Goal: Task Accomplishment & Management: Complete application form

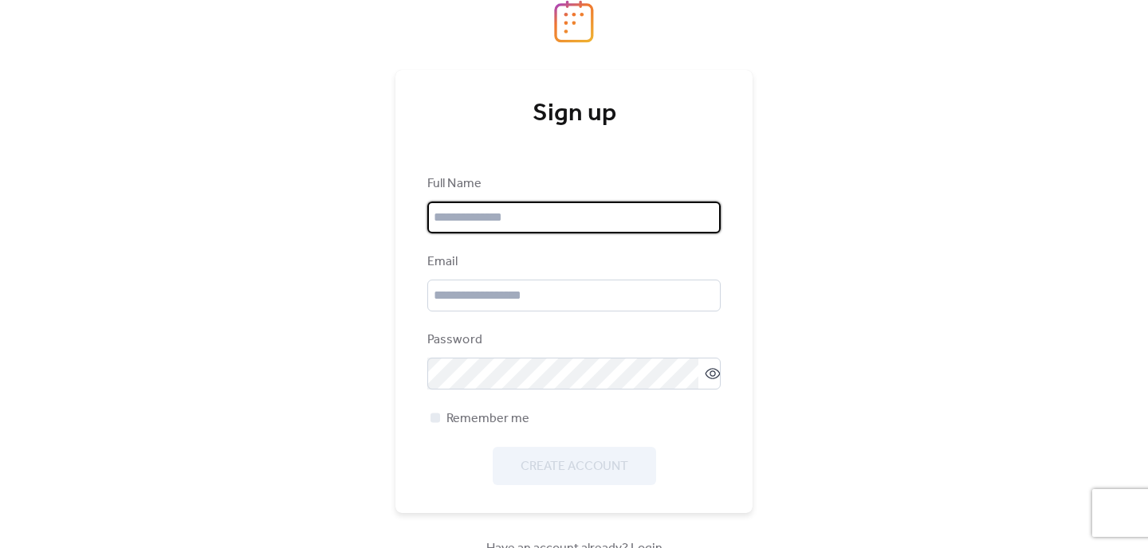
click at [575, 226] on input "text" at bounding box center [573, 218] width 293 height 32
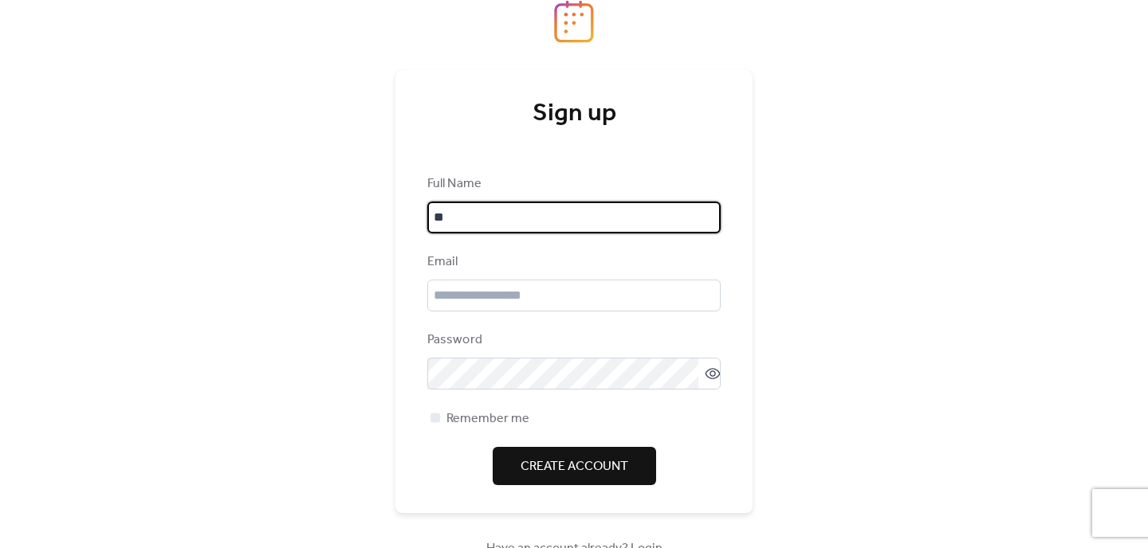
type input "**********"
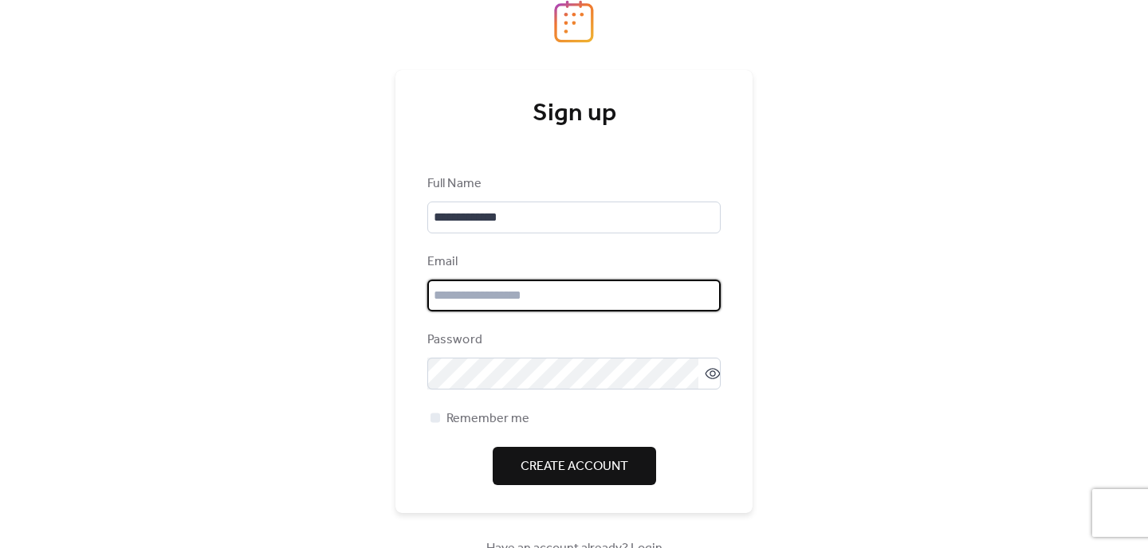
click at [583, 300] on input "email" at bounding box center [573, 296] width 293 height 32
type input "**********"
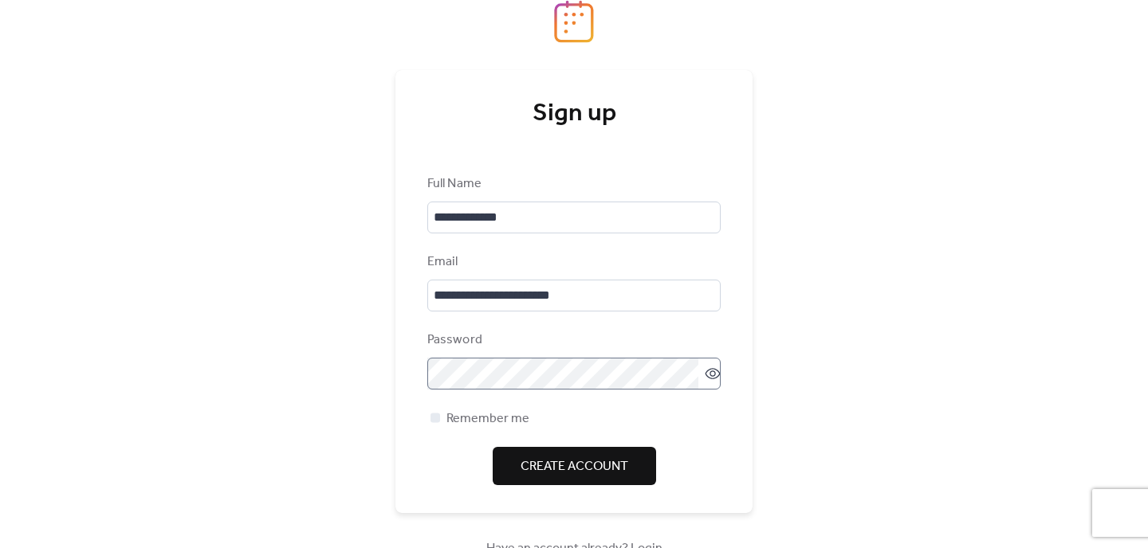
click at [711, 373] on icon at bounding box center [713, 374] width 16 height 16
click at [711, 373] on icon at bounding box center [712, 374] width 15 height 14
click at [622, 472] on span "Create Account" at bounding box center [574, 467] width 108 height 19
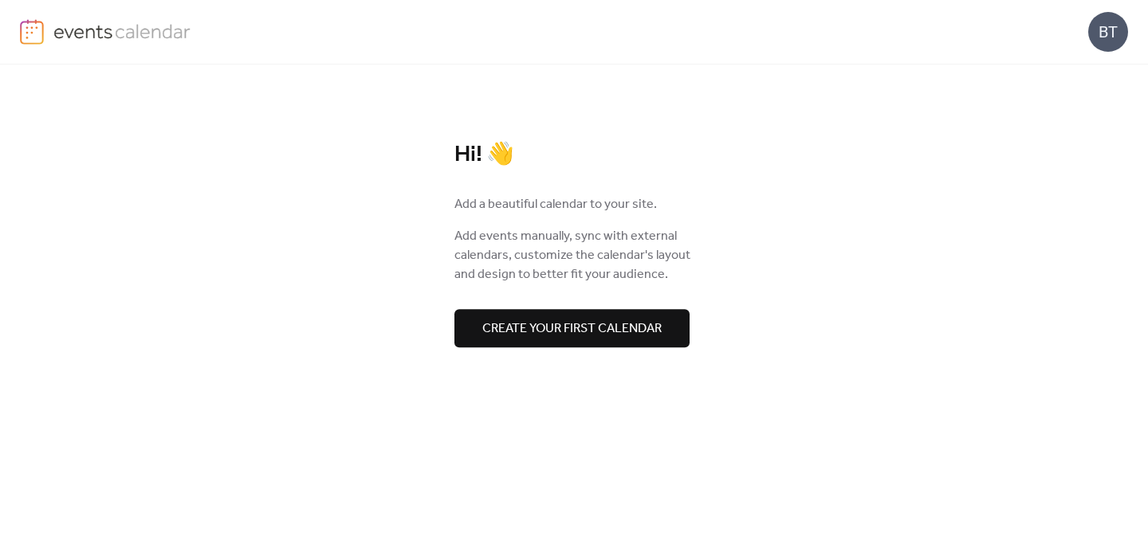
click at [629, 320] on span "Create your first calendar" at bounding box center [571, 329] width 179 height 19
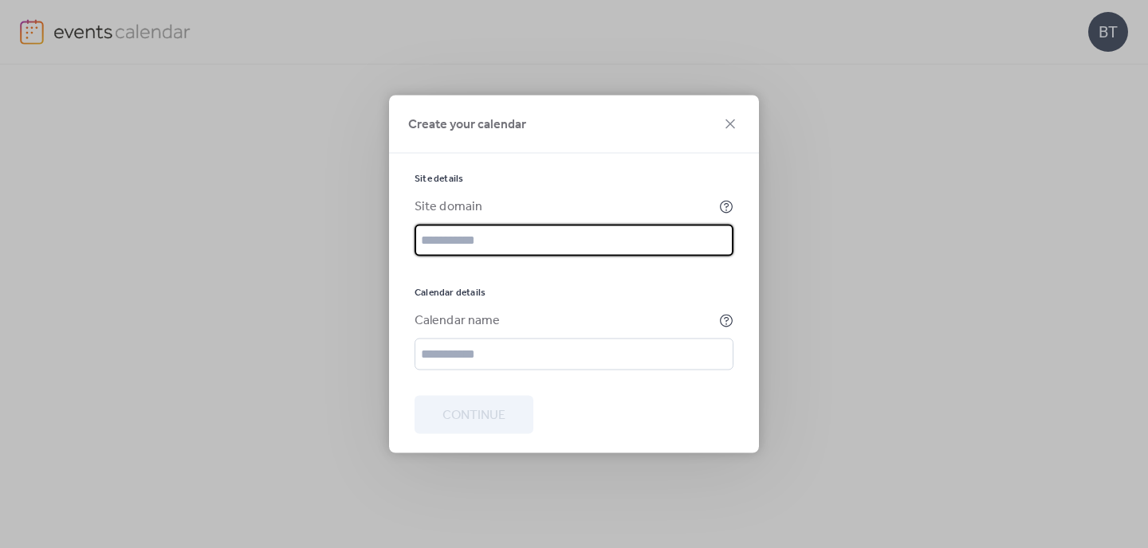
click at [599, 248] on input "text" at bounding box center [573, 241] width 319 height 32
type input "**********"
click at [582, 359] on input "text" at bounding box center [573, 355] width 319 height 32
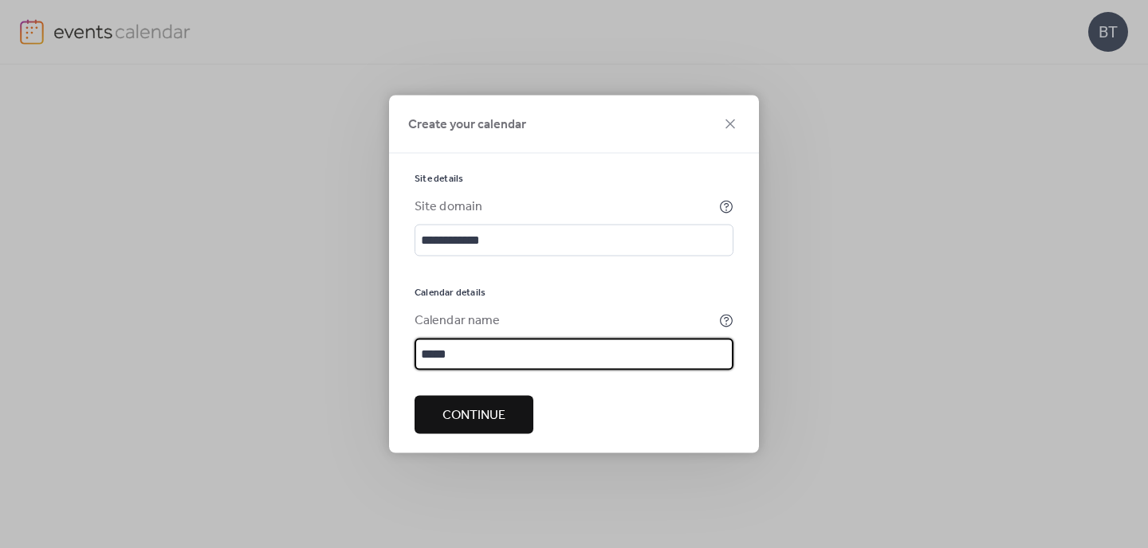
type input "*****"
click at [456, 406] on span "Continue" at bounding box center [473, 415] width 63 height 19
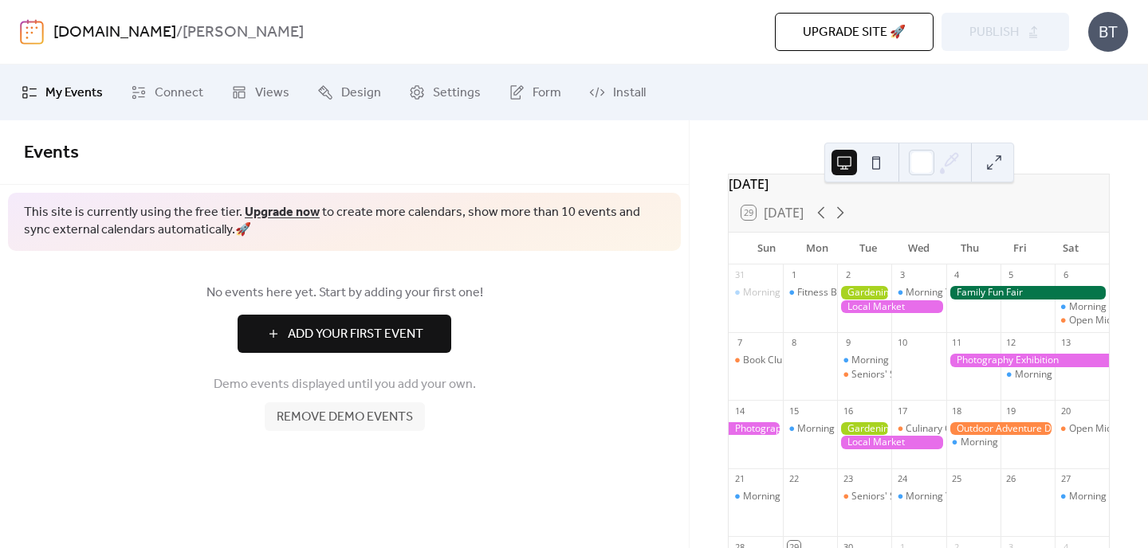
scroll to position [38, 0]
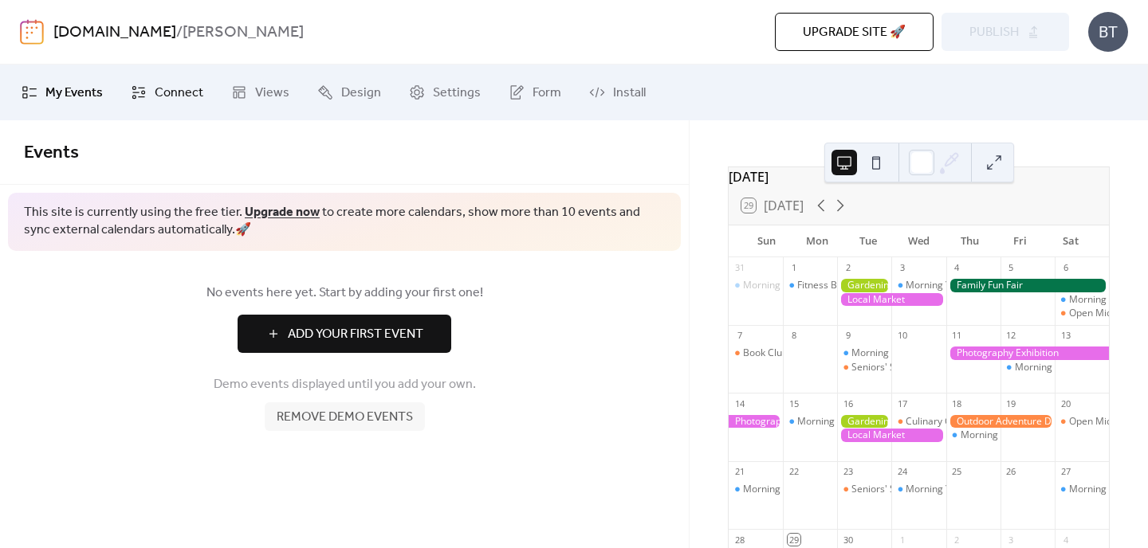
click at [155, 87] on span "Connect" at bounding box center [179, 93] width 49 height 19
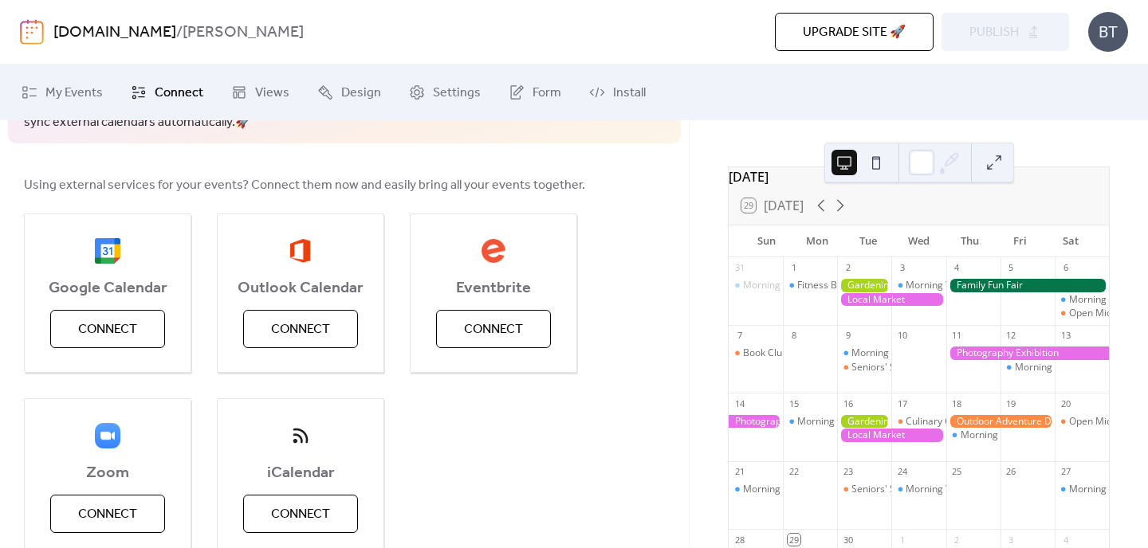
scroll to position [111, 0]
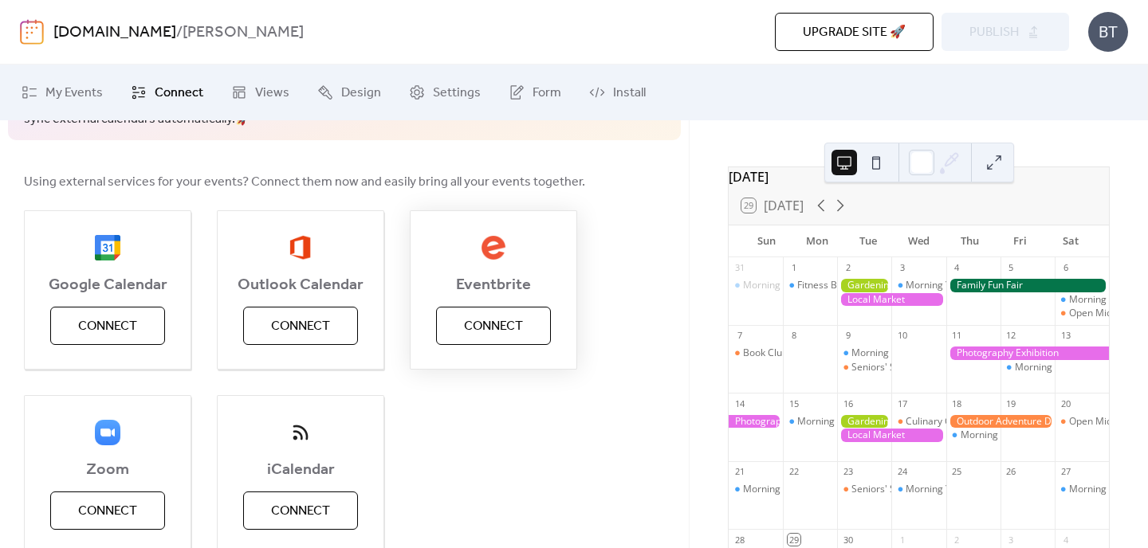
click at [465, 313] on button "Connect" at bounding box center [493, 326] width 115 height 38
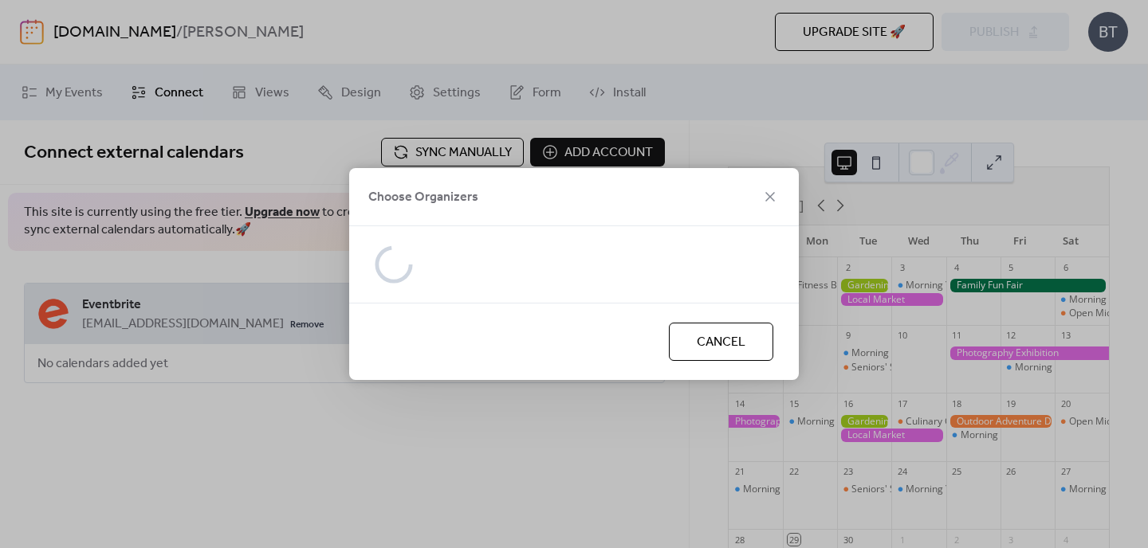
scroll to position [0, 0]
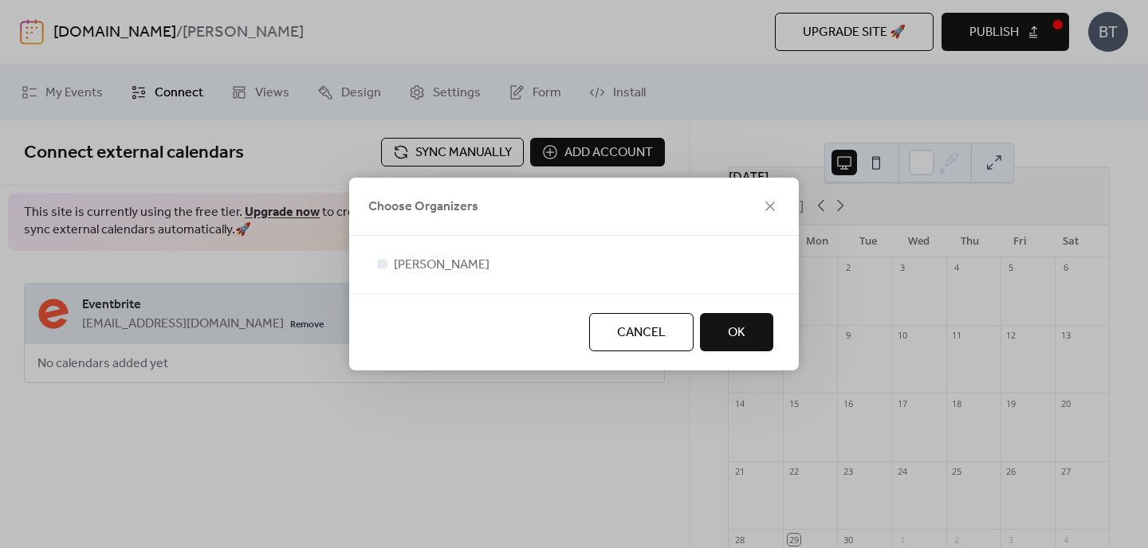
click at [400, 246] on div "[PERSON_NAME]" at bounding box center [574, 264] width 450 height 57
click at [401, 261] on span "[PERSON_NAME]" at bounding box center [442, 265] width 96 height 19
click at [750, 316] on button "OK" at bounding box center [736, 332] width 73 height 38
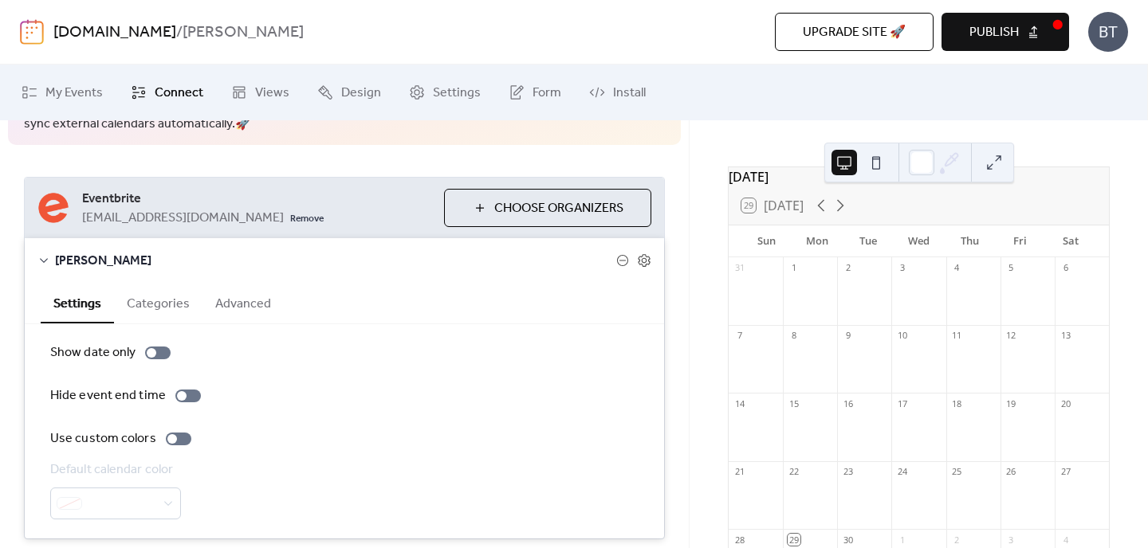
scroll to position [107, 0]
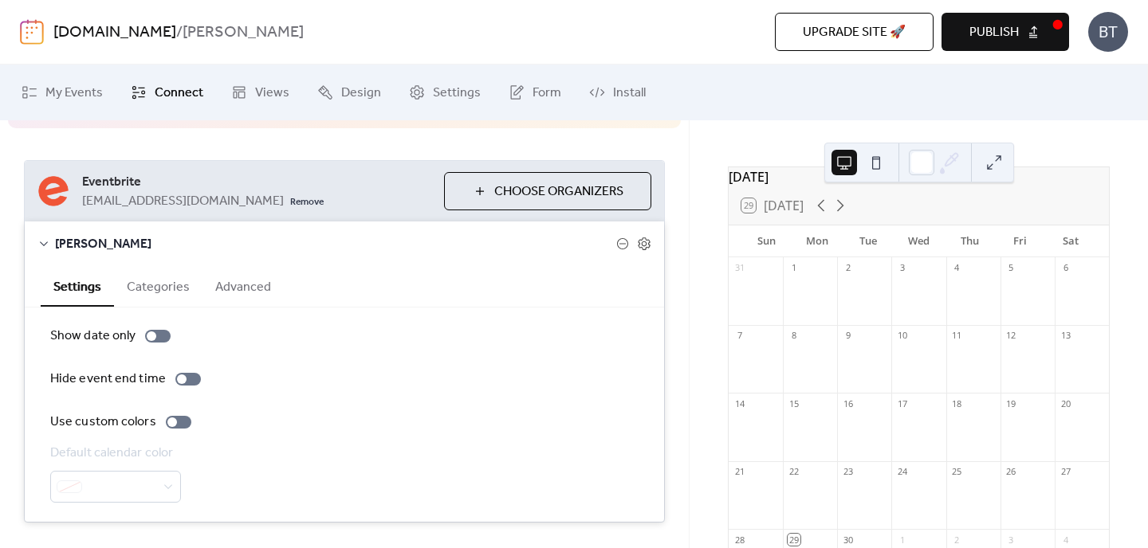
click at [163, 288] on button "Categories" at bounding box center [158, 285] width 88 height 39
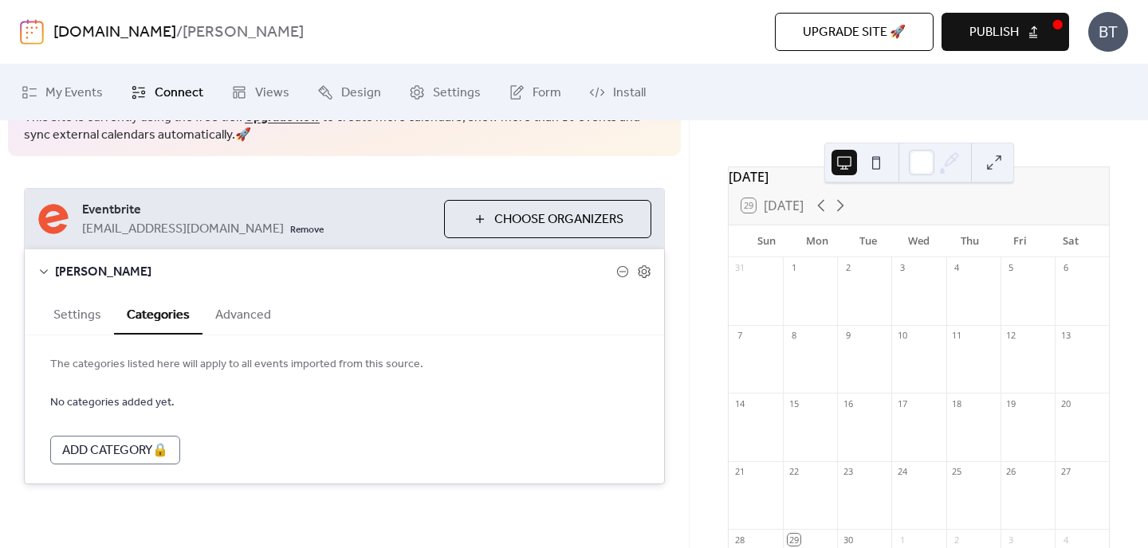
scroll to position [95, 0]
click at [239, 317] on button "Advanced" at bounding box center [242, 313] width 81 height 39
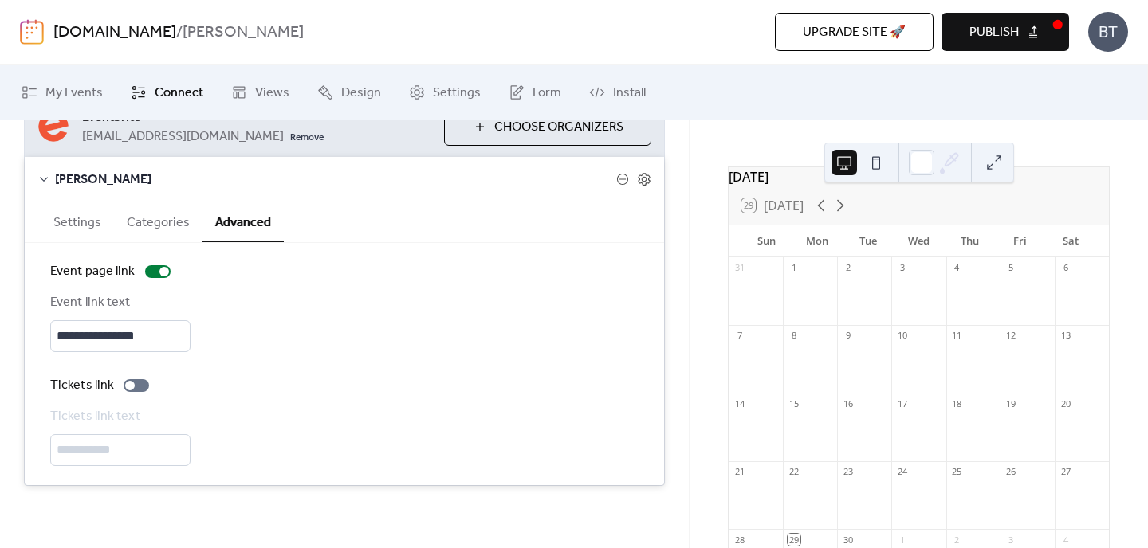
scroll to position [188, 0]
click at [130, 383] on div at bounding box center [130, 385] width 10 height 10
click at [135, 449] on input "**********" at bounding box center [120, 450] width 140 height 32
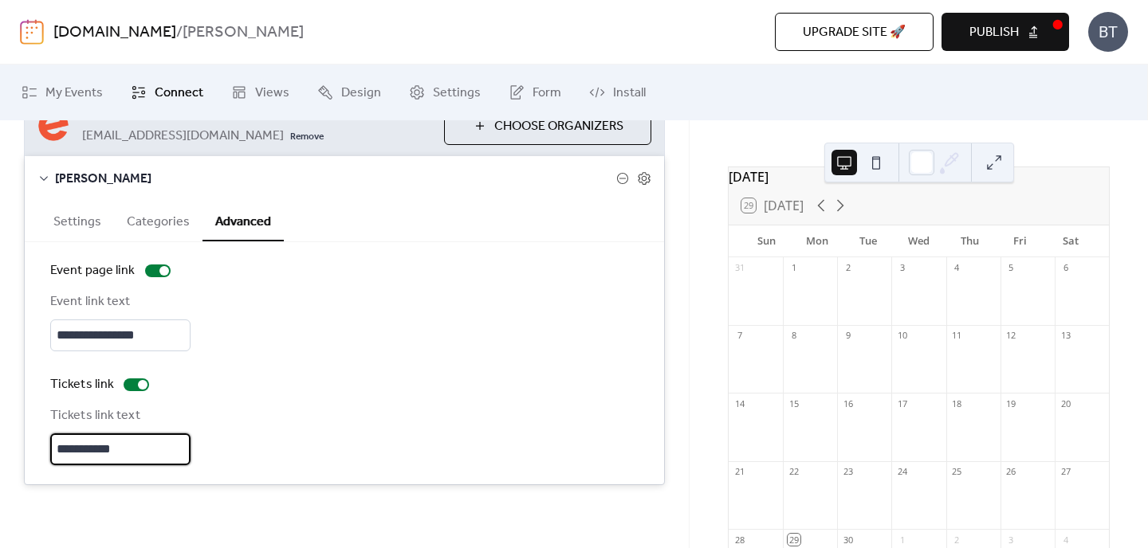
click at [226, 399] on div "**********" at bounding box center [344, 420] width 588 height 90
click at [70, 226] on button "Settings" at bounding box center [77, 220] width 73 height 39
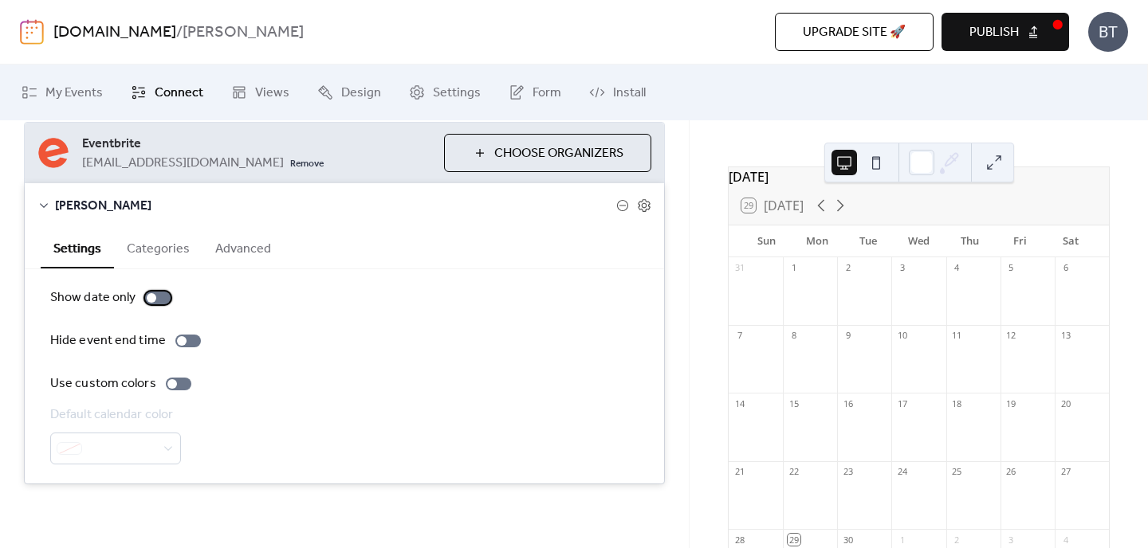
click at [156, 295] on div at bounding box center [158, 298] width 26 height 13
click at [148, 301] on div at bounding box center [158, 298] width 26 height 13
click at [175, 378] on div at bounding box center [179, 384] width 26 height 13
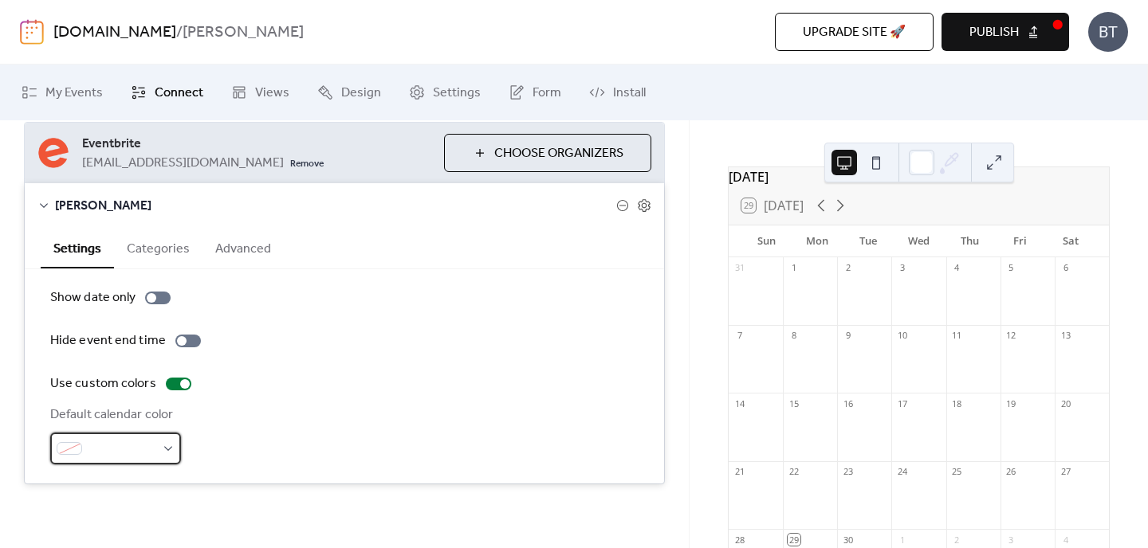
click at [154, 458] on span at bounding box center [121, 449] width 67 height 19
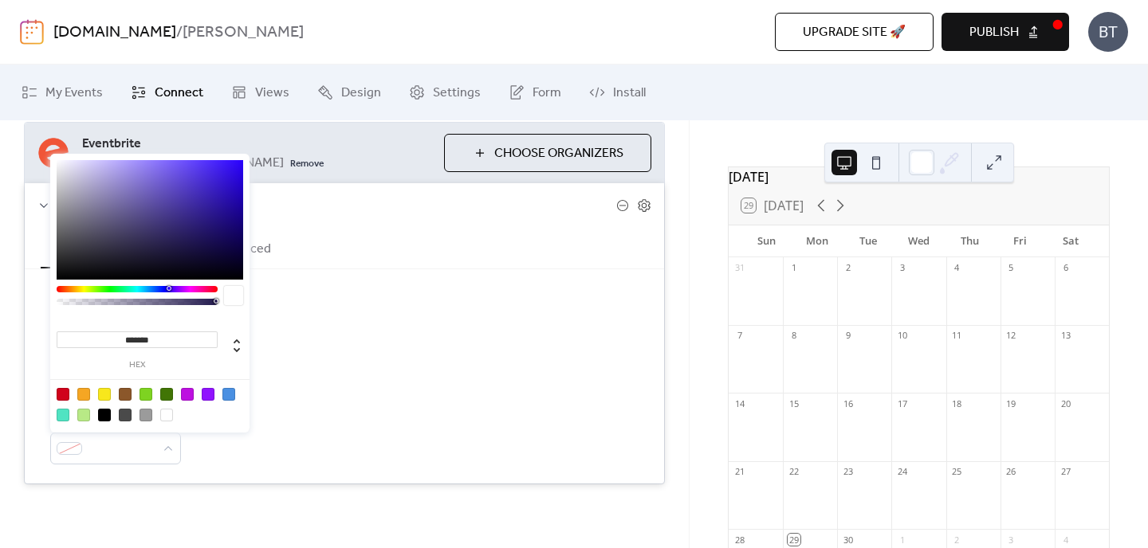
click at [62, 389] on div at bounding box center [63, 394] width 13 height 13
type input "*******"
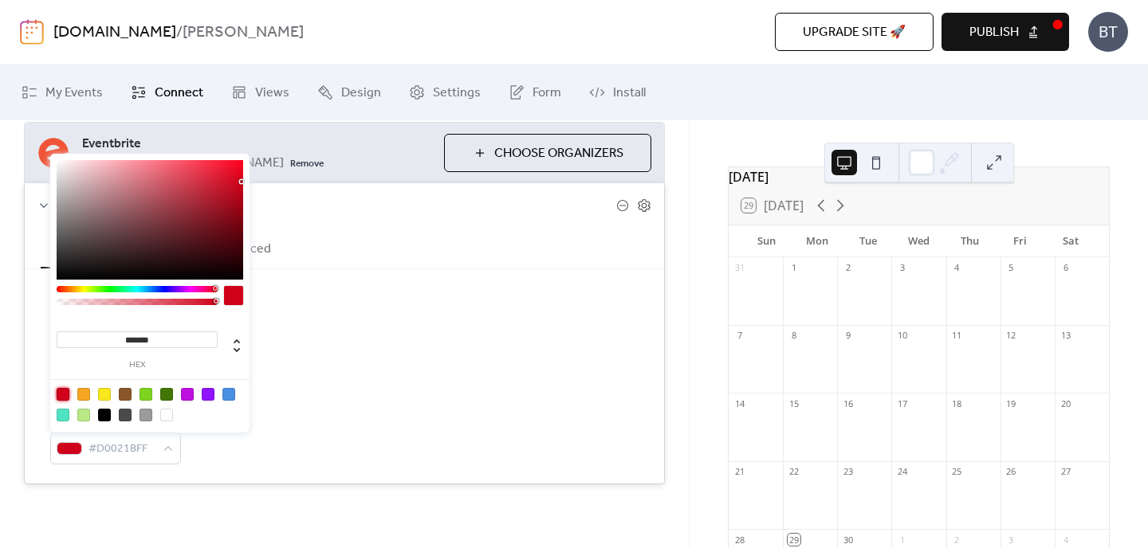
click at [361, 369] on div "Show date only Hide event end time Use custom colors Default calendar color #D0…" at bounding box center [344, 377] width 588 height 176
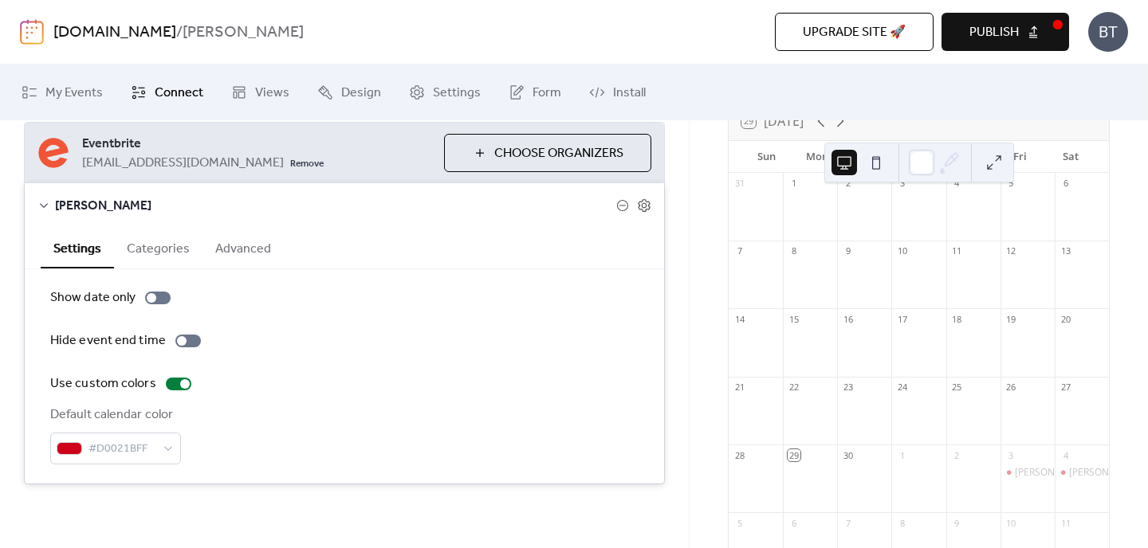
scroll to position [115, 0]
click at [880, 159] on button at bounding box center [876, 163] width 26 height 26
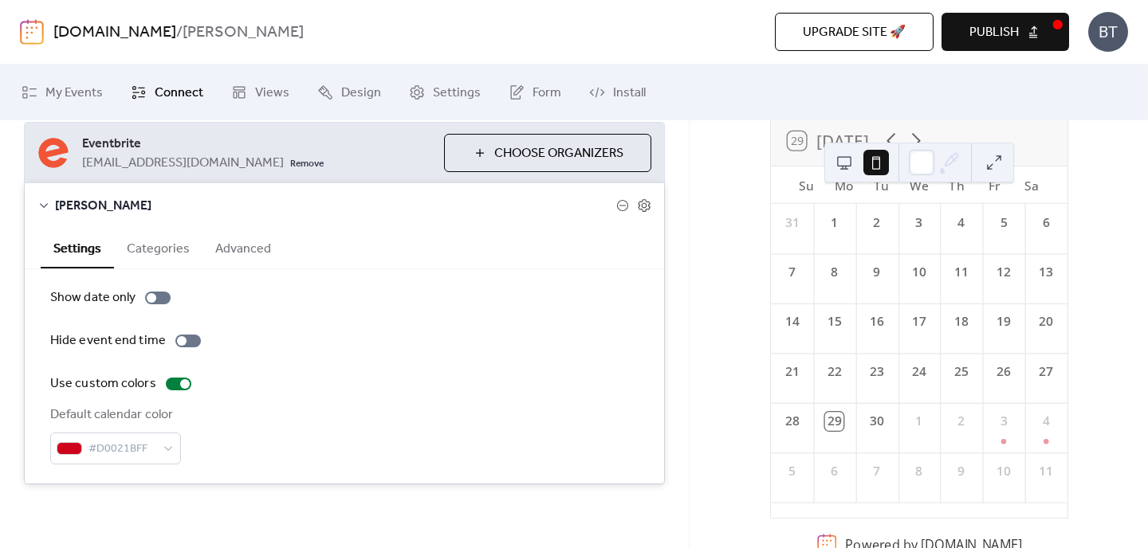
click at [850, 161] on button at bounding box center [844, 163] width 26 height 26
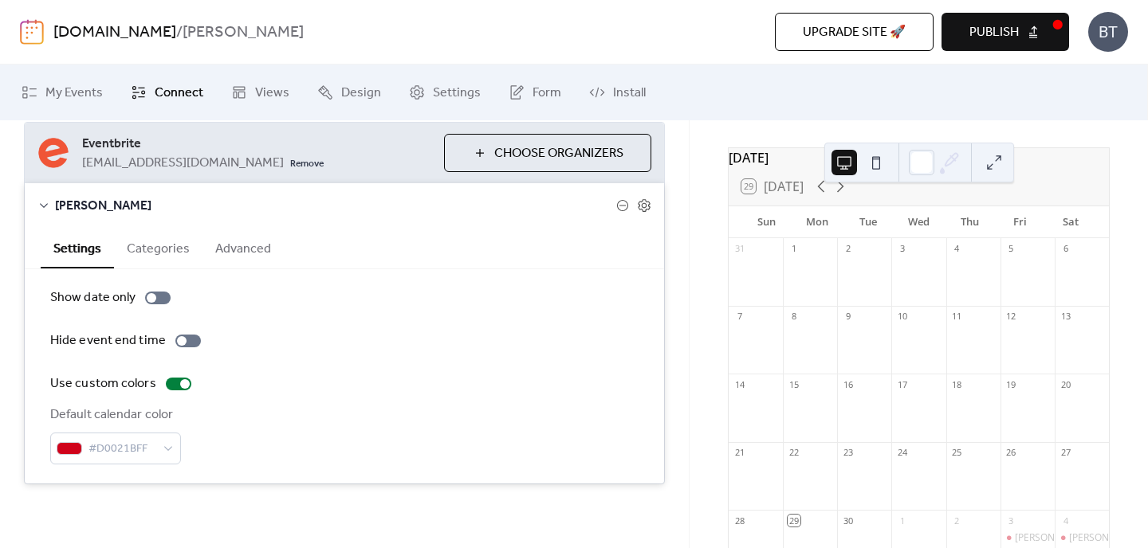
scroll to position [0, 0]
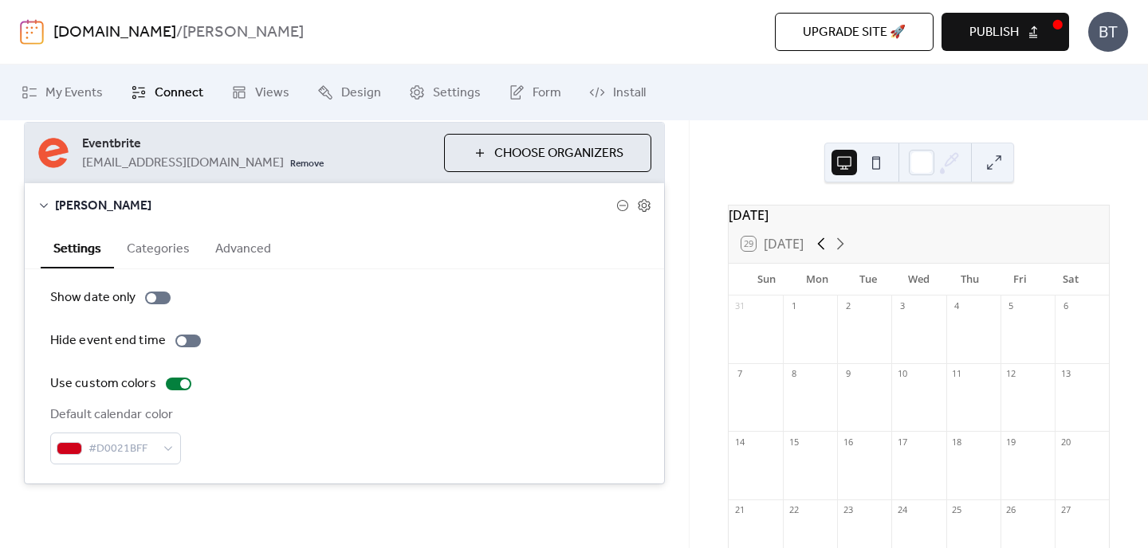
click at [814, 251] on icon at bounding box center [820, 243] width 19 height 19
click at [925, 155] on div at bounding box center [922, 163] width 26 height 26
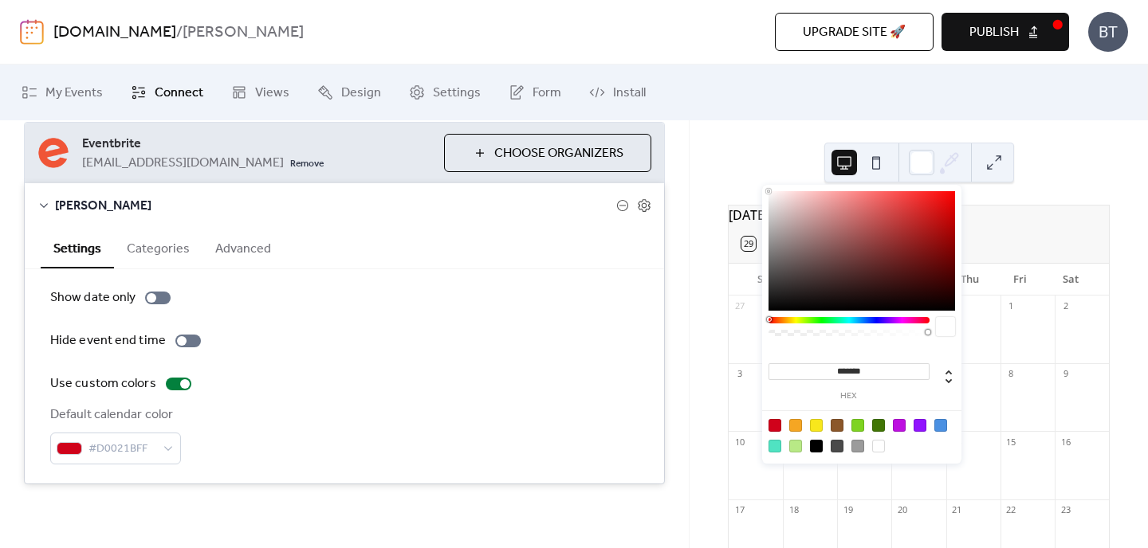
type input "*******"
click at [949, 191] on div at bounding box center [861, 251] width 187 height 120
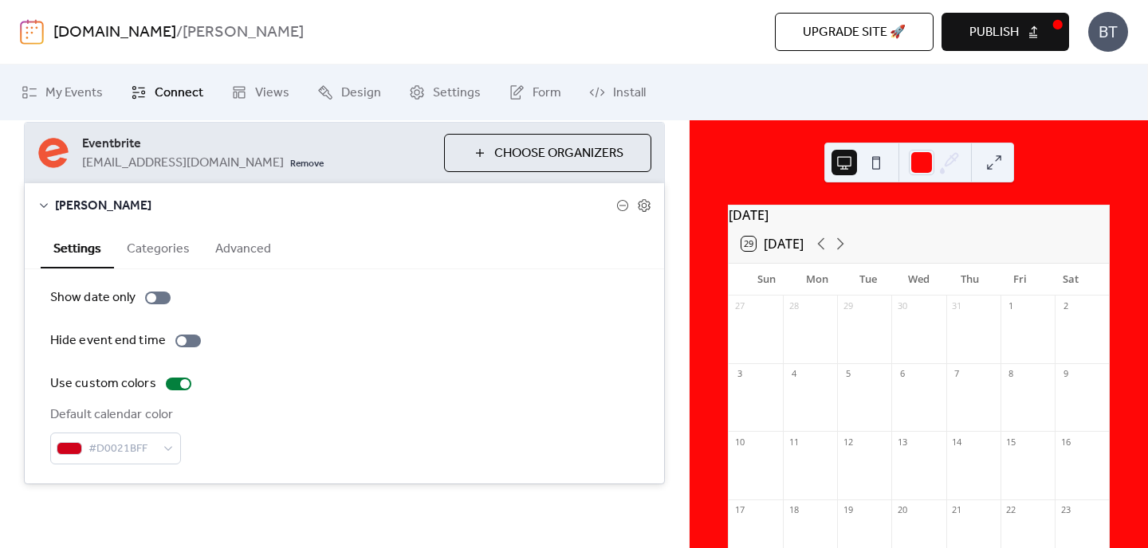
click at [1073, 179] on div "[DATE] 29 [DATE] Sun Mon Tue Wed Thu Fri Sat 27 28 29 30 31 1 2 3 4 5 6 7 8 9 1…" at bounding box center [918, 334] width 458 height 428
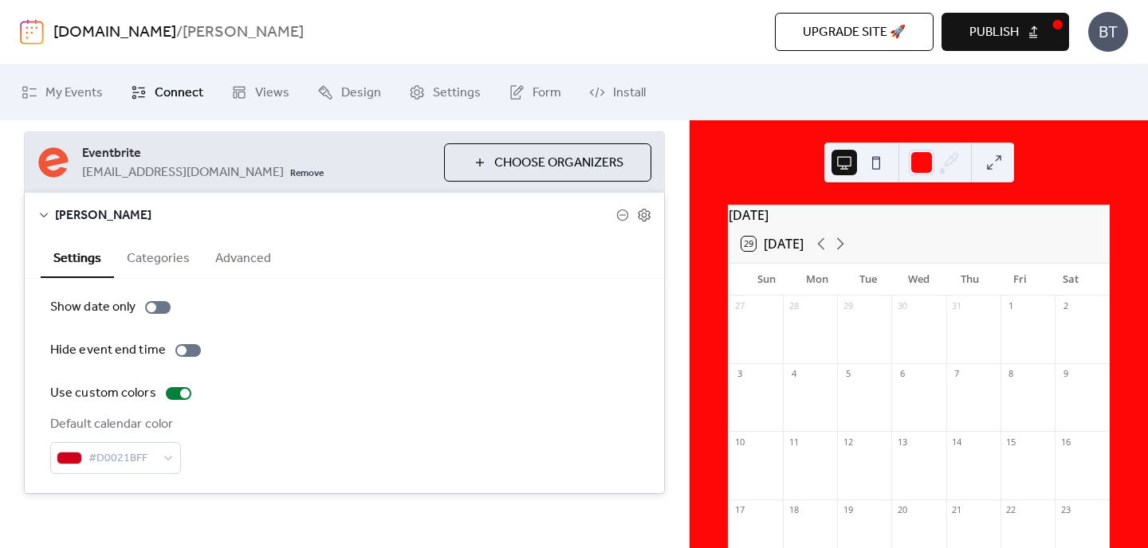
scroll to position [150, 0]
click at [355, 84] on span "Design" at bounding box center [361, 93] width 40 height 19
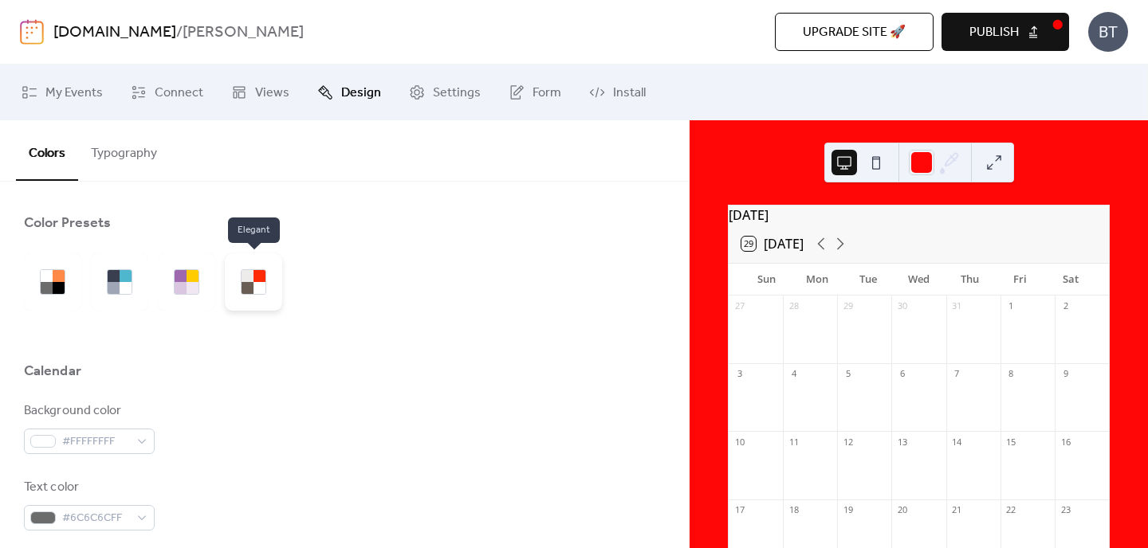
click at [256, 285] on div at bounding box center [259, 288] width 12 height 12
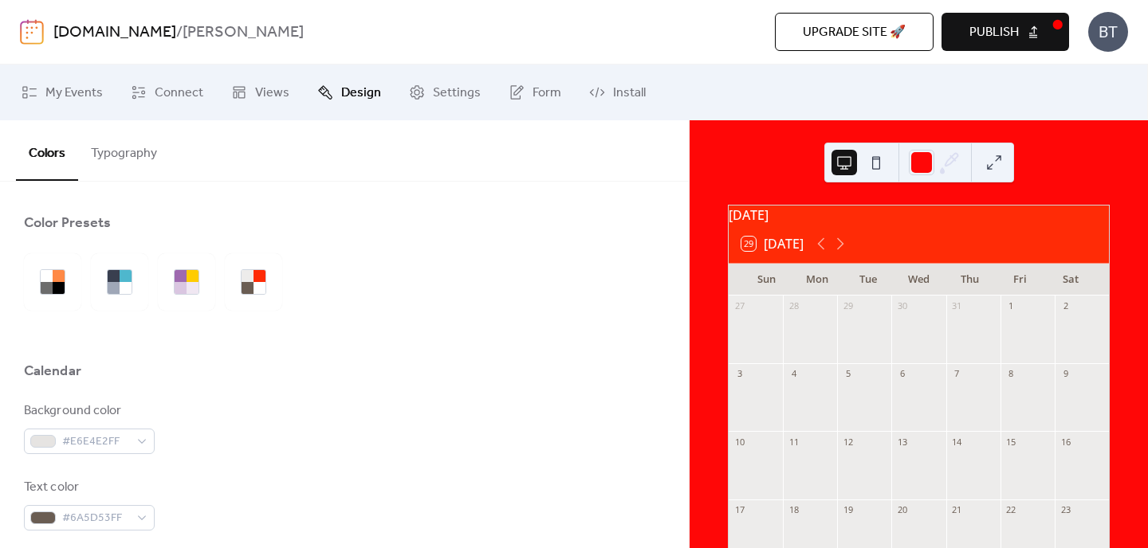
click at [933, 145] on div at bounding box center [935, 162] width 53 height 38
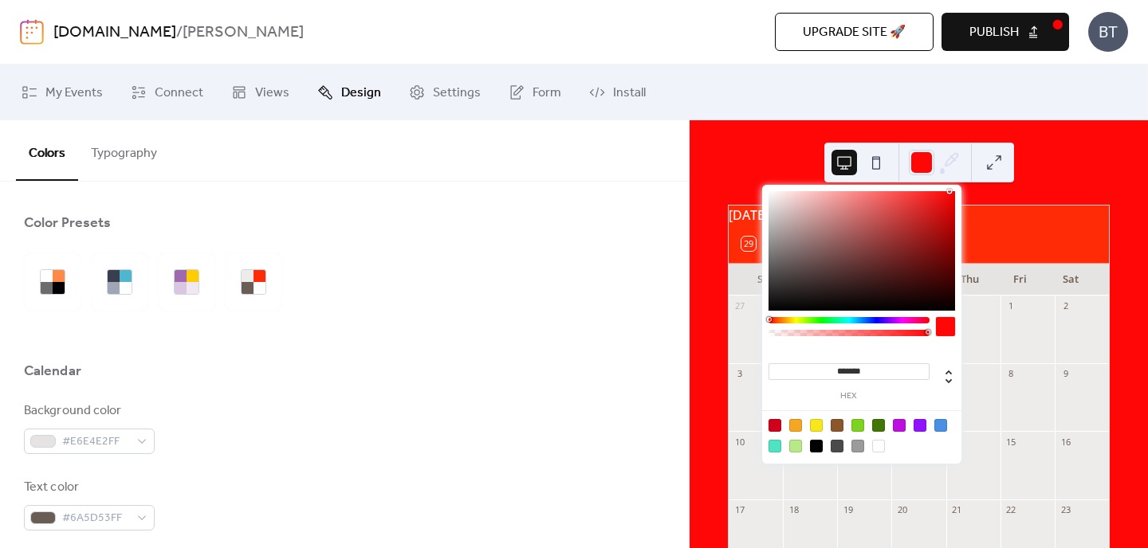
click at [772, 191] on div at bounding box center [861, 251] width 187 height 120
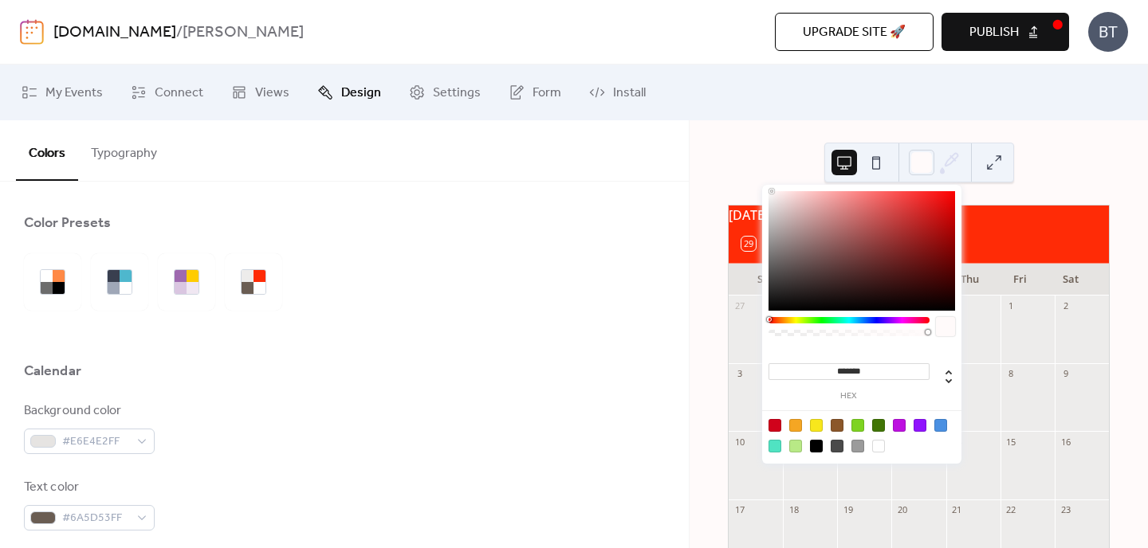
type input "*******"
drag, startPoint x: 772, startPoint y: 191, endPoint x: 750, endPoint y: 189, distance: 21.7
click at [750, 189] on body "[DOMAIN_NAME] / [PERSON_NAME] Upgrade site 🚀 Preview Publish BT My Events Conne…" at bounding box center [574, 274] width 1148 height 548
click at [456, 251] on div at bounding box center [344, 247] width 641 height 13
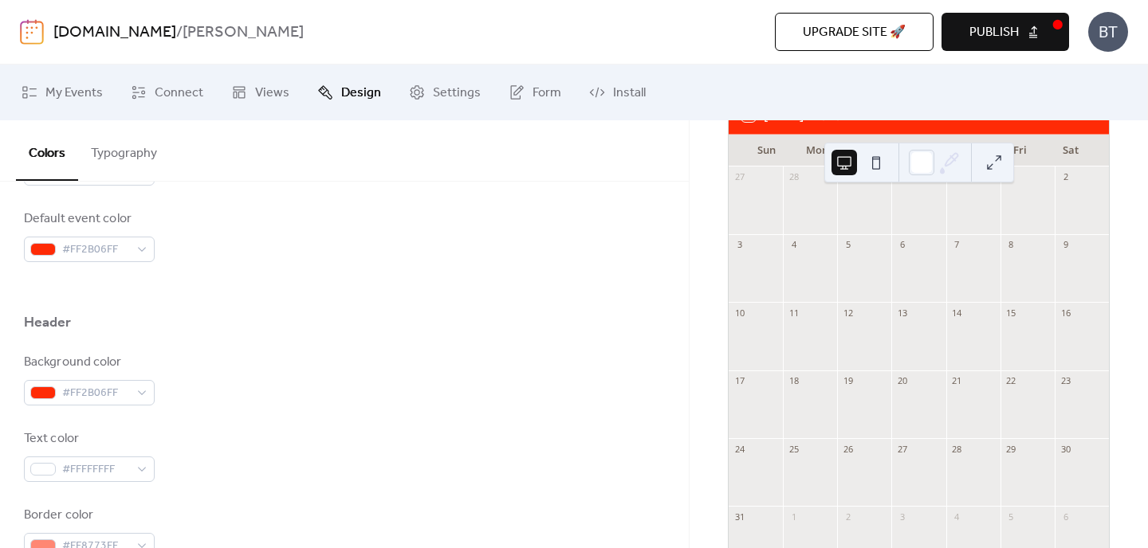
scroll to position [454, 0]
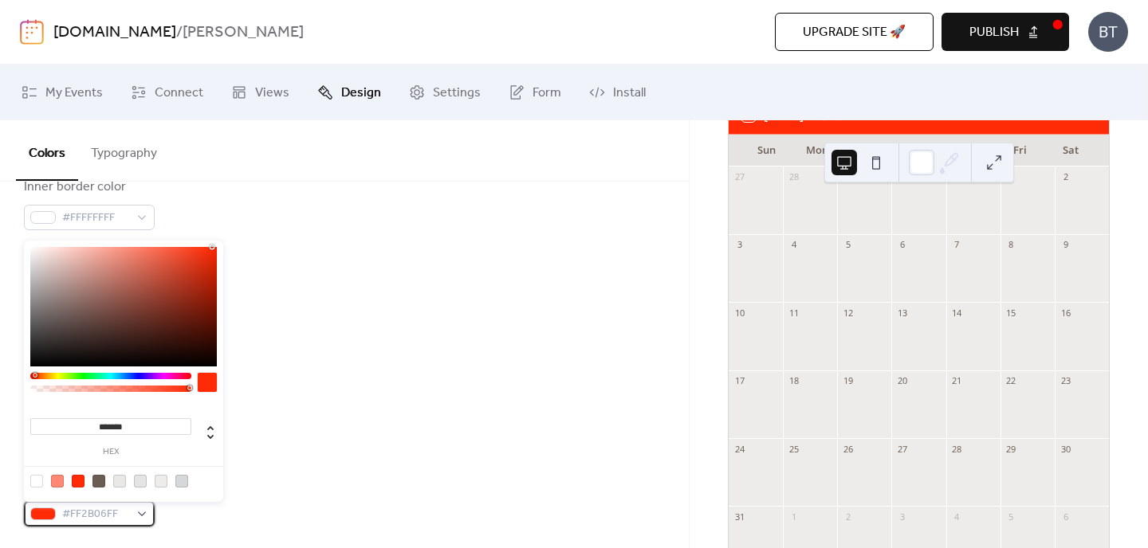
click at [90, 518] on span "#FF2B06FF" at bounding box center [95, 514] width 67 height 19
click at [90, 517] on span "#FF2B06FF" at bounding box center [95, 514] width 67 height 19
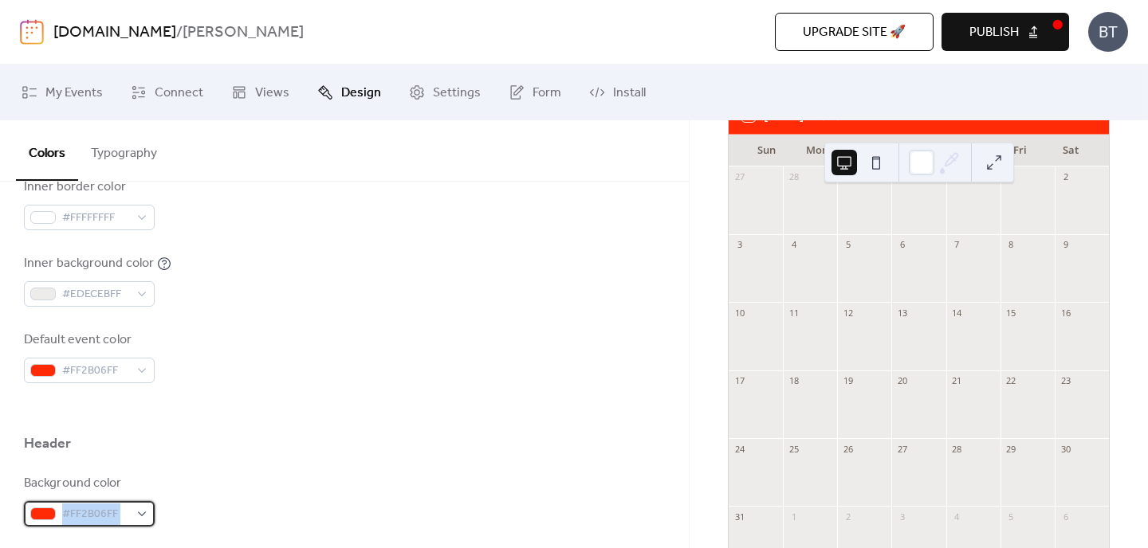
click at [90, 517] on span "#FF2B06FF" at bounding box center [95, 514] width 67 height 19
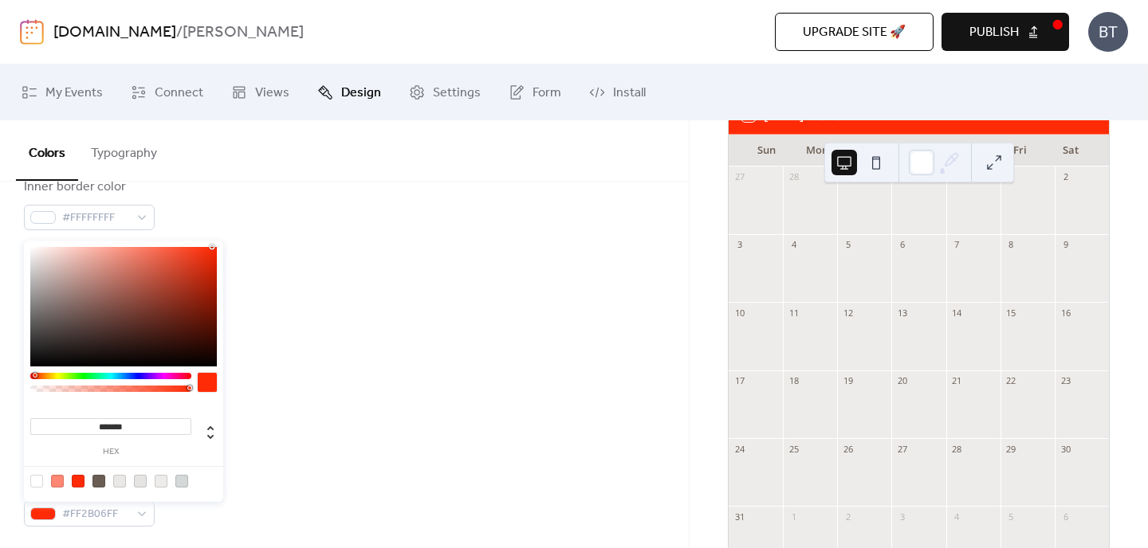
click at [122, 423] on input "*******" at bounding box center [110, 426] width 161 height 17
paste input
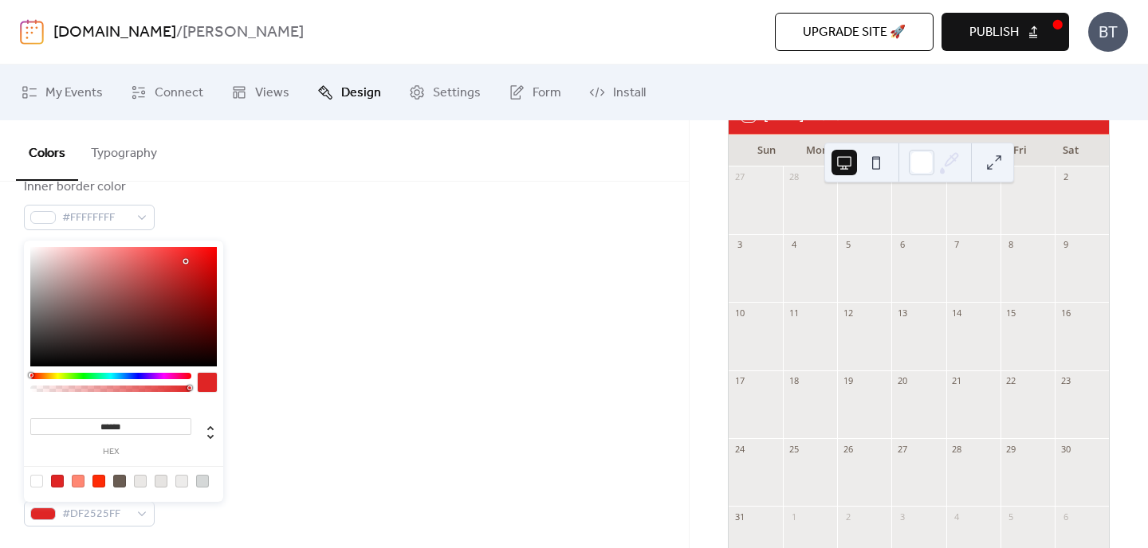
type input "******"
click at [289, 400] on div at bounding box center [344, 408] width 641 height 51
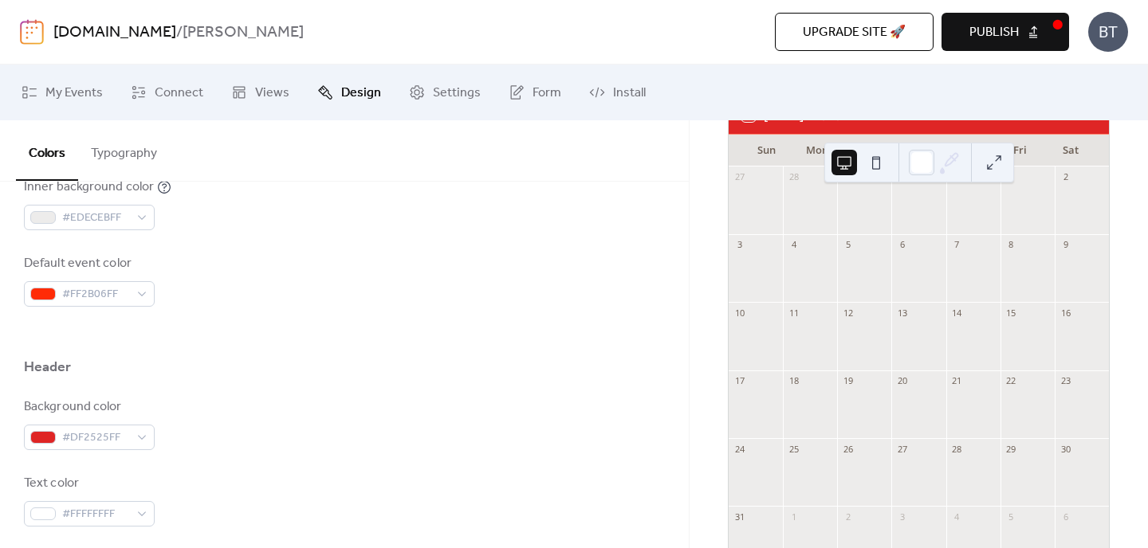
scroll to position [540, 0]
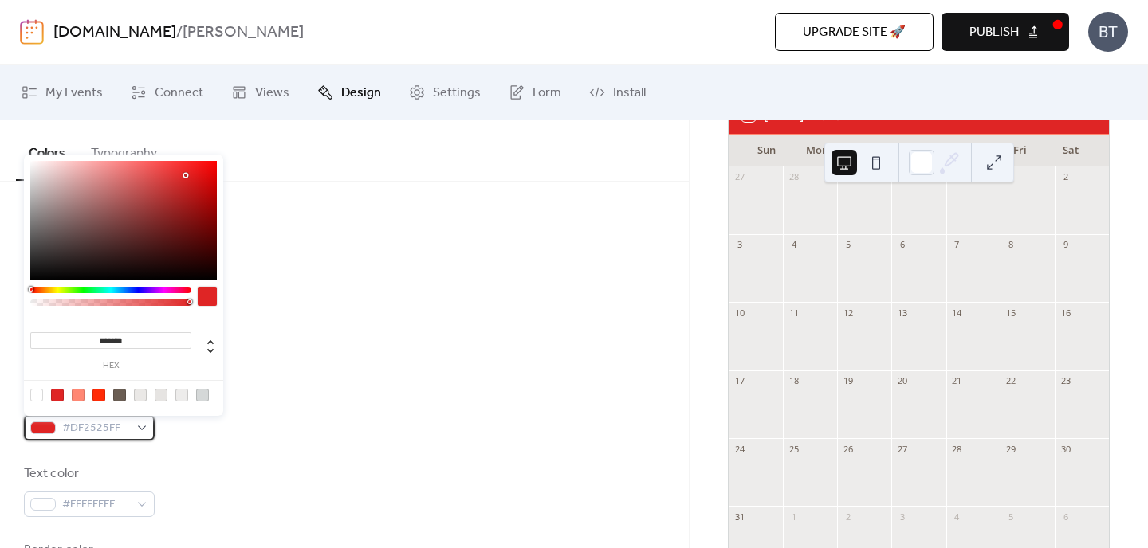
click at [94, 419] on span "#DF2525FF" at bounding box center [95, 428] width 67 height 19
click at [94, 421] on span "#DF2525FF" at bounding box center [95, 428] width 67 height 19
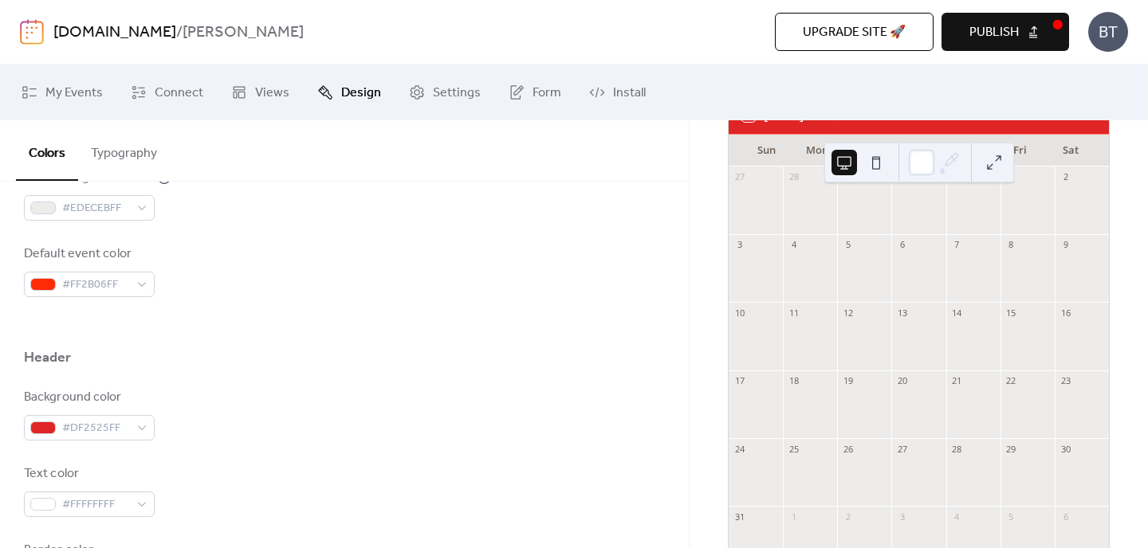
click at [205, 406] on div "Background color #DF2525FF" at bounding box center [344, 414] width 641 height 53
click at [94, 289] on span "#FF2B06FF" at bounding box center [95, 285] width 67 height 19
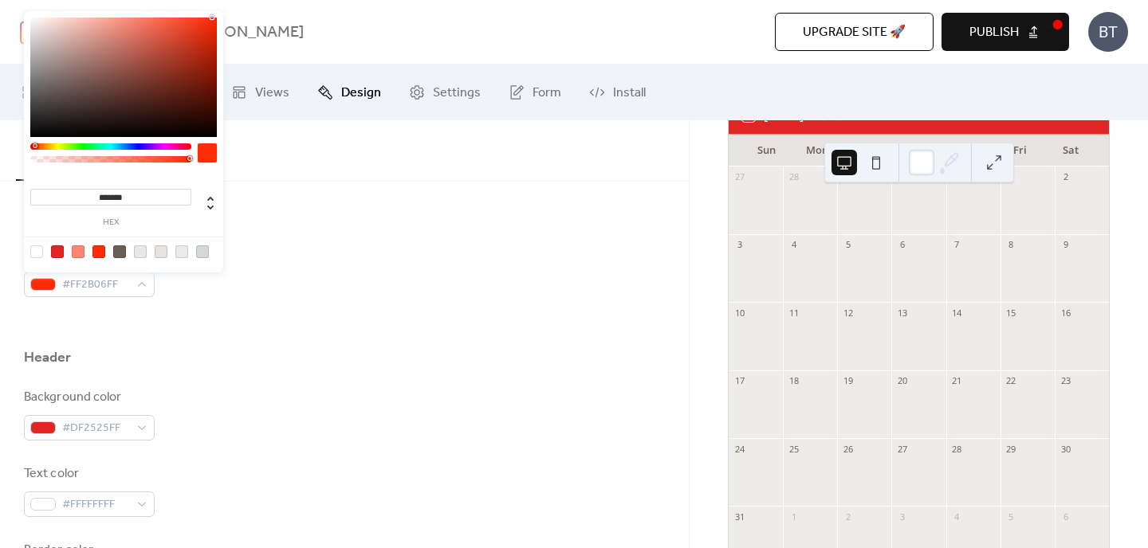
click at [116, 193] on input "*******" at bounding box center [110, 197] width 161 height 17
paste input
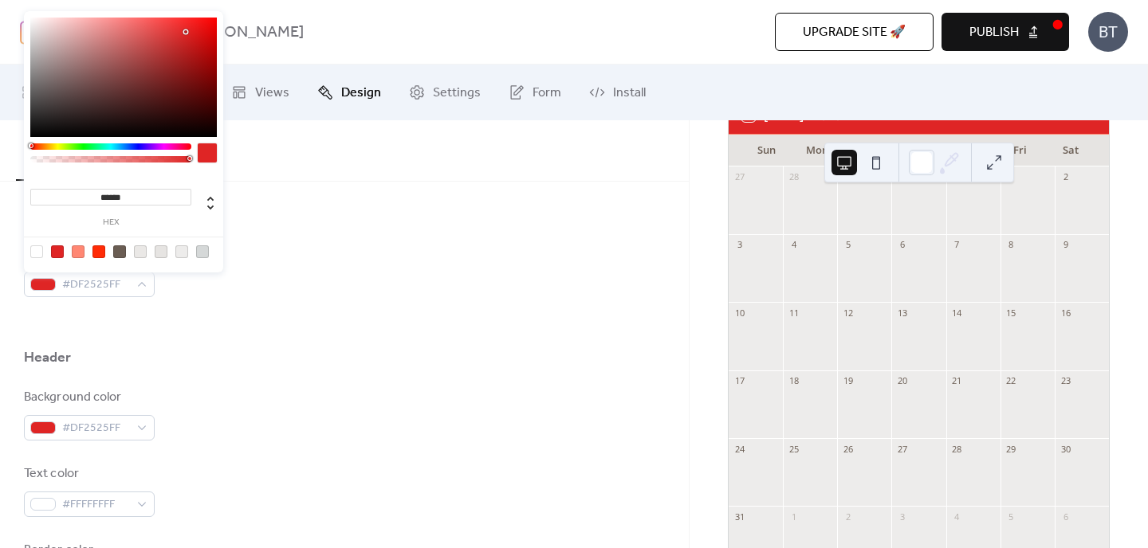
type input "******"
click at [304, 334] on div at bounding box center [344, 322] width 641 height 51
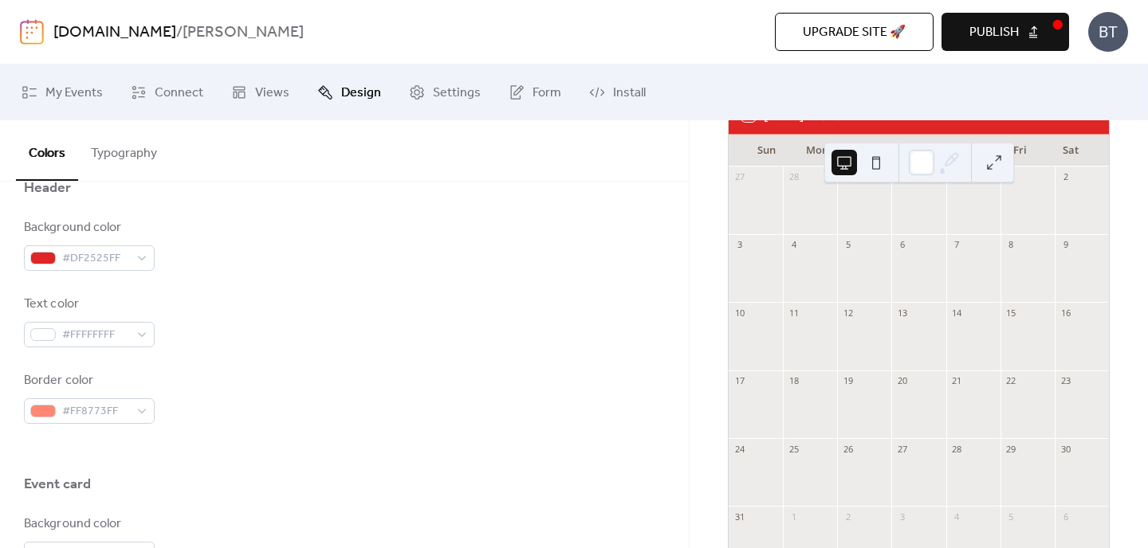
scroll to position [709, 0]
click at [103, 261] on span "#DF2525FF" at bounding box center [95, 259] width 67 height 19
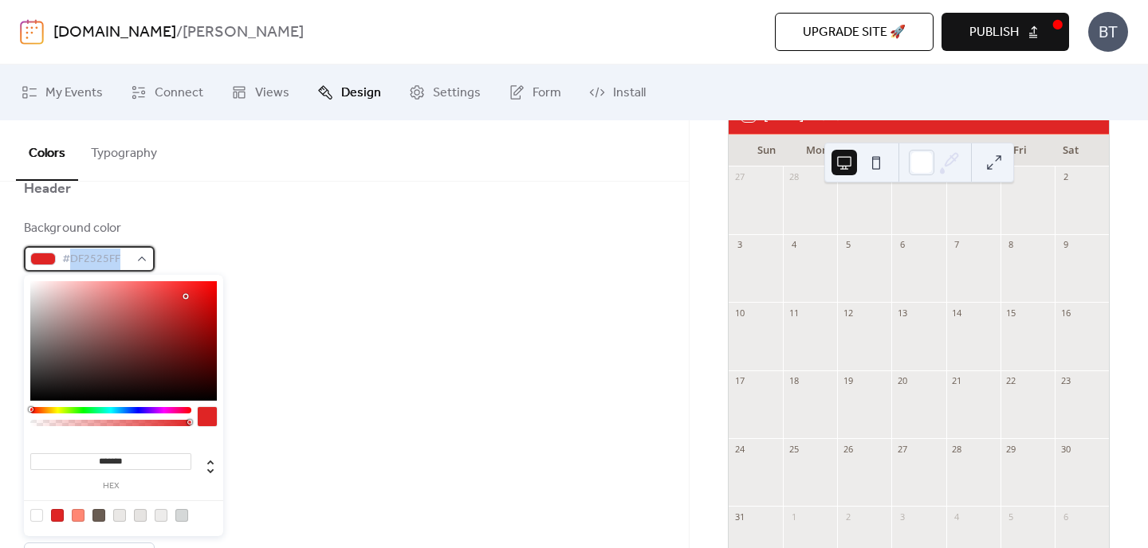
click at [103, 261] on span "#DF2525FF" at bounding box center [95, 259] width 67 height 19
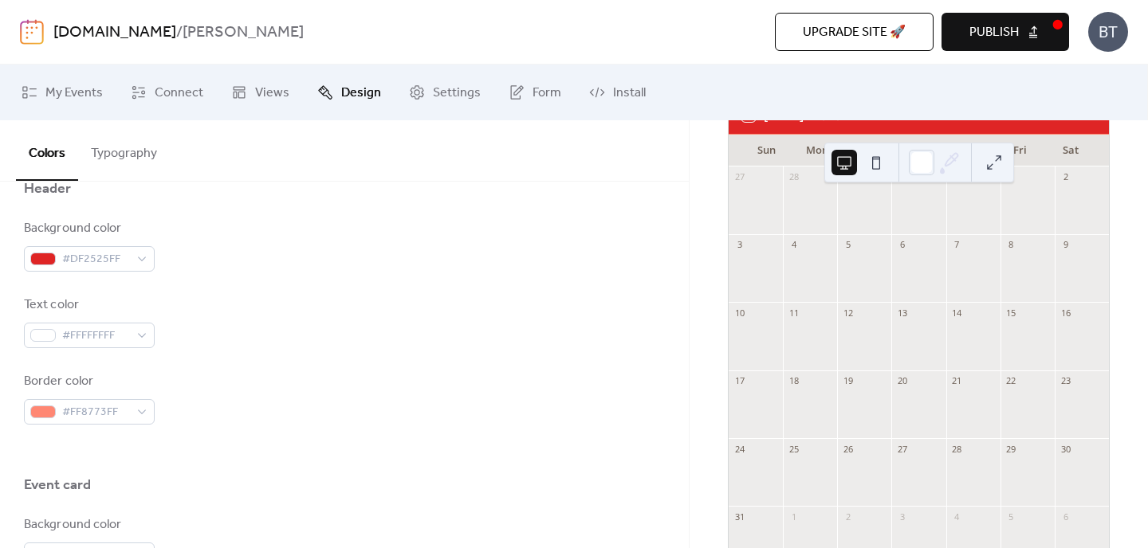
click at [171, 261] on div "Background color #DF2525FF" at bounding box center [344, 245] width 641 height 53
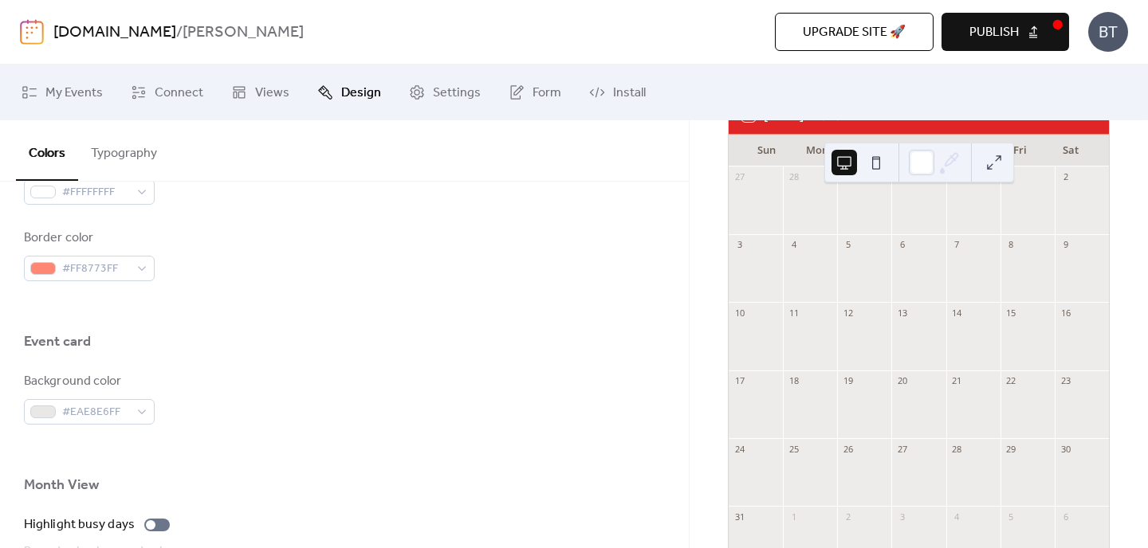
scroll to position [854, 0]
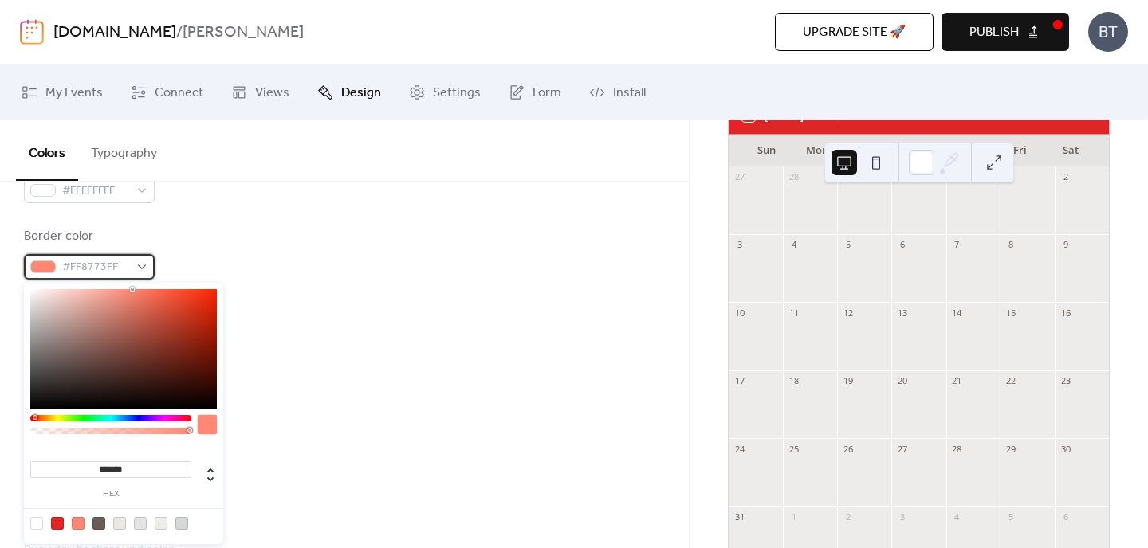
click at [108, 260] on span "#FF8773FF" at bounding box center [95, 267] width 67 height 19
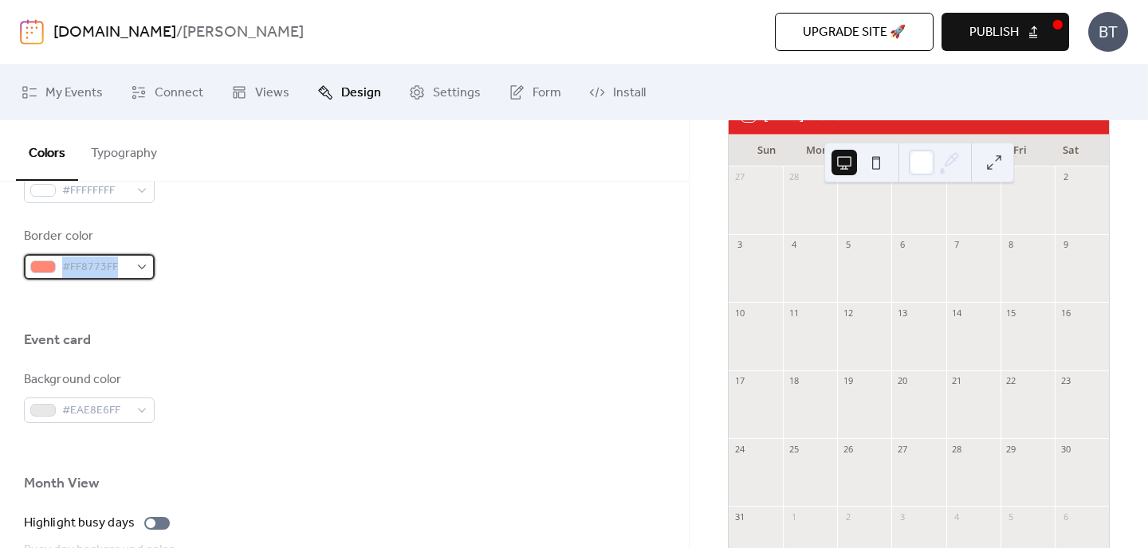
click at [108, 260] on span "#FF8773FF" at bounding box center [95, 267] width 67 height 19
click at [233, 241] on div "Border color #FF8773FF" at bounding box center [344, 253] width 641 height 53
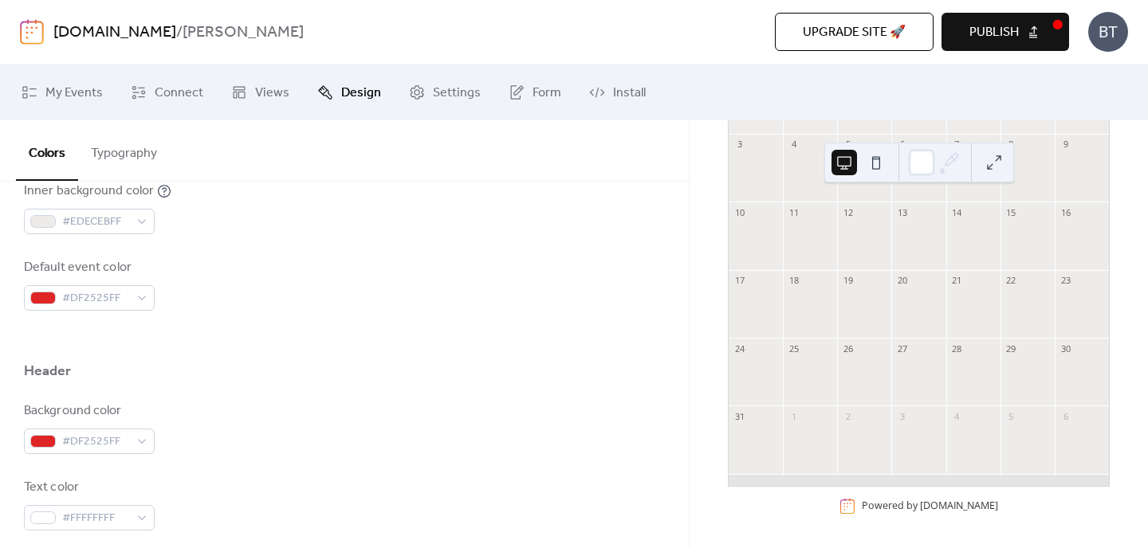
scroll to position [173, 0]
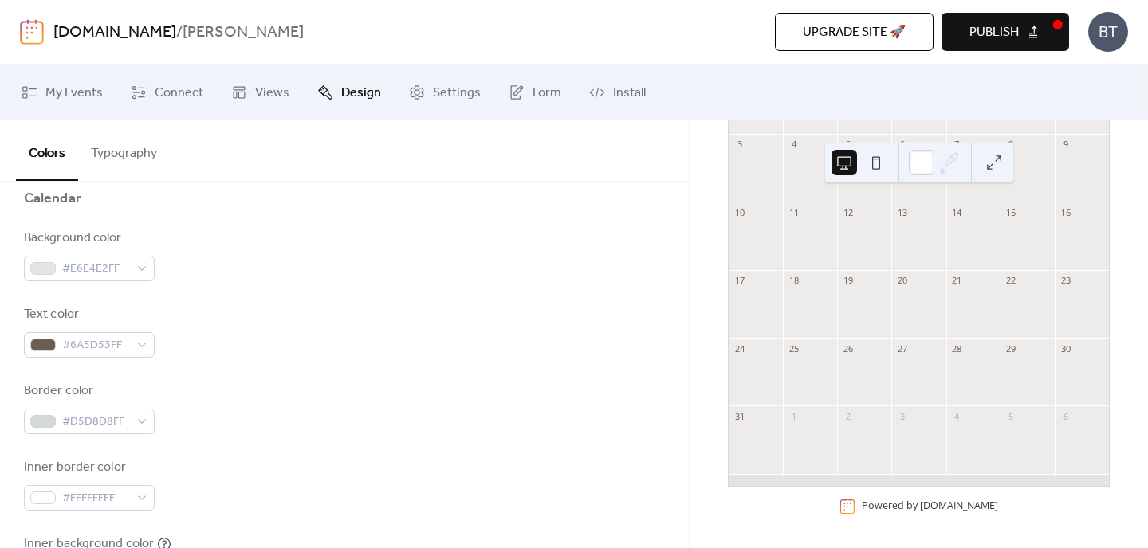
click at [985, 45] on button "Publish" at bounding box center [1005, 32] width 128 height 38
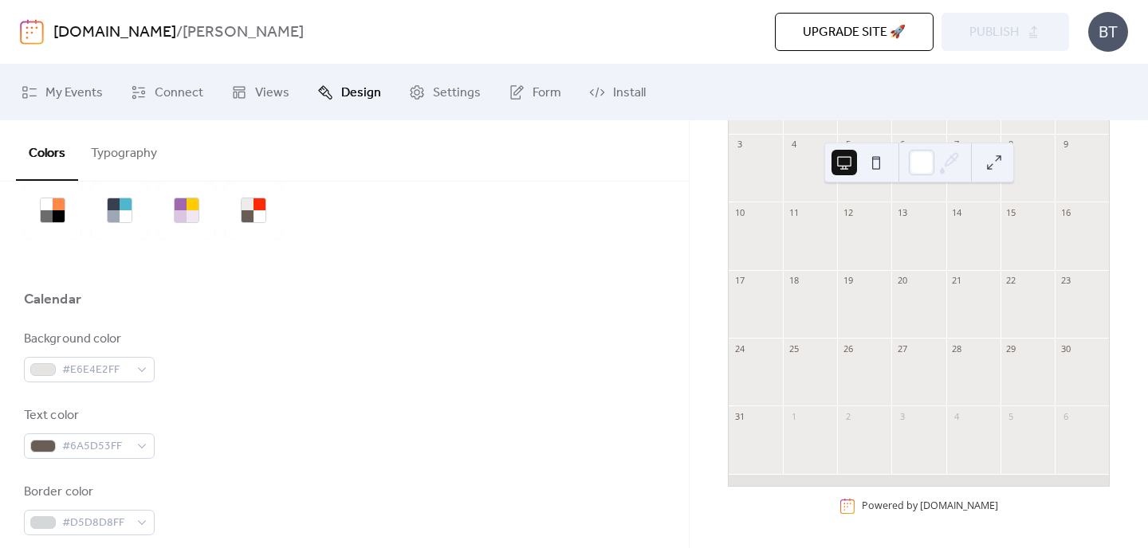
scroll to position [0, 0]
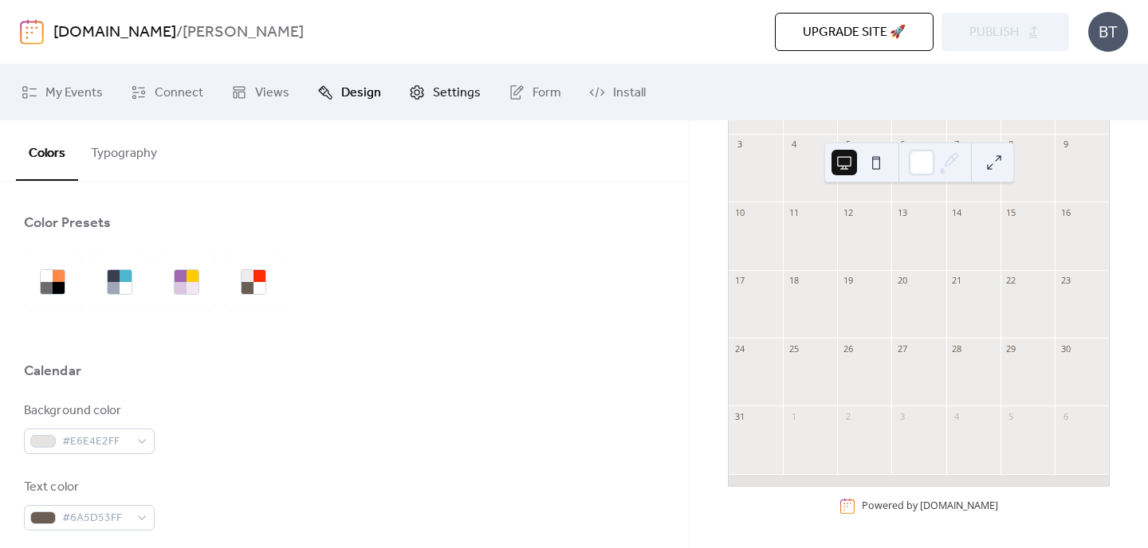
click at [446, 98] on span "Settings" at bounding box center [457, 93] width 48 height 19
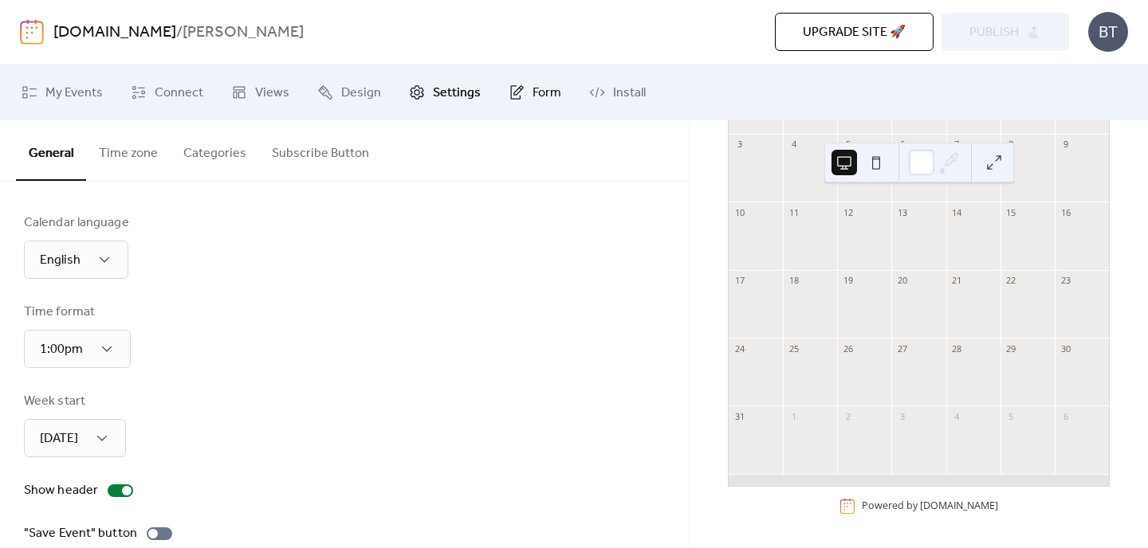
click at [509, 97] on icon at bounding box center [517, 92] width 16 height 16
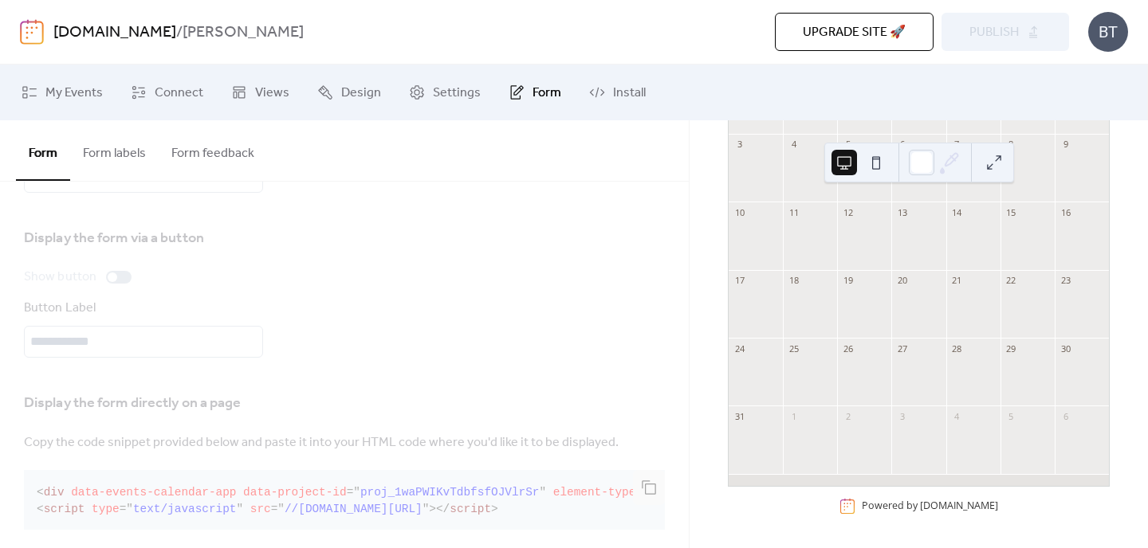
scroll to position [140, 0]
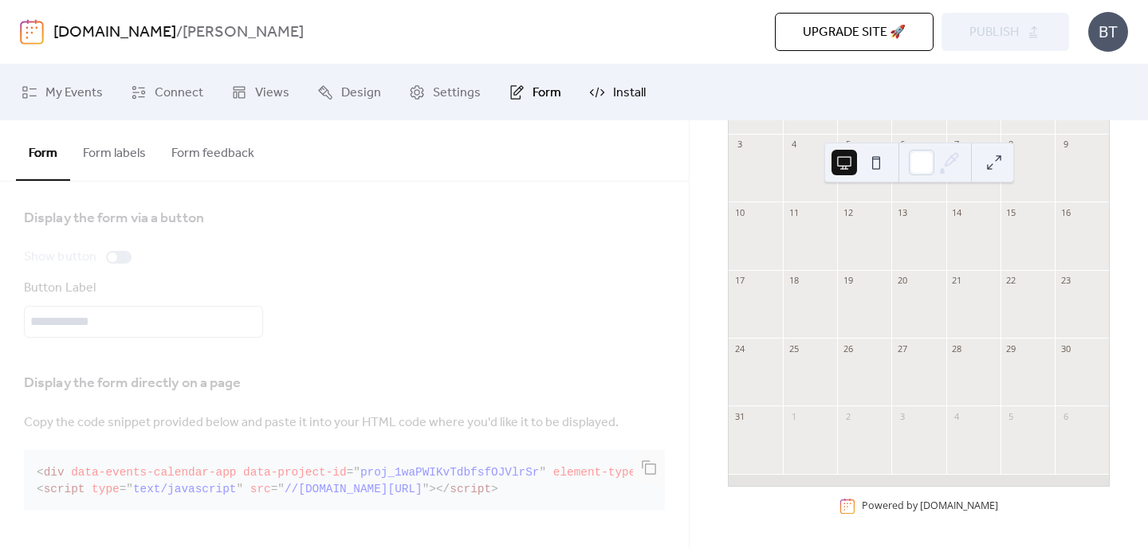
click at [619, 92] on span "Install" at bounding box center [629, 93] width 33 height 19
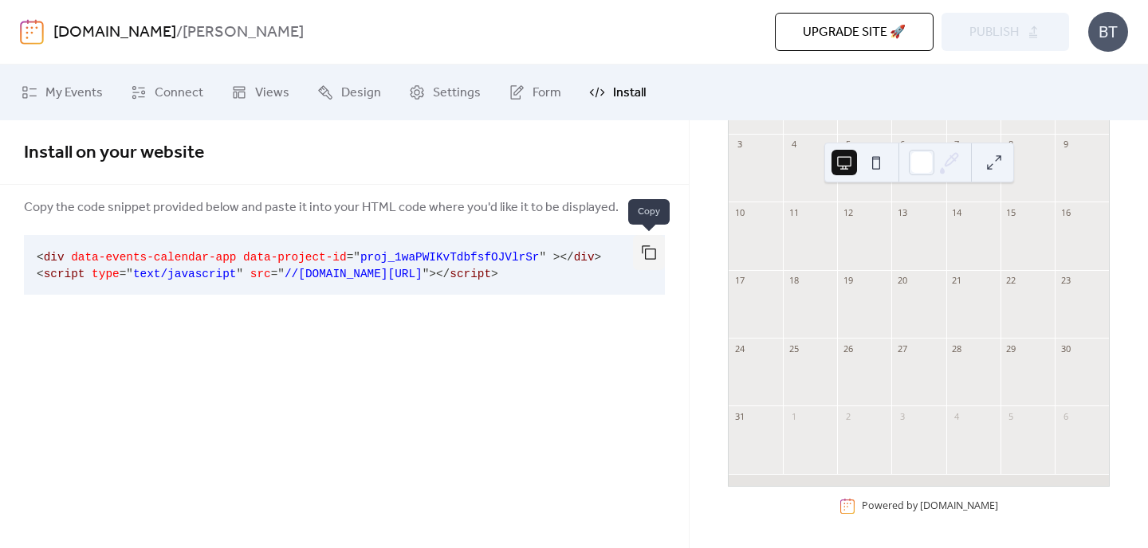
click at [638, 256] on button "button" at bounding box center [649, 252] width 32 height 35
click at [646, 254] on button "button" at bounding box center [649, 252] width 32 height 35
click at [245, 98] on link "Views" at bounding box center [260, 92] width 82 height 43
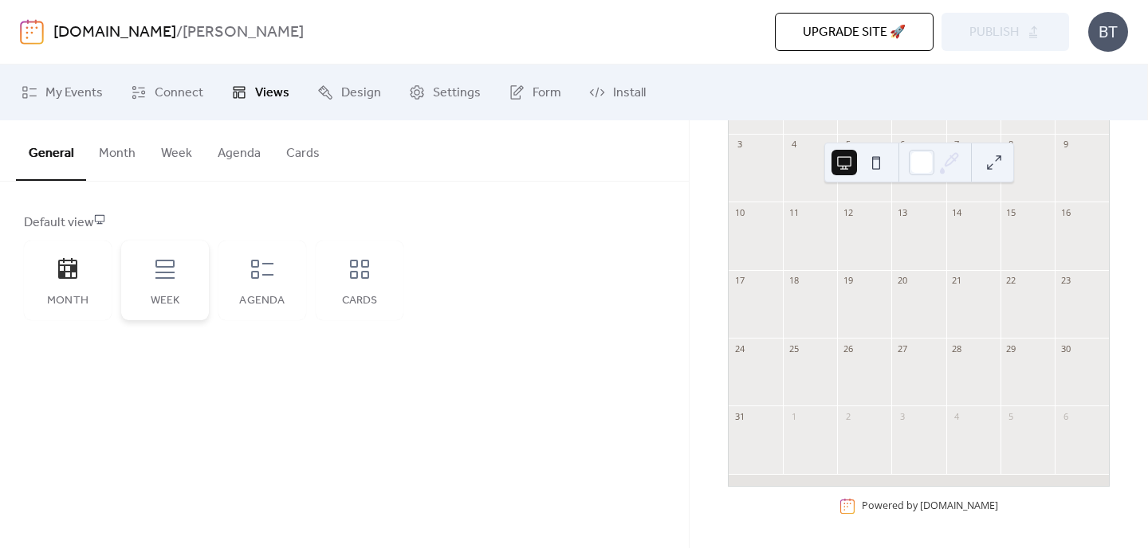
click at [163, 273] on icon at bounding box center [164, 269] width 19 height 19
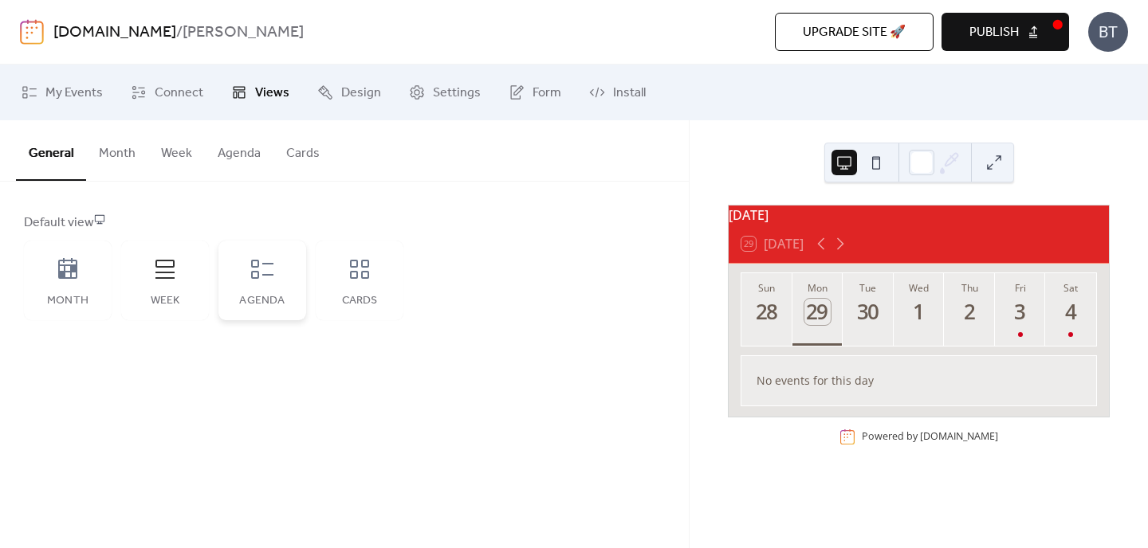
click at [243, 276] on div "Agenda" at bounding box center [262, 281] width 88 height 80
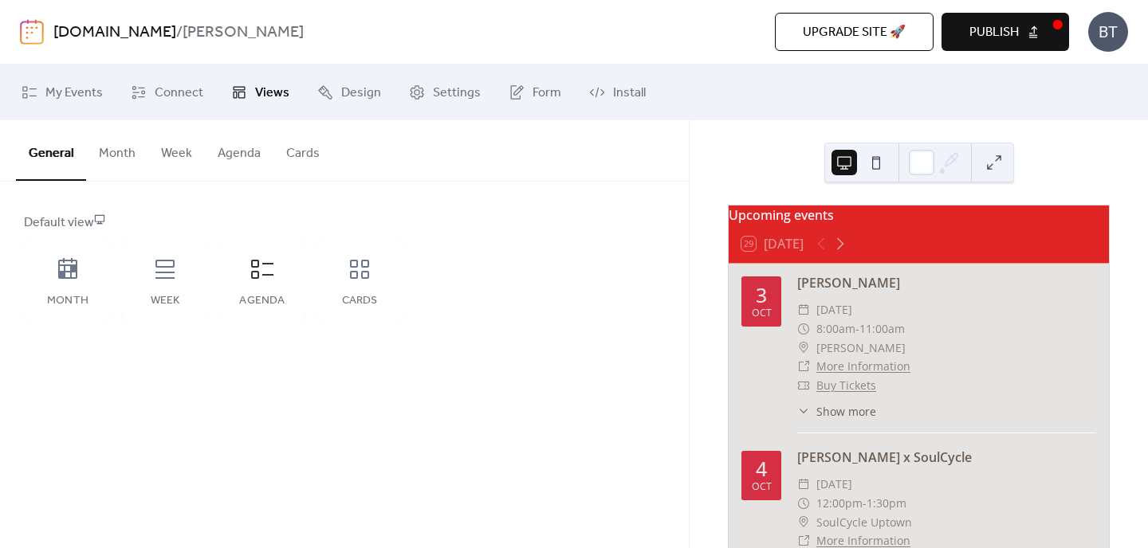
click at [113, 162] on button "Month" at bounding box center [117, 149] width 62 height 59
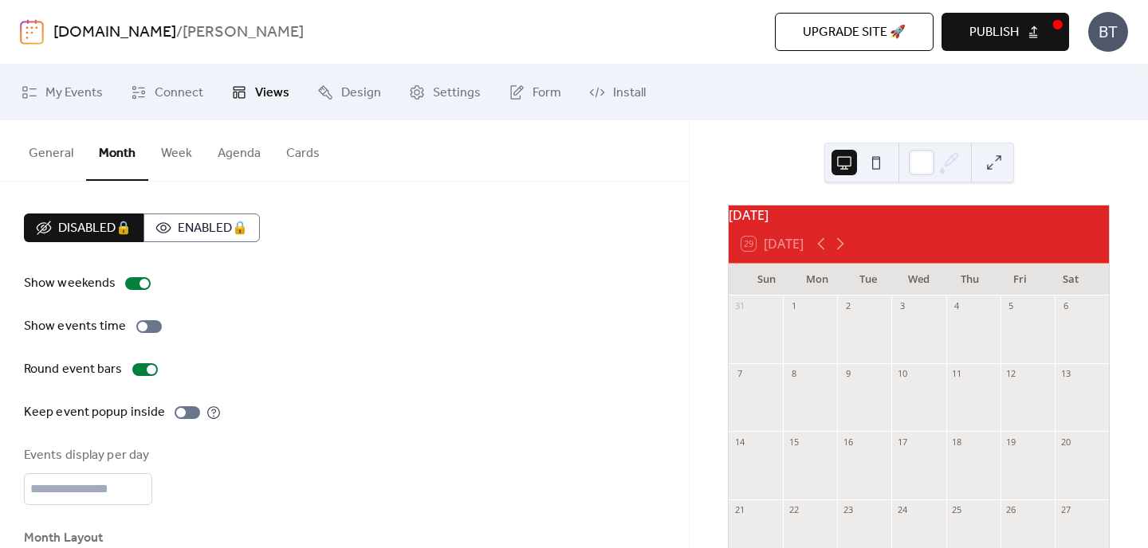
click at [273, 147] on button "Cards" at bounding box center [302, 149] width 59 height 59
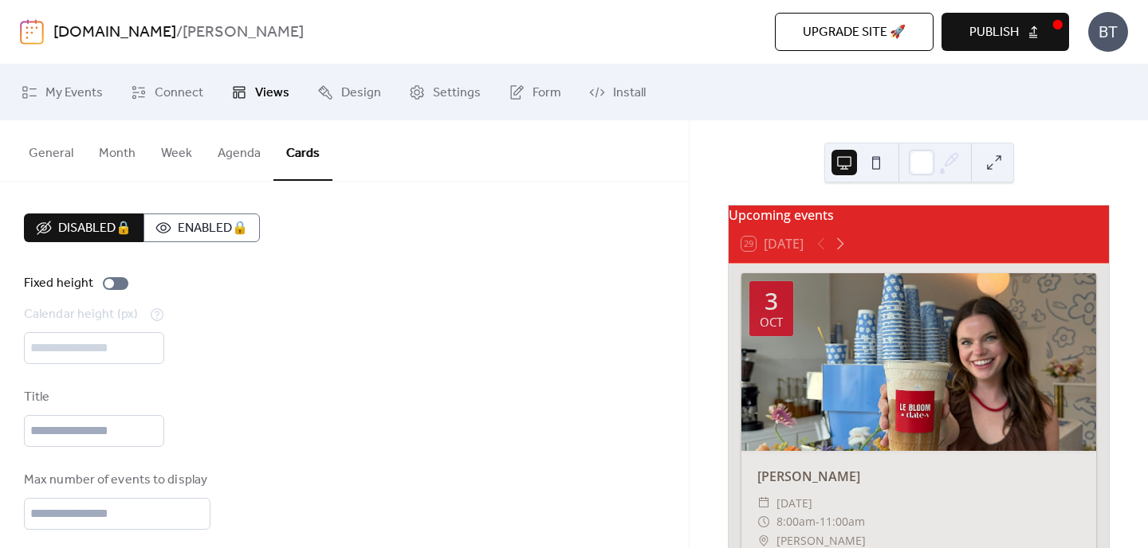
click at [244, 147] on button "Agenda" at bounding box center [239, 149] width 69 height 59
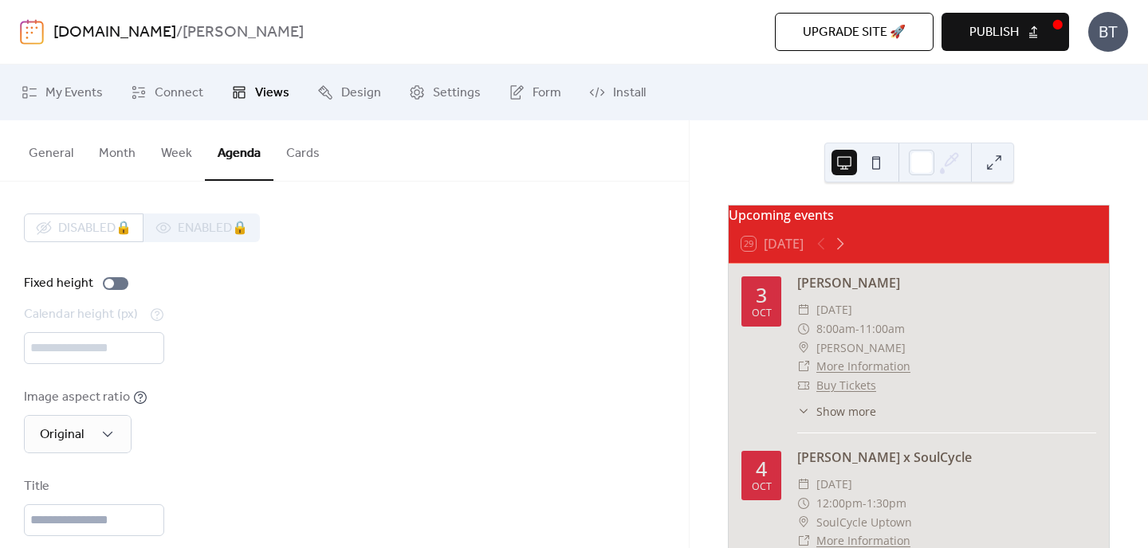
click at [265, 148] on button "Agenda" at bounding box center [239, 150] width 69 height 61
click at [316, 149] on button "Cards" at bounding box center [302, 149] width 59 height 59
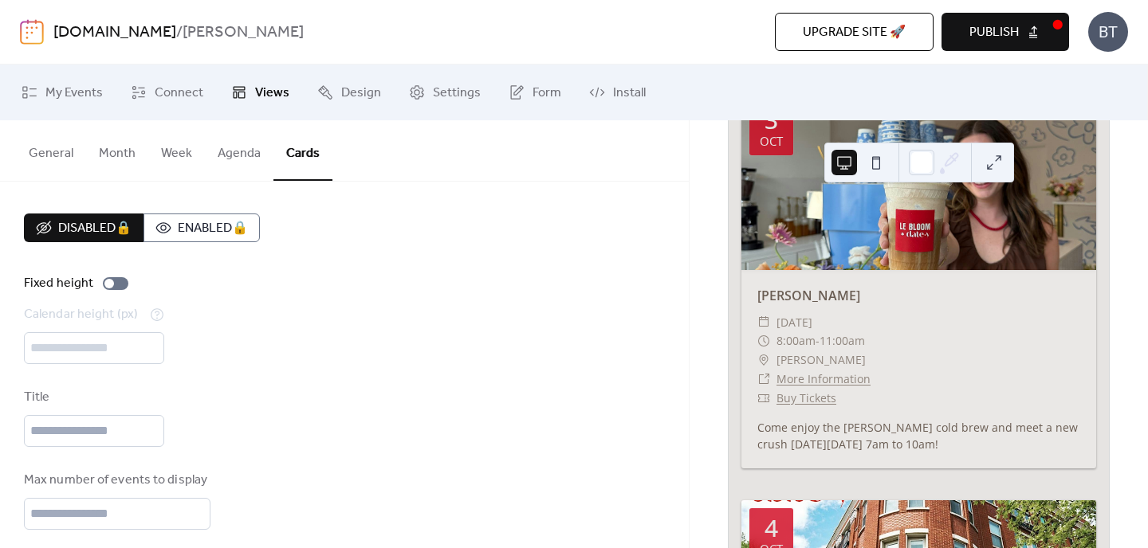
scroll to position [183, 0]
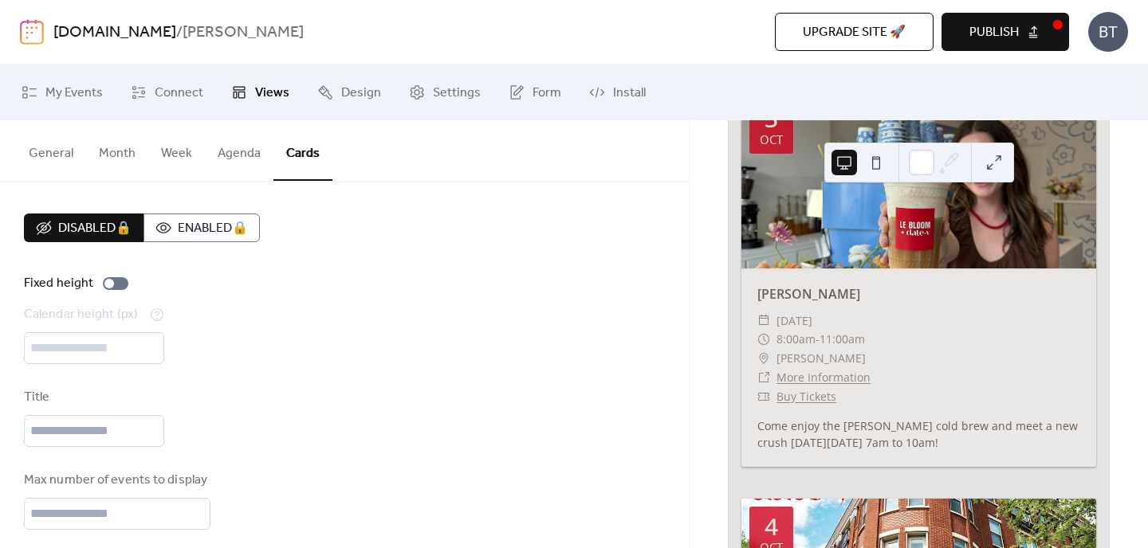
click at [76, 155] on button "General" at bounding box center [51, 149] width 70 height 59
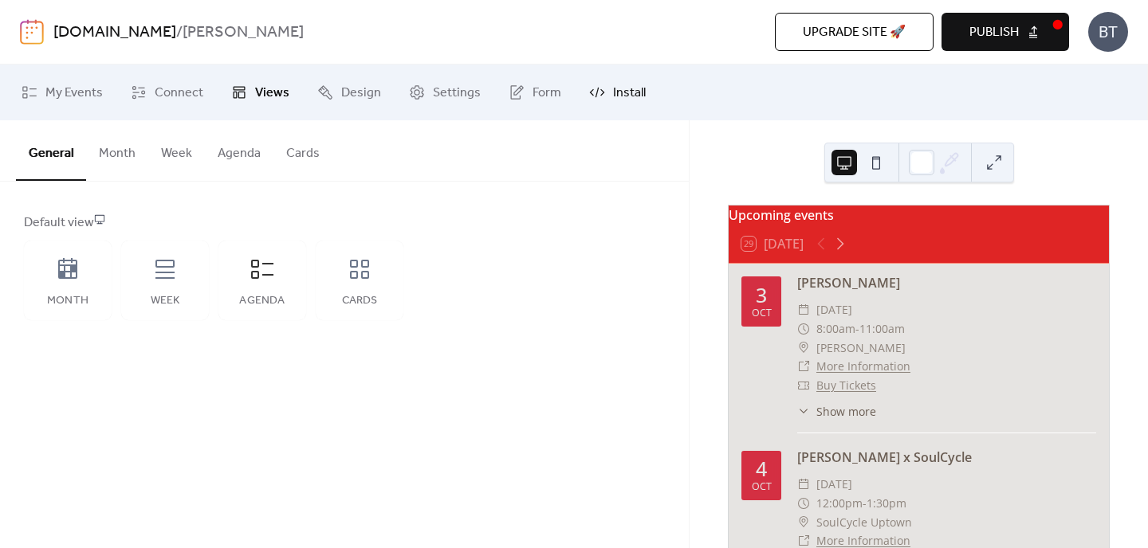
click at [619, 94] on span "Install" at bounding box center [629, 93] width 33 height 19
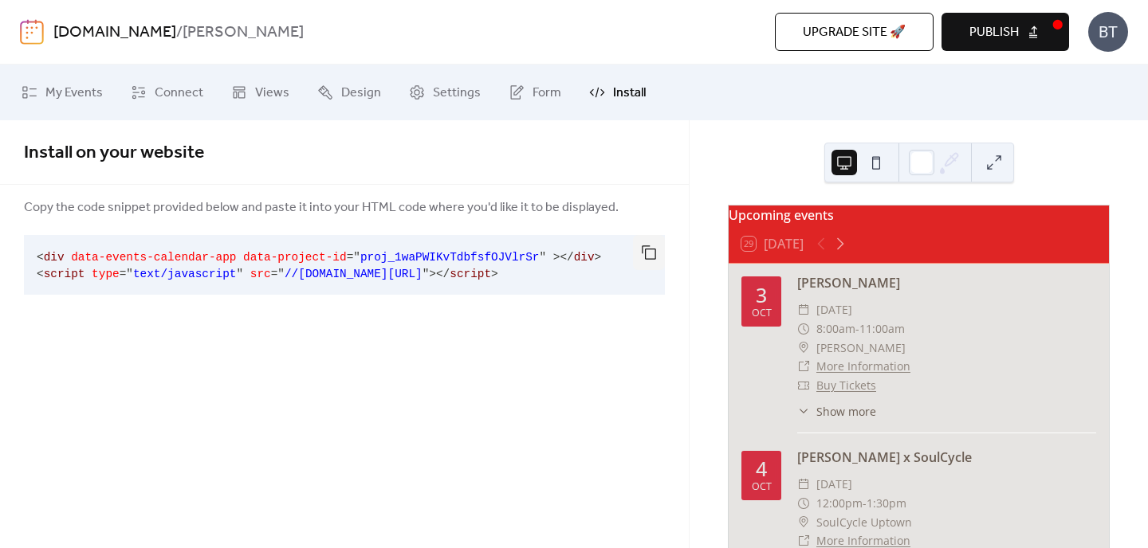
click at [619, 94] on span "Install" at bounding box center [629, 93] width 33 height 19
click at [184, 49] on div "[DOMAIN_NAME] / [PERSON_NAME] Upgrade site 🚀 Preview Publish BT" at bounding box center [574, 32] width 1108 height 64
click at [186, 38] on b "[PERSON_NAME]" at bounding box center [243, 33] width 121 height 30
click at [206, 34] on div "[DOMAIN_NAME] / [PERSON_NAME]" at bounding box center [293, 33] width 481 height 30
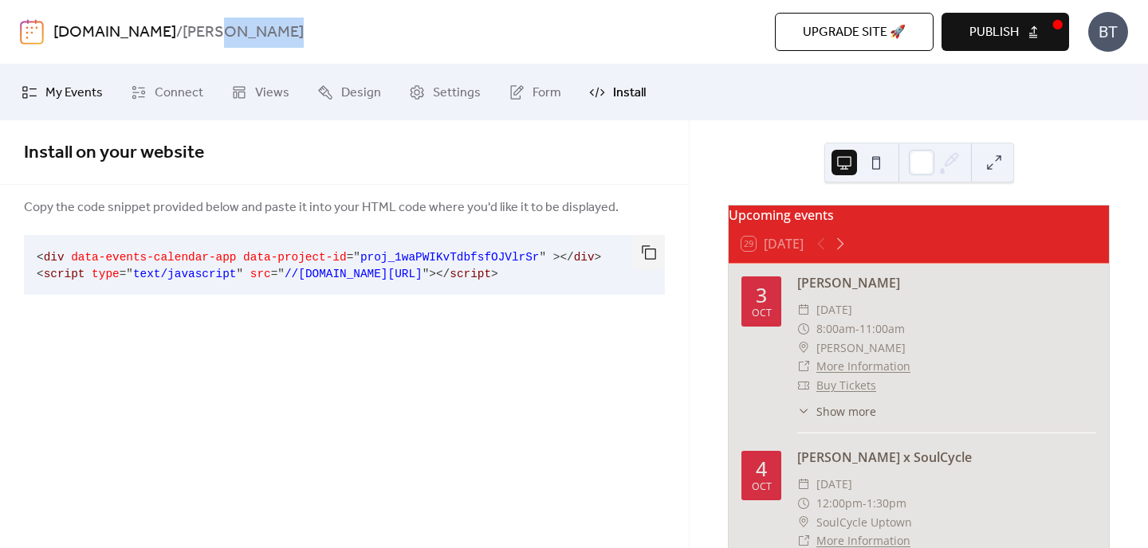
click at [68, 84] on span "My Events" at bounding box center [73, 93] width 57 height 19
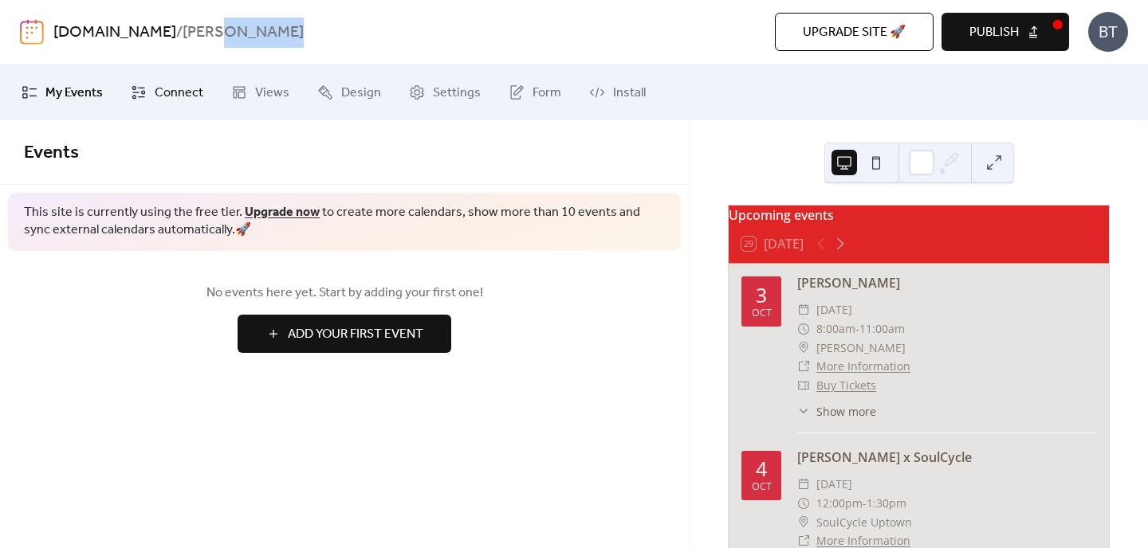
click at [135, 100] on icon at bounding box center [139, 92] width 16 height 16
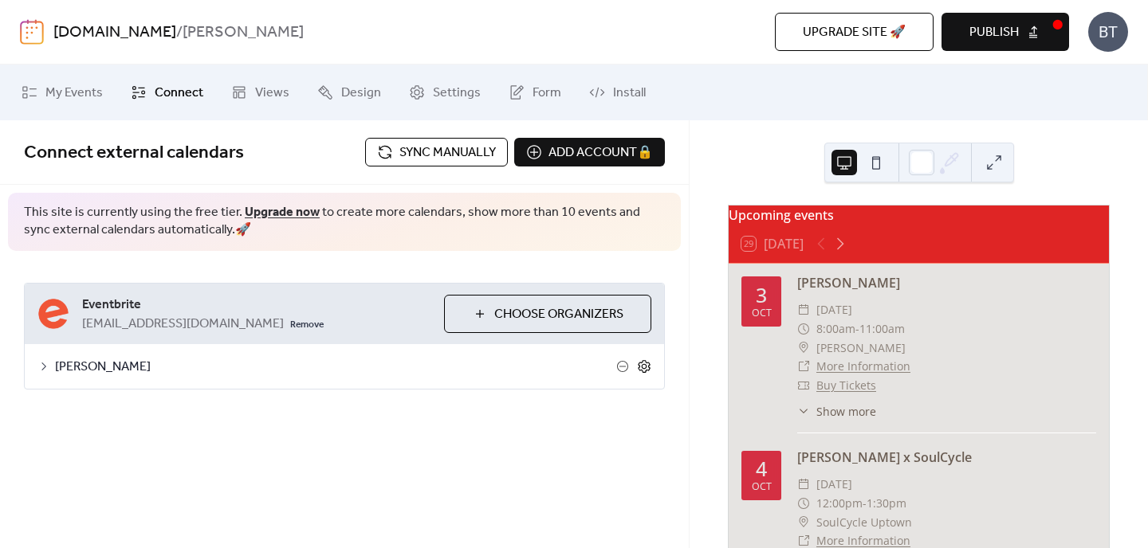
click at [637, 367] on icon at bounding box center [644, 366] width 14 height 14
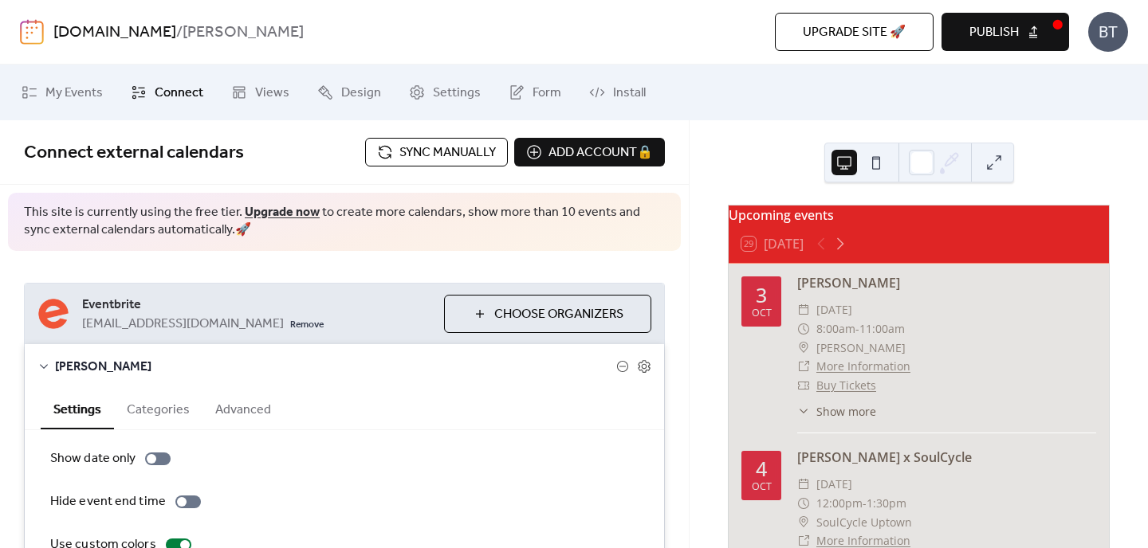
click at [79, 365] on span "[PERSON_NAME]" at bounding box center [335, 367] width 561 height 19
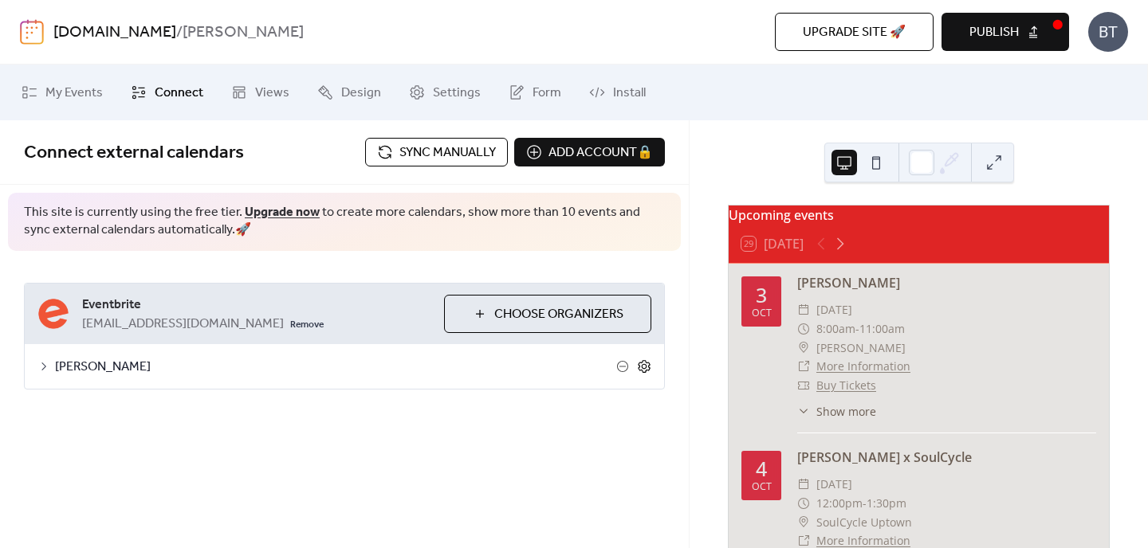
click at [639, 363] on icon at bounding box center [644, 366] width 14 height 14
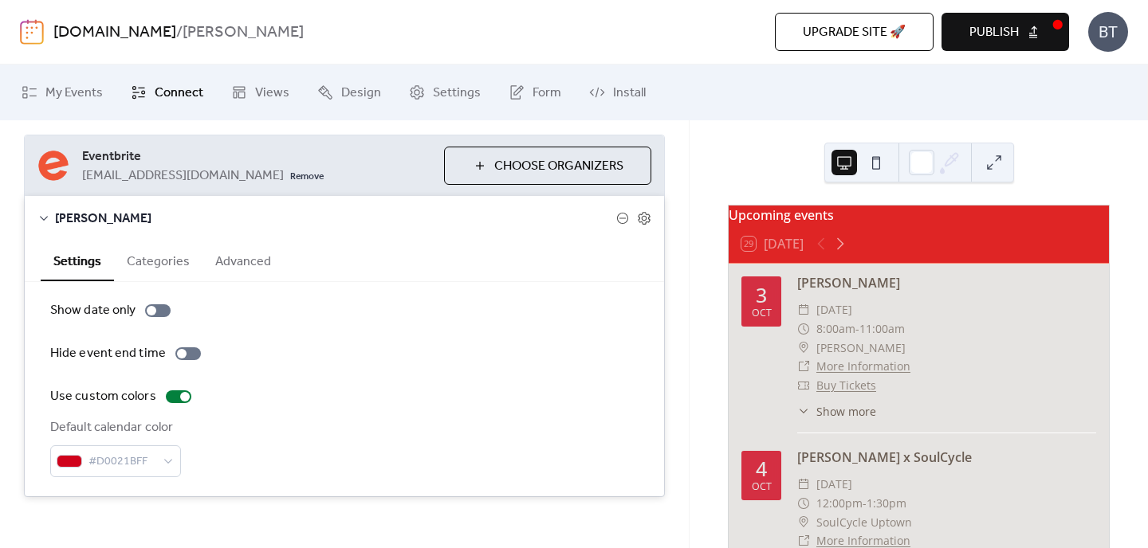
scroll to position [161, 0]
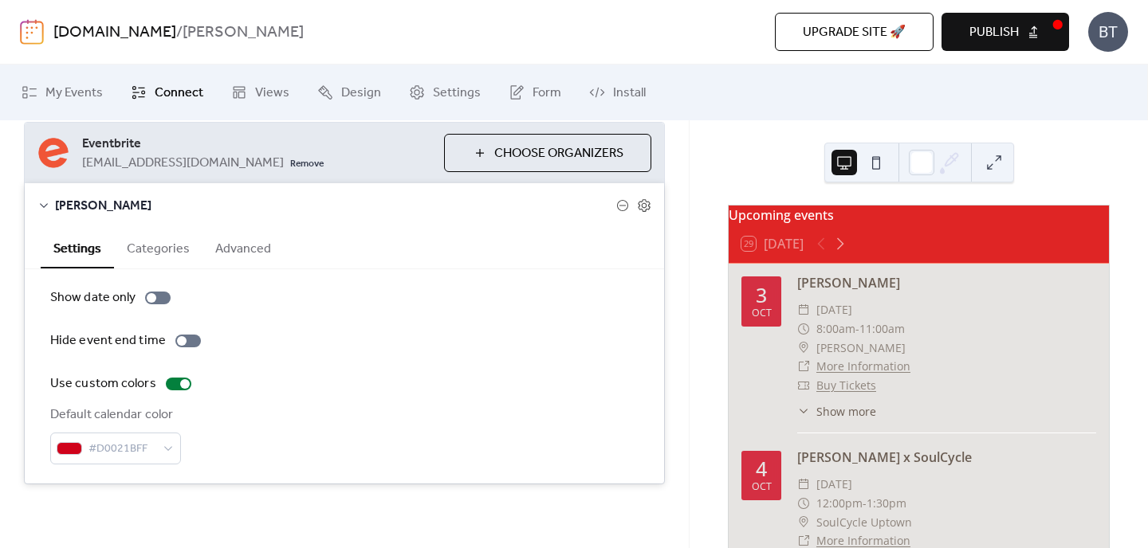
click at [153, 249] on button "Categories" at bounding box center [158, 247] width 88 height 39
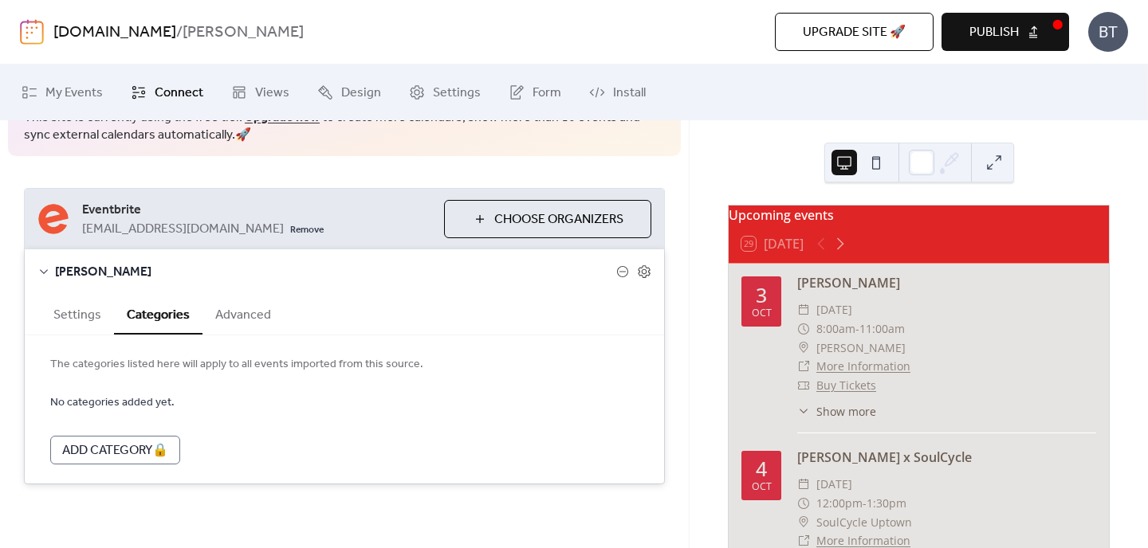
scroll to position [95, 0]
click at [240, 317] on button "Advanced" at bounding box center [242, 313] width 81 height 39
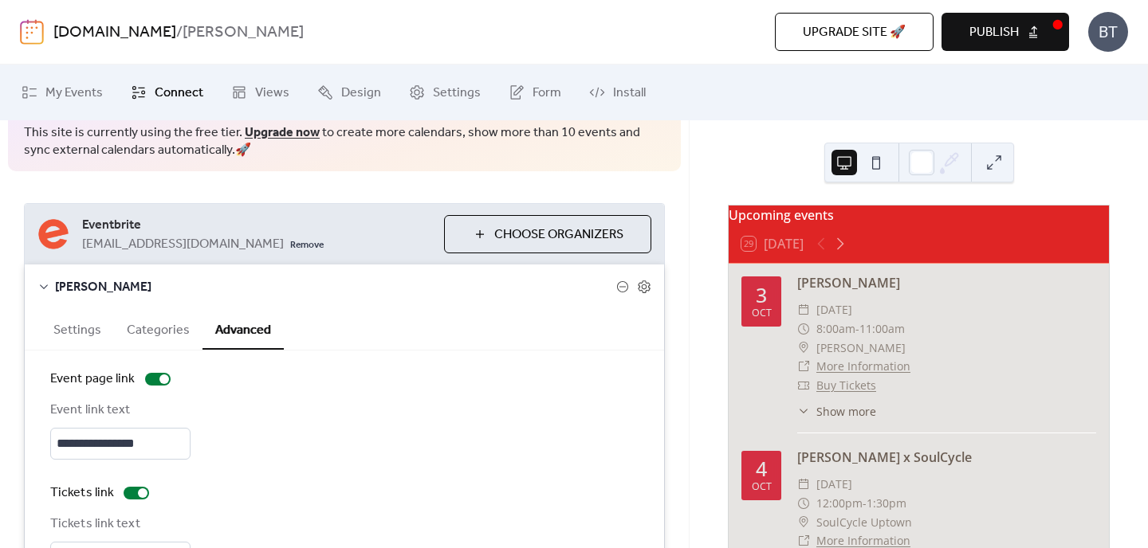
scroll to position [0, 0]
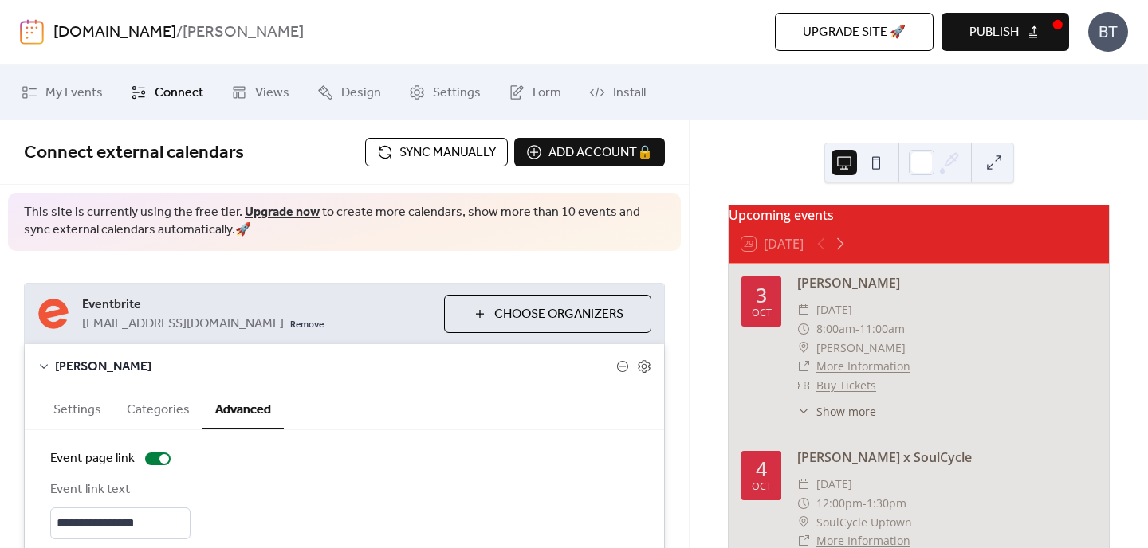
click at [66, 414] on button "Settings" at bounding box center [77, 408] width 73 height 39
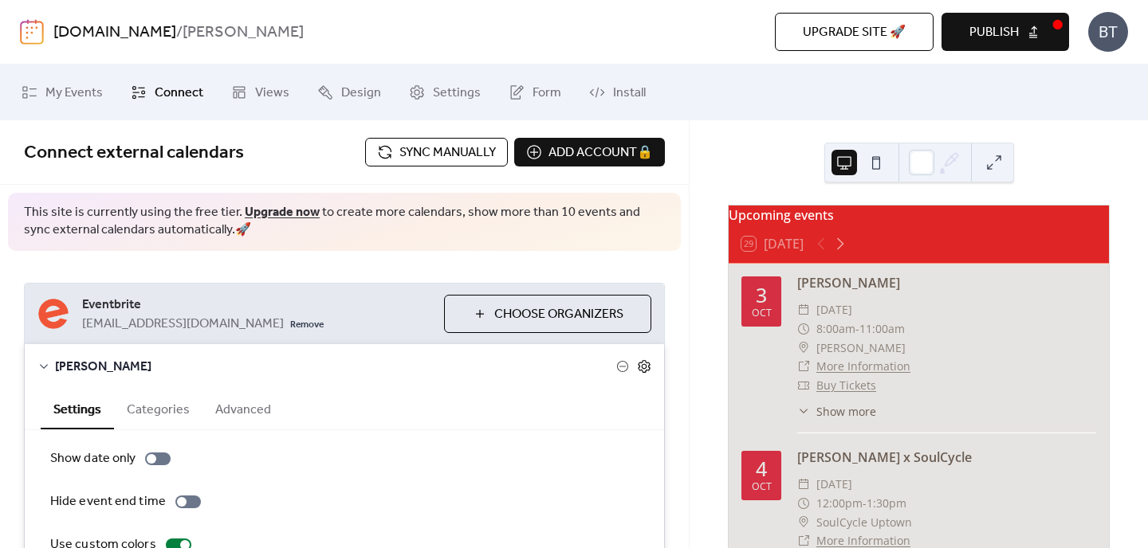
click at [642, 368] on icon at bounding box center [645, 366] width 6 height 6
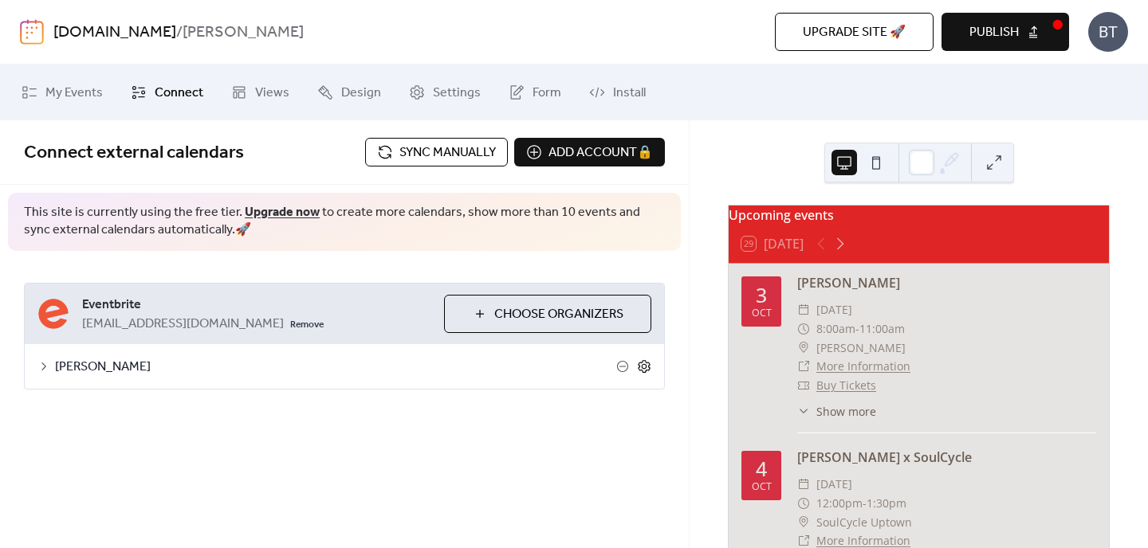
click at [639, 366] on icon at bounding box center [644, 366] width 14 height 14
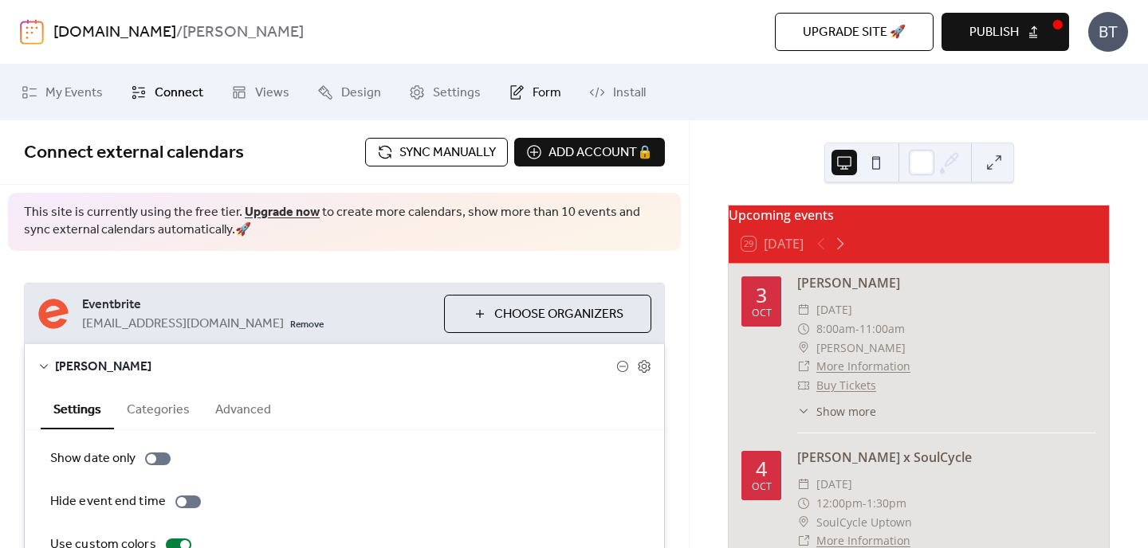
click at [532, 91] on span "Form" at bounding box center [546, 93] width 29 height 19
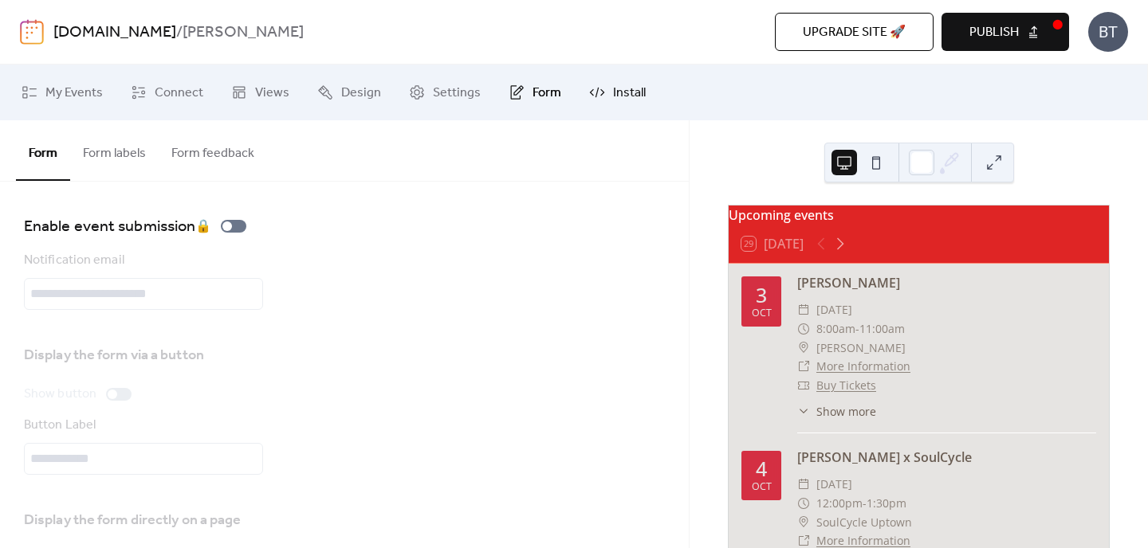
click at [614, 93] on span "Install" at bounding box center [629, 93] width 33 height 19
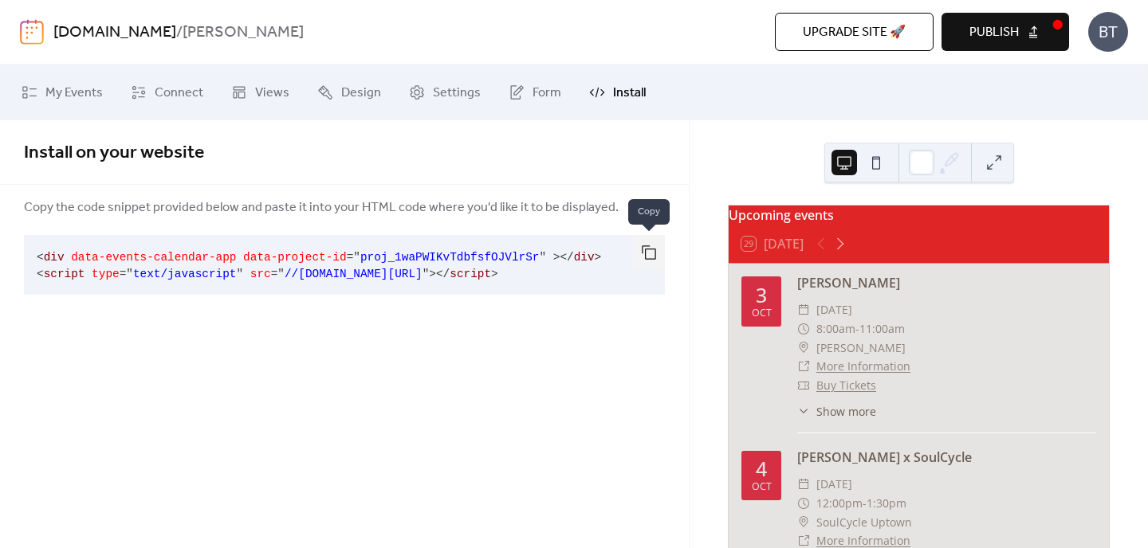
click at [651, 254] on button "button" at bounding box center [649, 252] width 32 height 35
click at [870, 163] on button at bounding box center [876, 163] width 26 height 26
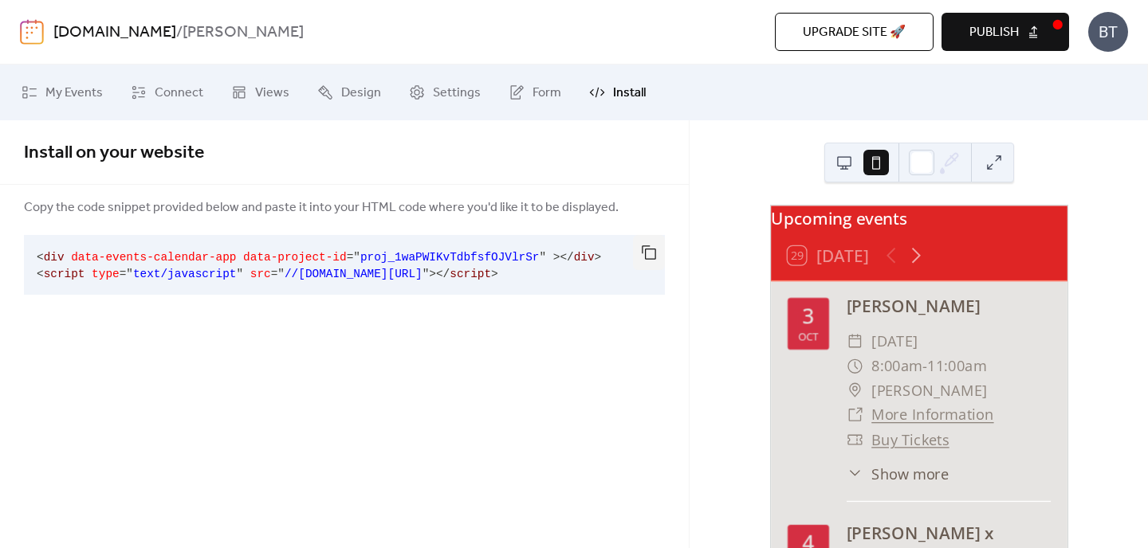
click at [841, 163] on button at bounding box center [844, 163] width 26 height 26
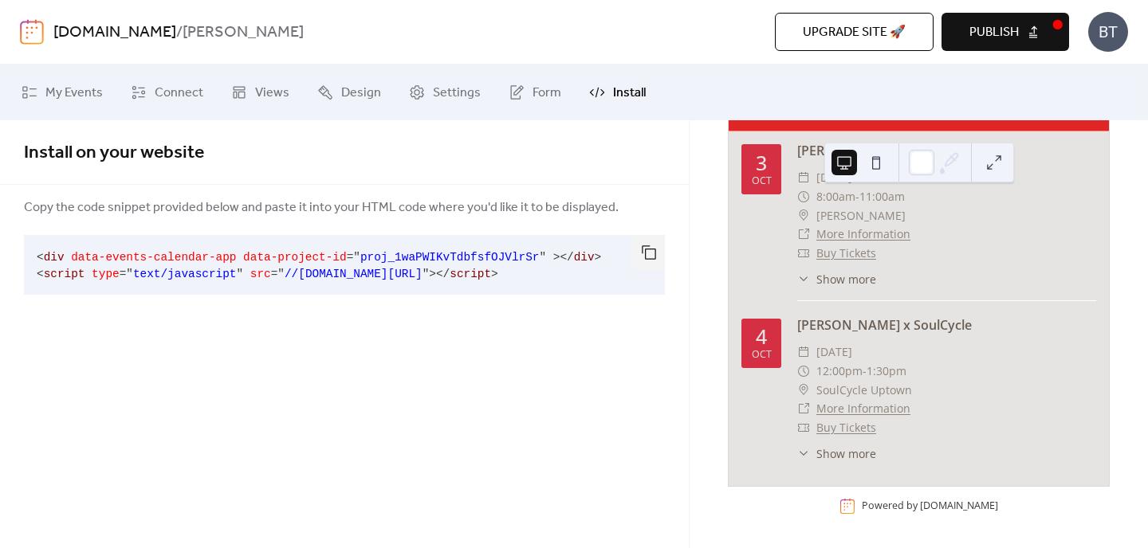
scroll to position [140, 0]
click at [652, 254] on button "button" at bounding box center [649, 252] width 32 height 35
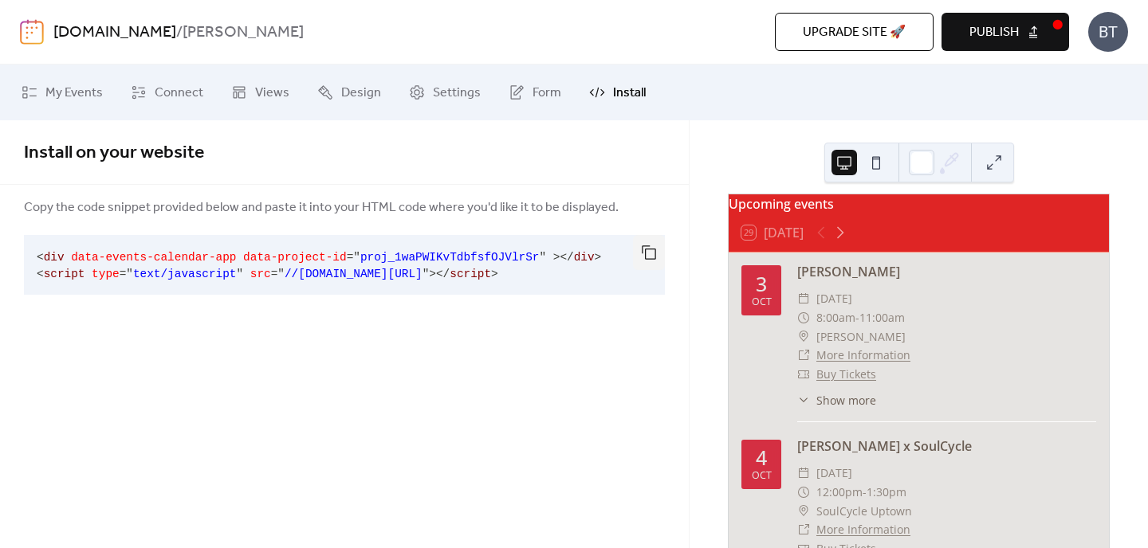
scroll to position [7, 0]
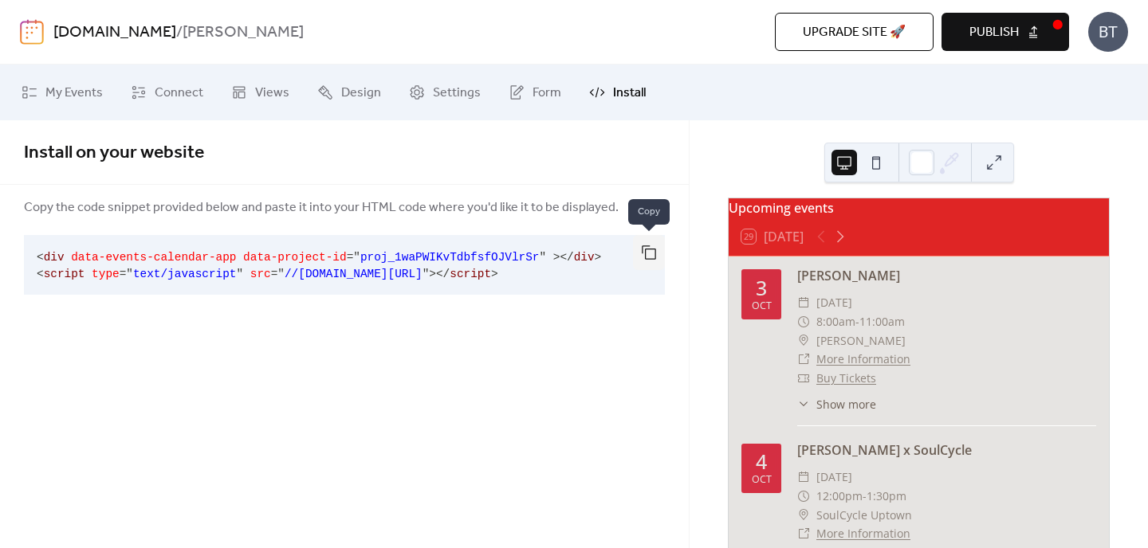
click at [645, 254] on button "button" at bounding box center [649, 252] width 32 height 35
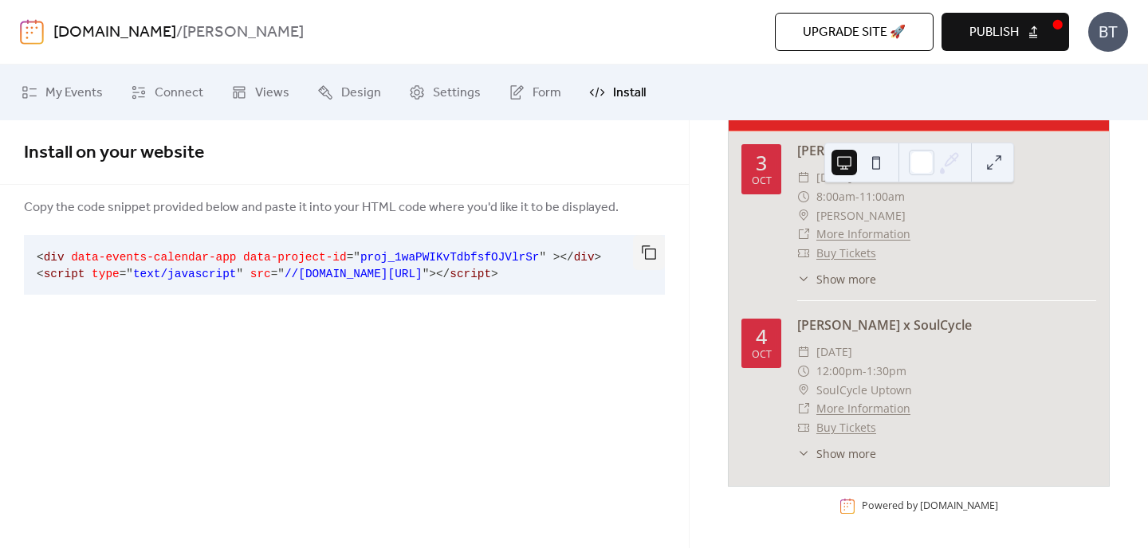
scroll to position [0, 0]
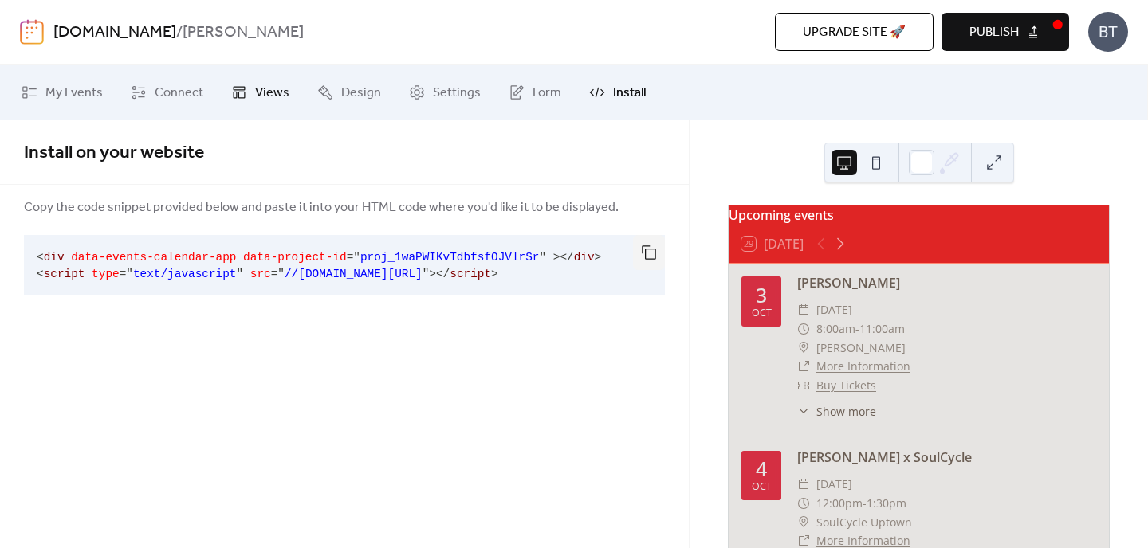
click at [231, 86] on icon at bounding box center [239, 92] width 16 height 16
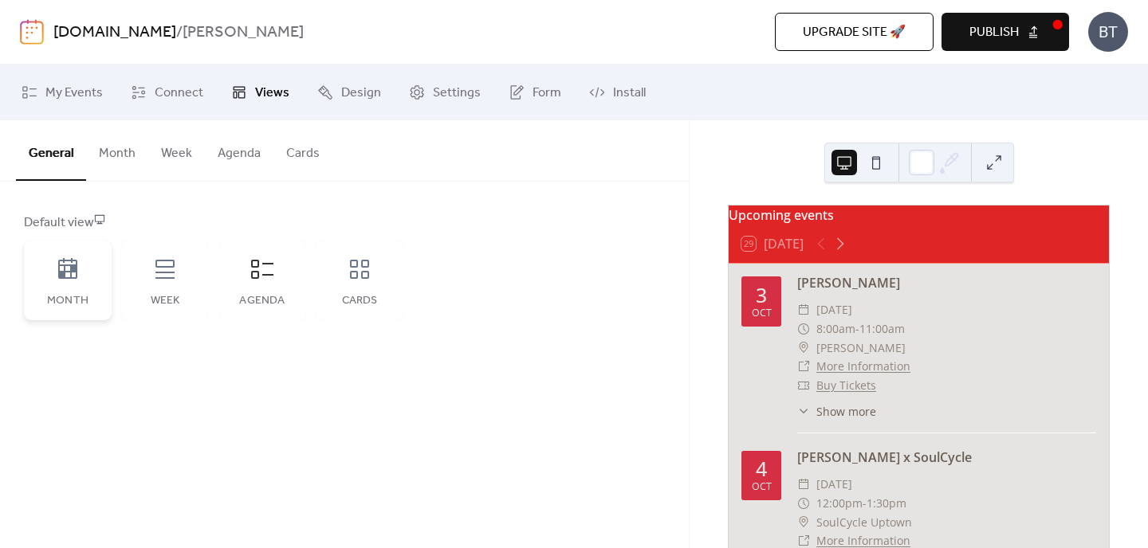
click at [71, 276] on icon at bounding box center [67, 268] width 19 height 21
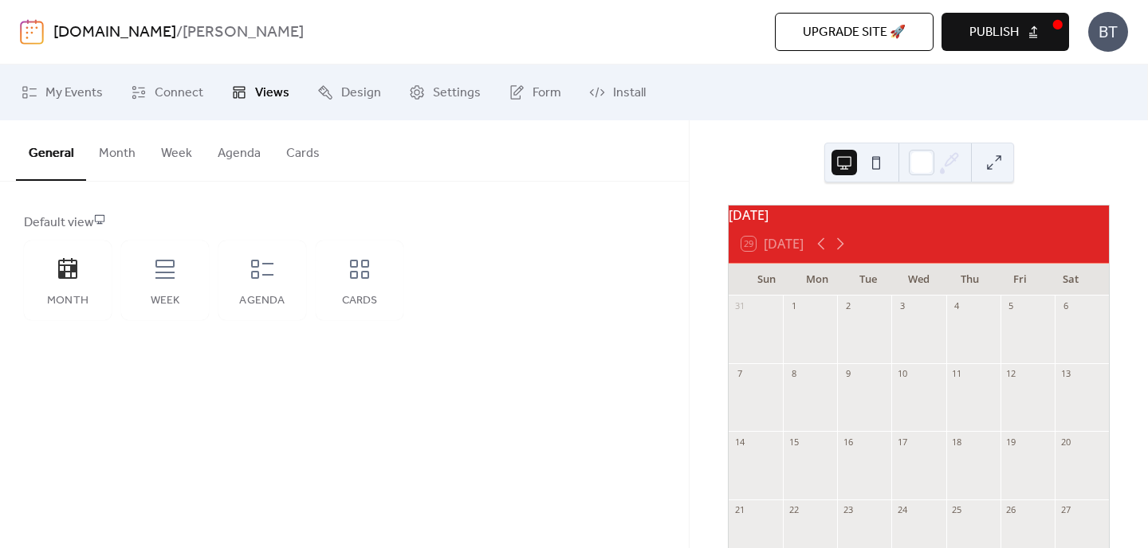
click at [111, 167] on button "Month" at bounding box center [117, 149] width 62 height 59
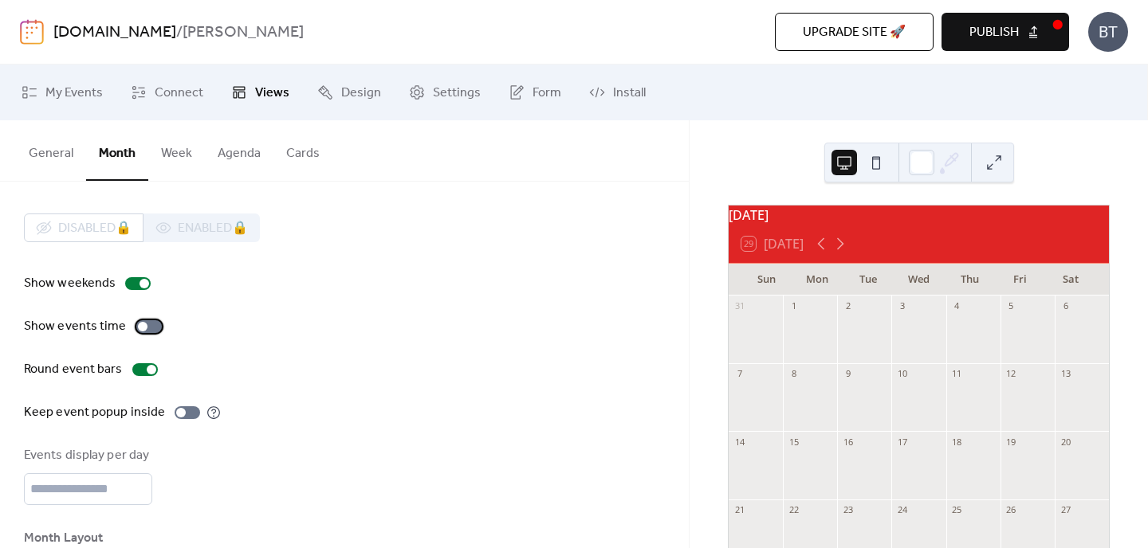
click at [151, 328] on div at bounding box center [149, 326] width 26 height 13
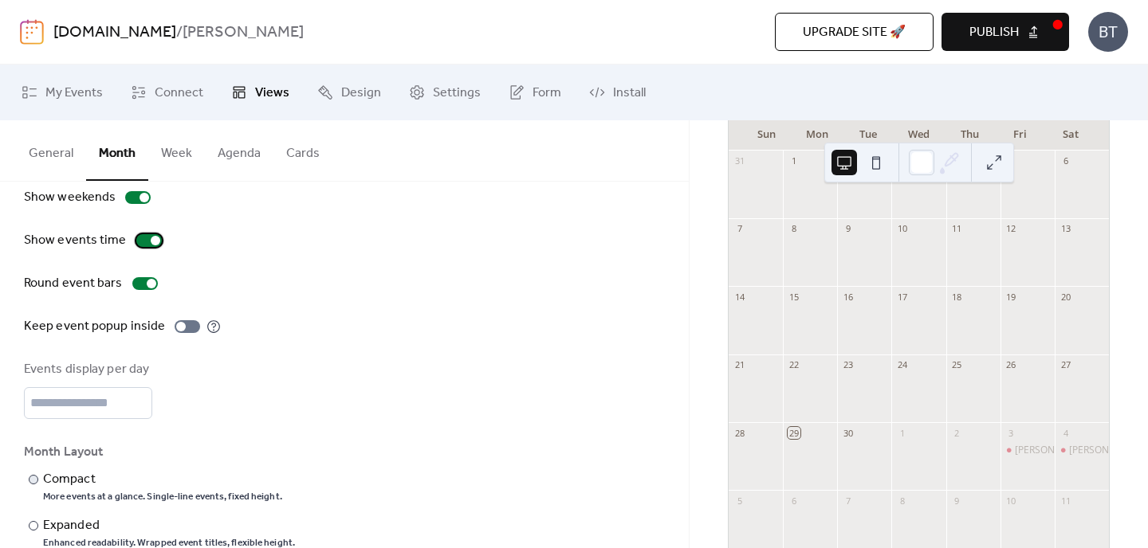
scroll to position [120, 0]
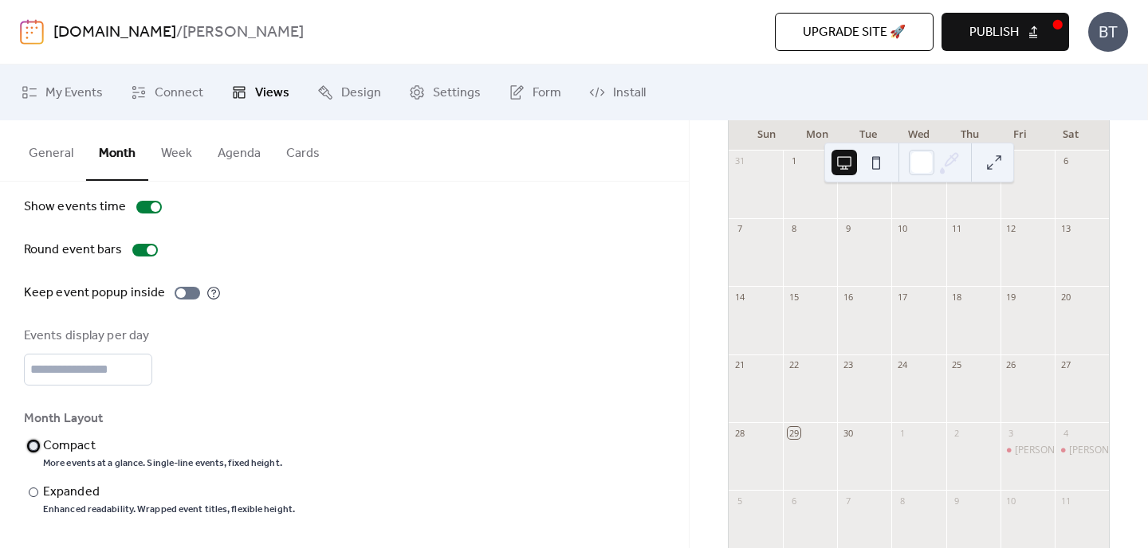
click at [61, 446] on div "Compact" at bounding box center [161, 446] width 236 height 19
click at [53, 488] on div "Expanded" at bounding box center [167, 492] width 249 height 19
click at [46, 451] on div "Compact" at bounding box center [161, 446] width 236 height 19
click at [53, 489] on div "Expanded" at bounding box center [167, 492] width 249 height 19
click at [330, 81] on link "Design" at bounding box center [349, 92] width 88 height 43
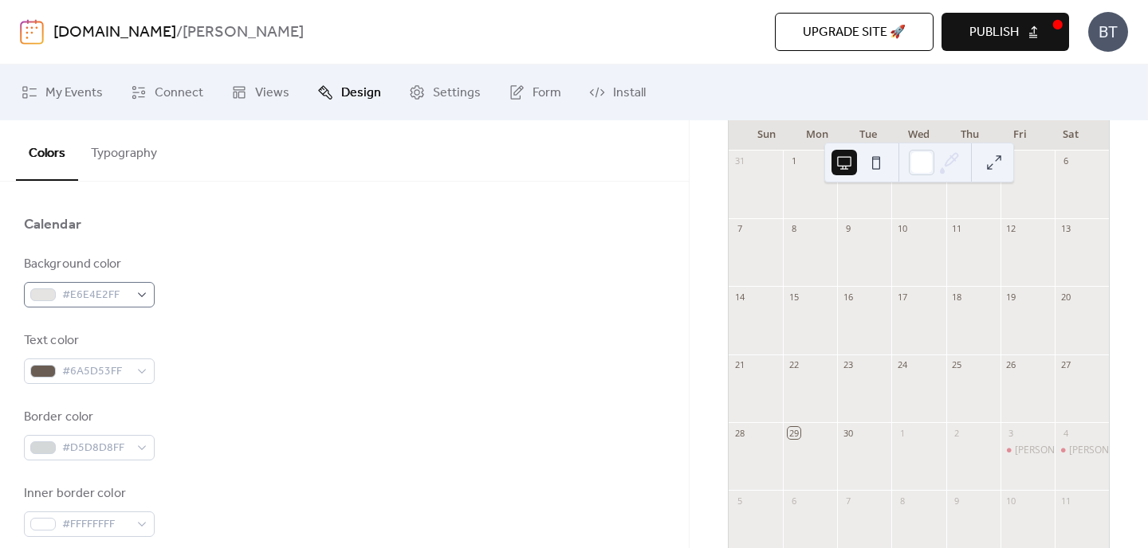
scroll to position [150, 0]
click at [115, 370] on span "#6A5D53FF" at bounding box center [95, 368] width 67 height 19
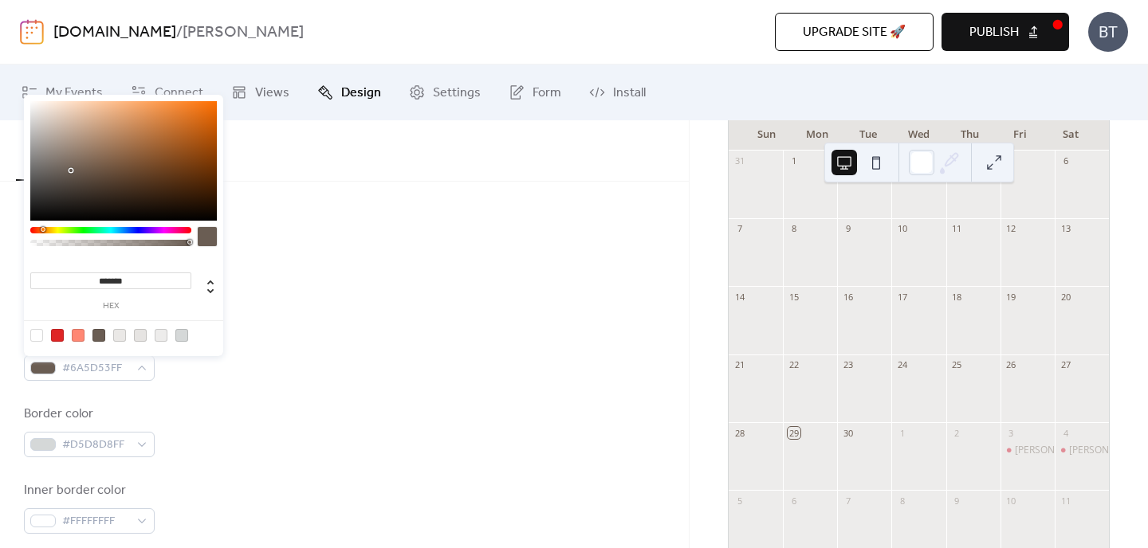
click at [56, 336] on div at bounding box center [57, 335] width 13 height 13
type input "*******"
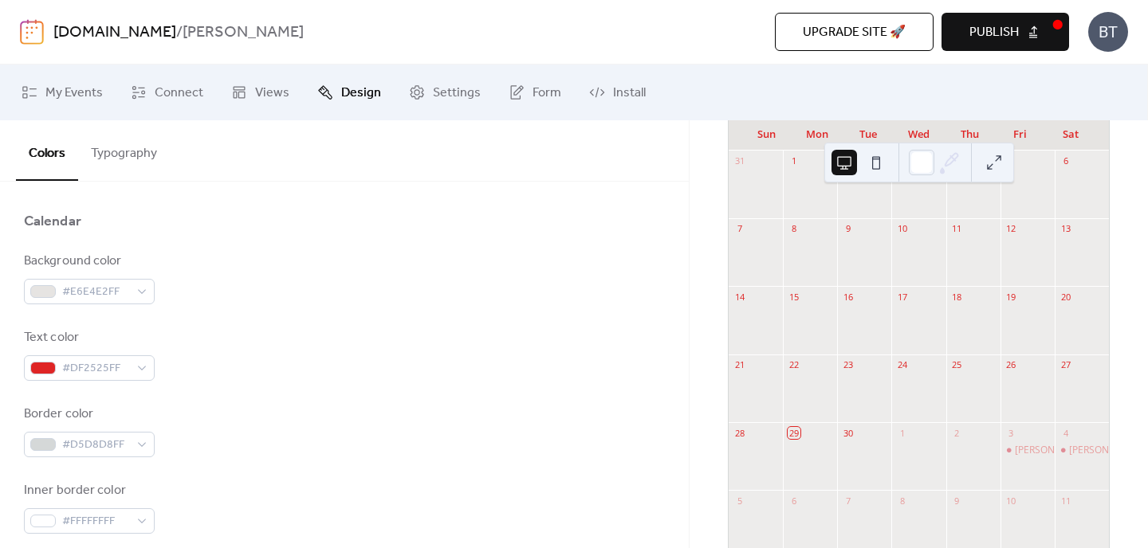
click at [353, 326] on div "Background color #E6E4E2FF Text color #DF2525FF Border color #D5D8D8FF Inner bo…" at bounding box center [344, 469] width 641 height 435
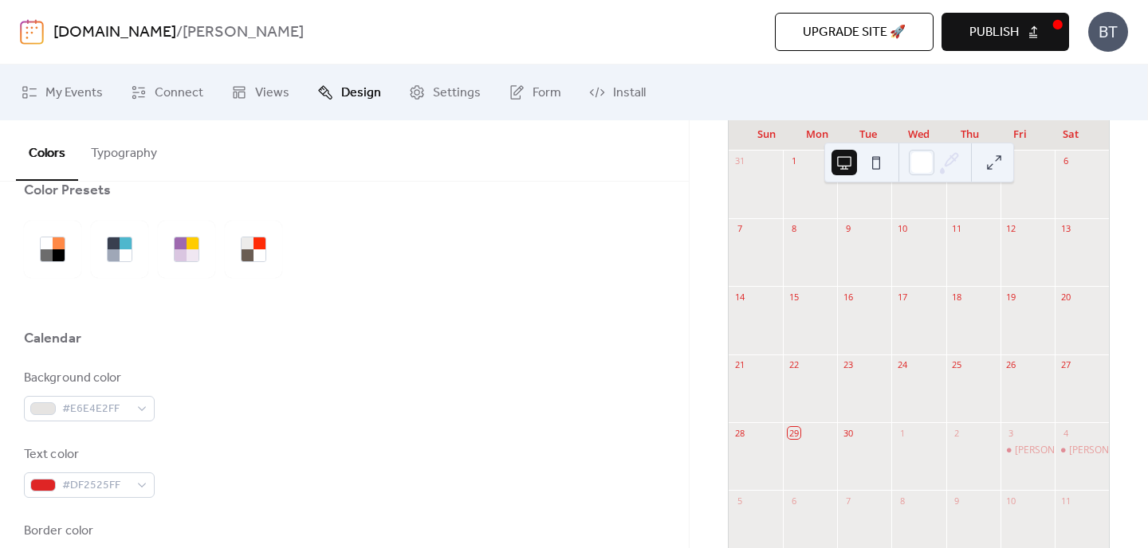
scroll to position [0, 0]
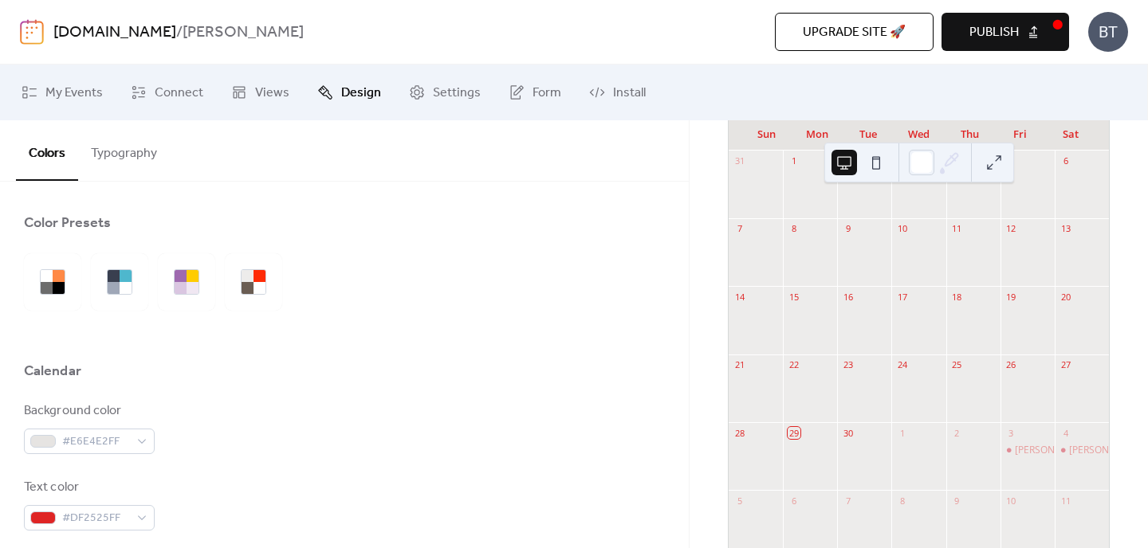
click at [120, 150] on button "Typography" at bounding box center [124, 149] width 92 height 59
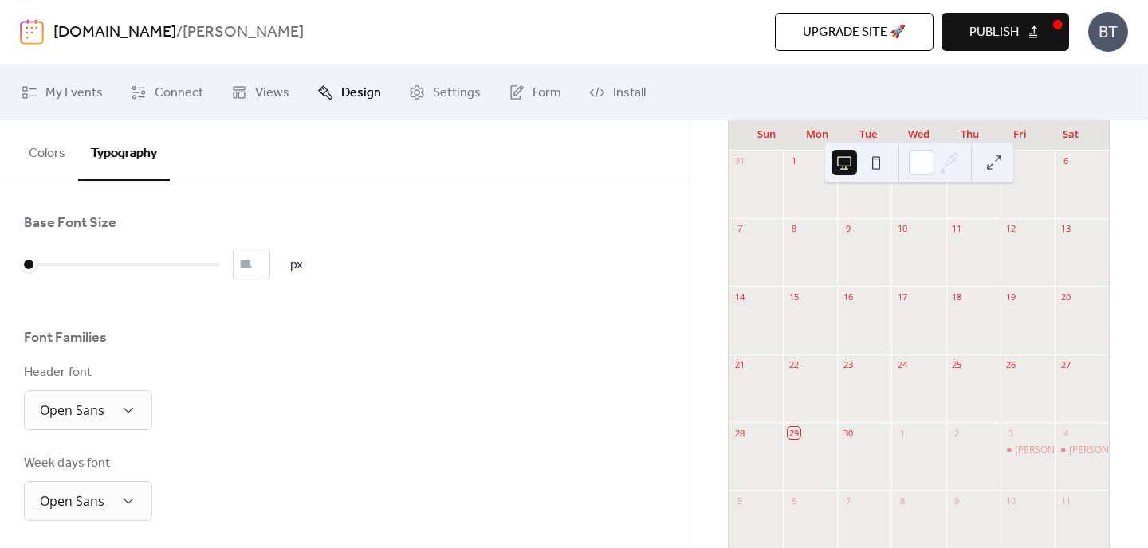
scroll to position [29, 0]
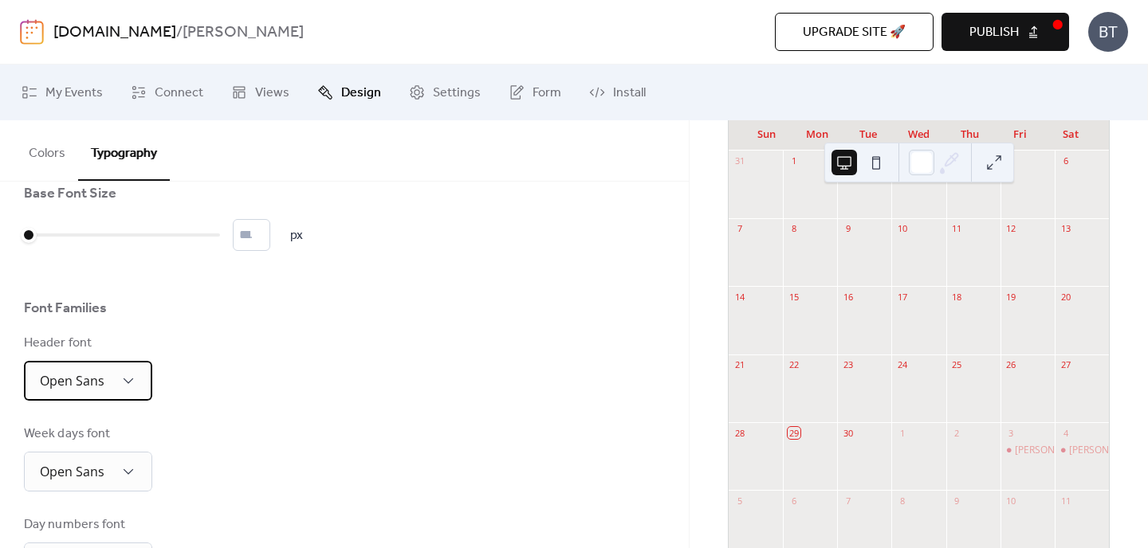
click at [117, 379] on div "Open Sans" at bounding box center [88, 381] width 128 height 40
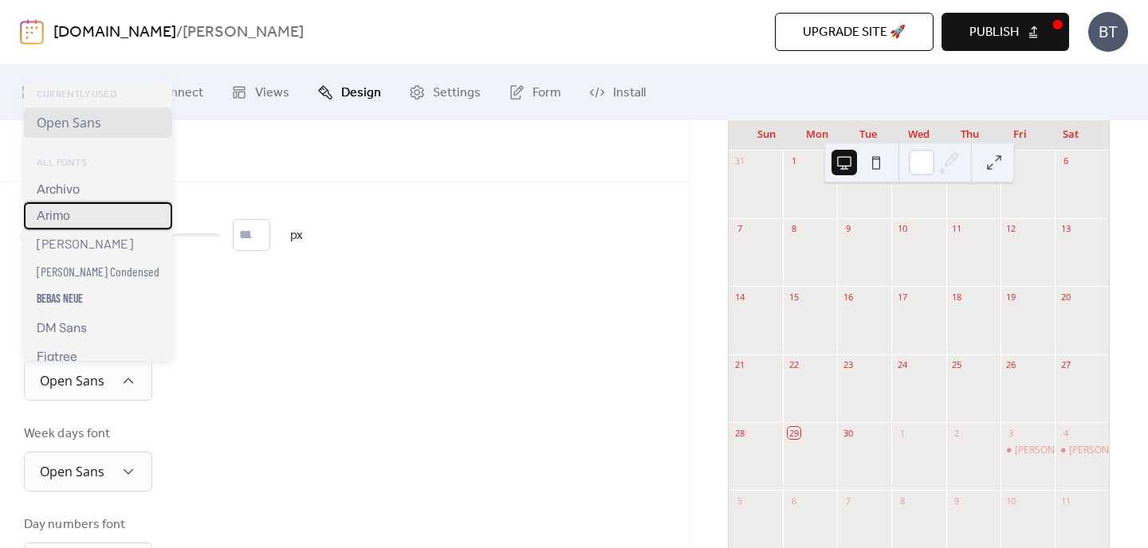
click at [77, 219] on div "Arimo" at bounding box center [98, 215] width 148 height 27
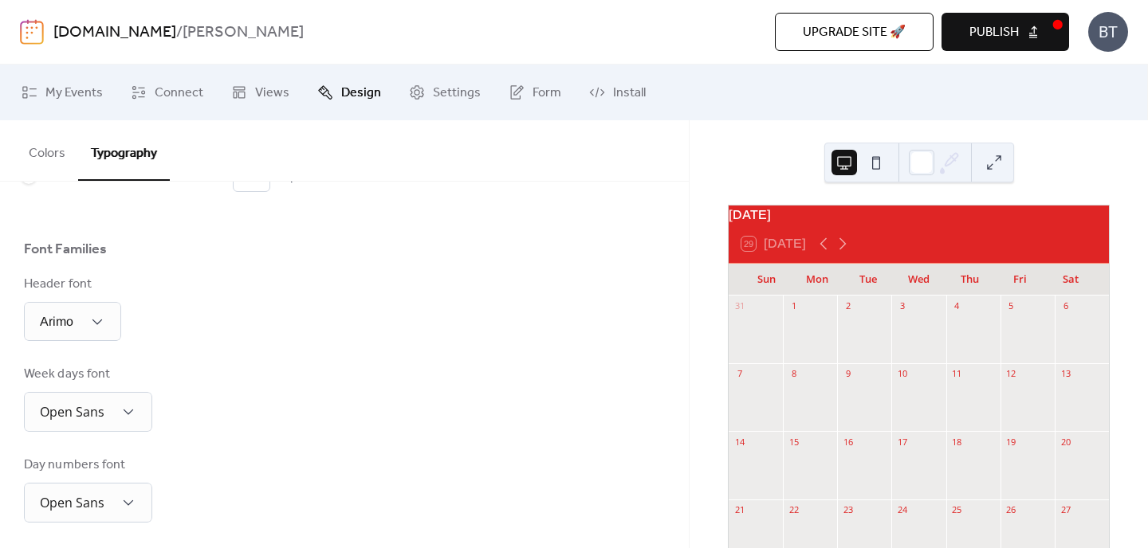
scroll to position [88, 0]
click at [90, 313] on div "Arimo" at bounding box center [72, 322] width 97 height 39
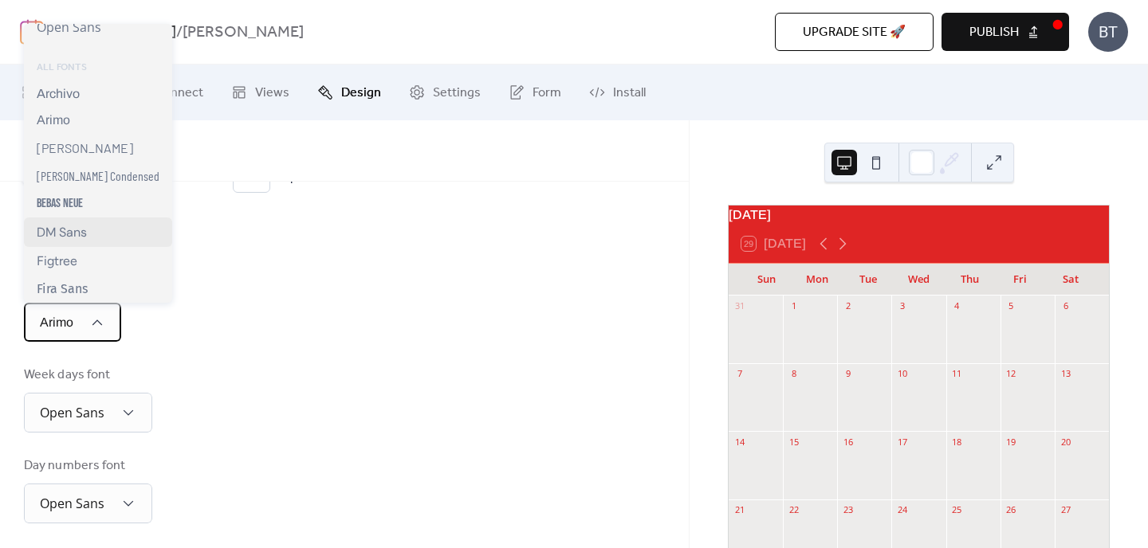
scroll to position [71, 0]
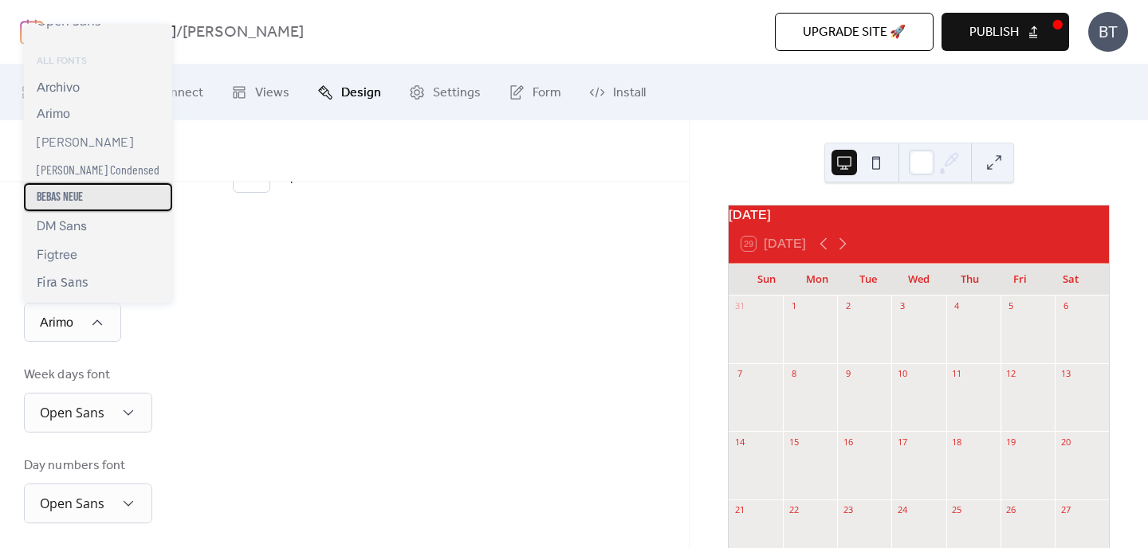
click at [104, 195] on div "Bebas Neue" at bounding box center [98, 197] width 148 height 28
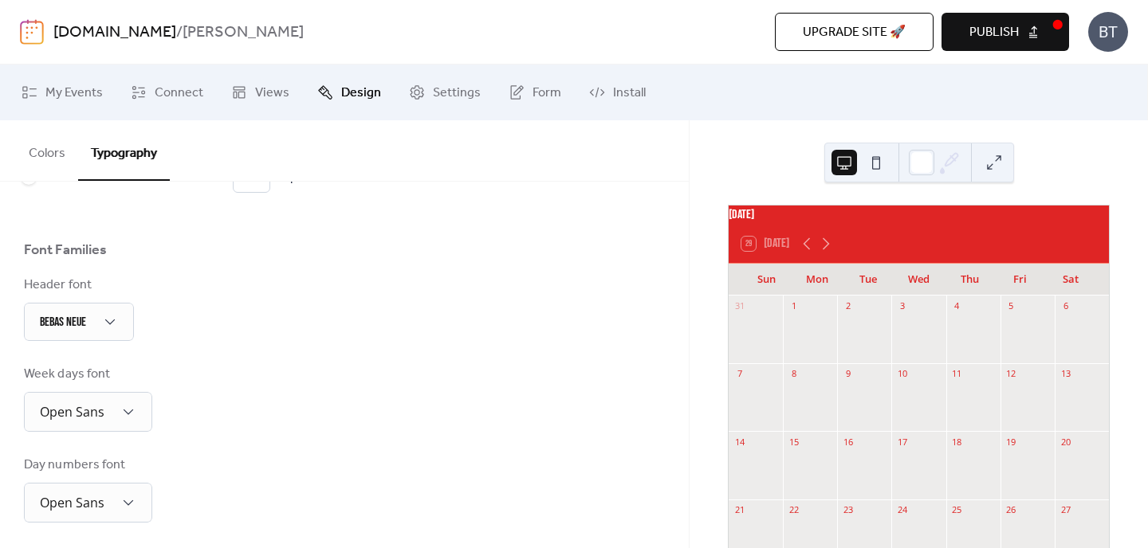
click at [108, 440] on div "Base Font Size * px Font Families Header font Bebas Neue Week days font Open Sa…" at bounding box center [344, 506] width 641 height 760
click at [105, 420] on div "Open Sans" at bounding box center [88, 412] width 128 height 40
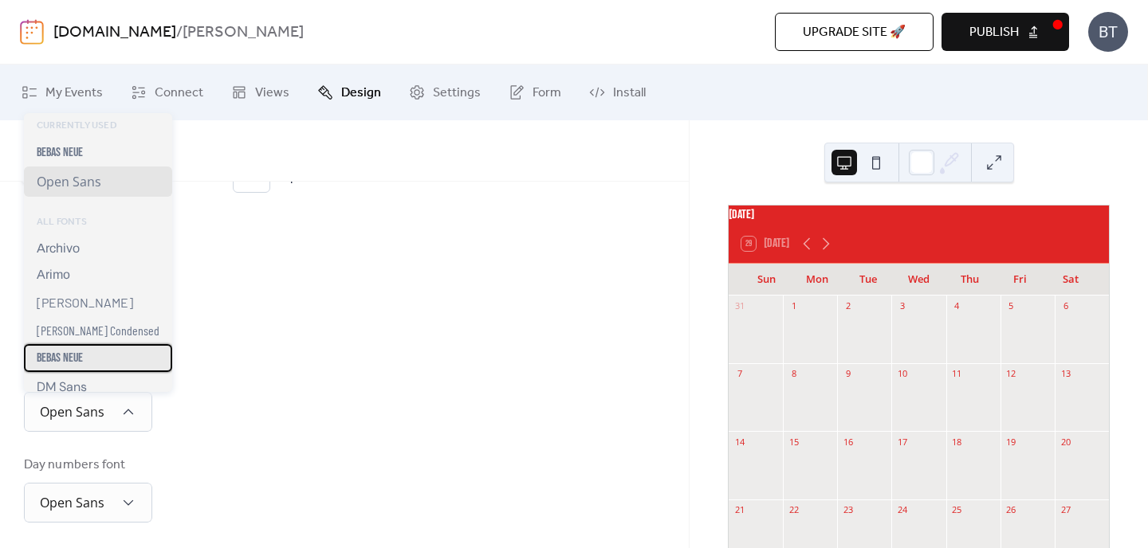
click at [105, 359] on div "Bebas Neue" at bounding box center [98, 358] width 148 height 28
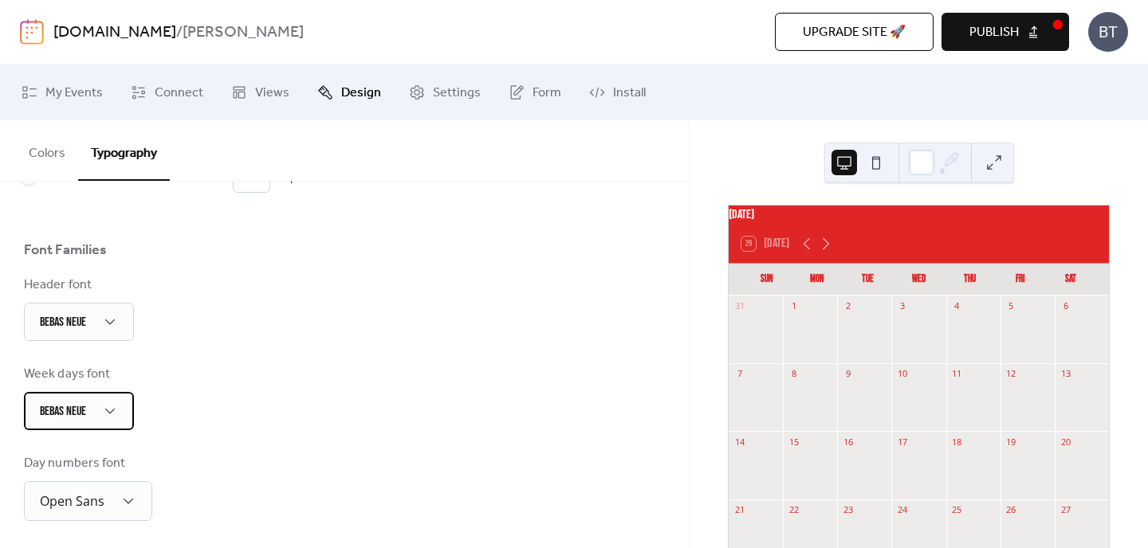
click at [105, 392] on div "Bebas Neue" at bounding box center [79, 411] width 110 height 38
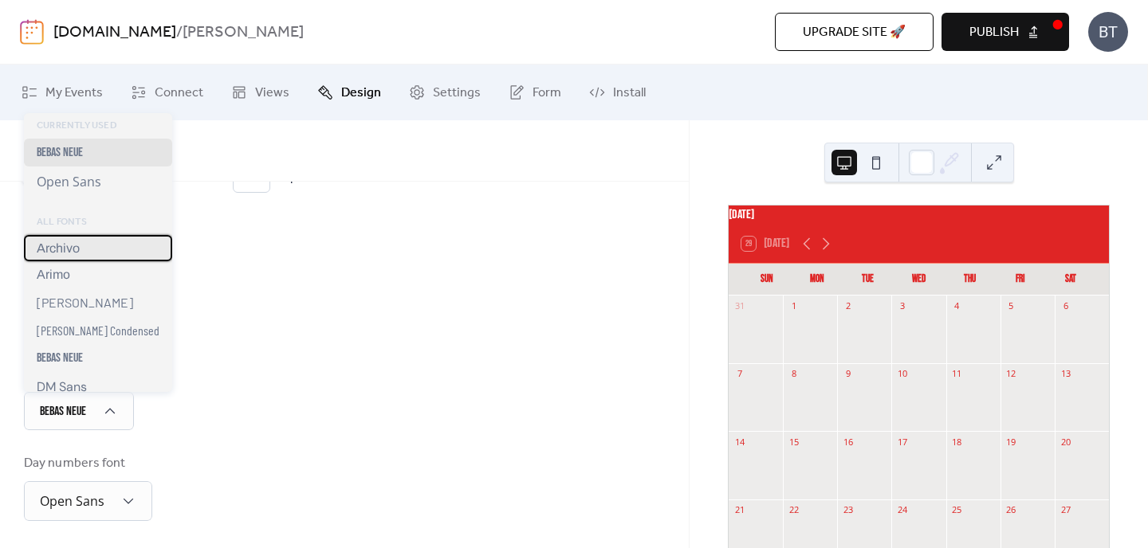
click at [87, 253] on div "Archivo" at bounding box center [98, 248] width 148 height 26
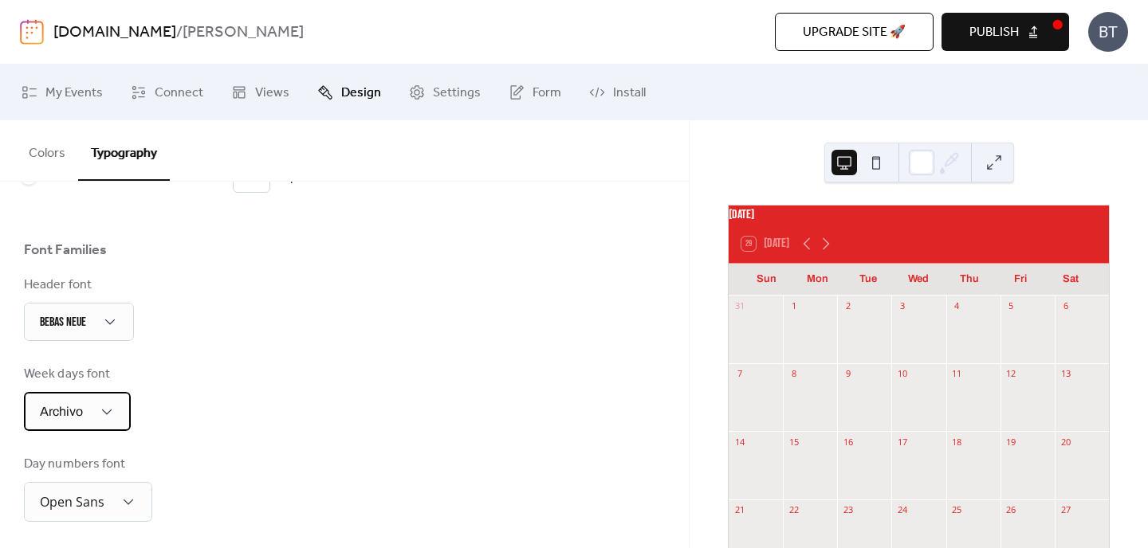
click at [85, 408] on div "Archivo" at bounding box center [77, 411] width 107 height 39
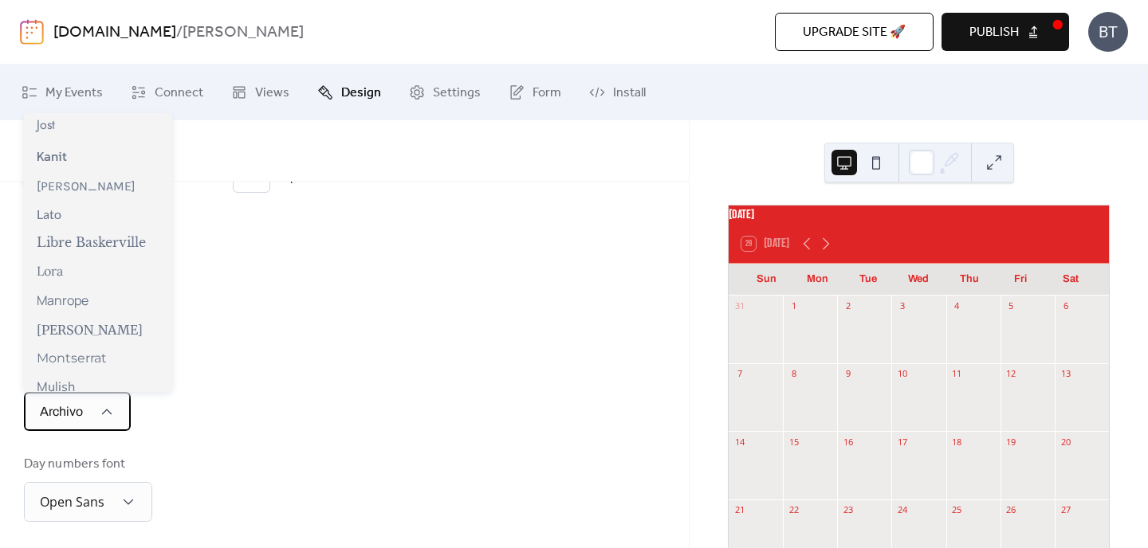
scroll to position [524, 0]
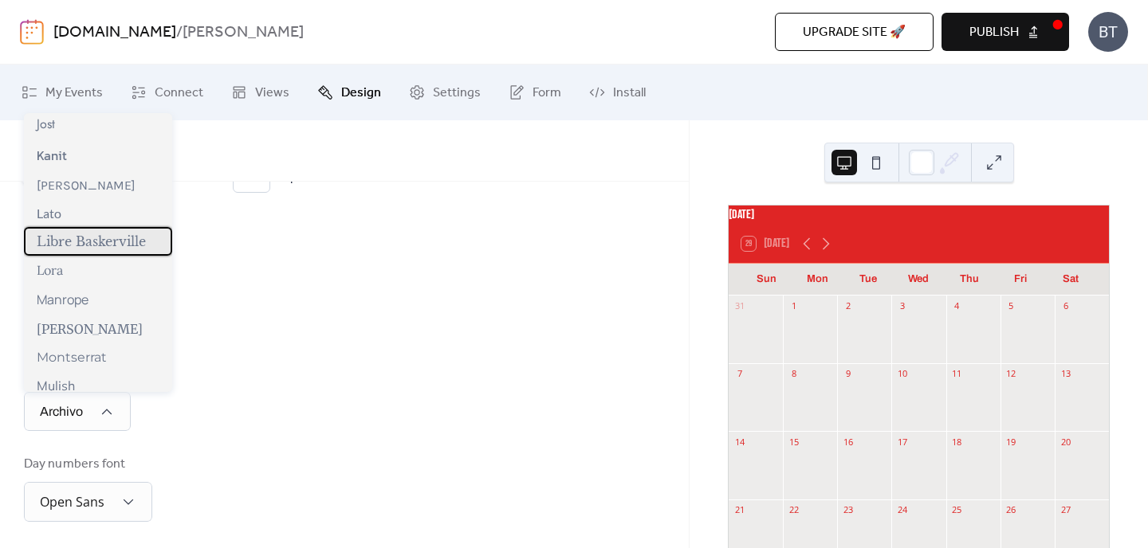
click at [97, 246] on span "Libre Baskerville" at bounding box center [91, 242] width 109 height 16
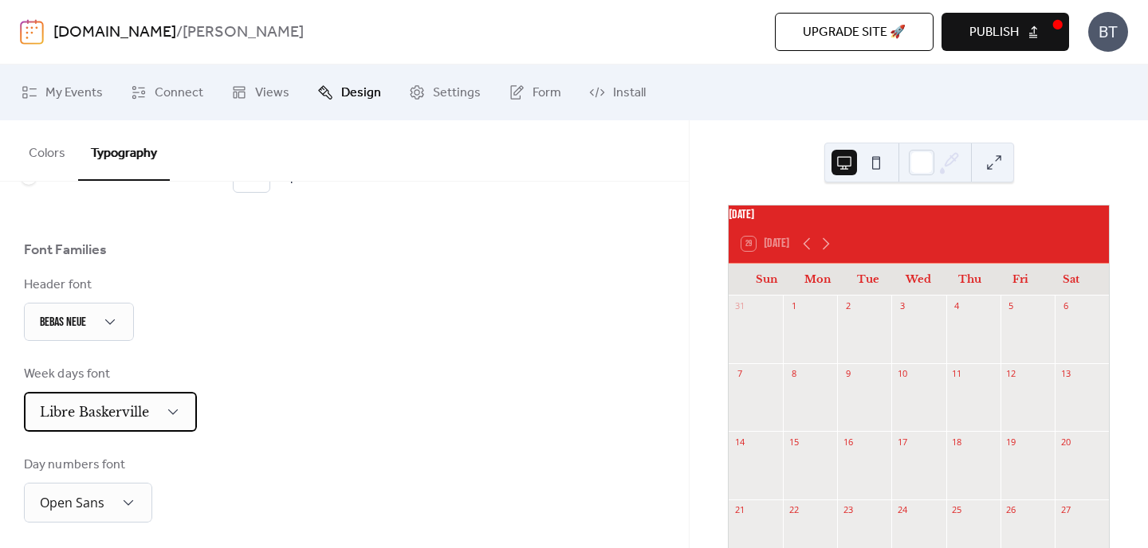
click at [94, 399] on div "Libre Baskerville" at bounding box center [110, 412] width 173 height 40
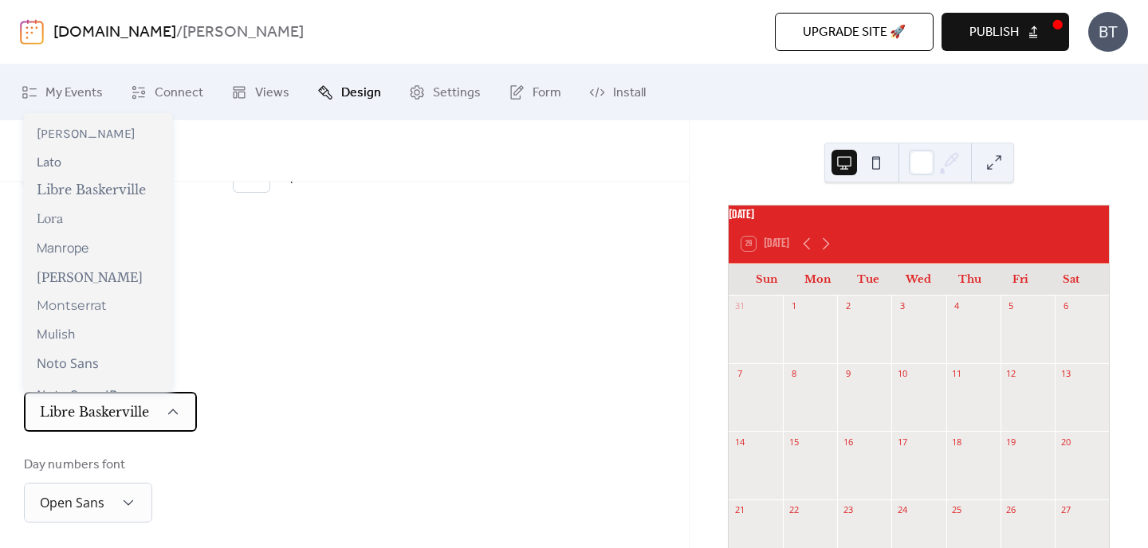
scroll to position [579, 0]
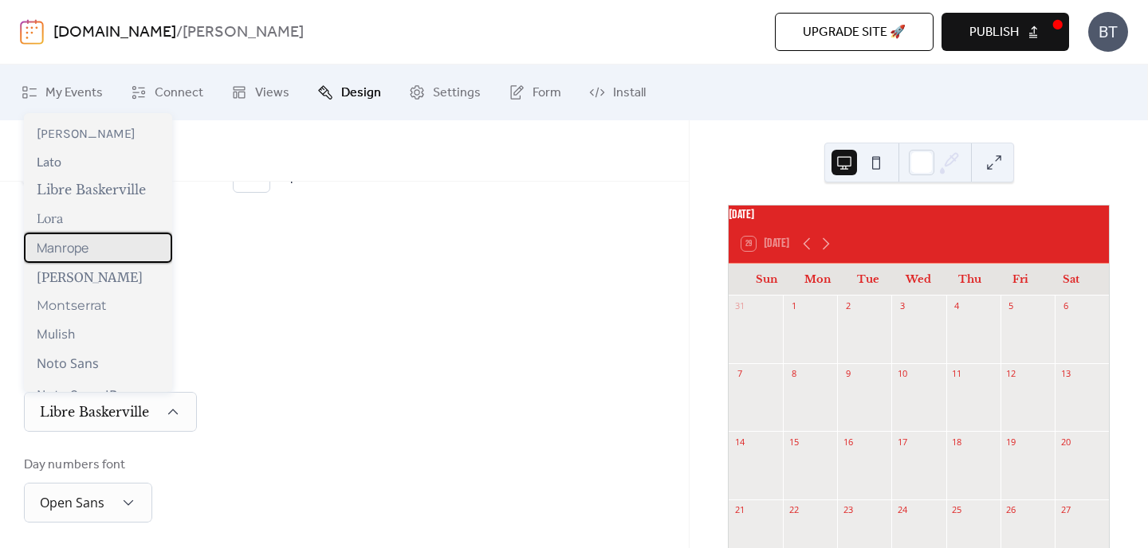
click at [81, 258] on div "Manrope" at bounding box center [98, 248] width 148 height 30
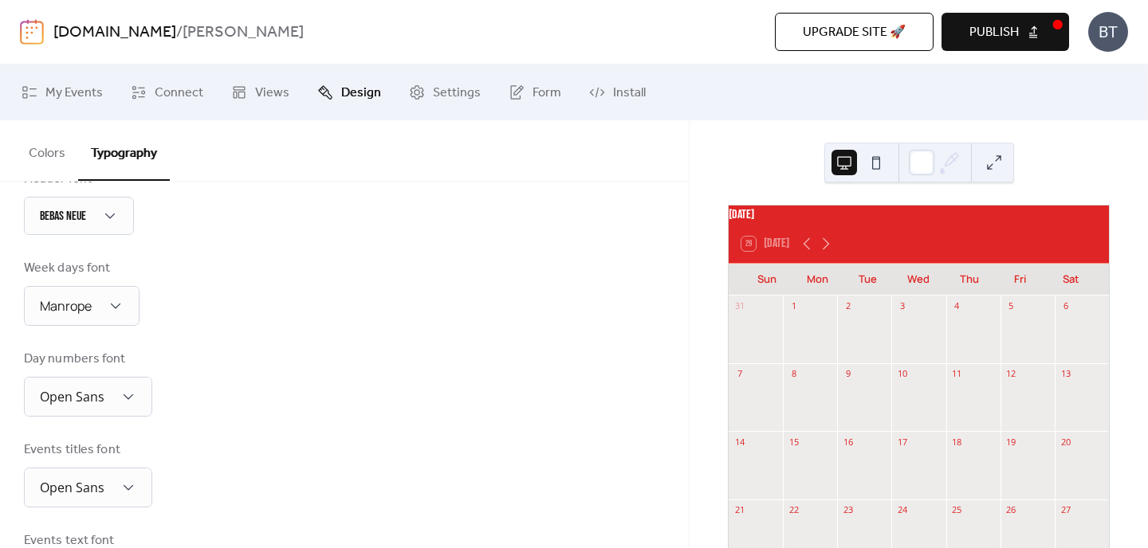
scroll to position [198, 0]
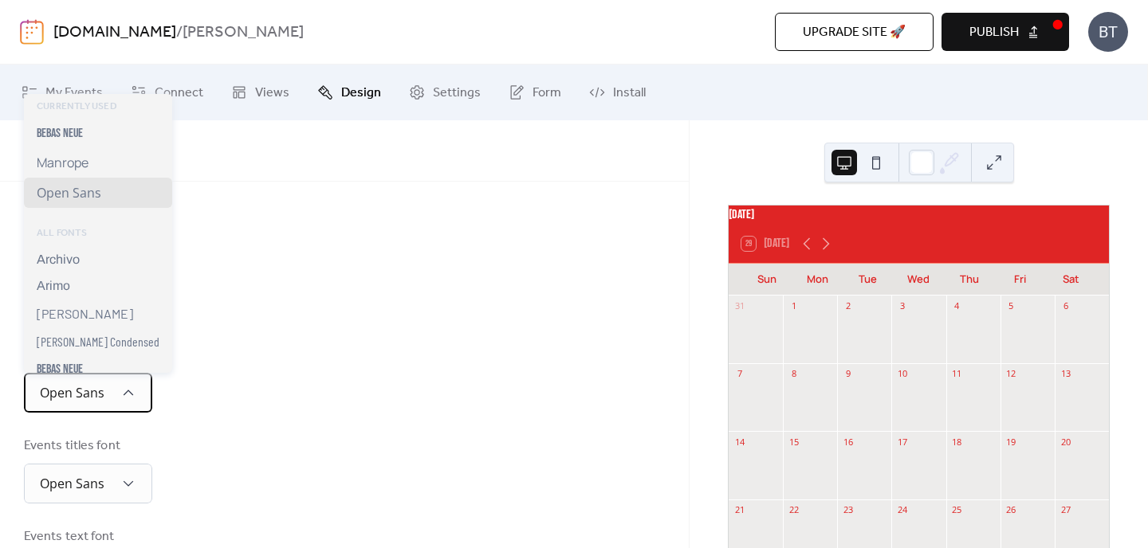
click at [101, 391] on span "Open Sans" at bounding box center [72, 393] width 65 height 18
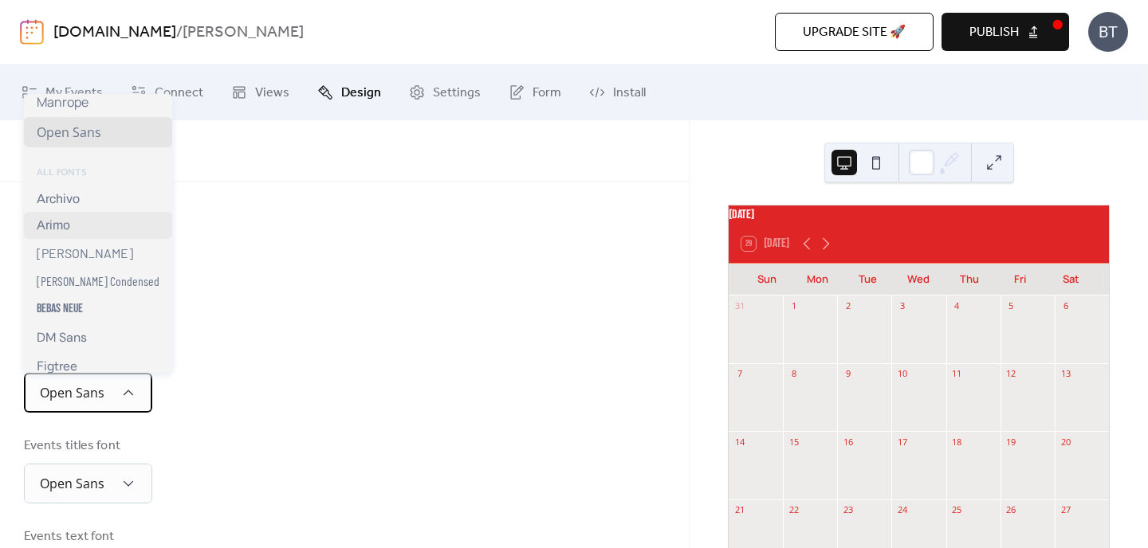
scroll to position [0, 0]
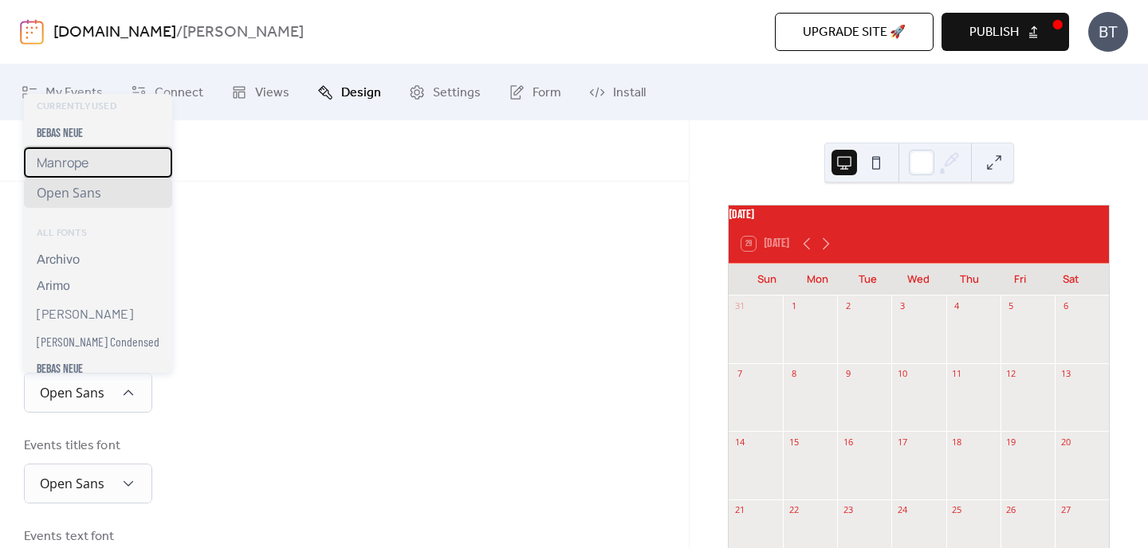
click at [90, 169] on div "Manrope" at bounding box center [98, 162] width 148 height 30
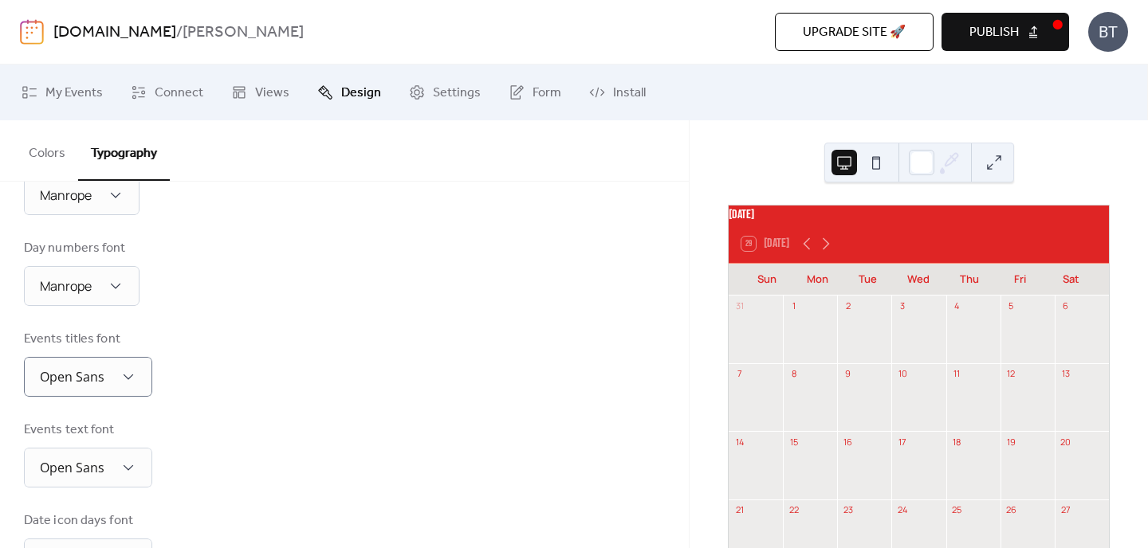
scroll to position [304, 0]
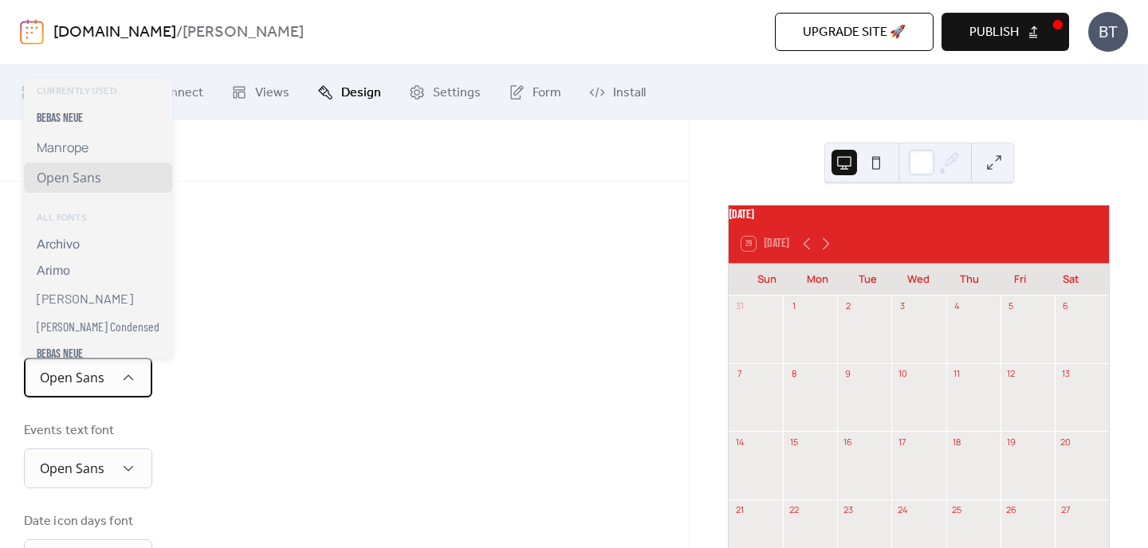
click at [85, 370] on span "Open Sans" at bounding box center [72, 378] width 65 height 18
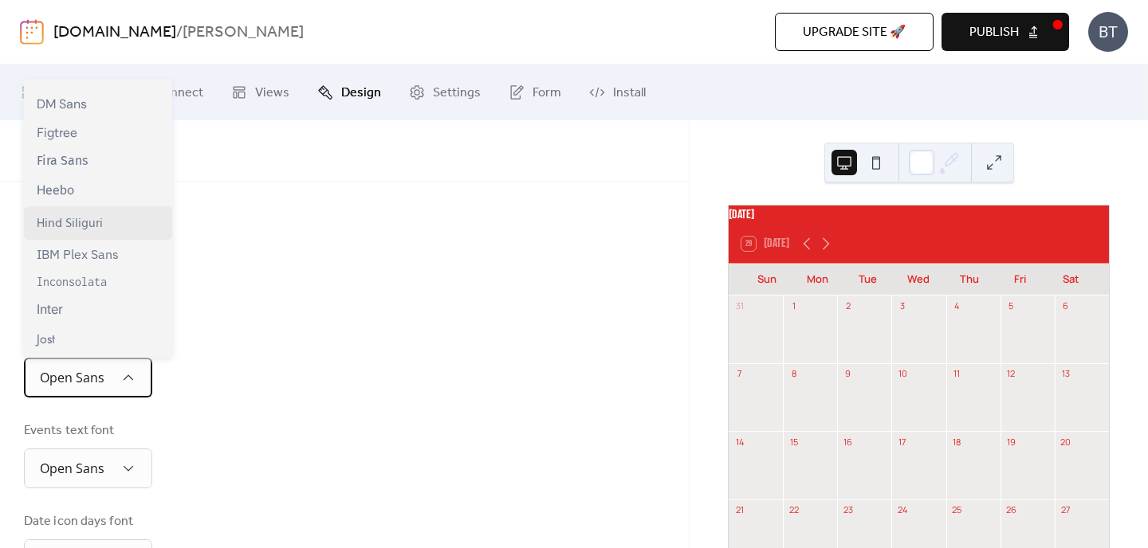
scroll to position [0, 0]
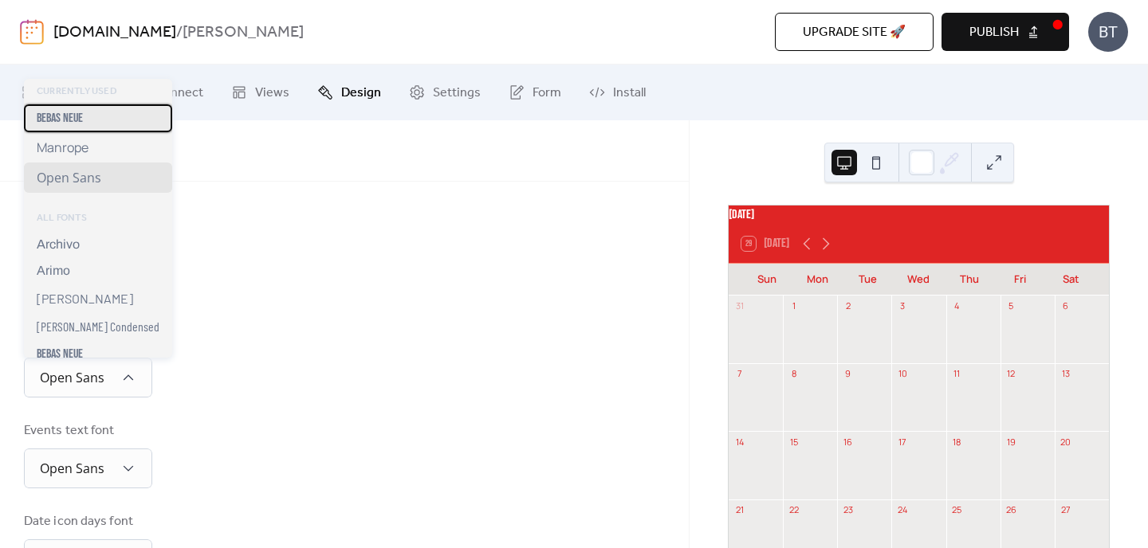
click at [77, 116] on span "Bebas Neue" at bounding box center [60, 118] width 46 height 15
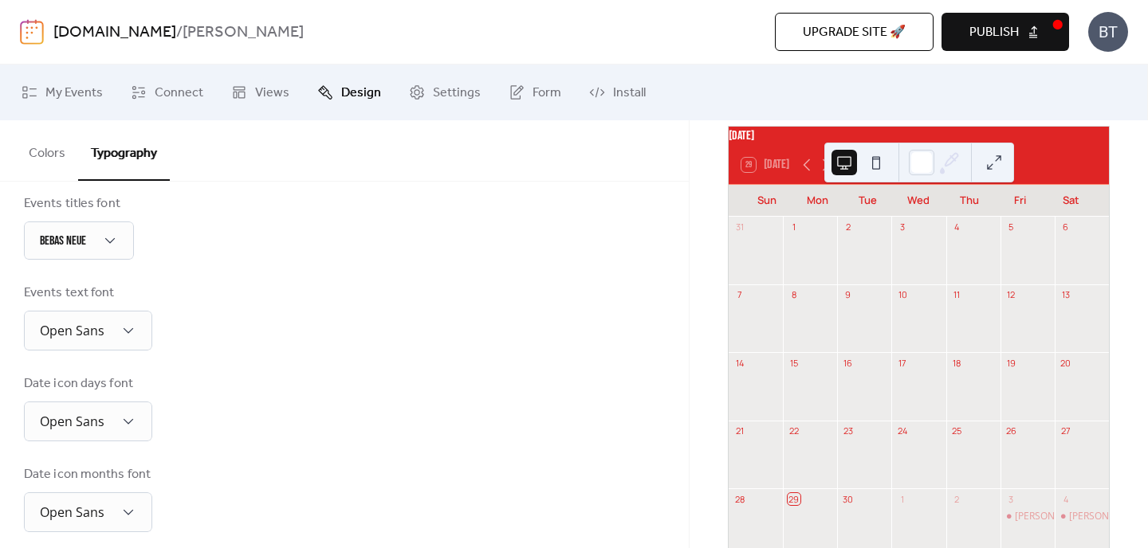
scroll to position [2, 0]
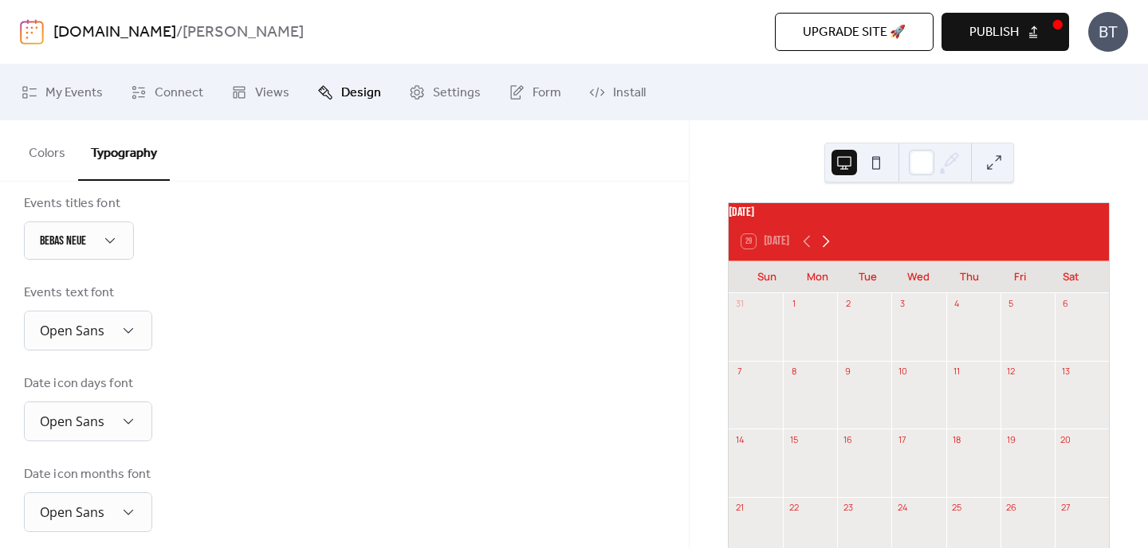
click at [823, 251] on icon at bounding box center [825, 241] width 19 height 19
click at [1015, 328] on div "[PERSON_NAME]" at bounding box center [1052, 322] width 75 height 14
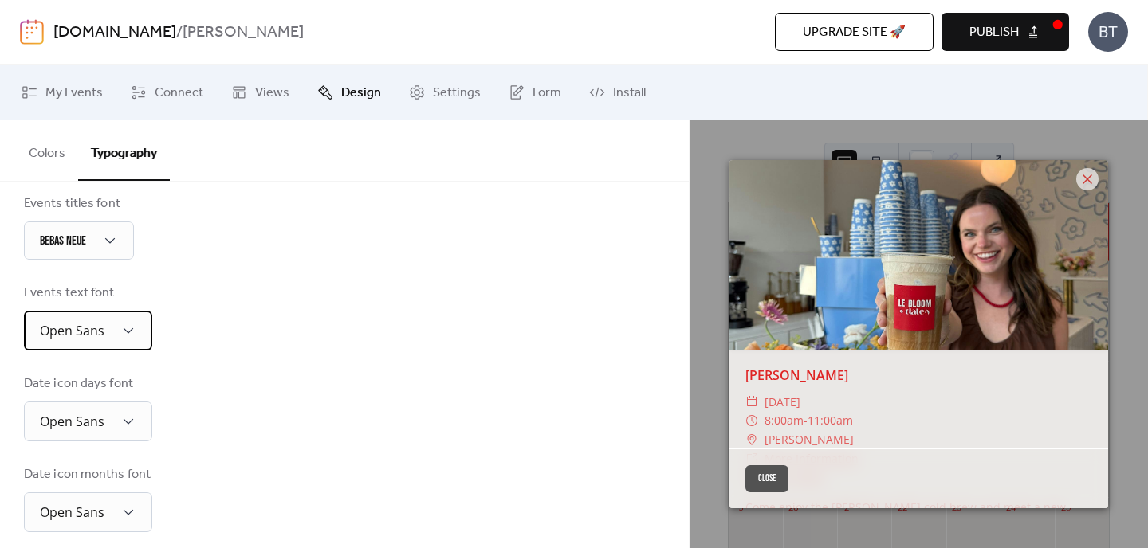
click at [84, 334] on span "Open Sans" at bounding box center [72, 331] width 65 height 18
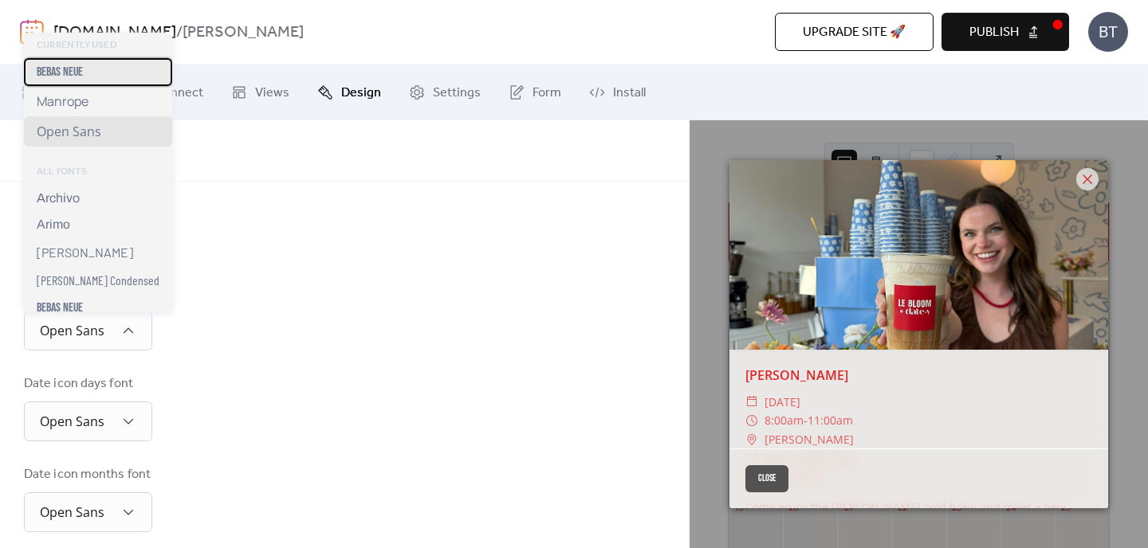
click at [69, 77] on span "Bebas Neue" at bounding box center [60, 72] width 46 height 15
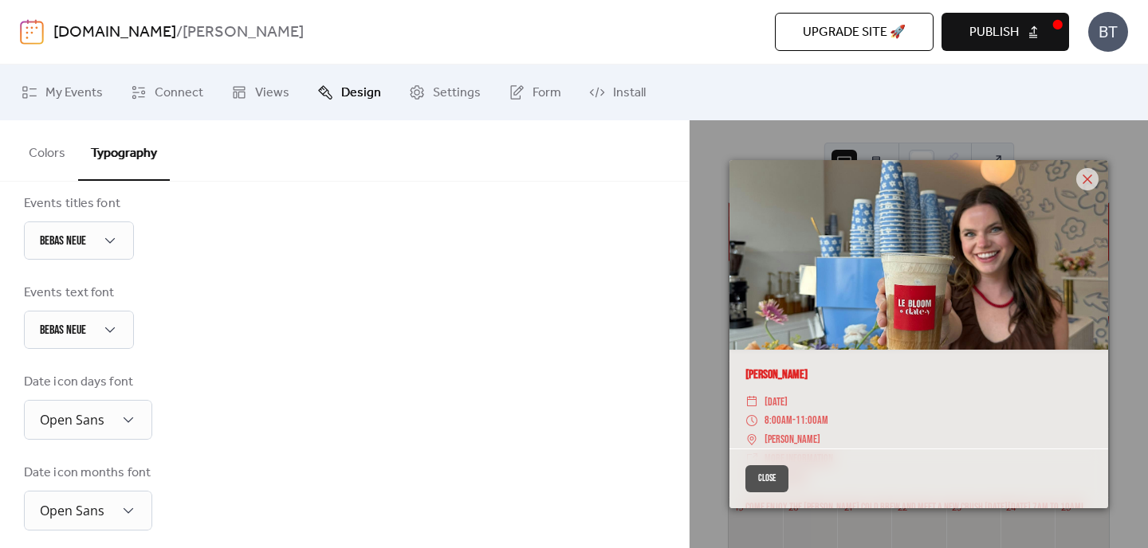
click at [1092, 183] on icon at bounding box center [1087, 179] width 19 height 19
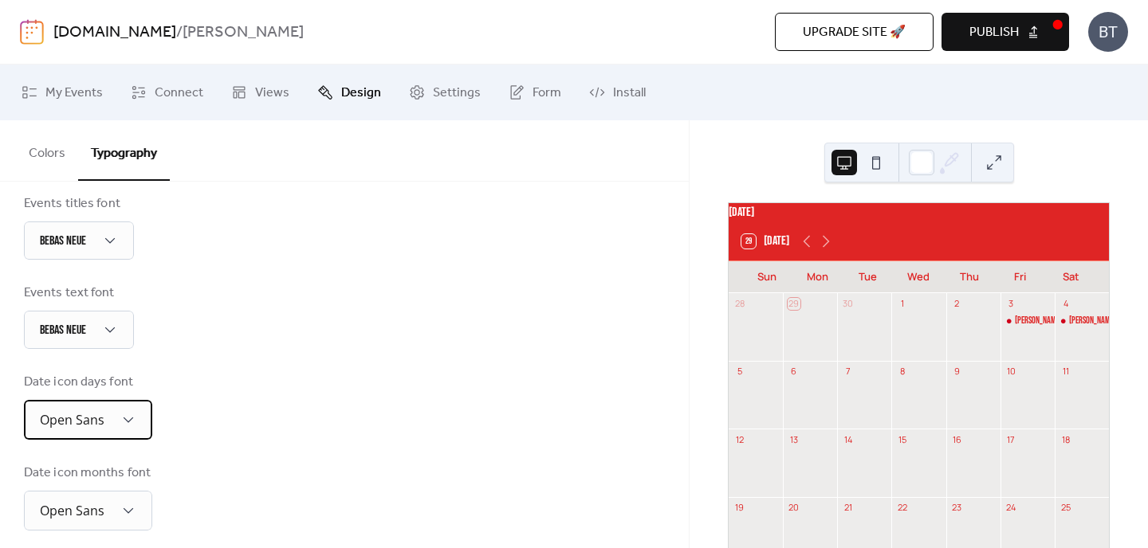
click at [74, 427] on span "Open Sans" at bounding box center [72, 420] width 65 height 18
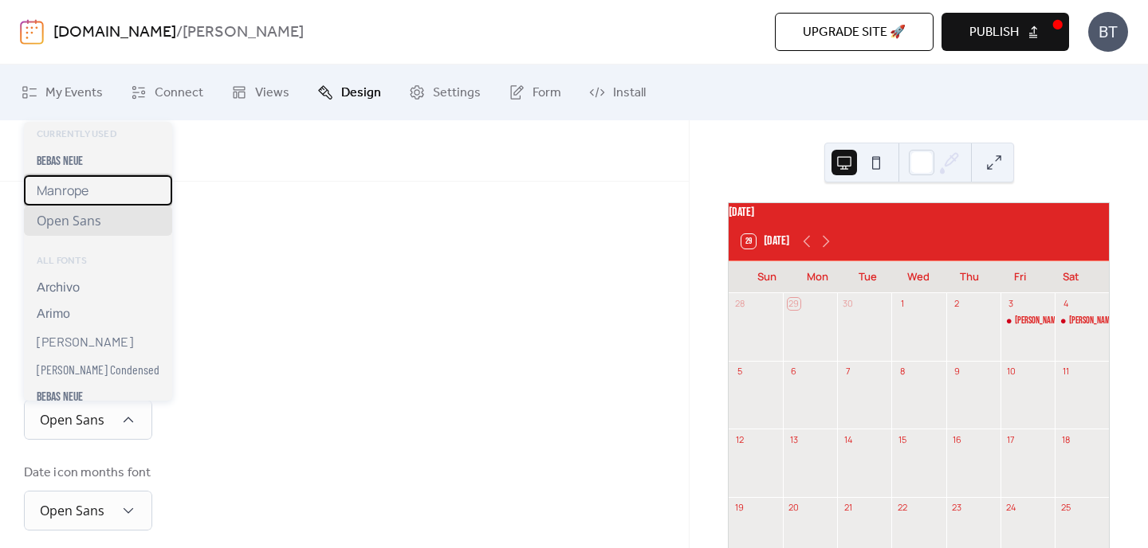
click at [91, 196] on div "Manrope" at bounding box center [98, 190] width 148 height 30
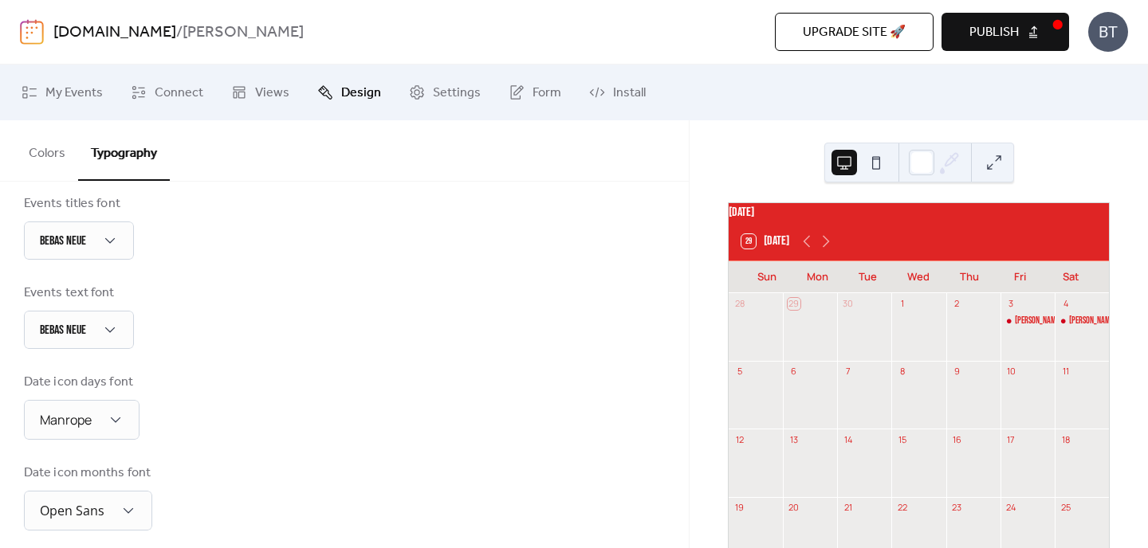
scroll to position [455, 0]
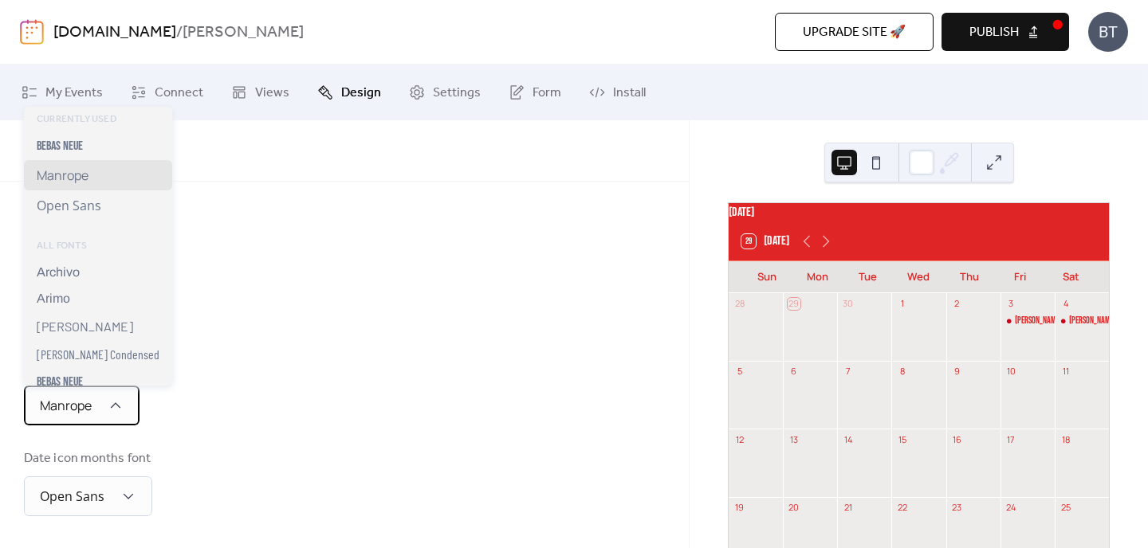
click at [90, 403] on span "Manrope" at bounding box center [66, 406] width 52 height 18
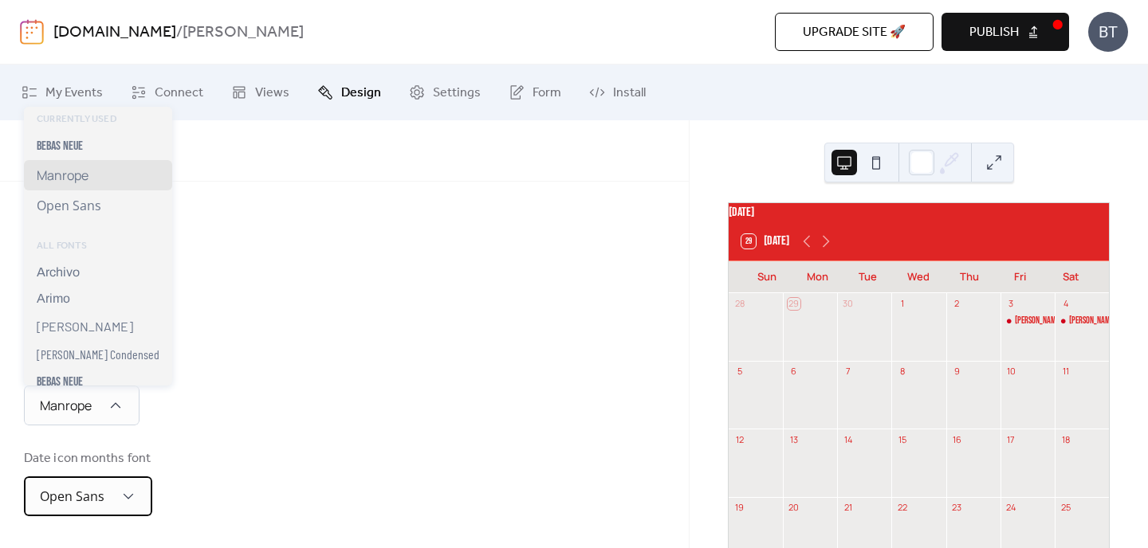
click at [97, 483] on div "Open Sans" at bounding box center [88, 497] width 128 height 40
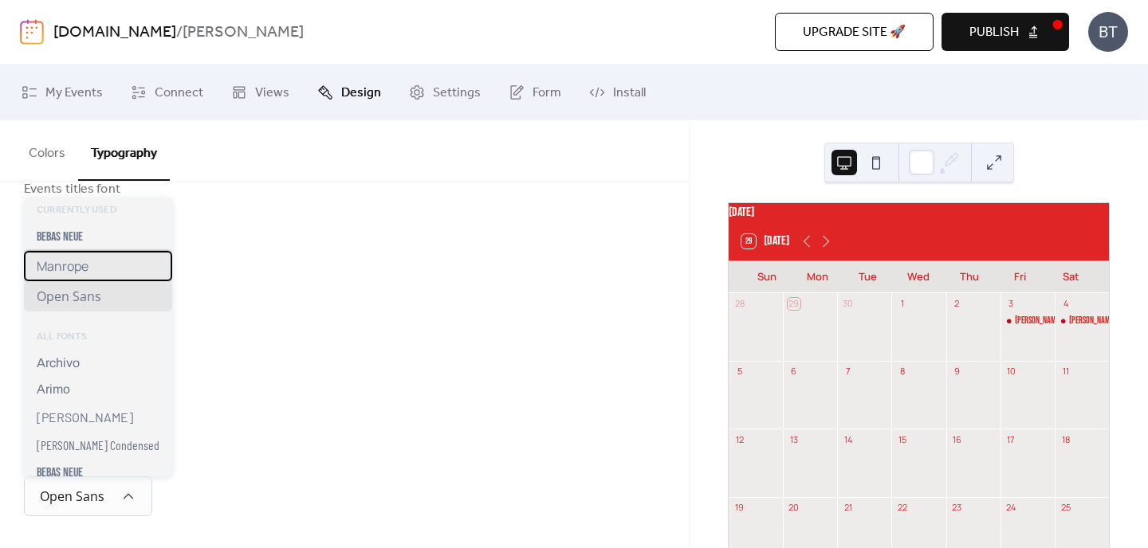
click at [100, 273] on div "Manrope" at bounding box center [98, 266] width 148 height 30
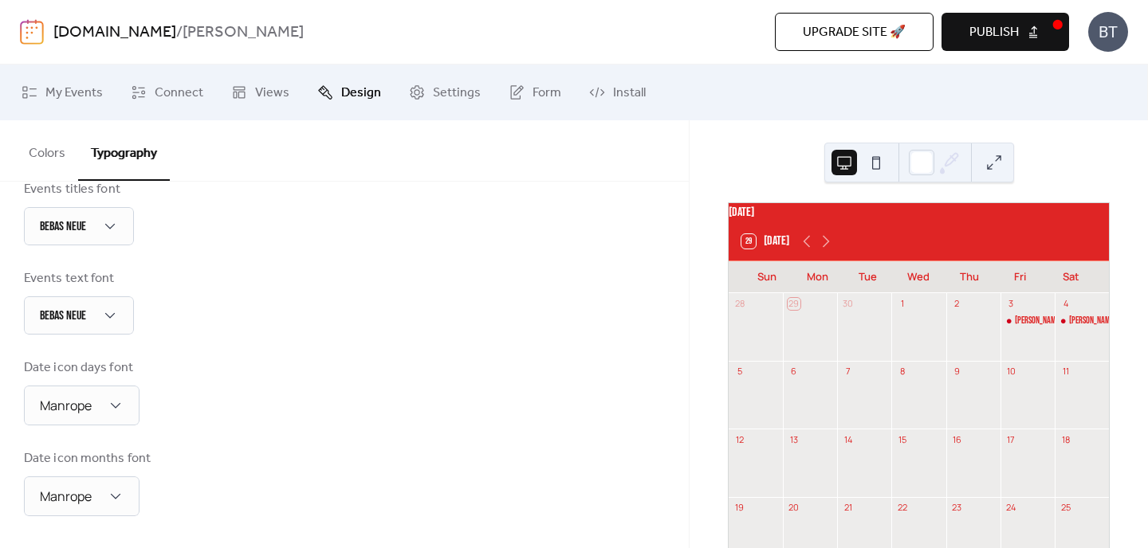
click at [260, 356] on div "Base Font Size * px Font Families Header font Bebas Neue Week days font Manrope…" at bounding box center [344, 137] width 641 height 757
click at [1023, 328] on div "[PERSON_NAME]" at bounding box center [1038, 322] width 46 height 14
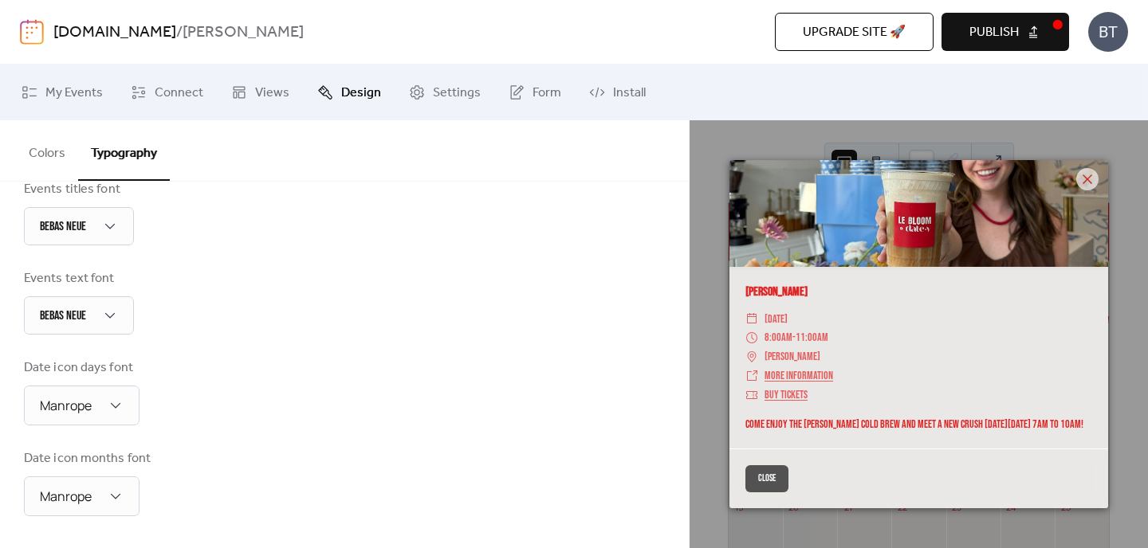
scroll to position [97, 0]
click at [770, 484] on button "Close" at bounding box center [766, 478] width 43 height 27
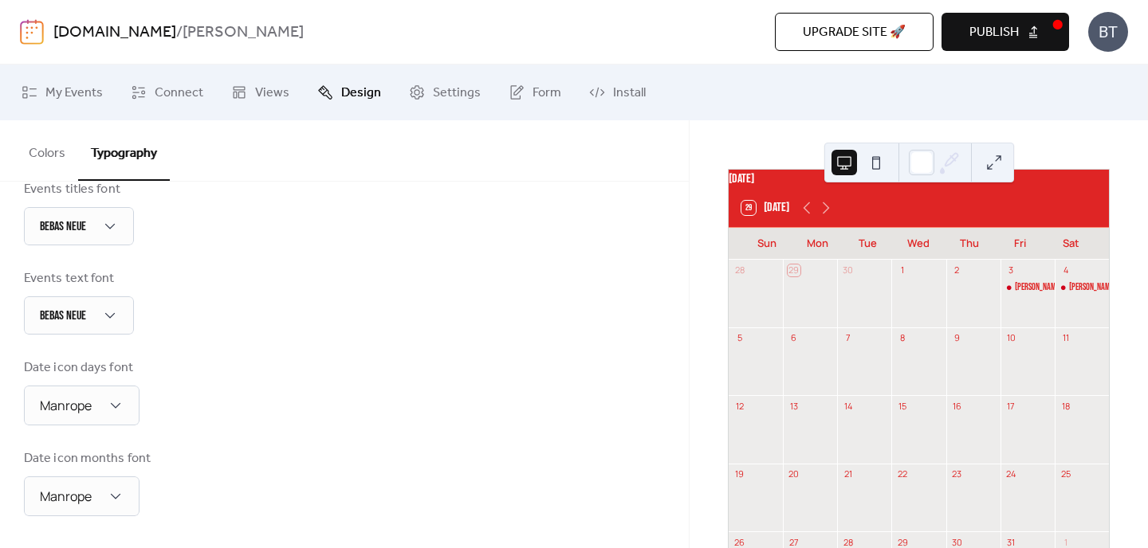
scroll to position [0, 0]
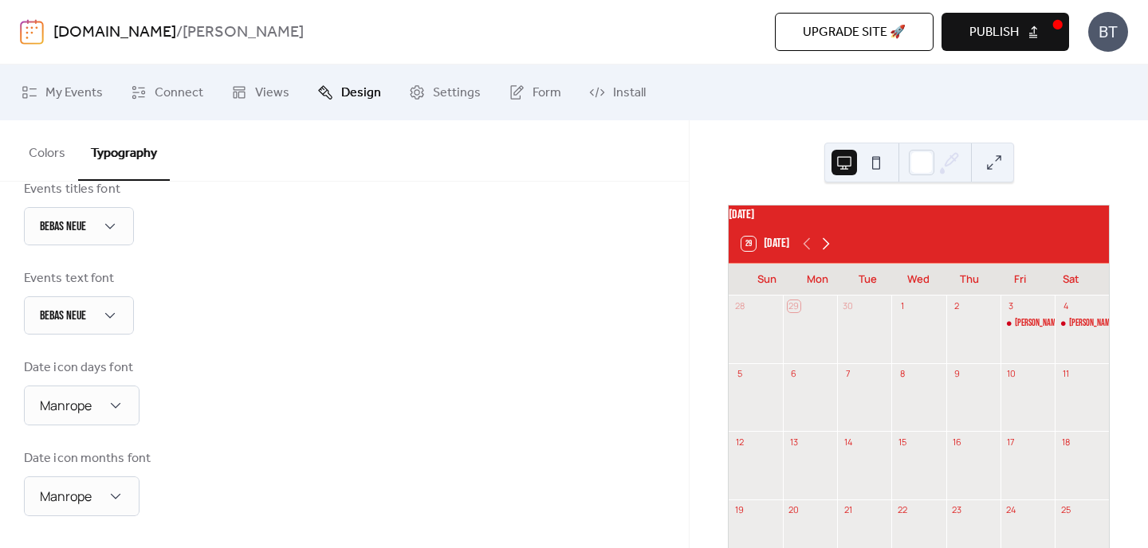
click at [824, 253] on icon at bounding box center [825, 243] width 19 height 19
click at [801, 249] on icon at bounding box center [806, 243] width 19 height 19
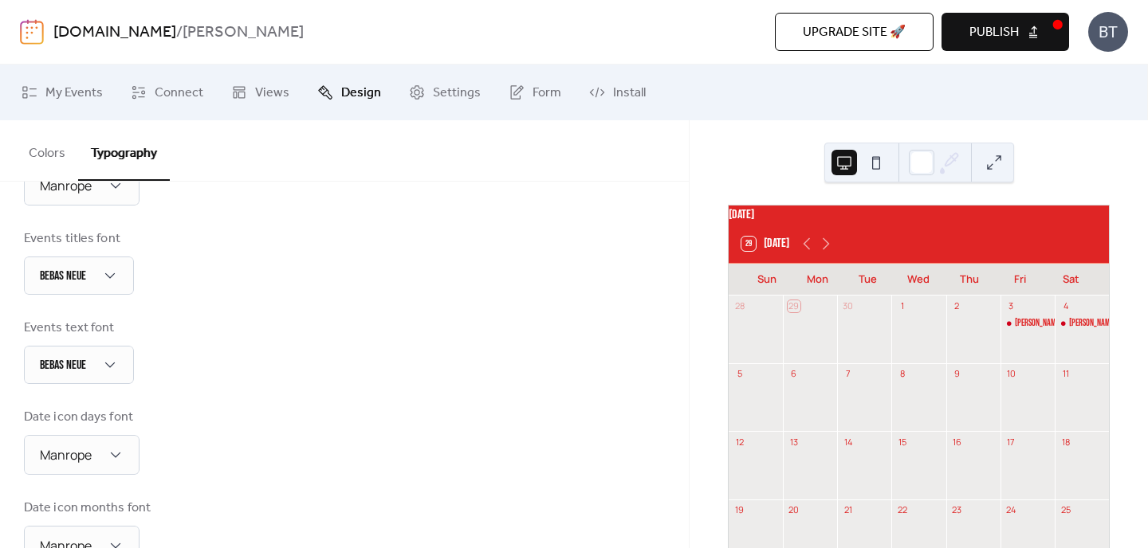
scroll to position [386, 0]
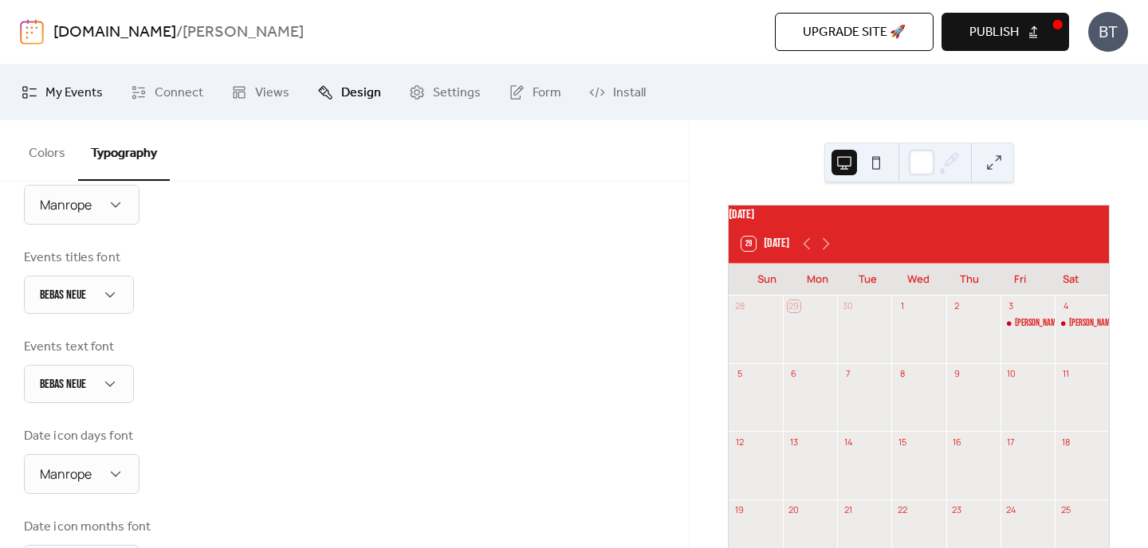
click at [56, 96] on span "My Events" at bounding box center [73, 93] width 57 height 19
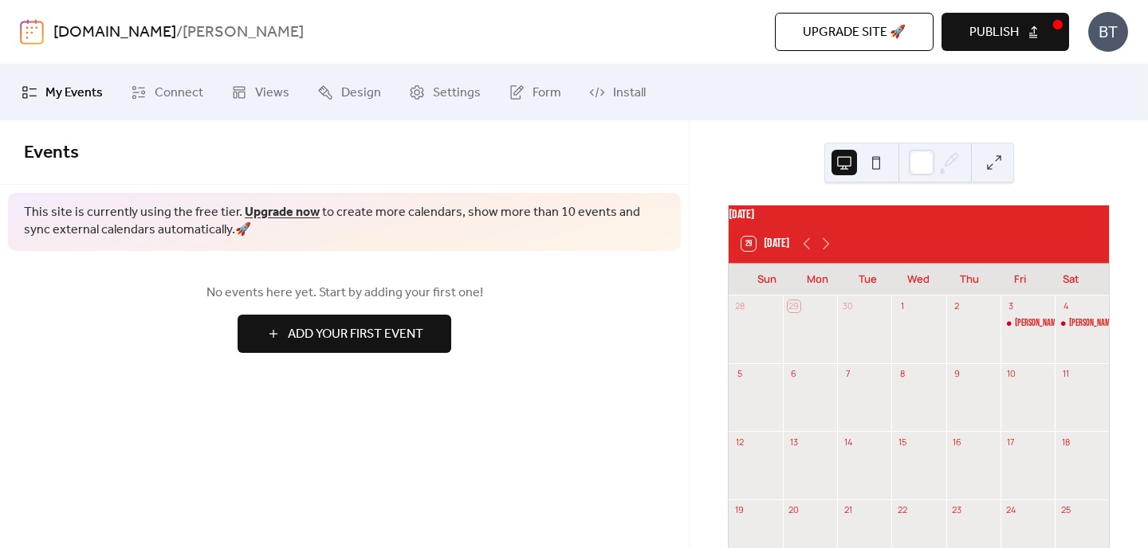
click at [336, 336] on span "Add Your First Event" at bounding box center [355, 334] width 135 height 19
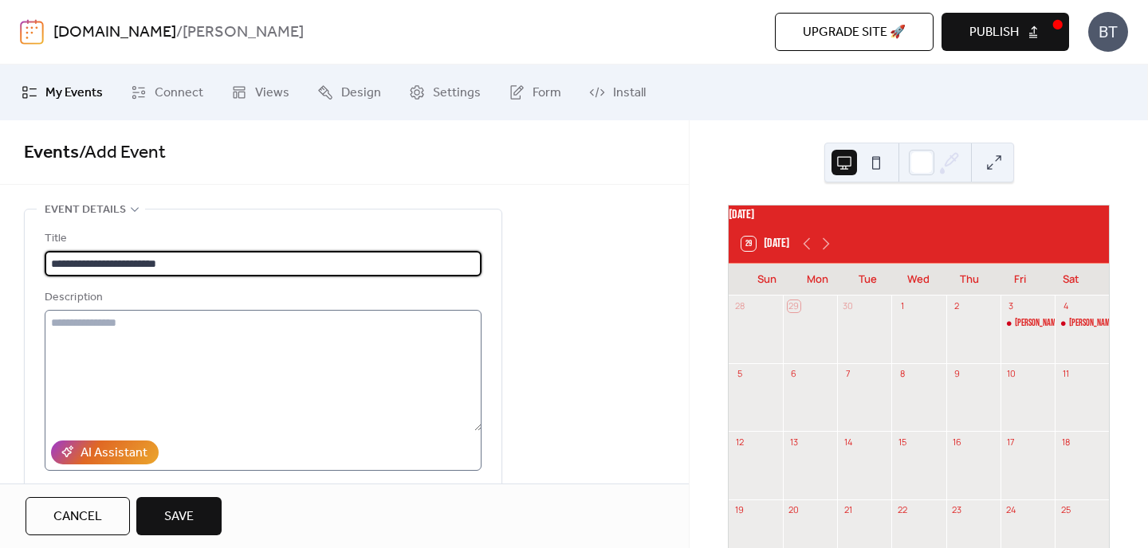
type input "**********"
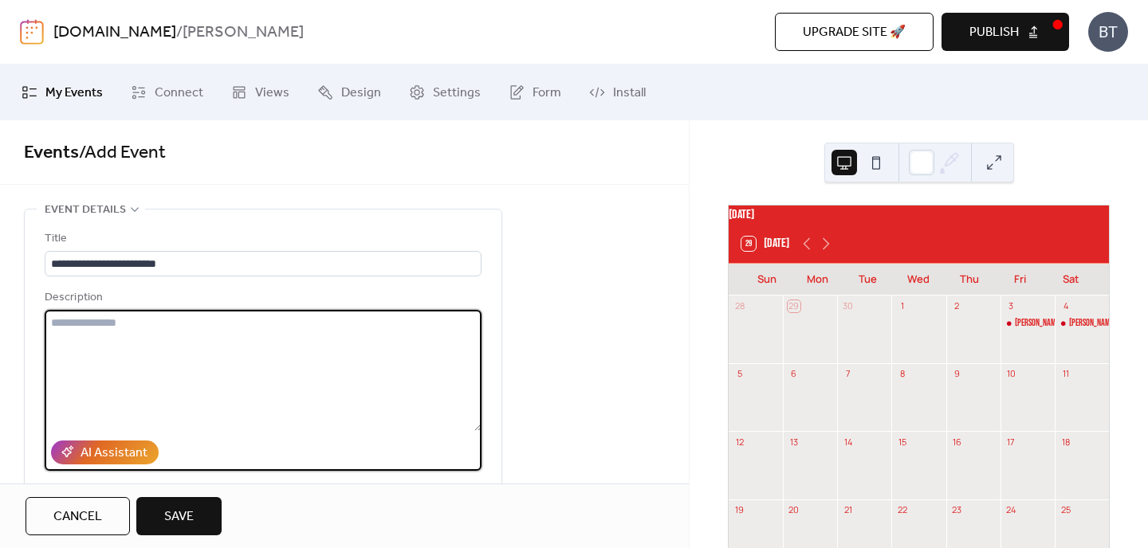
click at [99, 329] on textarea at bounding box center [263, 370] width 437 height 121
paste textarea "**********"
drag, startPoint x: 179, startPoint y: 323, endPoint x: 104, endPoint y: 325, distance: 75.0
click at [104, 326] on textarea "**********" at bounding box center [263, 370] width 437 height 121
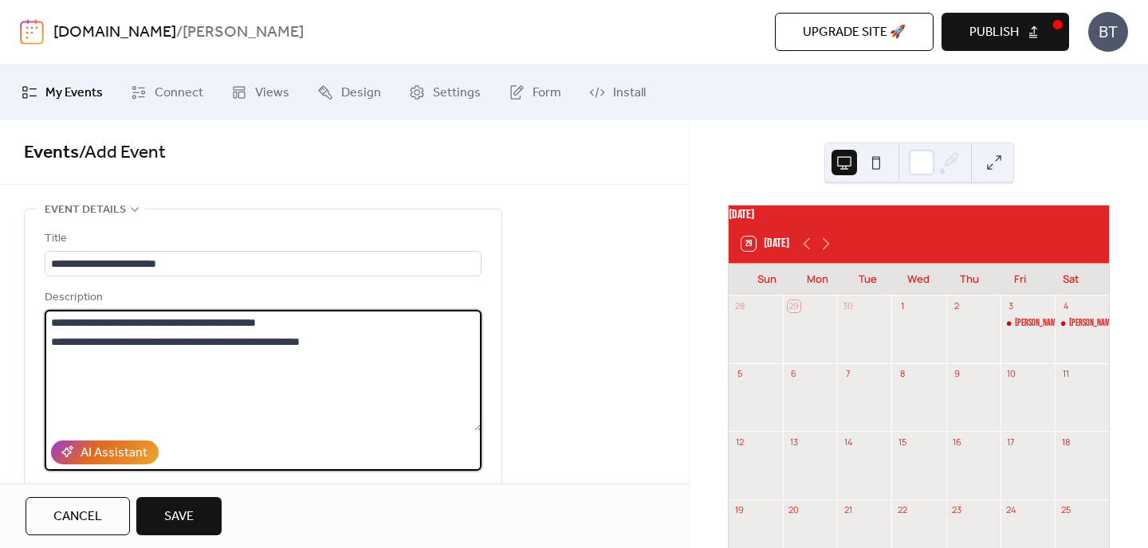
click at [286, 376] on textarea "**********" at bounding box center [263, 370] width 437 height 121
click at [59, 341] on textarea "**********" at bounding box center [263, 370] width 437 height 121
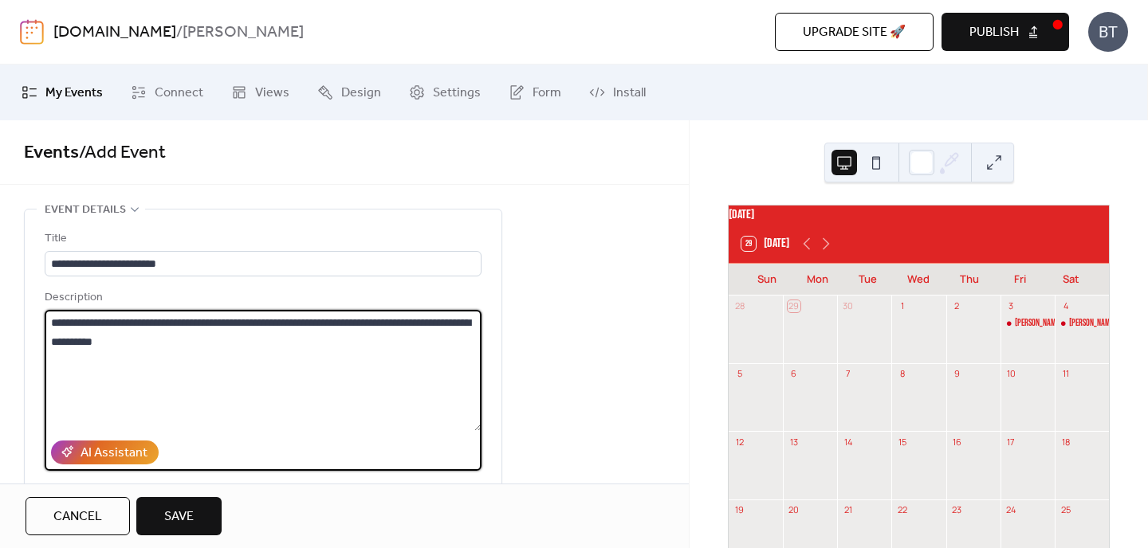
click at [406, 326] on textarea "**********" at bounding box center [263, 370] width 437 height 121
click at [312, 331] on textarea "**********" at bounding box center [263, 370] width 437 height 121
click at [267, 339] on textarea "**********" at bounding box center [263, 370] width 437 height 121
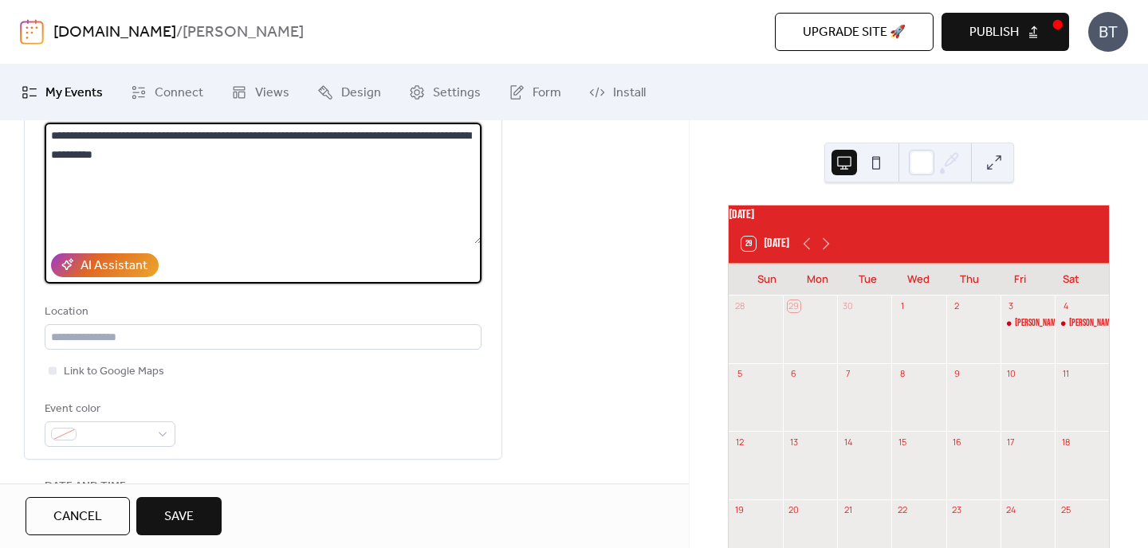
scroll to position [193, 0]
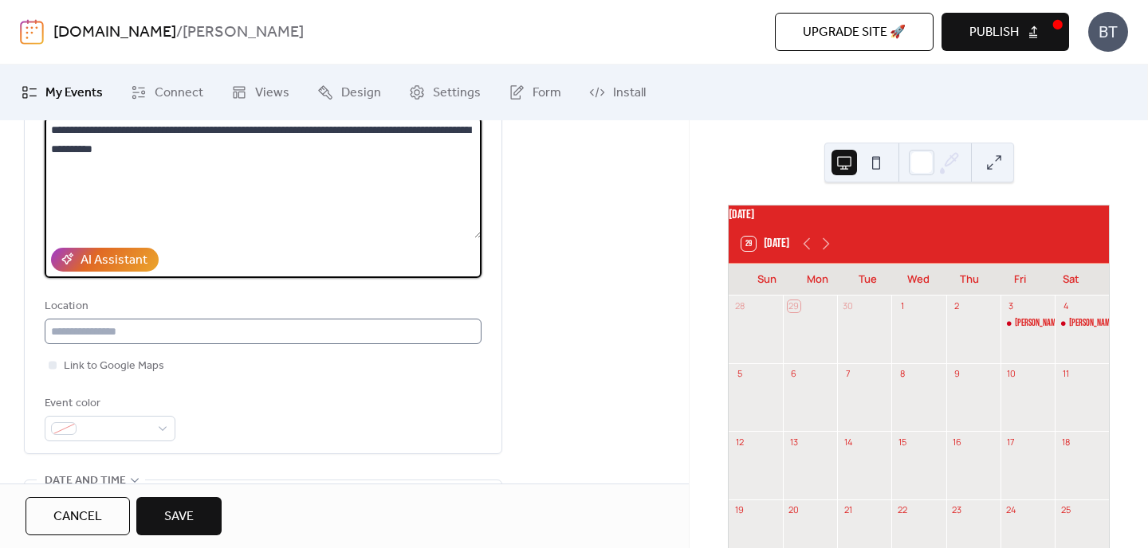
type textarea "**********"
click at [185, 325] on input "text" at bounding box center [263, 332] width 437 height 26
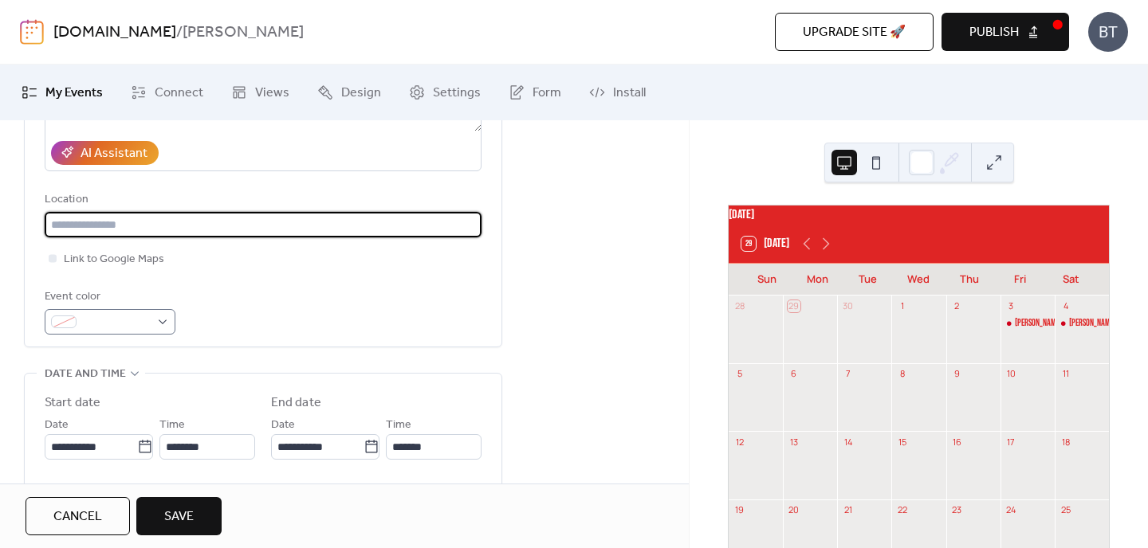
scroll to position [300, 0]
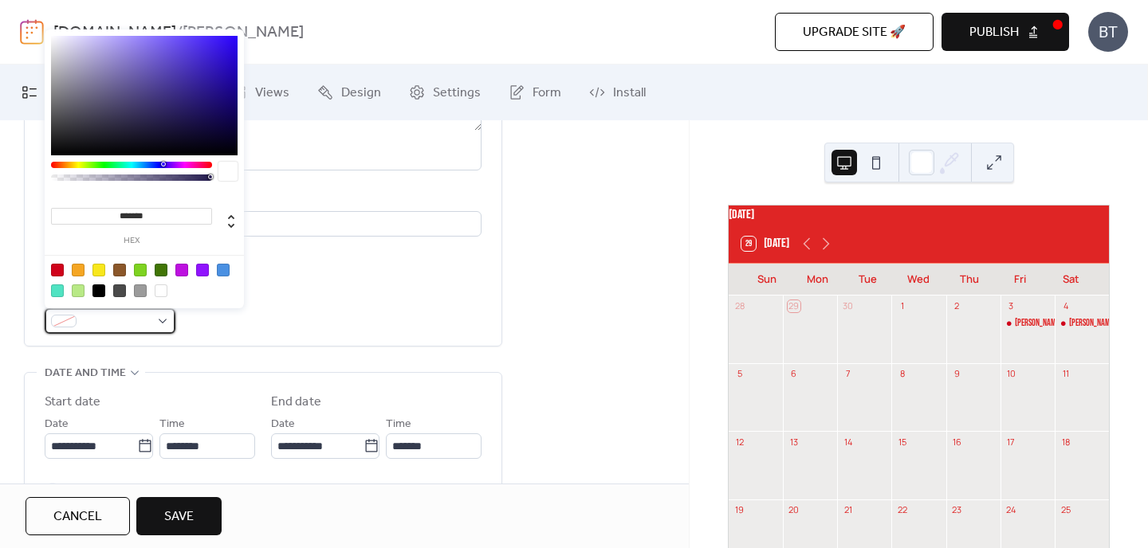
click at [141, 324] on span at bounding box center [116, 321] width 67 height 19
click at [239, 340] on div "**********" at bounding box center [263, 127] width 437 height 437
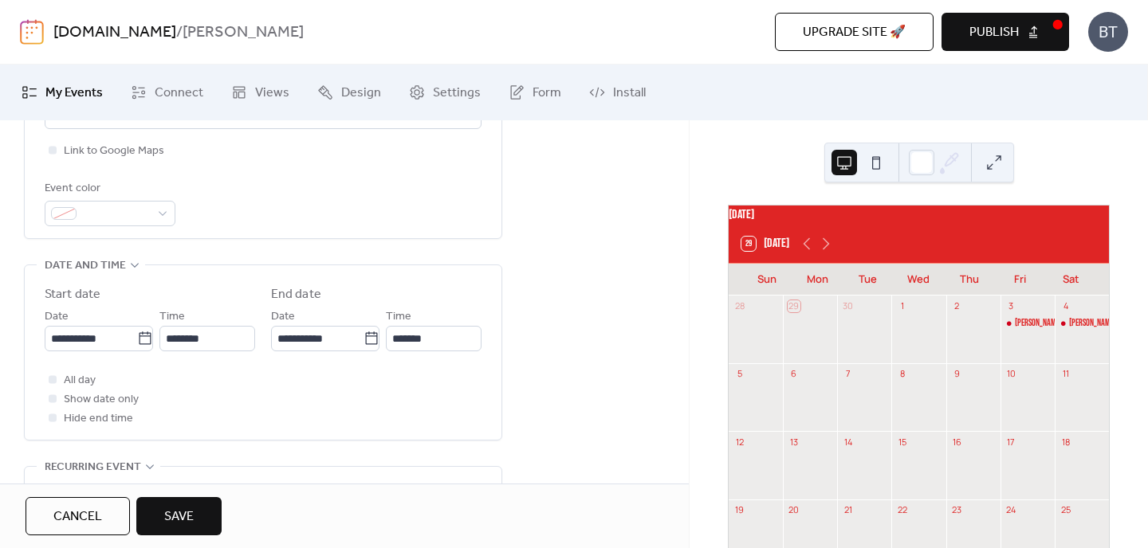
scroll to position [410, 0]
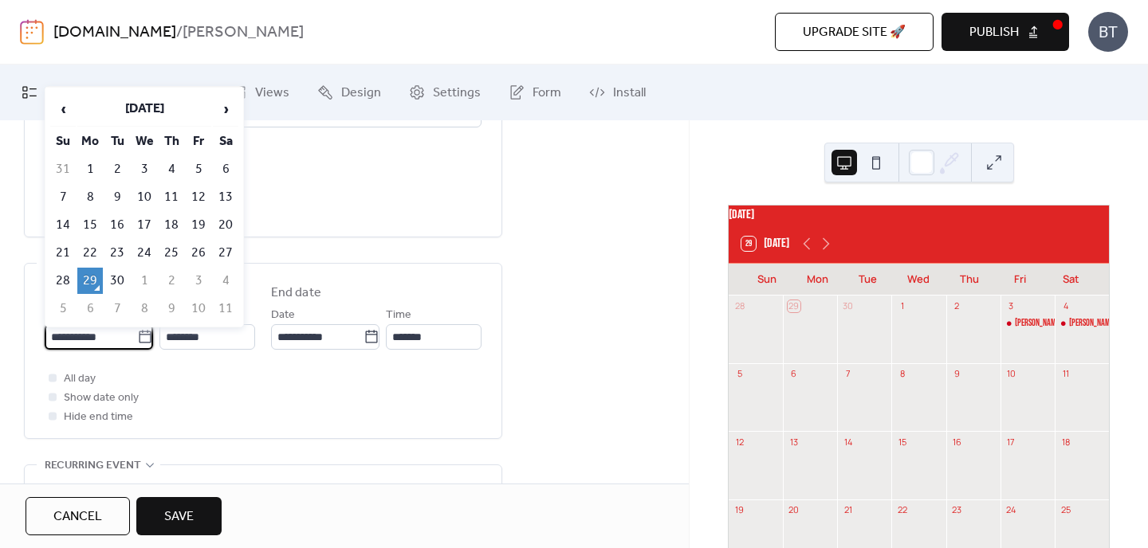
click at [104, 337] on input "**********" at bounding box center [91, 337] width 92 height 26
click at [141, 277] on td "1" at bounding box center [145, 281] width 26 height 26
type input "**********"
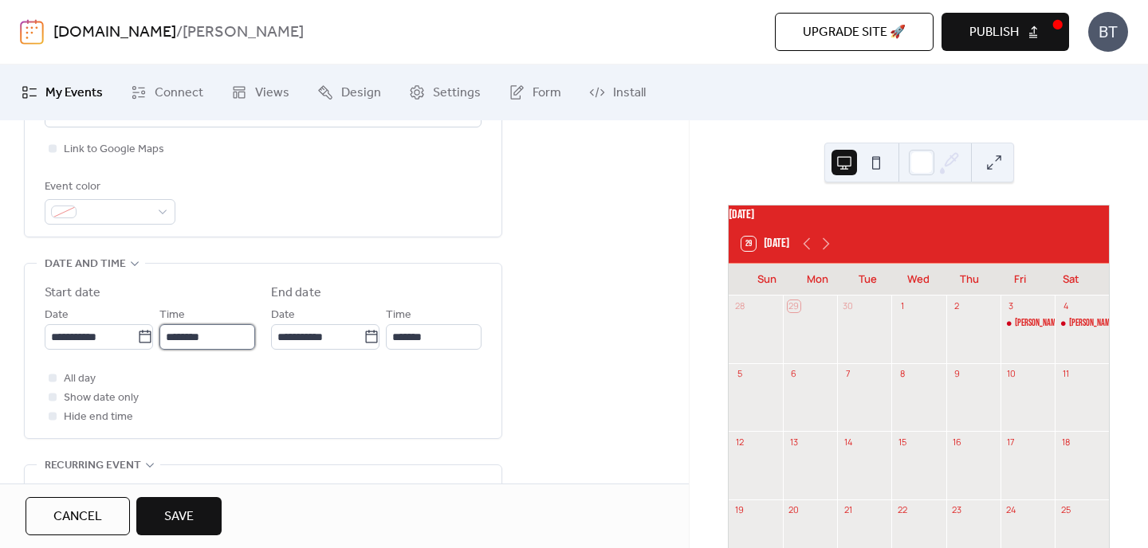
click at [175, 338] on input "********" at bounding box center [207, 337] width 96 height 26
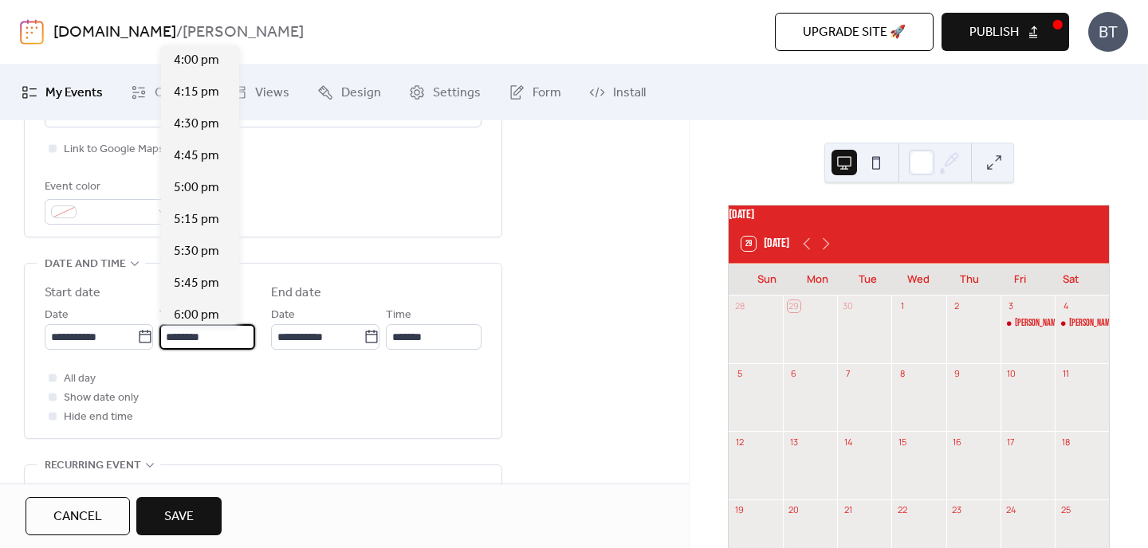
scroll to position [2043, 0]
click at [193, 252] on span "5:30 pm" at bounding box center [196, 251] width 45 height 19
type input "*******"
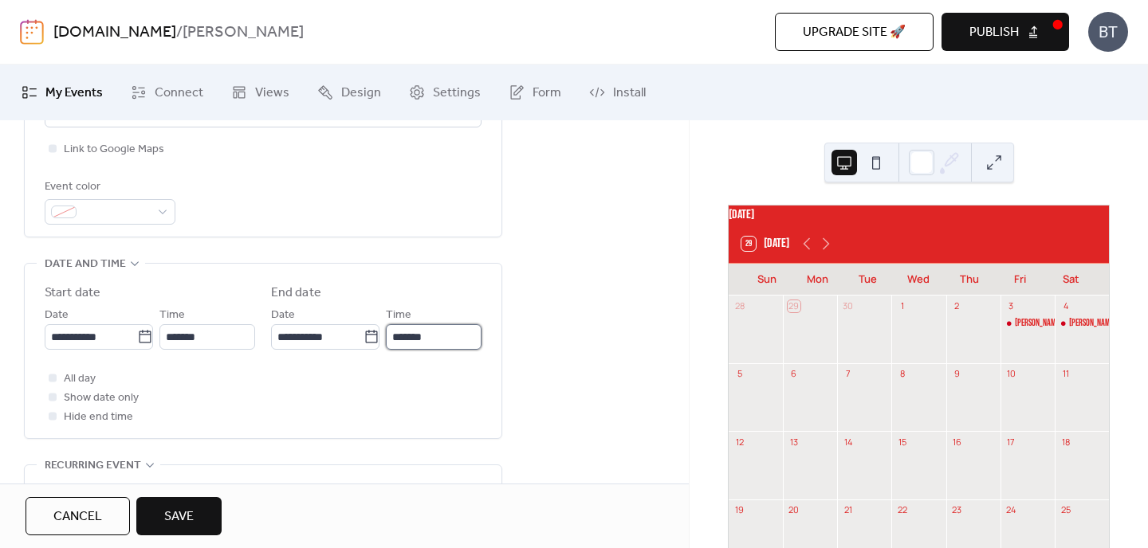
click at [434, 337] on input "*******" at bounding box center [434, 337] width 96 height 26
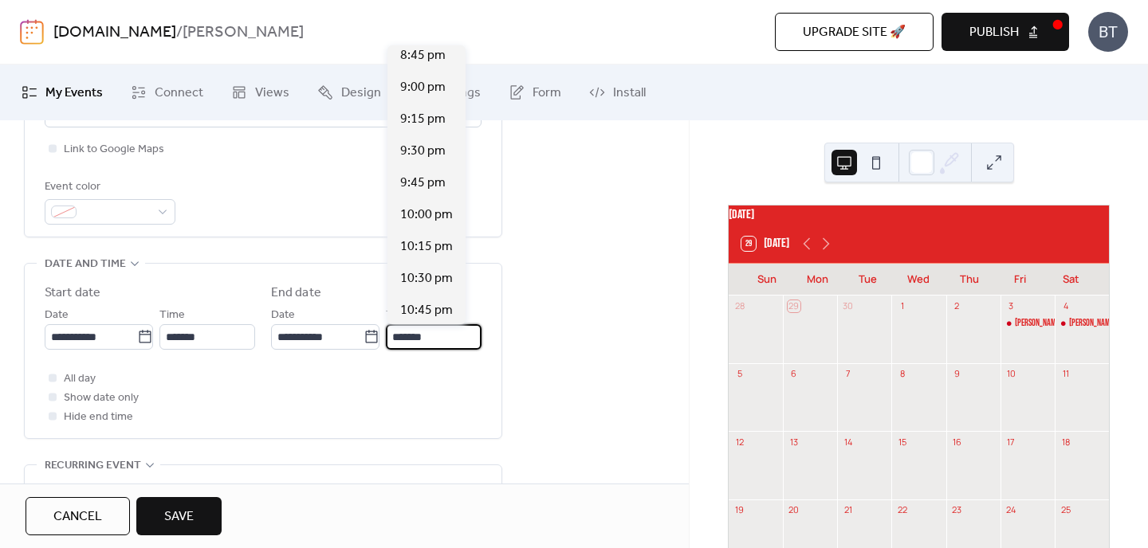
scroll to position [429, 0]
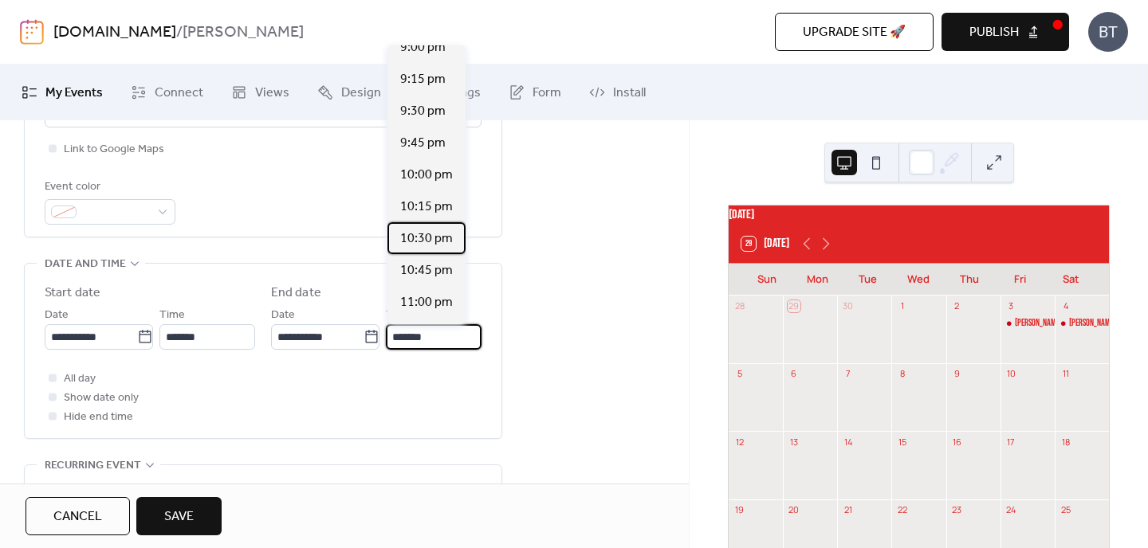
click at [428, 237] on span "10:30 pm" at bounding box center [426, 239] width 53 height 19
type input "********"
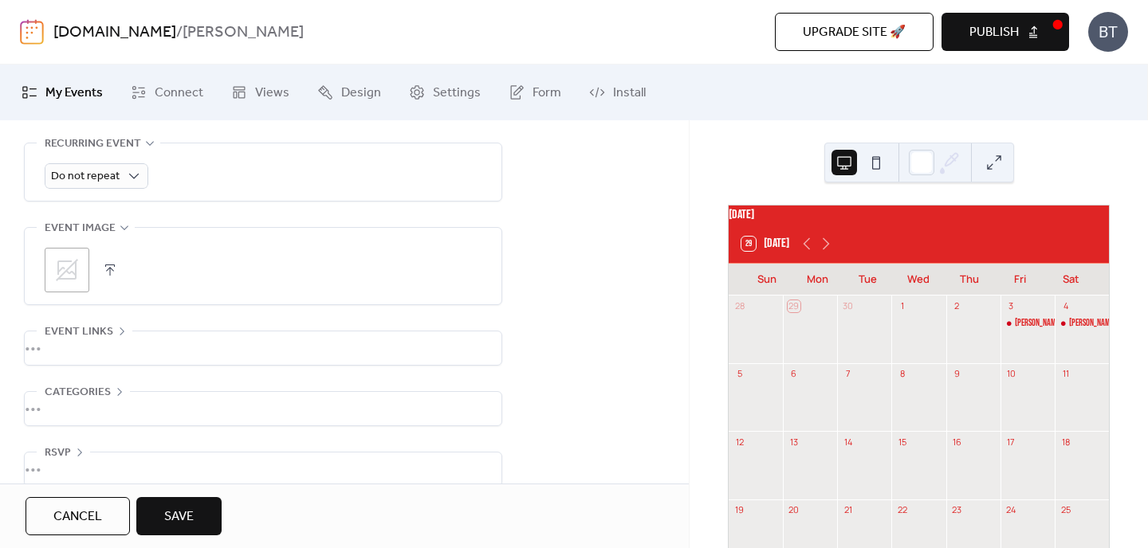
scroll to position [754, 0]
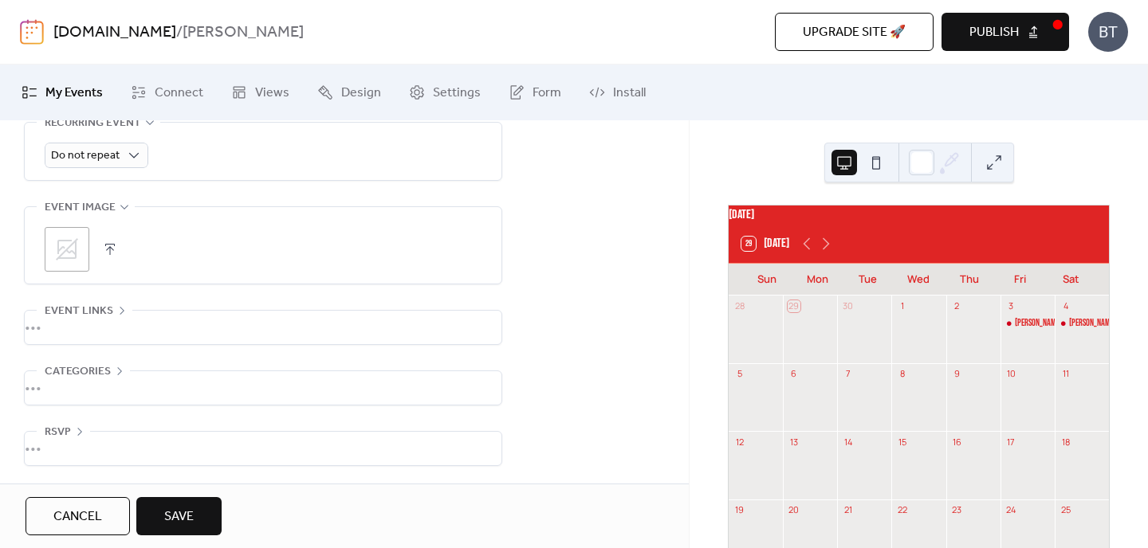
click at [196, 514] on button "Save" at bounding box center [178, 516] width 85 height 38
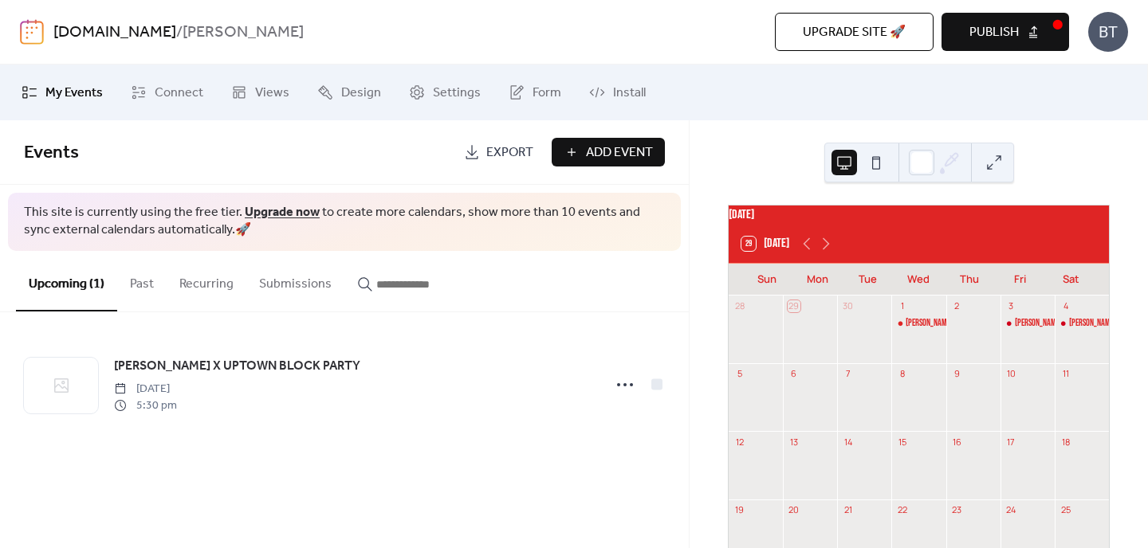
click at [1007, 42] on span "Publish" at bounding box center [993, 32] width 49 height 19
click at [619, 87] on span "Install" at bounding box center [629, 93] width 33 height 19
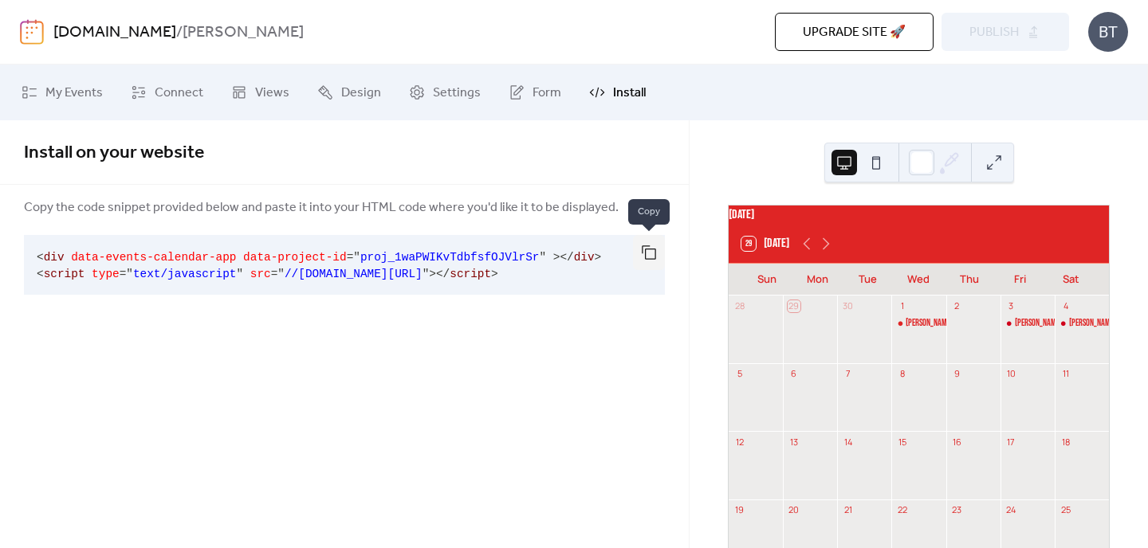
click at [651, 245] on button "button" at bounding box center [649, 252] width 32 height 35
click at [350, 78] on link "Design" at bounding box center [349, 92] width 88 height 43
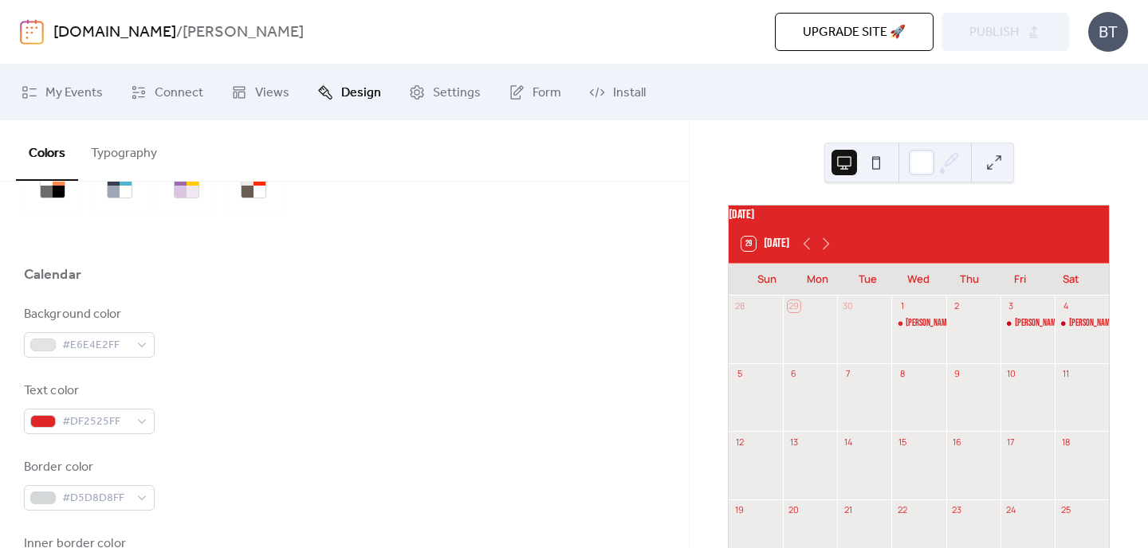
scroll to position [116, 0]
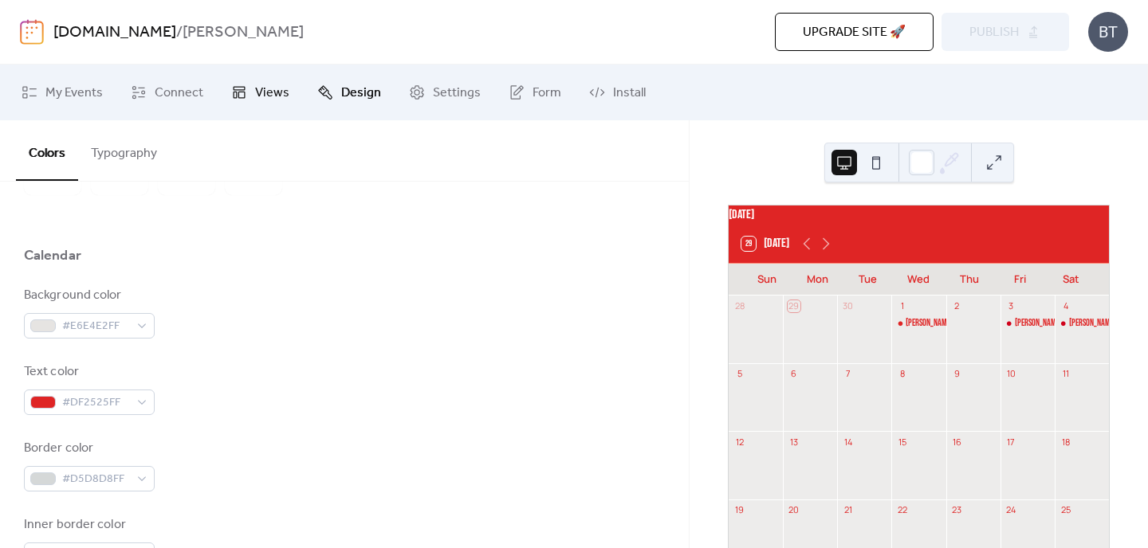
click at [257, 95] on span "Views" at bounding box center [272, 93] width 34 height 19
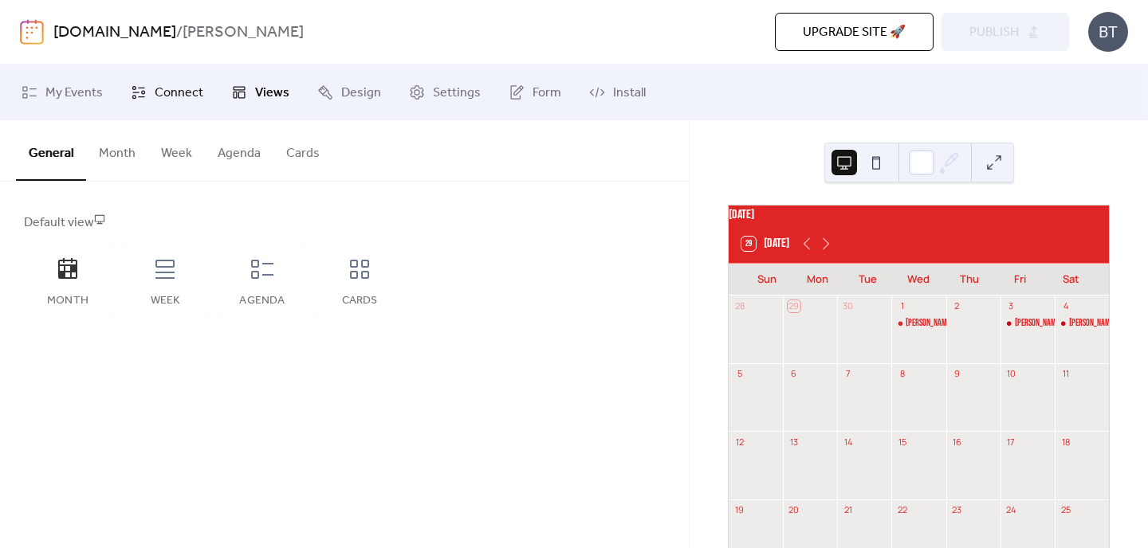
click at [164, 92] on span "Connect" at bounding box center [179, 93] width 49 height 19
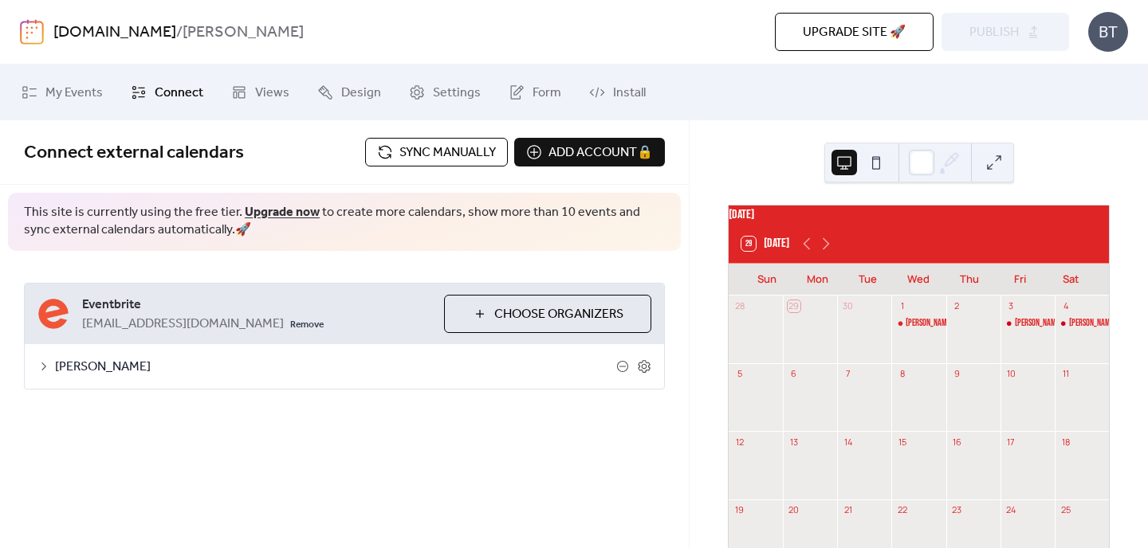
click at [42, 368] on icon at bounding box center [43, 367] width 5 height 8
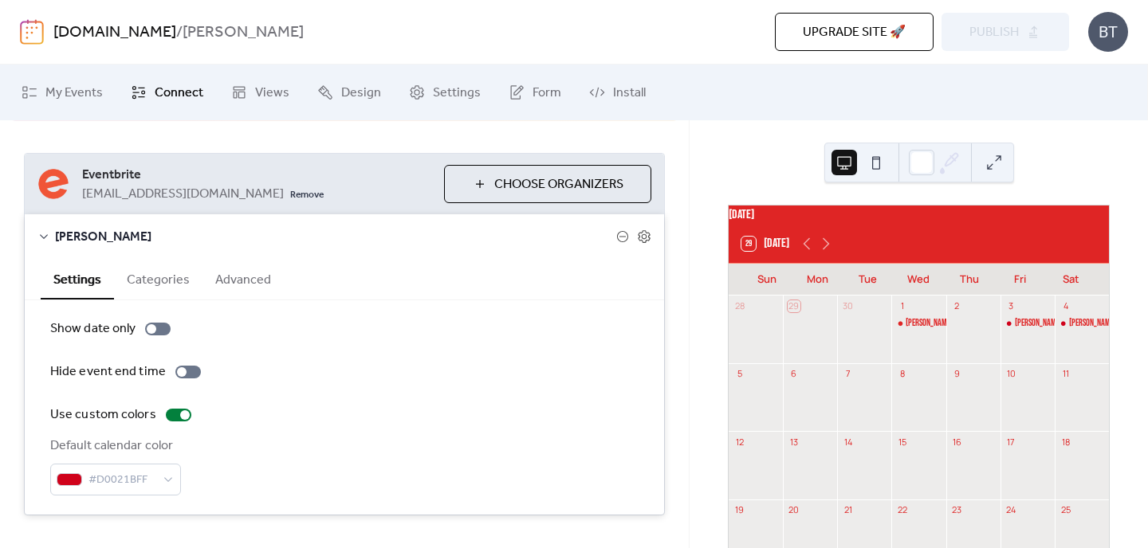
scroll to position [145, 0]
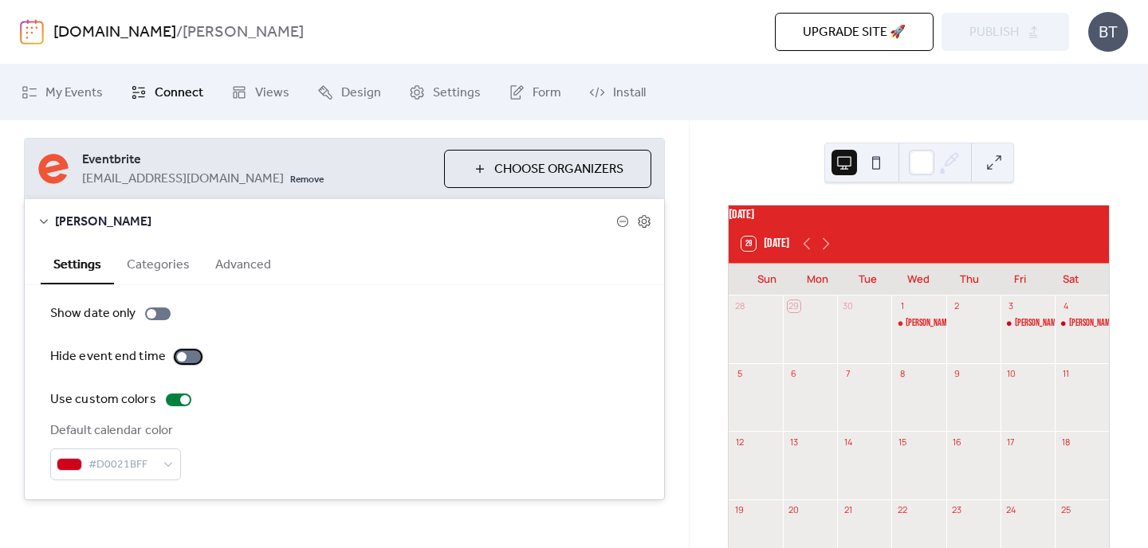
click at [190, 357] on div at bounding box center [188, 357] width 26 height 13
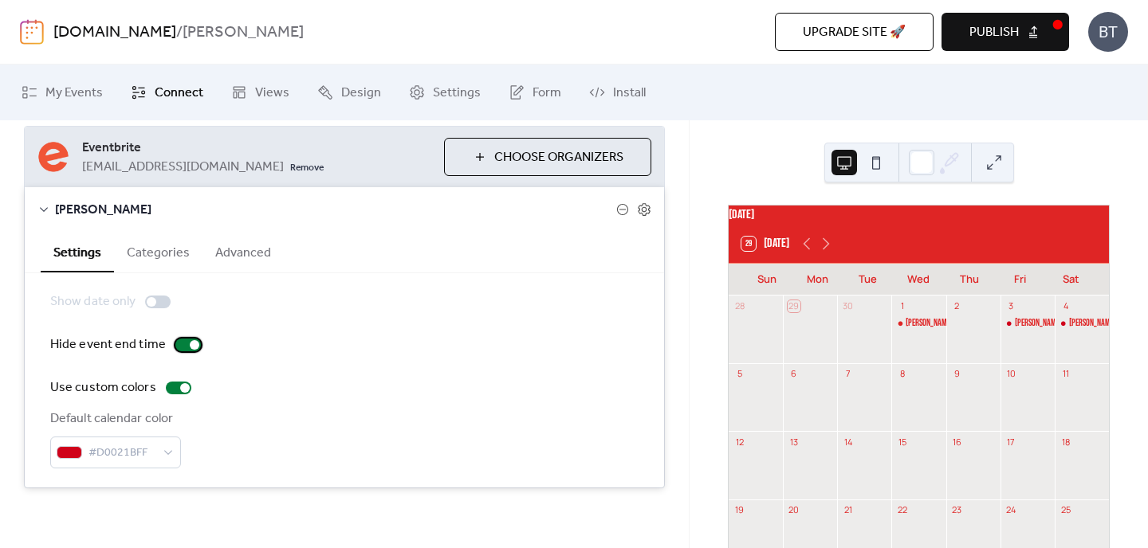
scroll to position [161, 0]
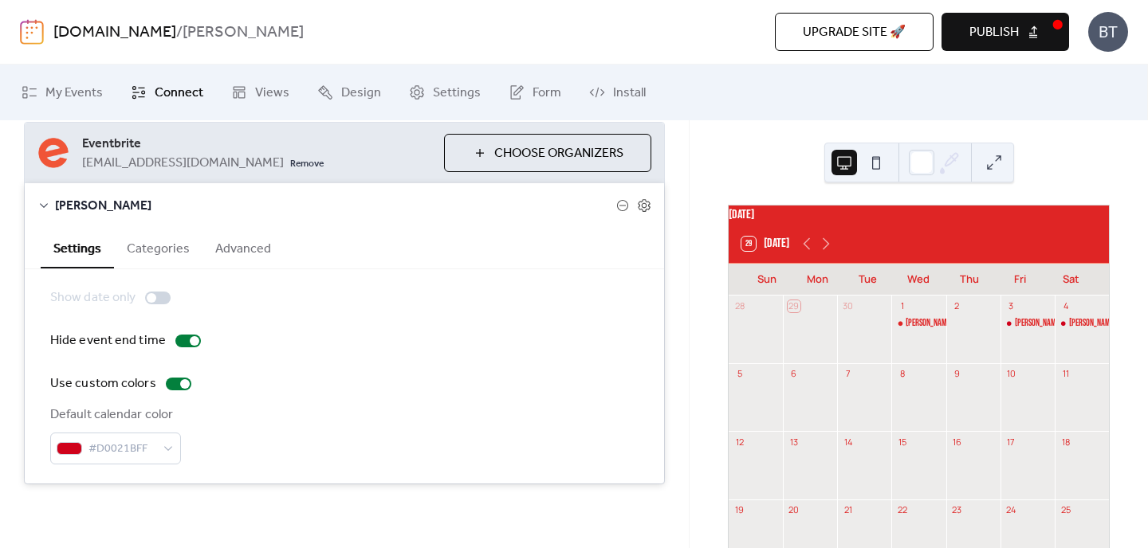
click at [157, 245] on button "Categories" at bounding box center [158, 247] width 88 height 39
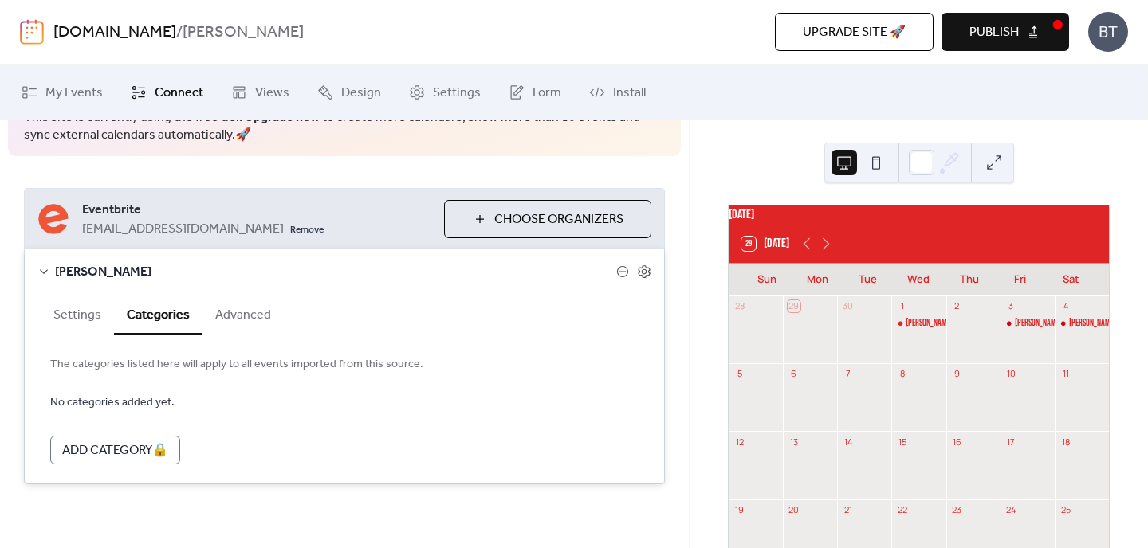
scroll to position [95, 0]
click at [232, 323] on button "Advanced" at bounding box center [242, 313] width 81 height 39
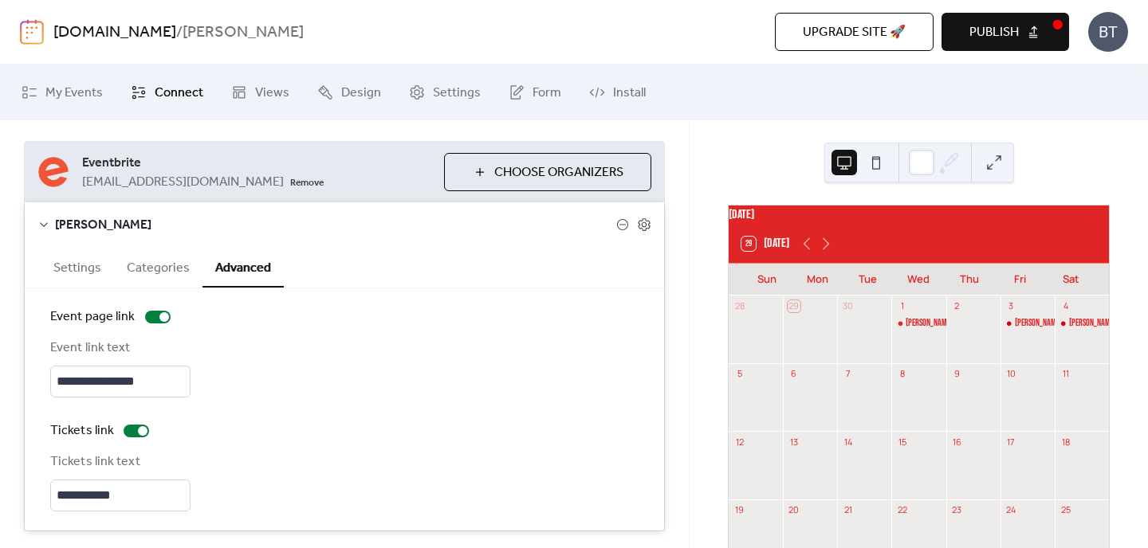
scroll to position [189, 0]
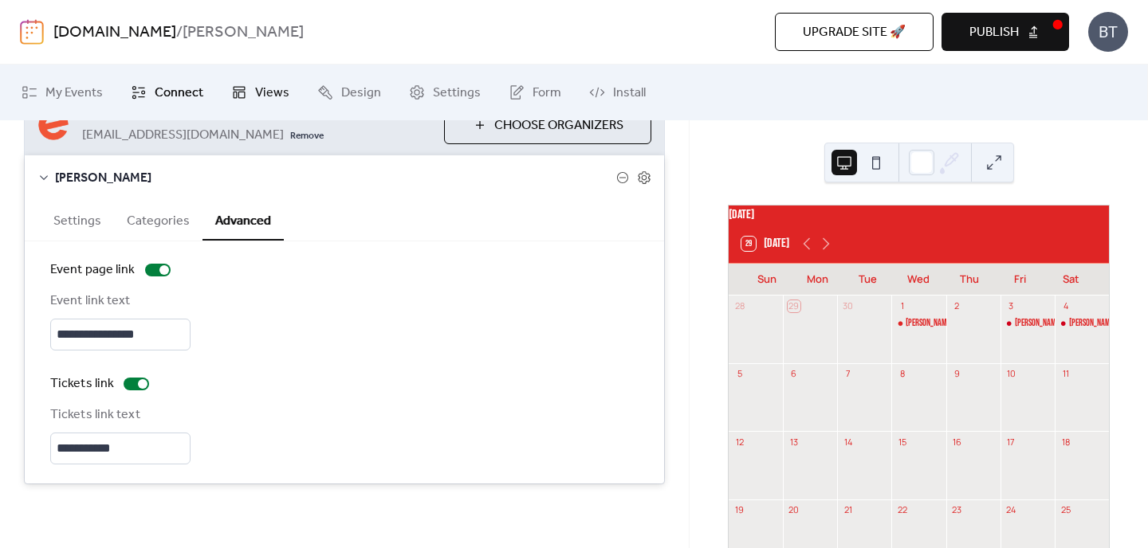
click at [257, 93] on span "Views" at bounding box center [272, 93] width 34 height 19
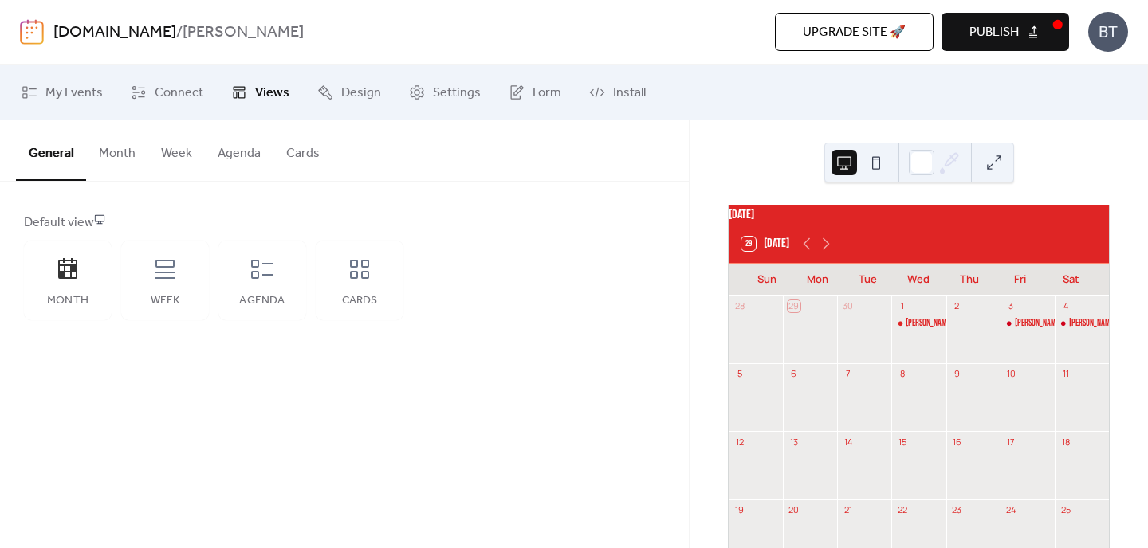
click at [128, 145] on button "Month" at bounding box center [117, 149] width 62 height 59
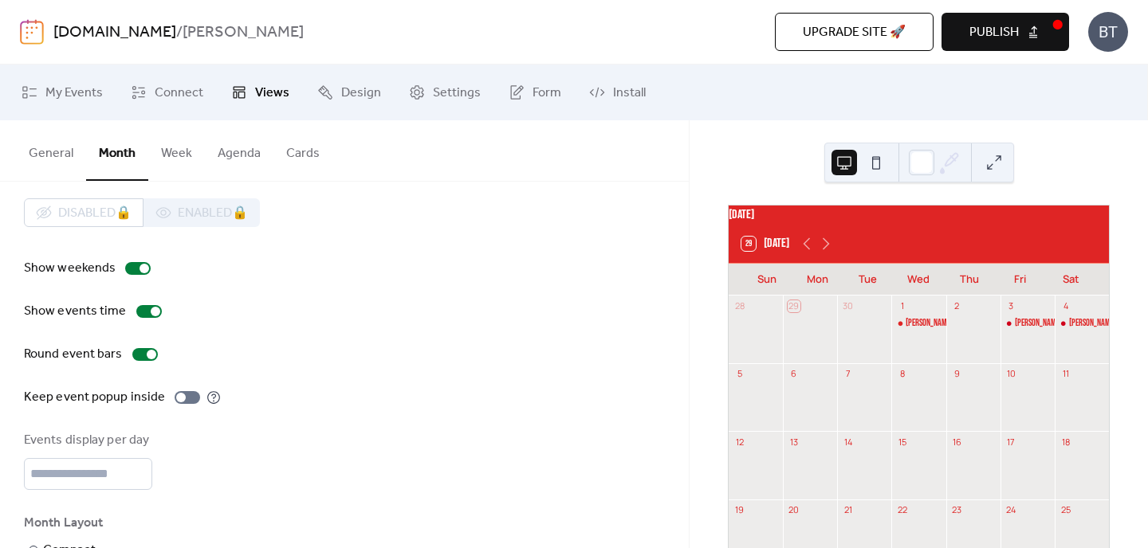
scroll to position [18, 0]
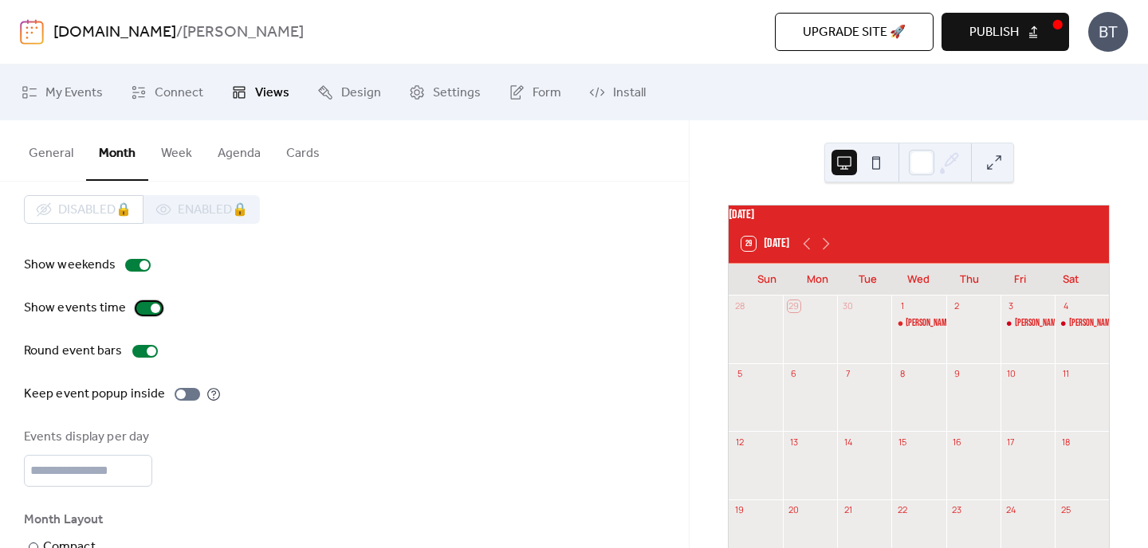
click at [137, 311] on div at bounding box center [149, 308] width 26 height 13
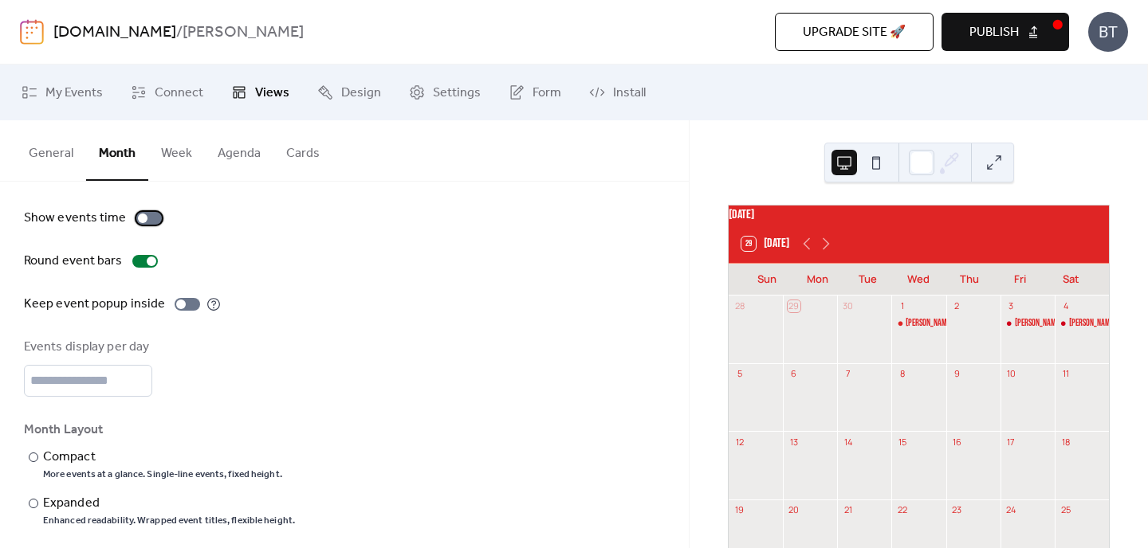
scroll to position [120, 0]
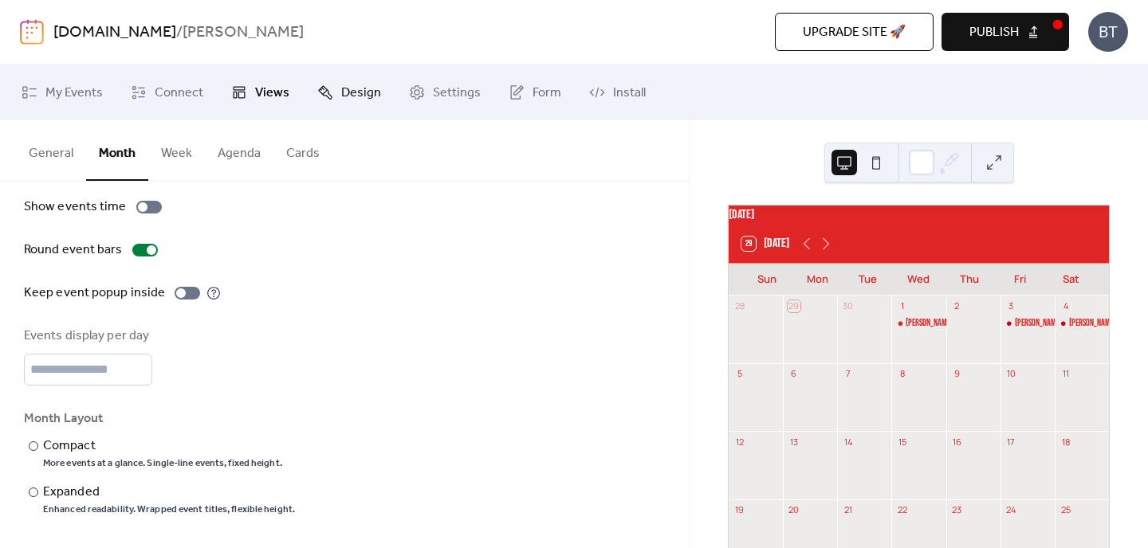
click at [344, 99] on span "Design" at bounding box center [361, 93] width 40 height 19
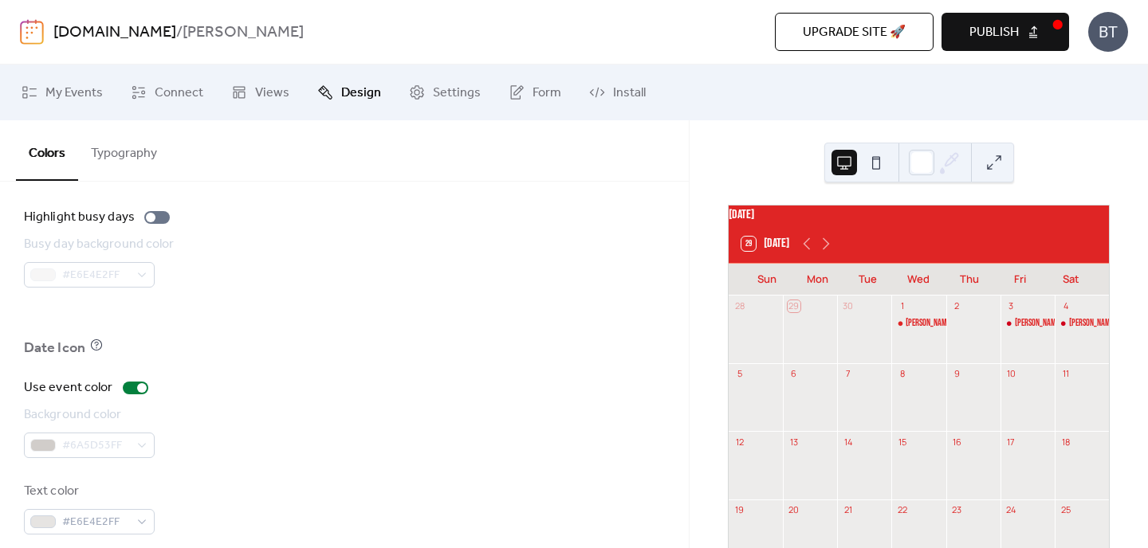
scroll to position [1178, 0]
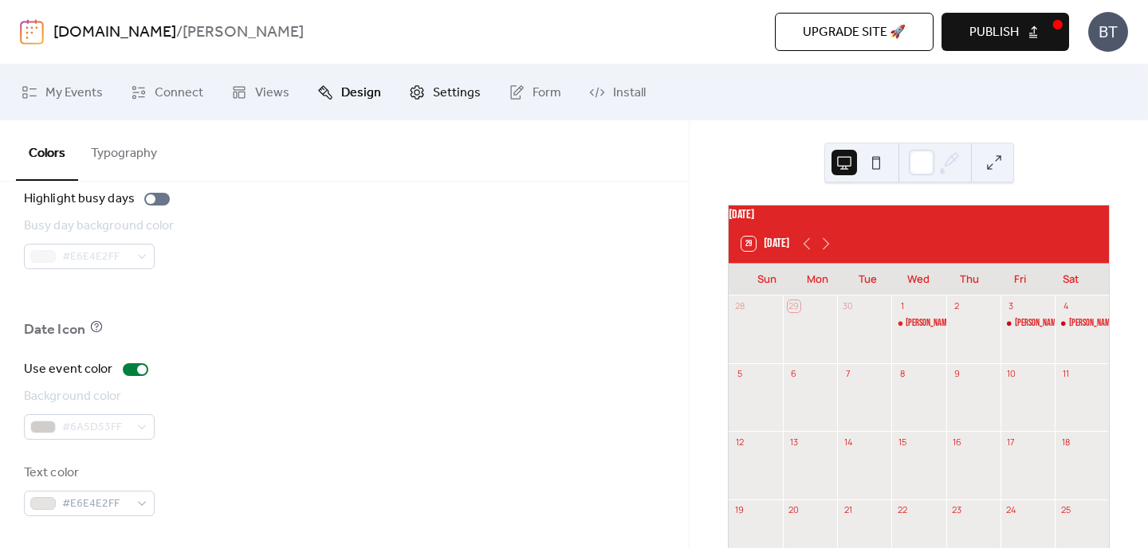
click at [445, 87] on span "Settings" at bounding box center [457, 93] width 48 height 19
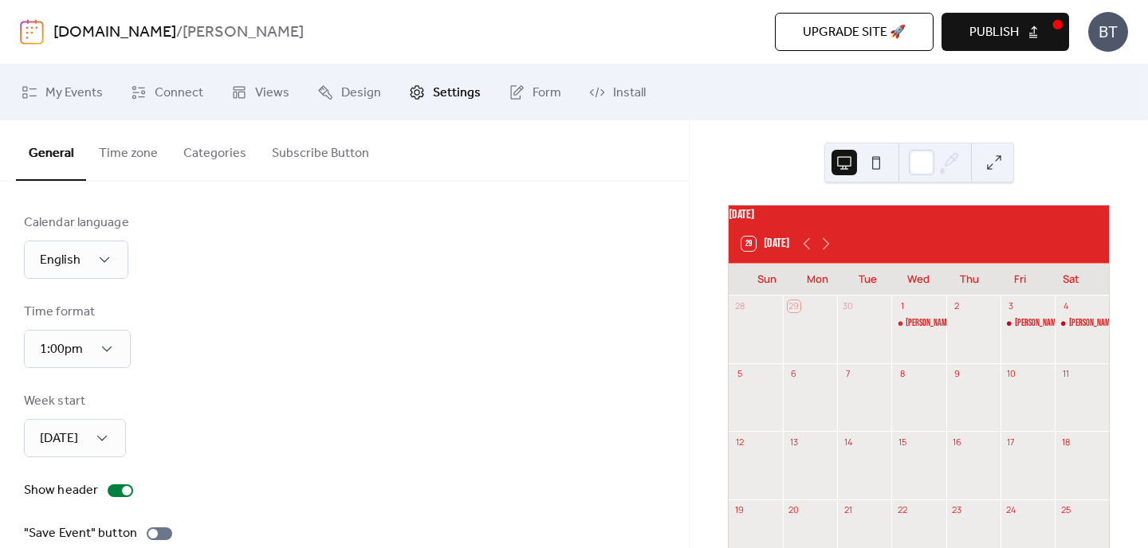
click at [128, 156] on button "Time zone" at bounding box center [128, 149] width 84 height 59
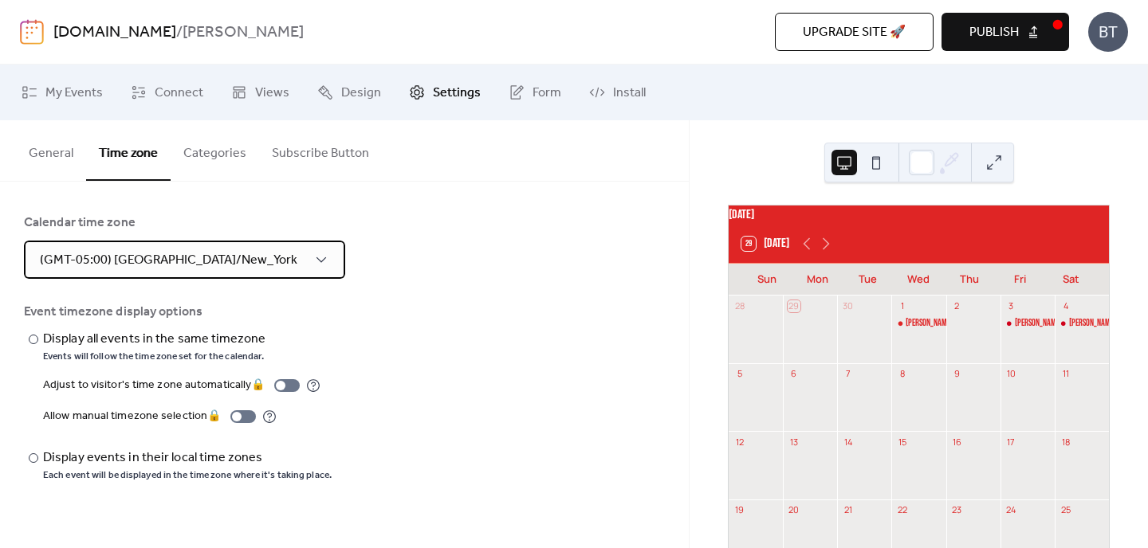
click at [217, 265] on span "(GMT-05:00) [GEOGRAPHIC_DATA]/New_York" at bounding box center [168, 260] width 257 height 25
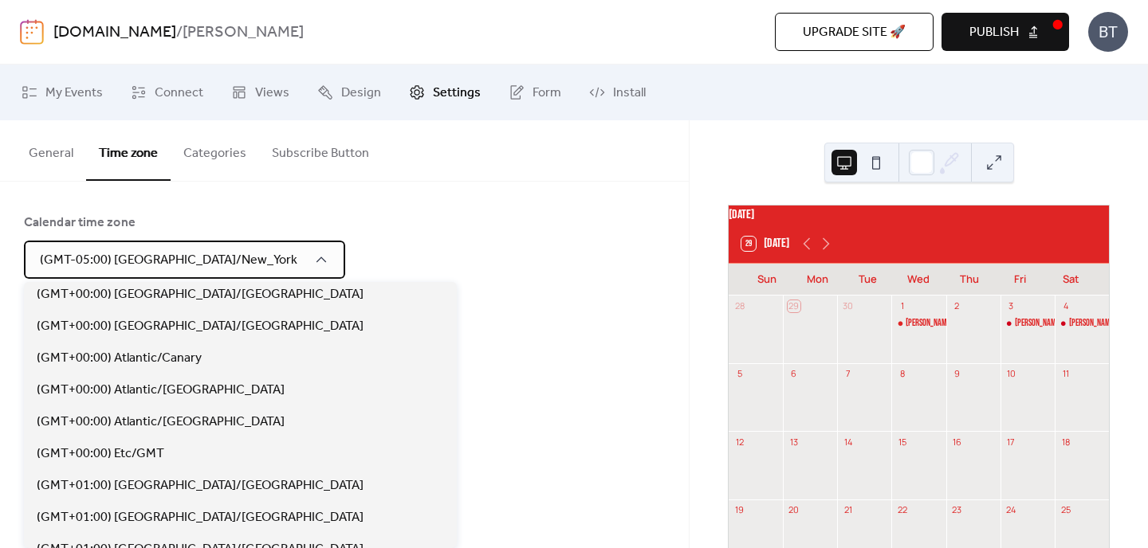
scroll to position [3157, 0]
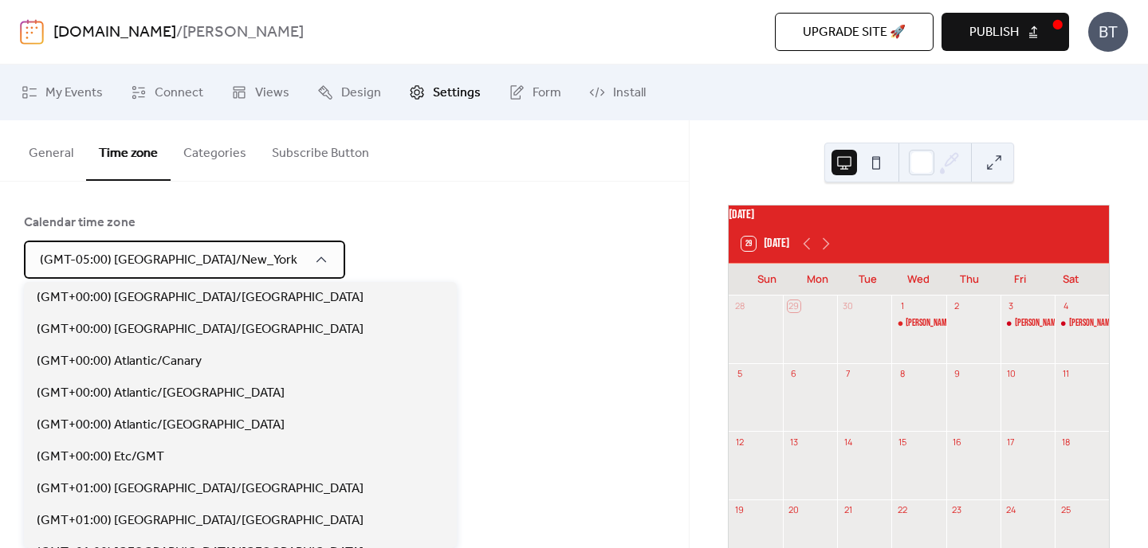
click at [149, 259] on span "(GMT-05:00) [GEOGRAPHIC_DATA]/New_York" at bounding box center [168, 260] width 257 height 25
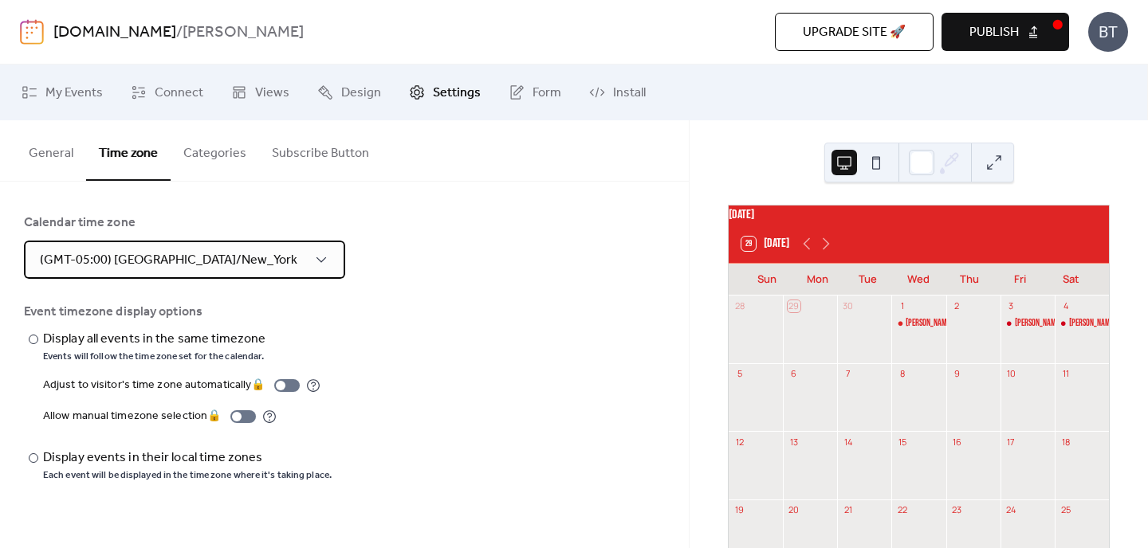
click at [157, 270] on span "(GMT-05:00) [GEOGRAPHIC_DATA]/New_York" at bounding box center [168, 260] width 257 height 25
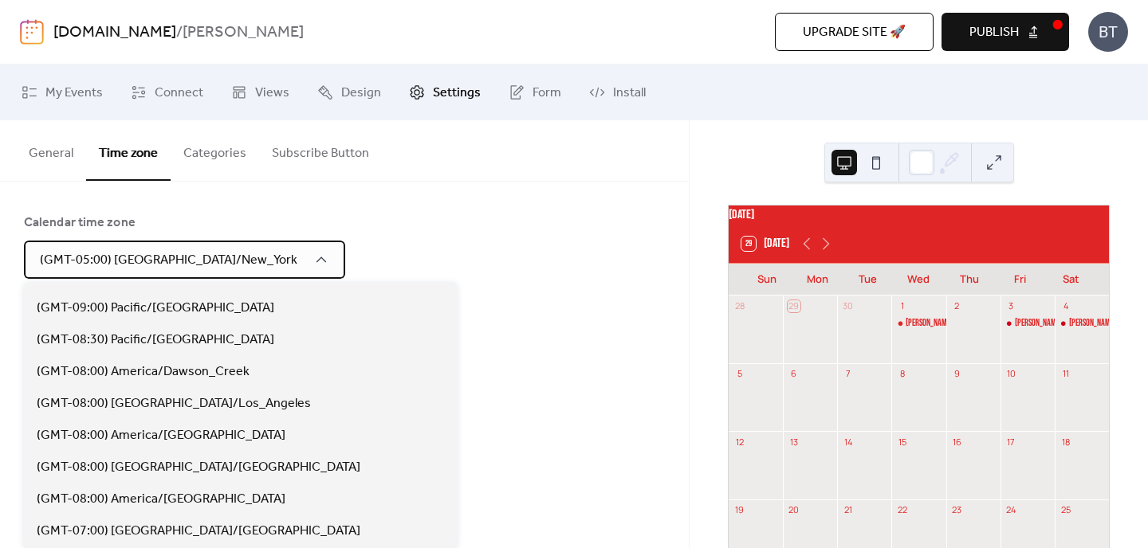
scroll to position [376, 0]
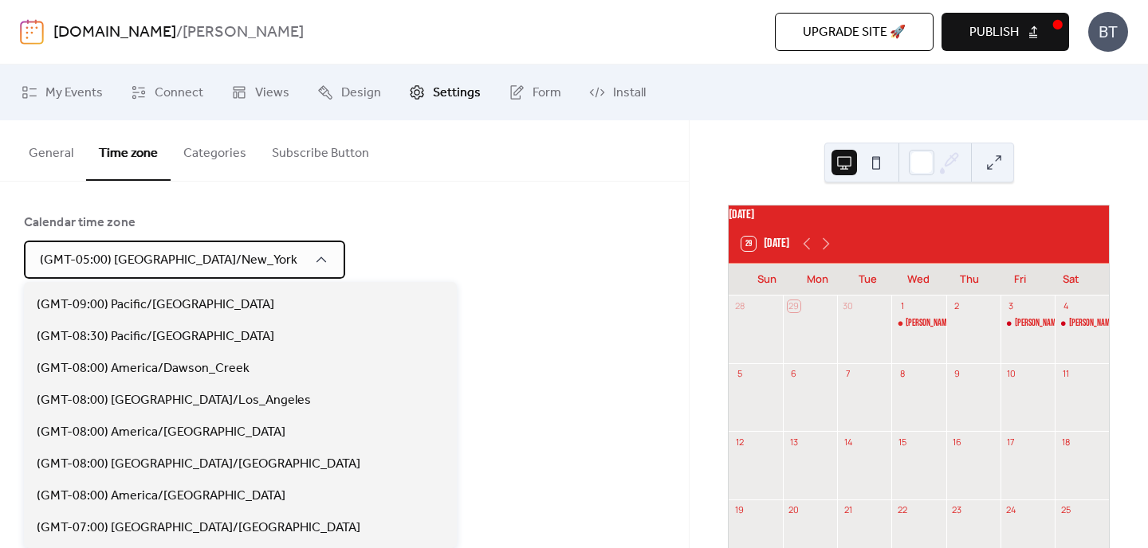
click at [139, 260] on span "(GMT-05:00) [GEOGRAPHIC_DATA]/New_York" at bounding box center [168, 260] width 257 height 25
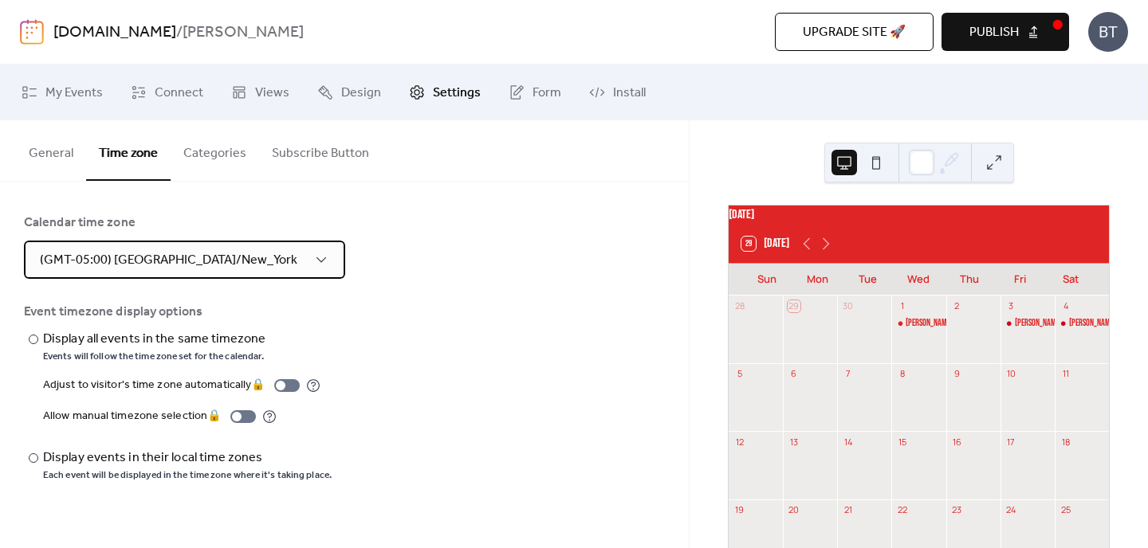
click at [139, 260] on span "(GMT-05:00) [GEOGRAPHIC_DATA]/New_York" at bounding box center [168, 260] width 257 height 25
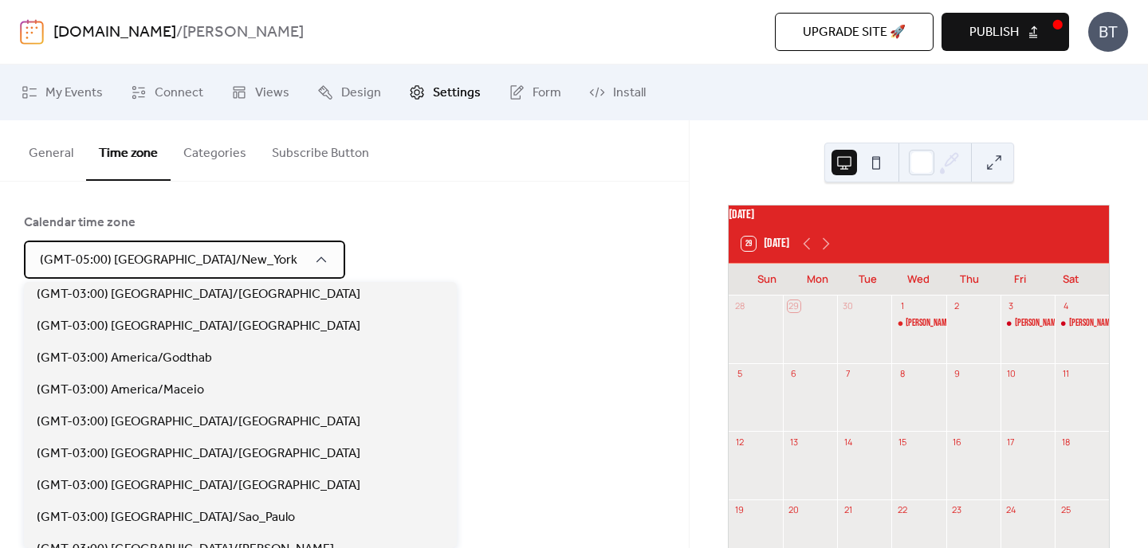
scroll to position [2575, 0]
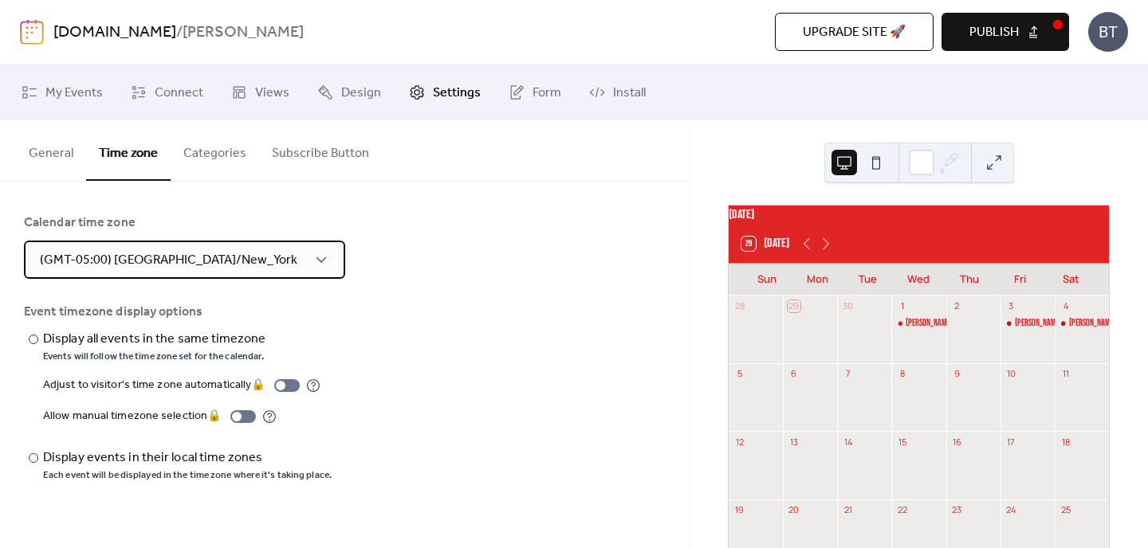
click at [194, 249] on span "(GMT-05:00) [GEOGRAPHIC_DATA]/New_York" at bounding box center [168, 260] width 257 height 25
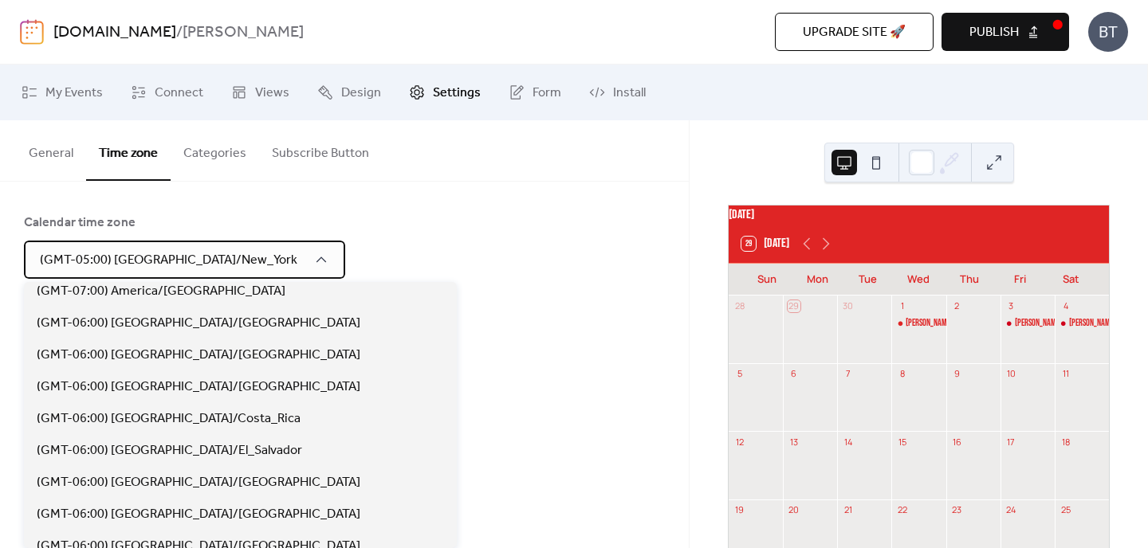
scroll to position [754, 0]
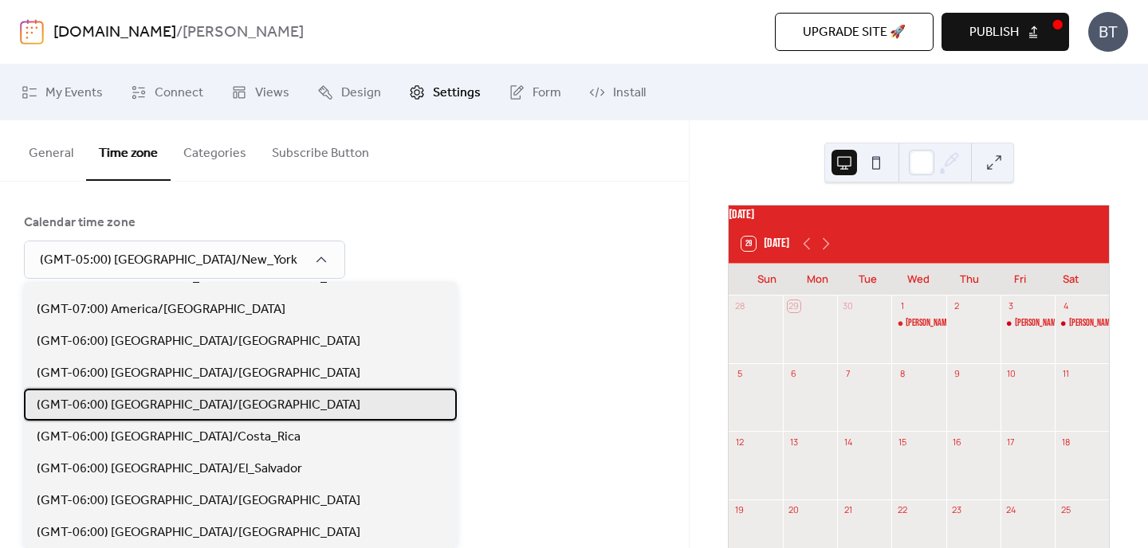
click at [177, 402] on span "(GMT-06:00) [GEOGRAPHIC_DATA]/[GEOGRAPHIC_DATA]" at bounding box center [199, 405] width 324 height 19
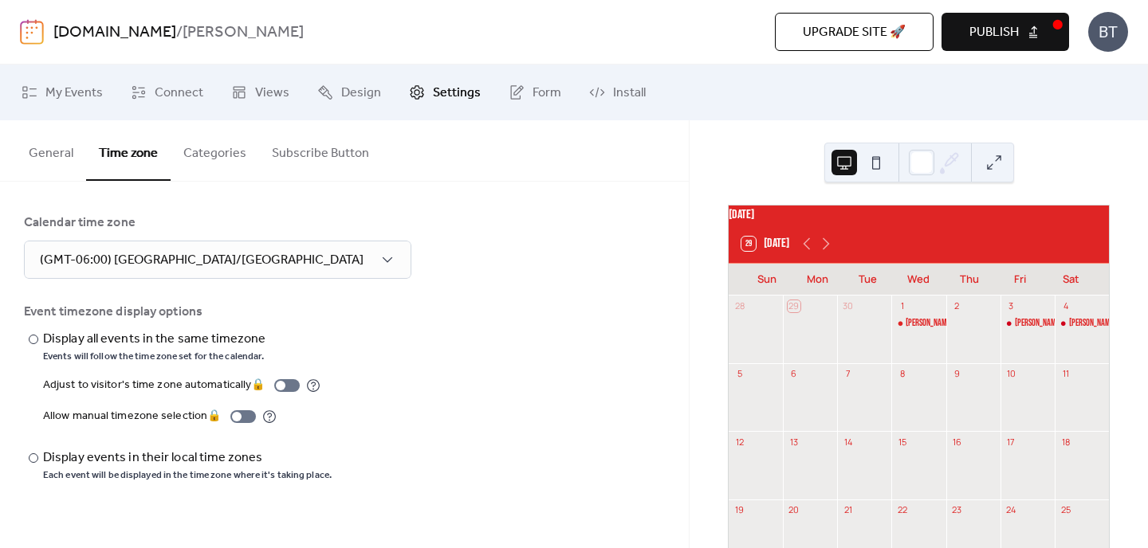
click at [212, 150] on button "Categories" at bounding box center [215, 149] width 88 height 59
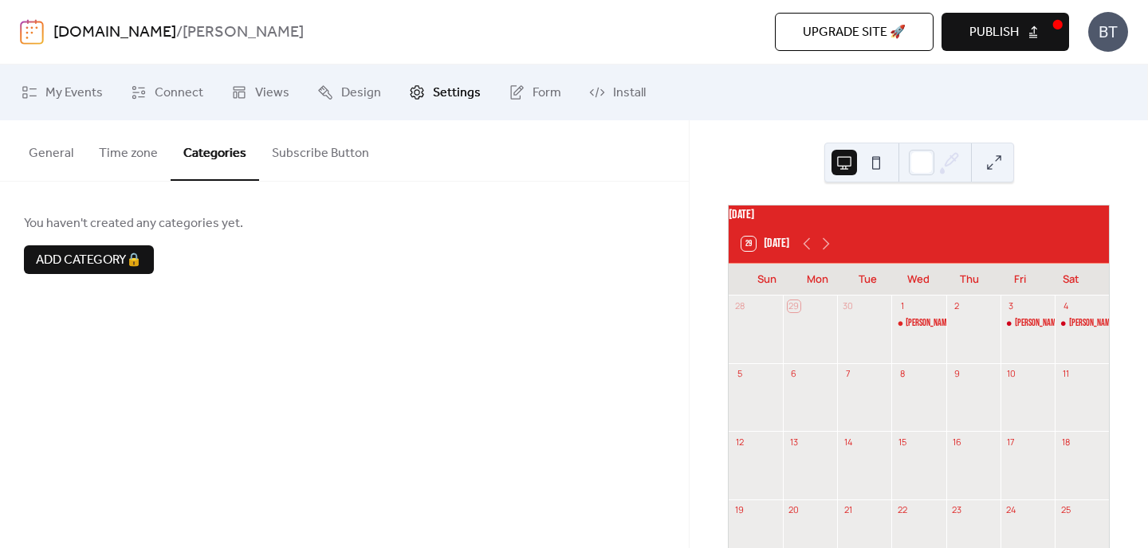
click at [312, 164] on button "Subscribe Button" at bounding box center [320, 149] width 123 height 59
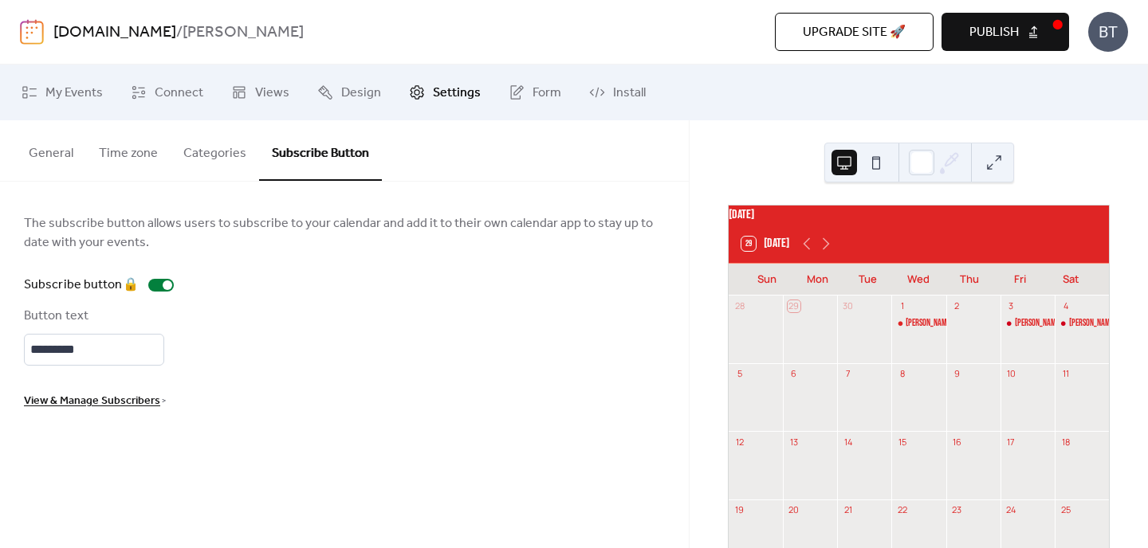
click at [126, 161] on button "Time zone" at bounding box center [128, 149] width 84 height 59
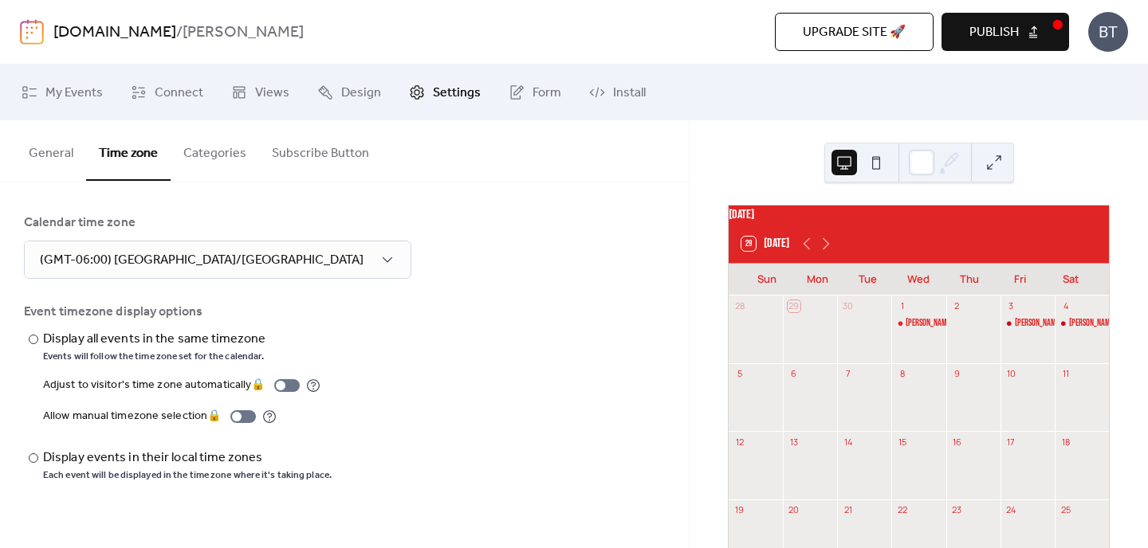
click at [49, 159] on button "General" at bounding box center [51, 149] width 70 height 59
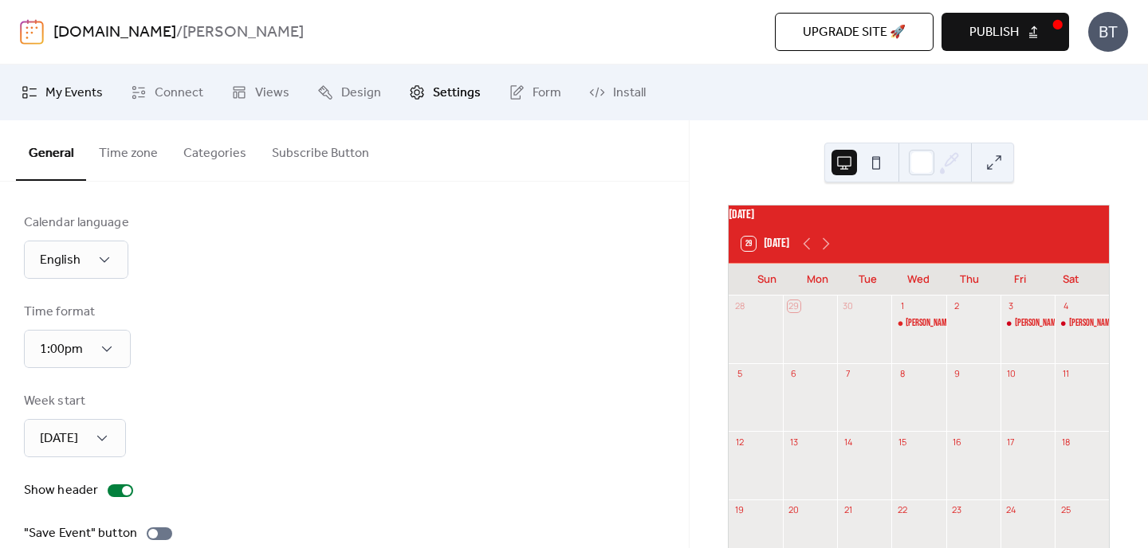
click at [84, 100] on span "My Events" at bounding box center [73, 93] width 57 height 19
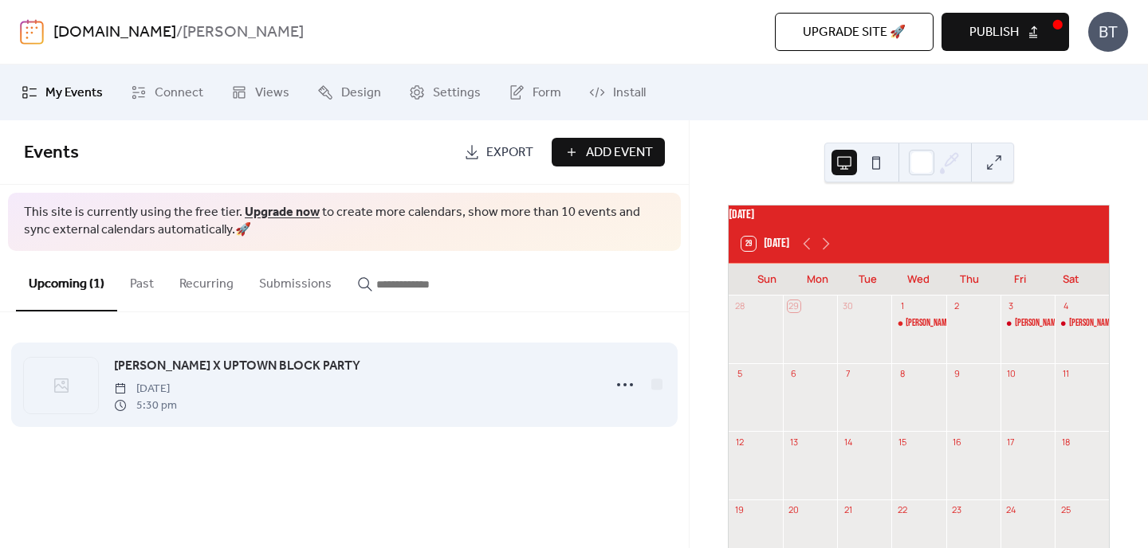
click at [174, 406] on span "5:30 pm" at bounding box center [145, 406] width 63 height 17
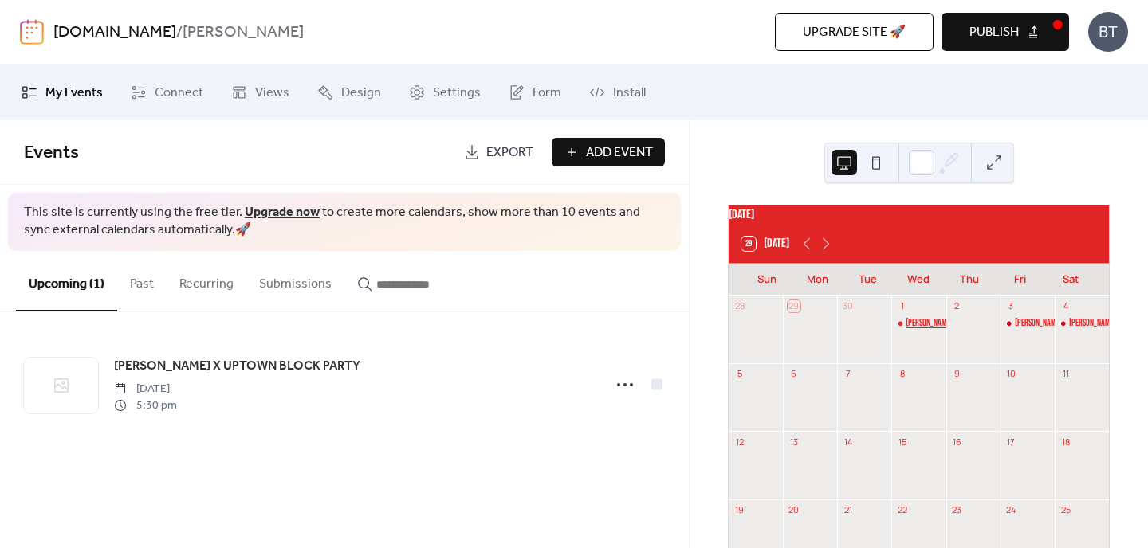
click at [924, 331] on div "[PERSON_NAME] X UPTOWN BLOCK PARTY" at bounding box center [965, 324] width 120 height 14
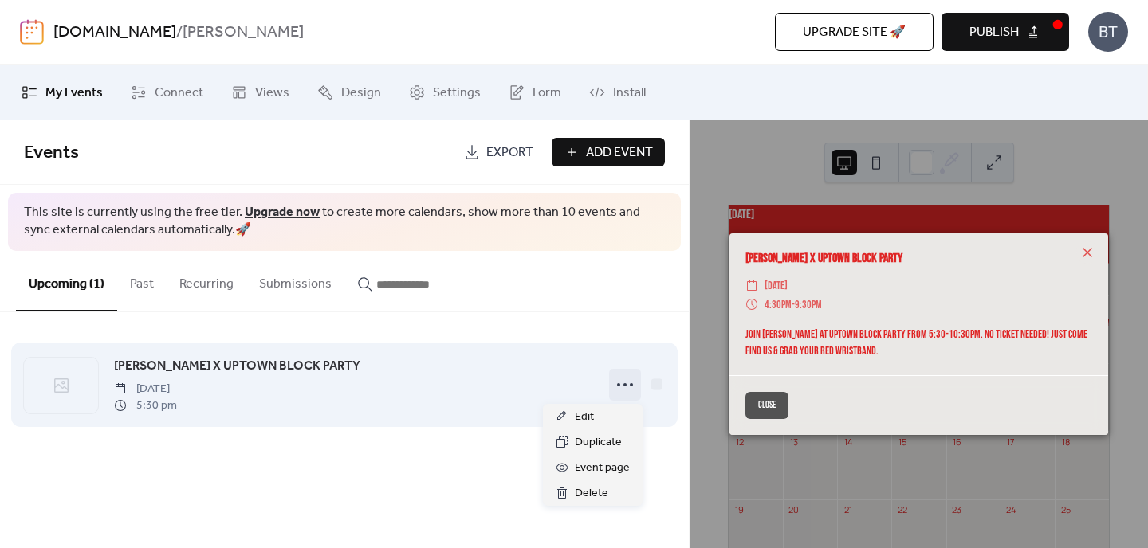
click at [626, 379] on icon at bounding box center [625, 385] width 26 height 26
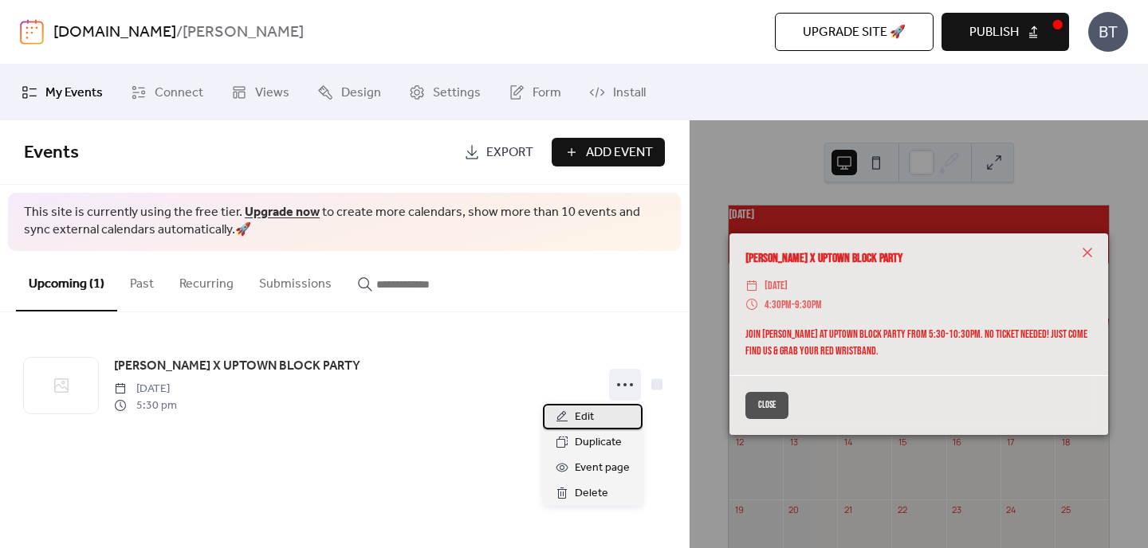
click at [605, 410] on div "Edit" at bounding box center [593, 417] width 100 height 26
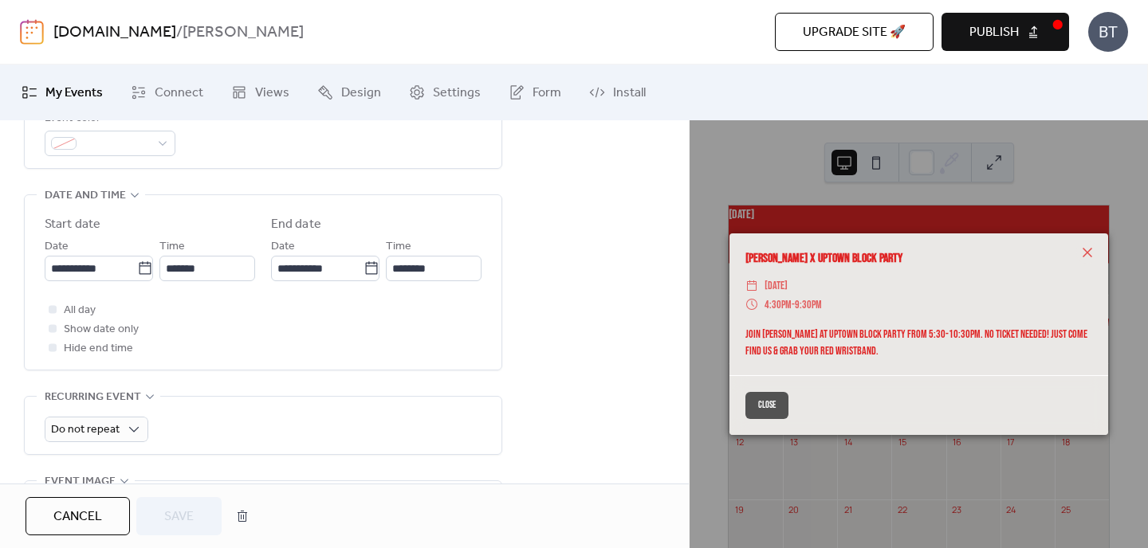
scroll to position [482, 0]
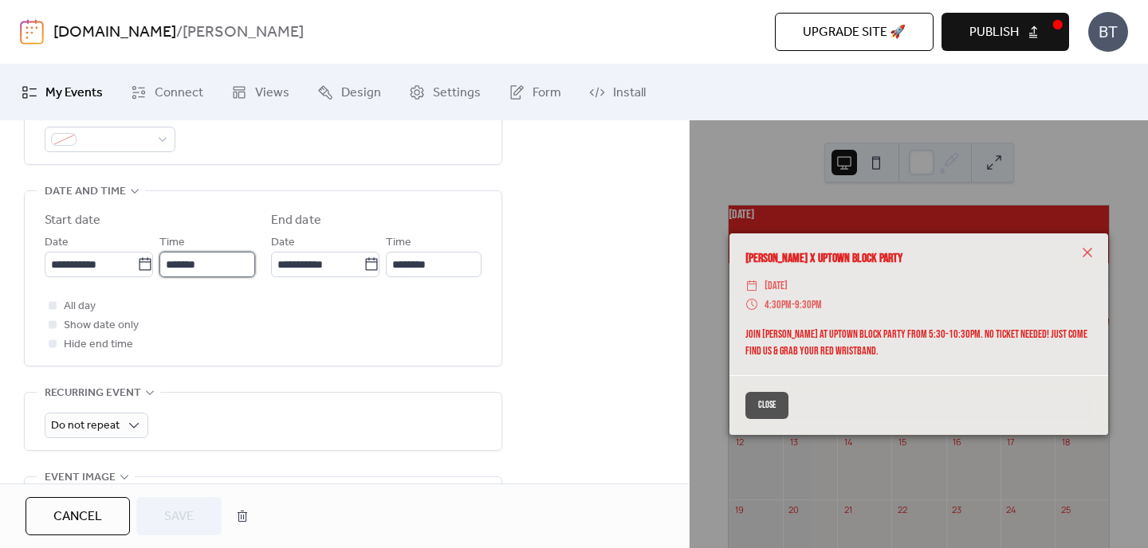
click at [173, 265] on input "*******" at bounding box center [207, 265] width 96 height 26
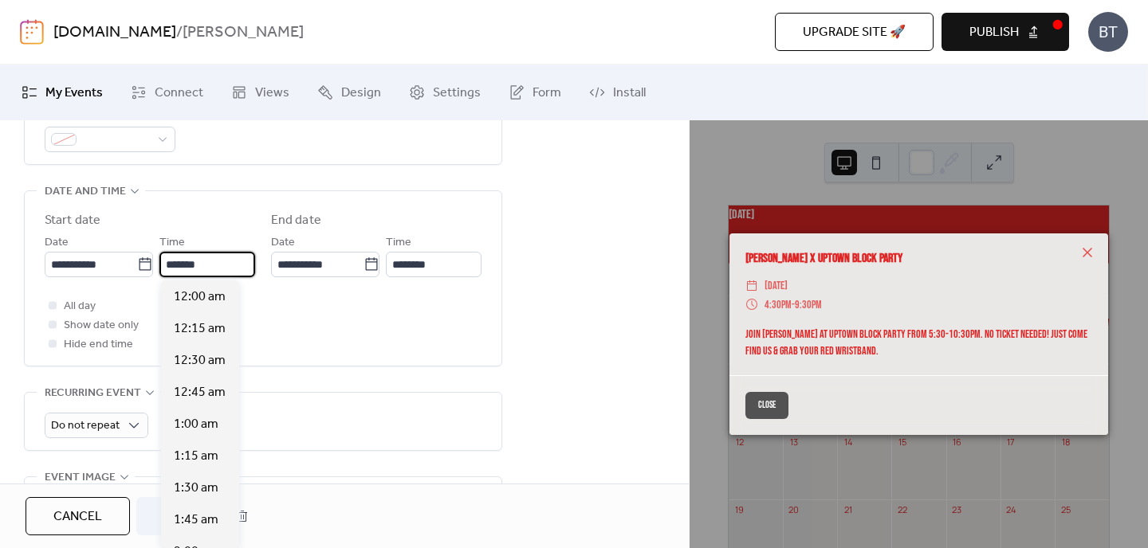
scroll to position [2232, 0]
click at [223, 301] on div "5:30 pm" at bounding box center [200, 297] width 78 height 32
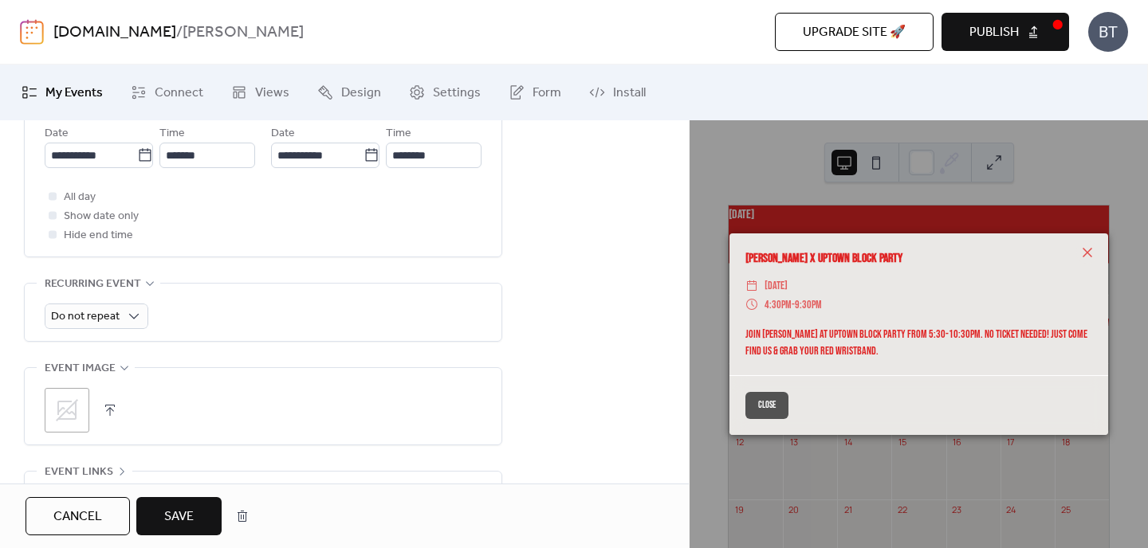
scroll to position [596, 0]
click at [169, 509] on span "Save" at bounding box center [178, 517] width 29 height 19
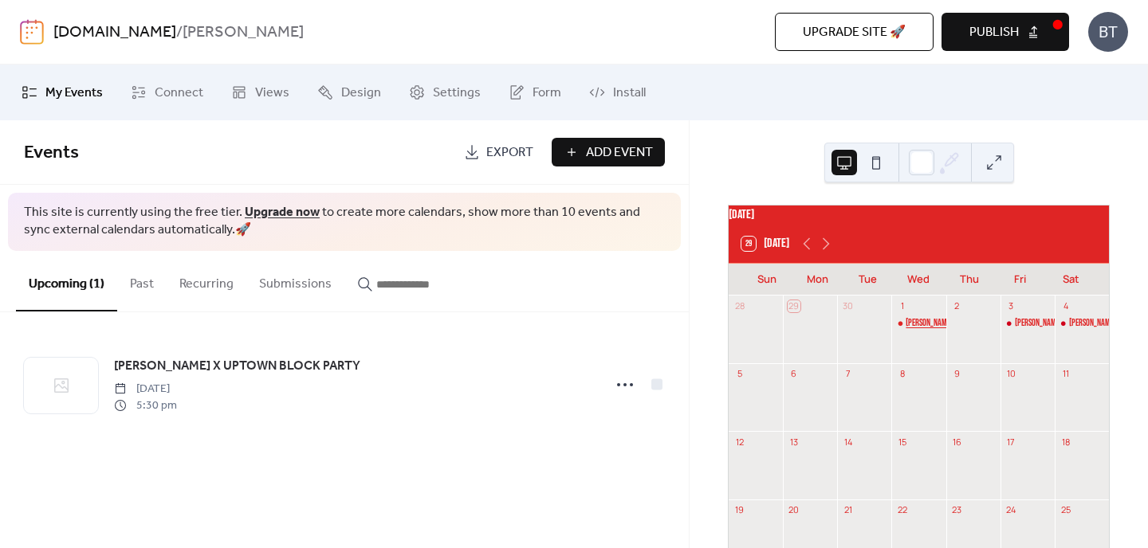
click at [921, 331] on div "[PERSON_NAME] X UPTOWN BLOCK PARTY" at bounding box center [965, 324] width 120 height 14
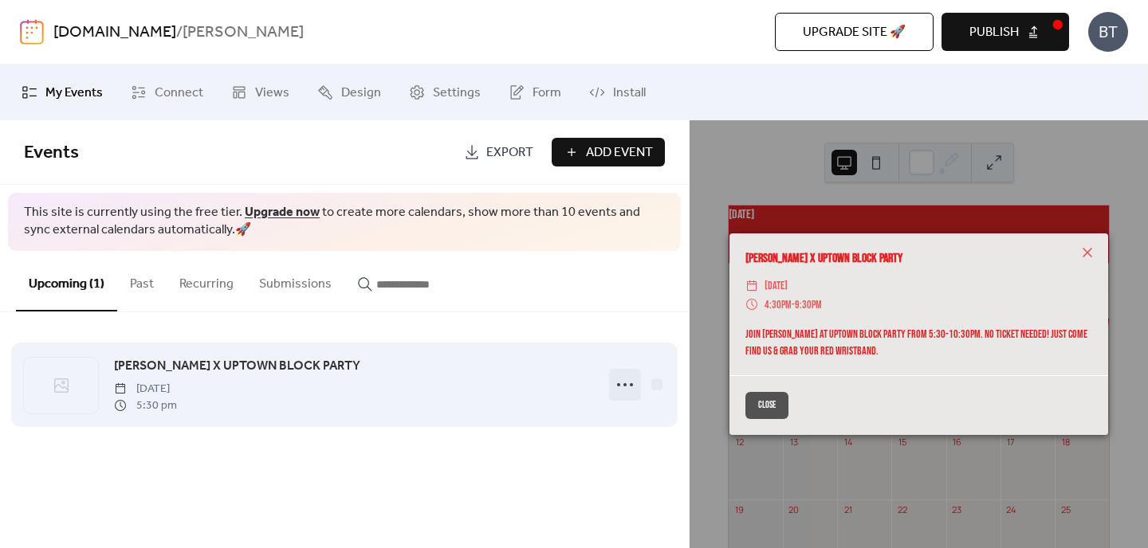
click at [620, 382] on icon at bounding box center [625, 385] width 26 height 26
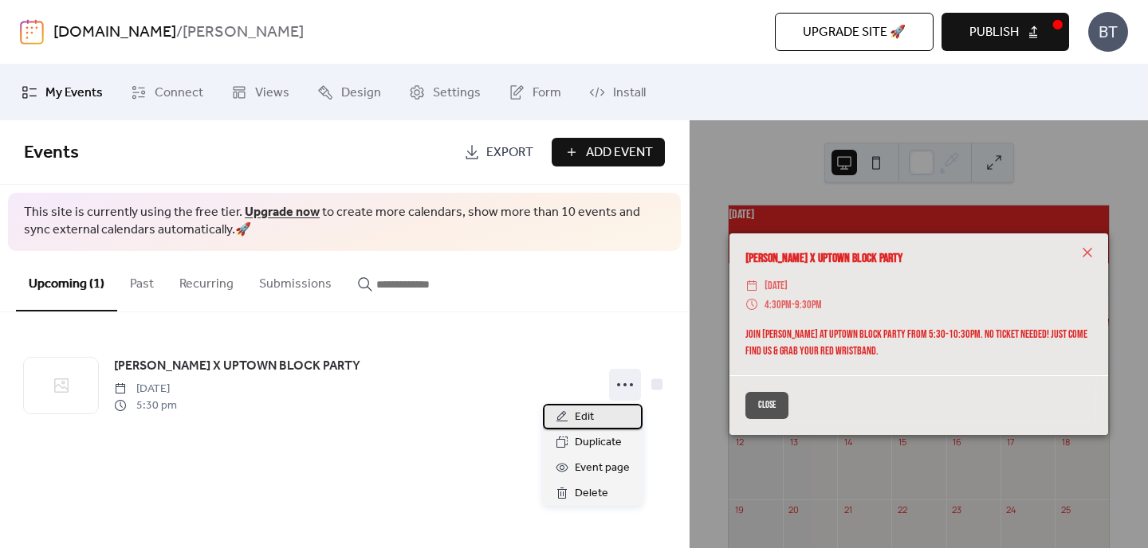
click at [599, 415] on div "Edit" at bounding box center [593, 417] width 100 height 26
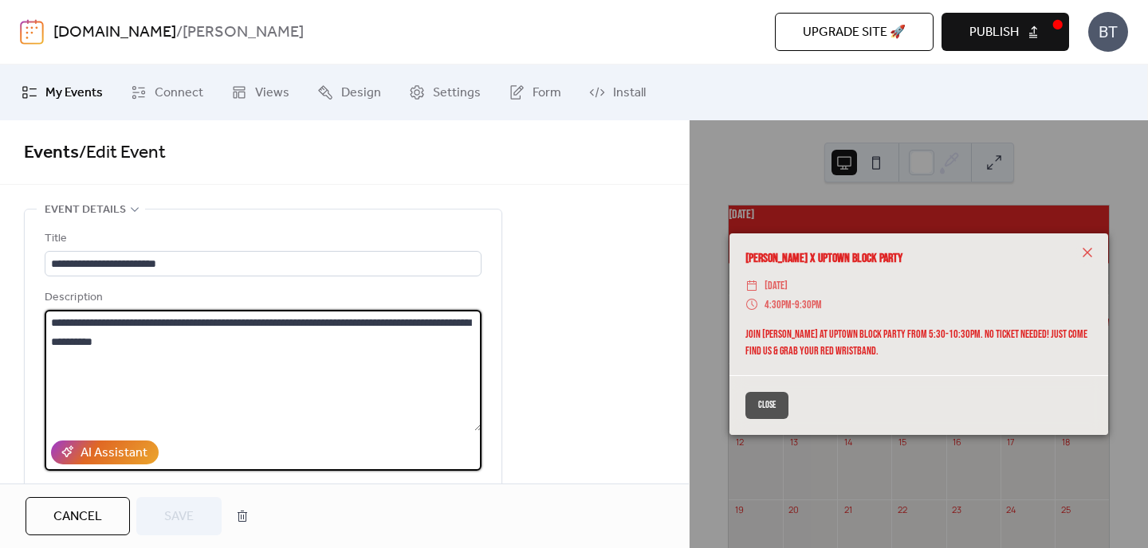
click at [245, 328] on textarea "**********" at bounding box center [263, 370] width 437 height 121
click at [273, 325] on textarea "**********" at bounding box center [263, 370] width 437 height 121
click at [285, 344] on textarea "**********" at bounding box center [263, 370] width 437 height 121
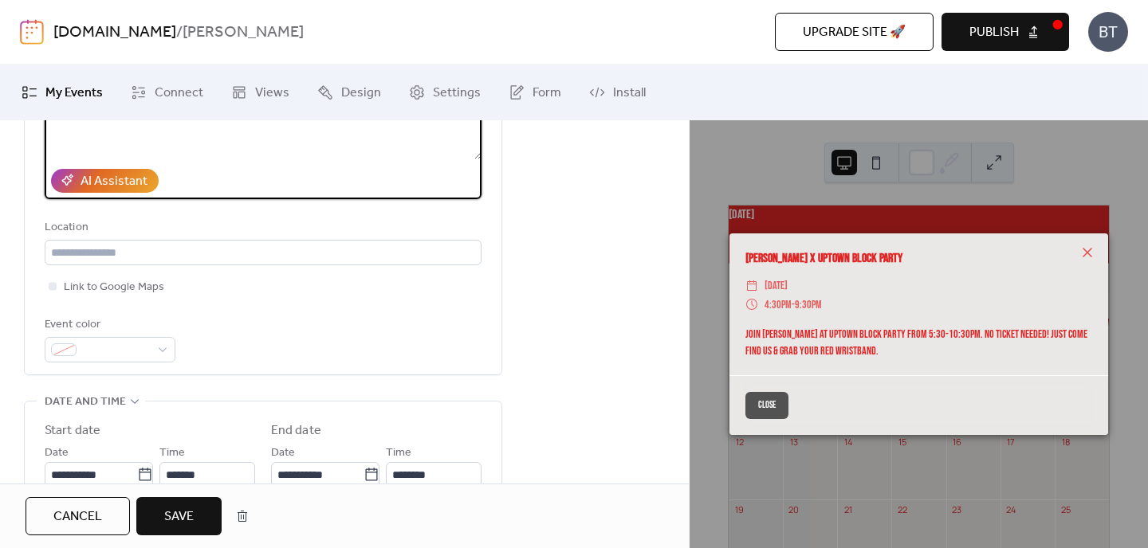
scroll to position [288, 0]
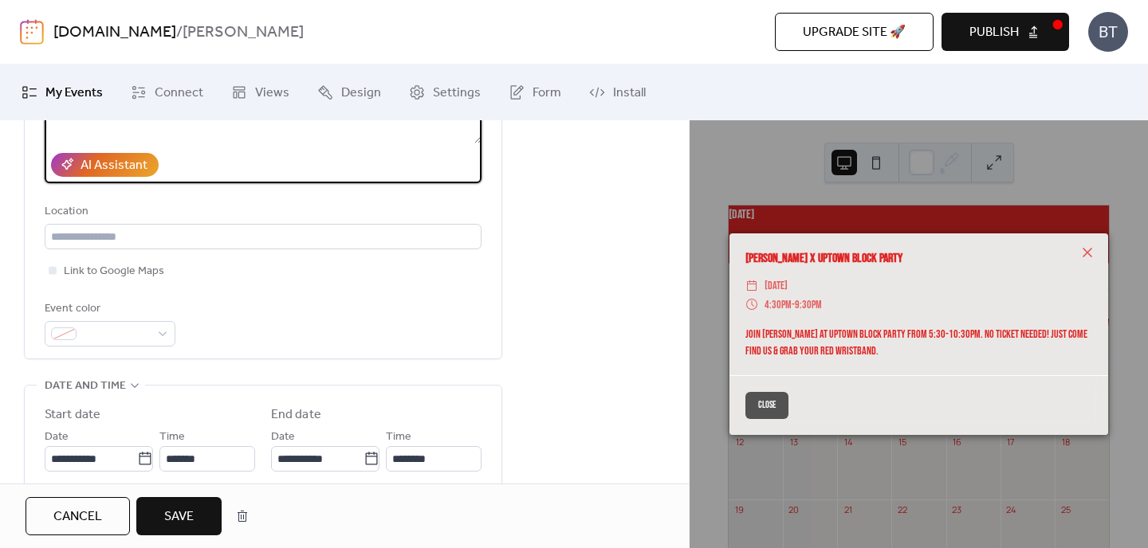
type textarea "**********"
click at [167, 516] on span "Save" at bounding box center [178, 517] width 29 height 19
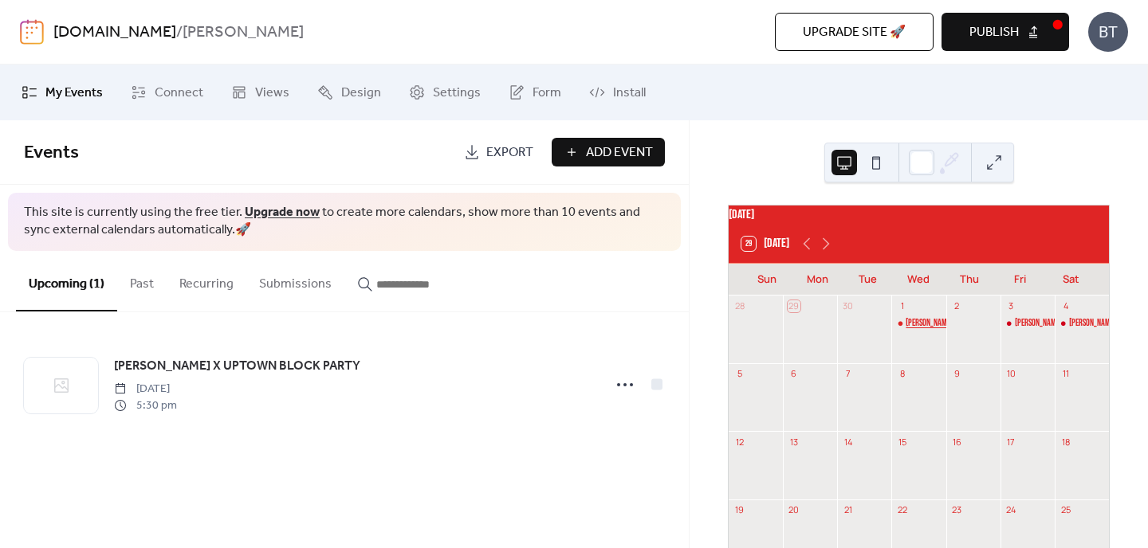
click at [925, 327] on div "[PERSON_NAME] X UPTOWN BLOCK PARTY" at bounding box center [965, 324] width 120 height 14
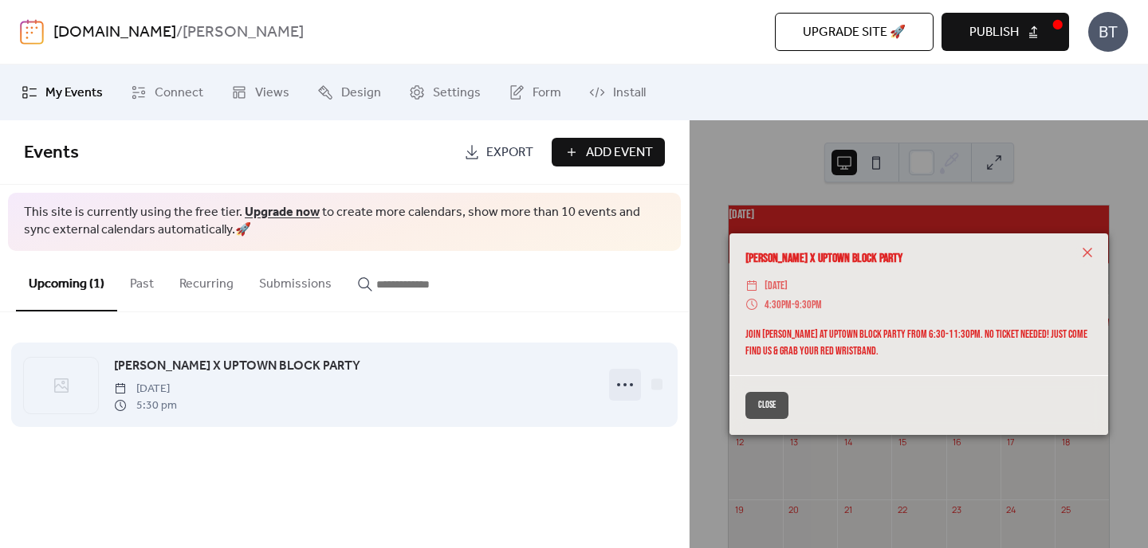
click at [626, 383] on icon at bounding box center [625, 385] width 26 height 26
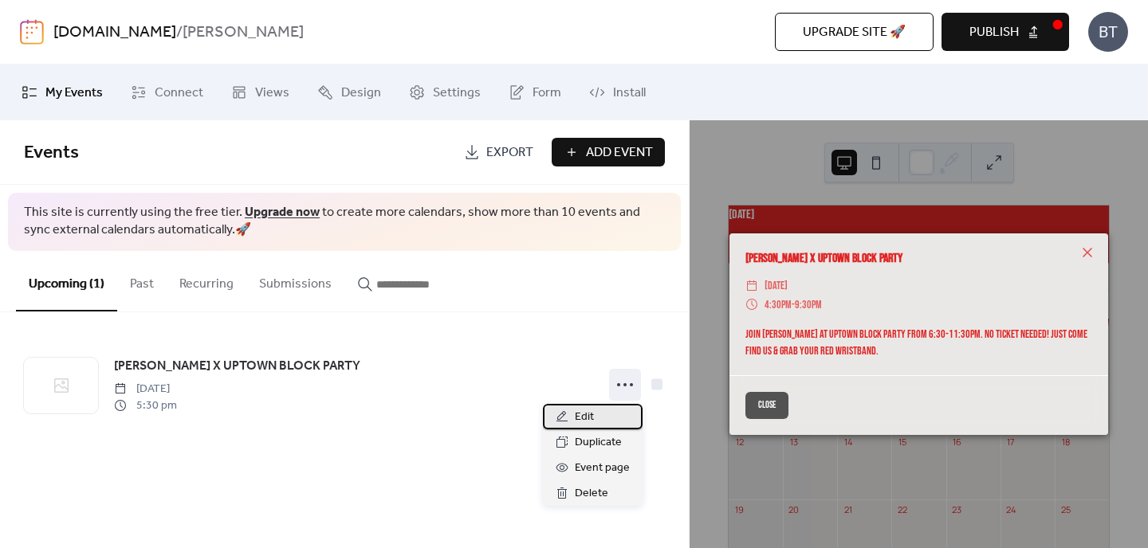
click at [605, 414] on div "Edit" at bounding box center [593, 417] width 100 height 26
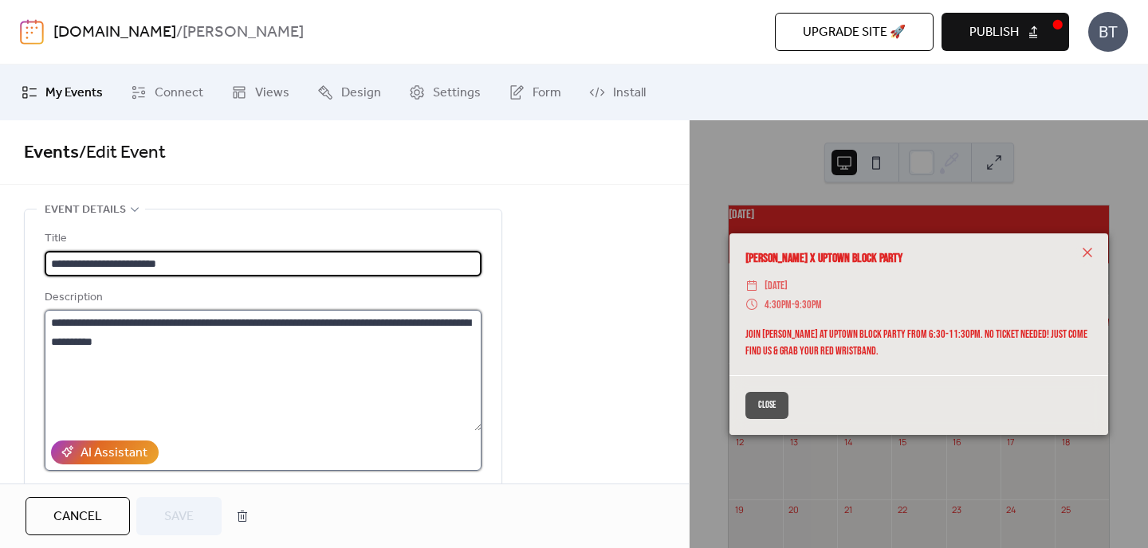
click at [245, 328] on textarea "**********" at bounding box center [263, 370] width 437 height 121
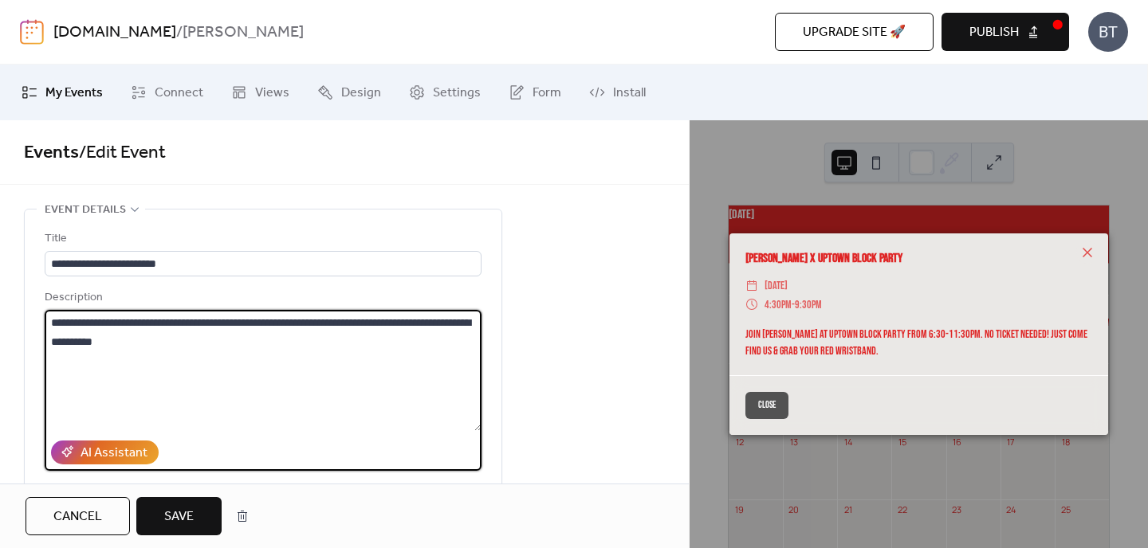
click at [281, 326] on textarea "**********" at bounding box center [263, 370] width 437 height 121
click at [314, 324] on textarea "**********" at bounding box center [263, 370] width 437 height 121
drag, startPoint x: 314, startPoint y: 324, endPoint x: 213, endPoint y: 326, distance: 101.2
click at [213, 326] on textarea "**********" at bounding box center [263, 370] width 437 height 121
click at [245, 335] on textarea "**********" at bounding box center [263, 370] width 437 height 121
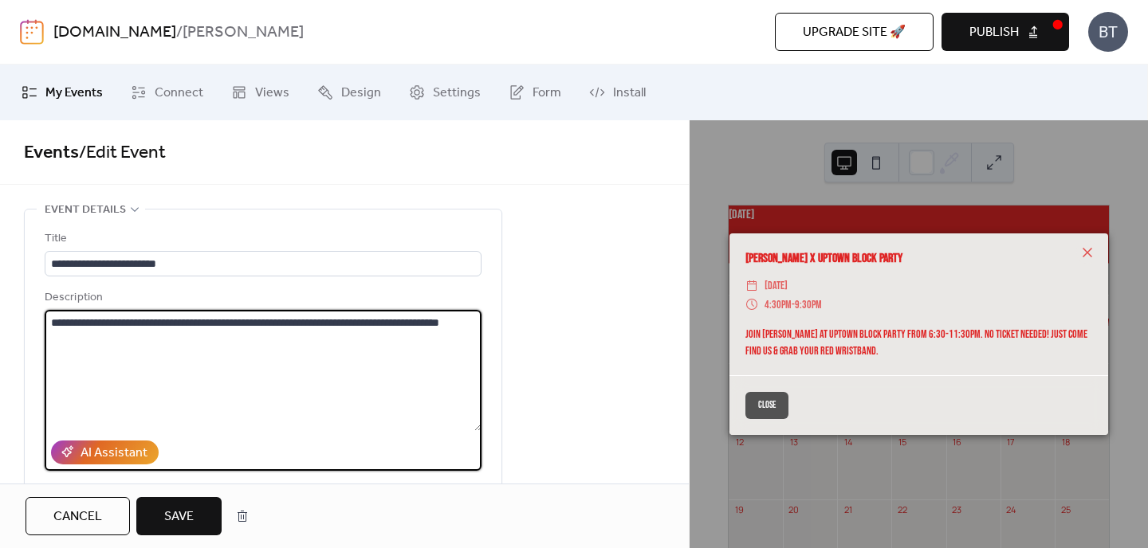
click at [103, 324] on textarea "**********" at bounding box center [263, 370] width 437 height 121
click at [104, 324] on textarea "**********" at bounding box center [263, 370] width 437 height 121
click at [251, 365] on textarea "**********" at bounding box center [263, 370] width 437 height 121
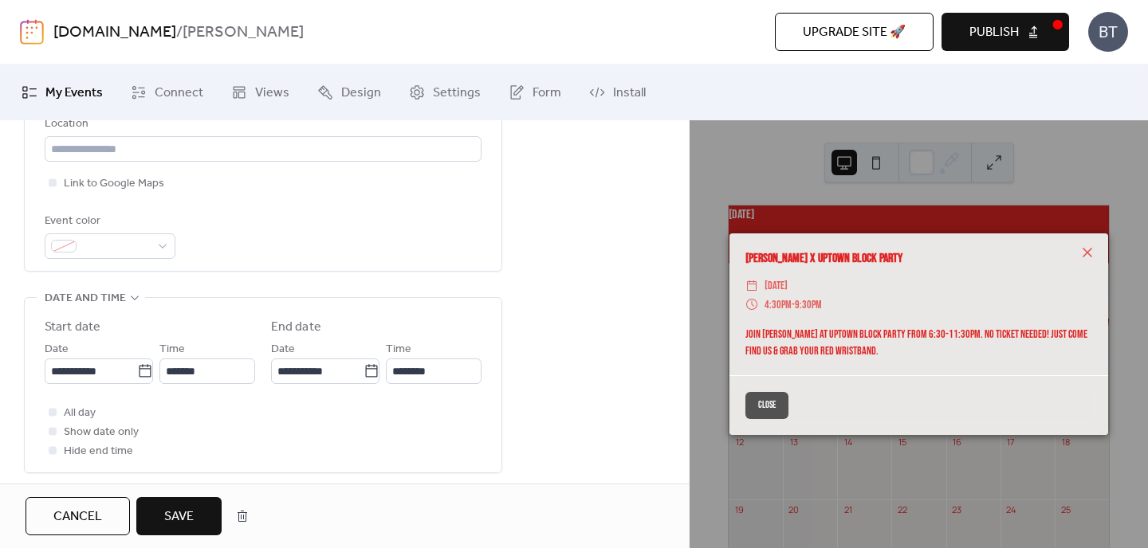
scroll to position [378, 0]
type textarea "**********"
click at [171, 371] on input "*******" at bounding box center [207, 369] width 96 height 26
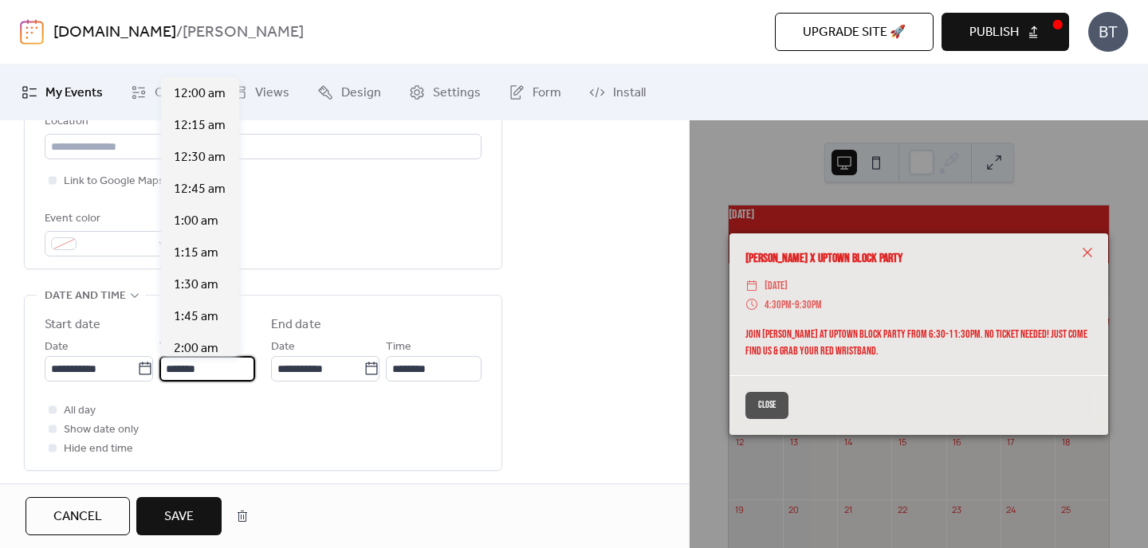
scroll to position [2232, 0]
click at [196, 222] on span "6:30 pm" at bounding box center [196, 221] width 45 height 19
type input "*******"
type input "********"
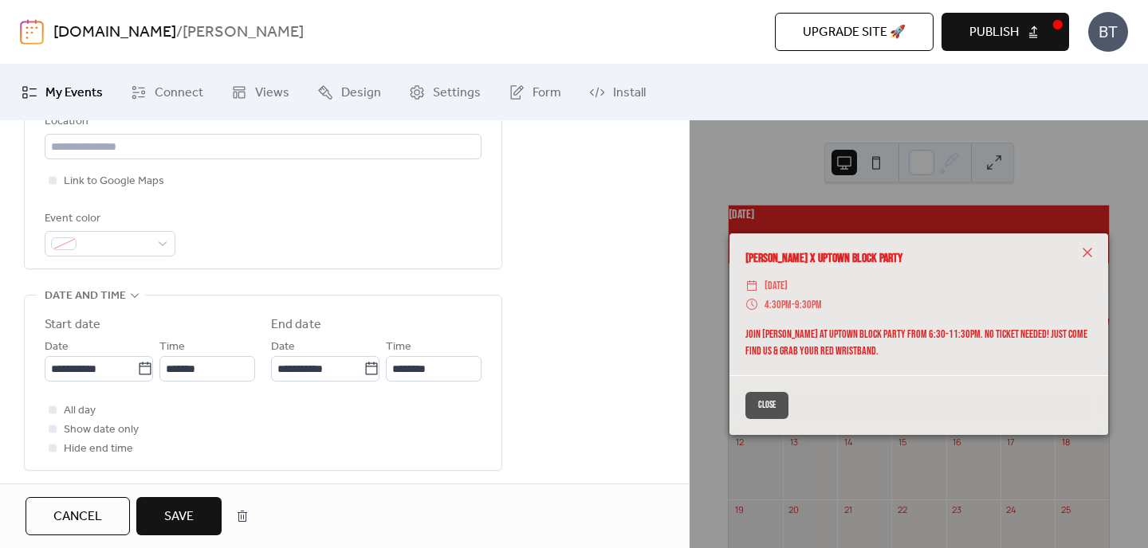
click at [338, 430] on div "All day Show date only Hide end time" at bounding box center [263, 429] width 437 height 57
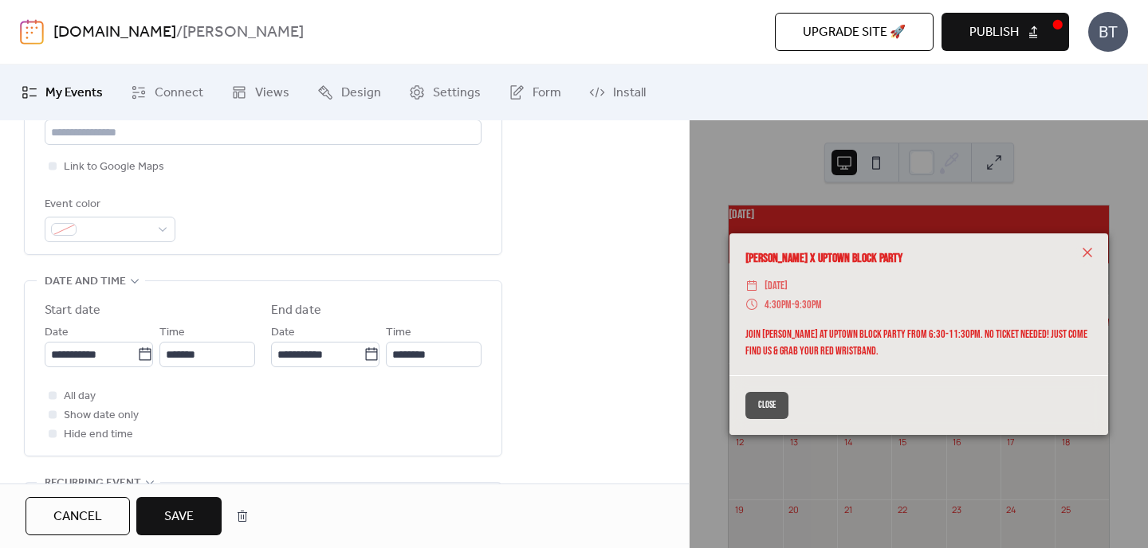
scroll to position [430, 0]
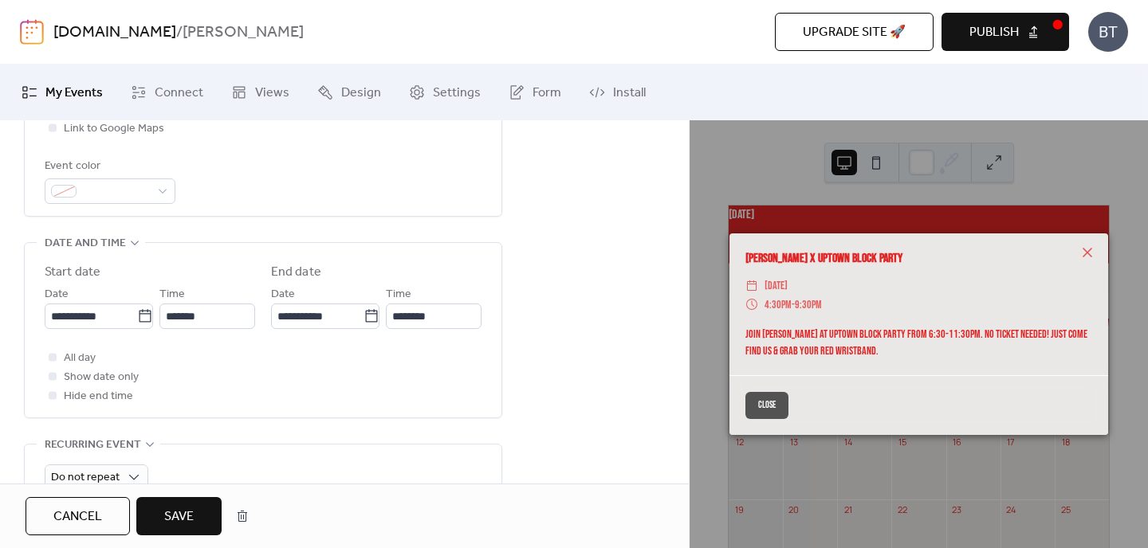
click at [176, 512] on span "Save" at bounding box center [178, 517] width 29 height 19
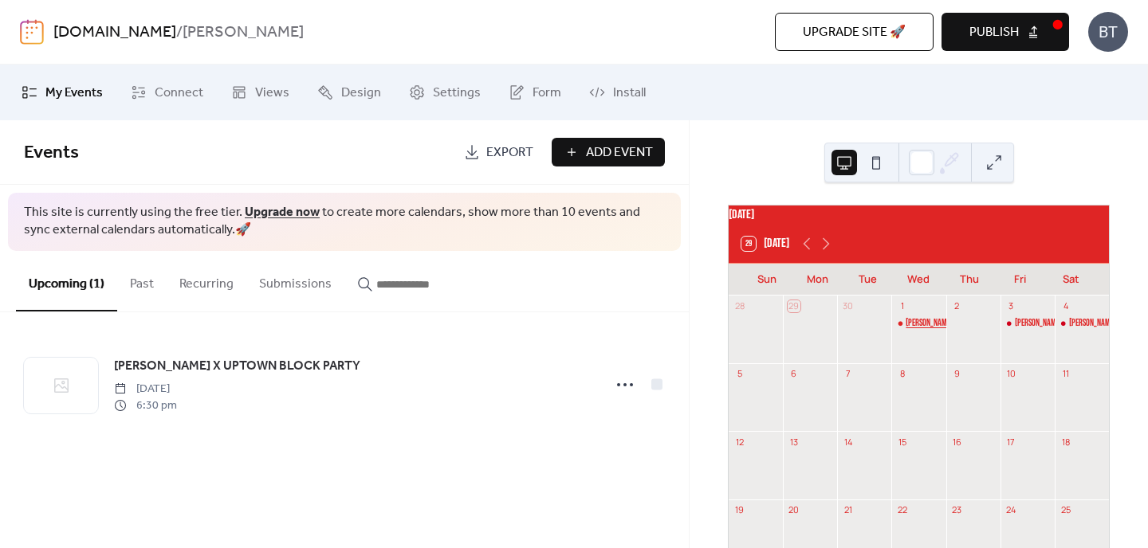
click at [912, 331] on div "[PERSON_NAME] X UPTOWN BLOCK PARTY" at bounding box center [965, 324] width 120 height 14
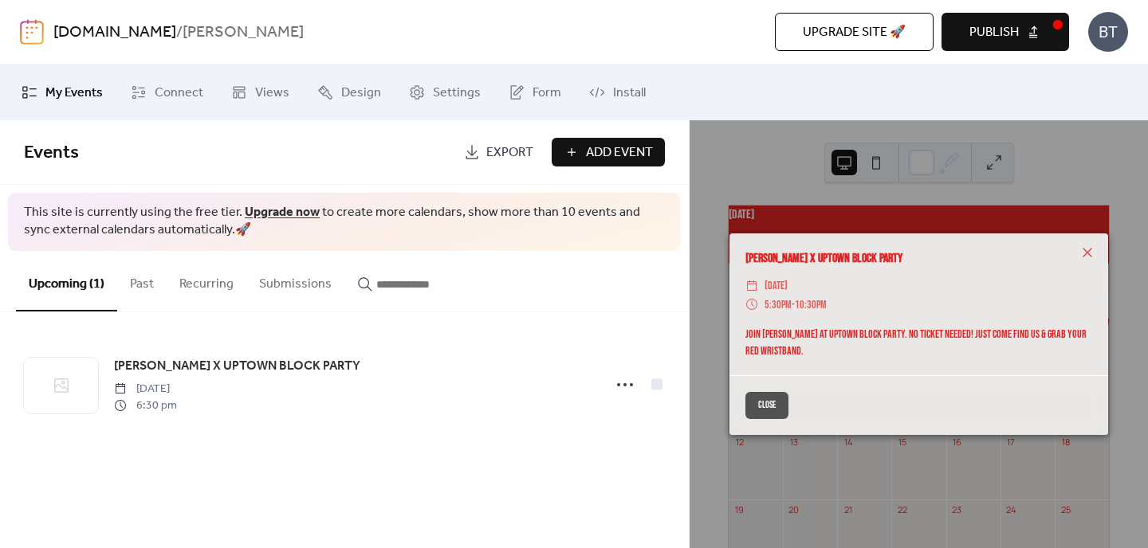
click at [761, 399] on button "Close" at bounding box center [766, 405] width 43 height 27
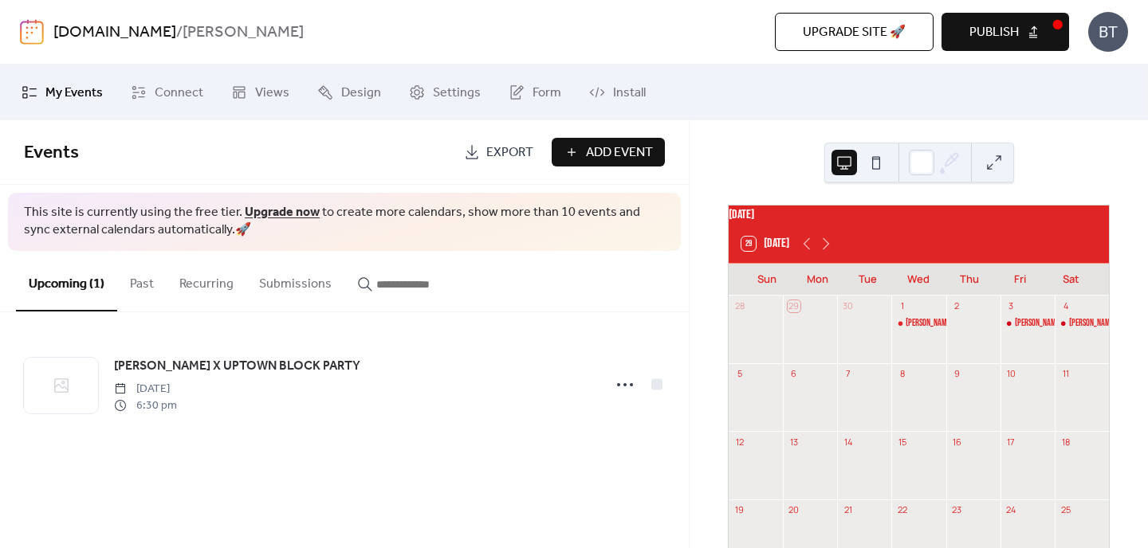
click at [986, 38] on span "Publish" at bounding box center [993, 32] width 49 height 19
click at [611, 157] on span "Add Event" at bounding box center [619, 152] width 67 height 19
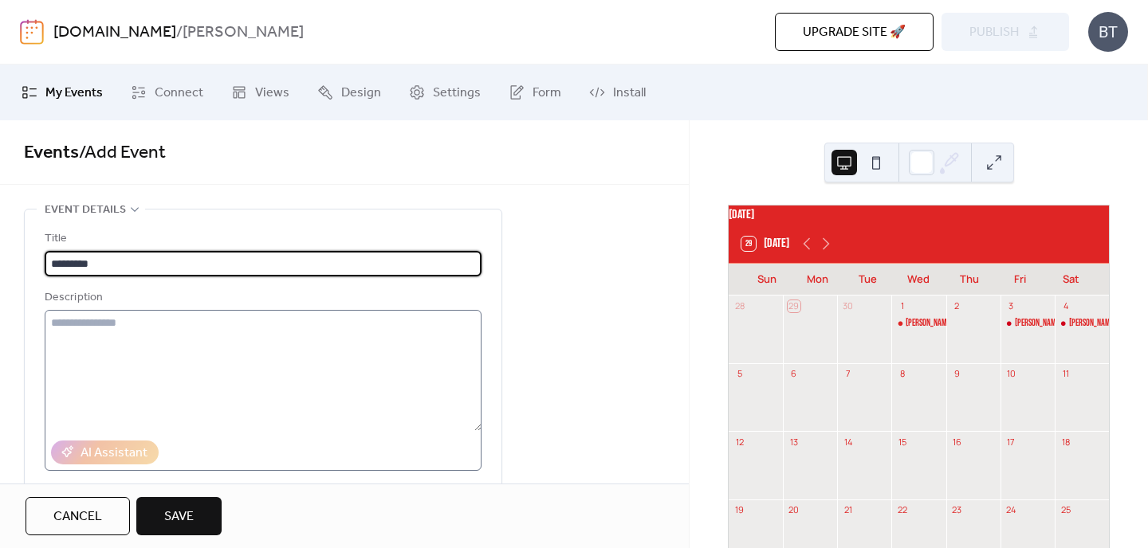
type input "*********"
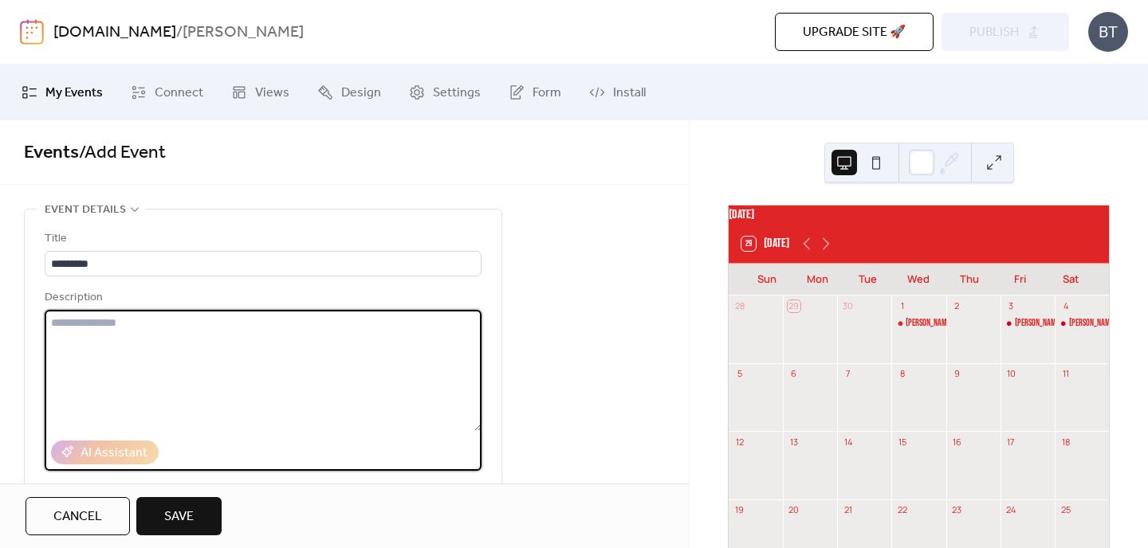
click at [86, 331] on textarea at bounding box center [263, 370] width 437 height 121
type textarea "**********"
click at [174, 508] on span "Save" at bounding box center [178, 517] width 29 height 19
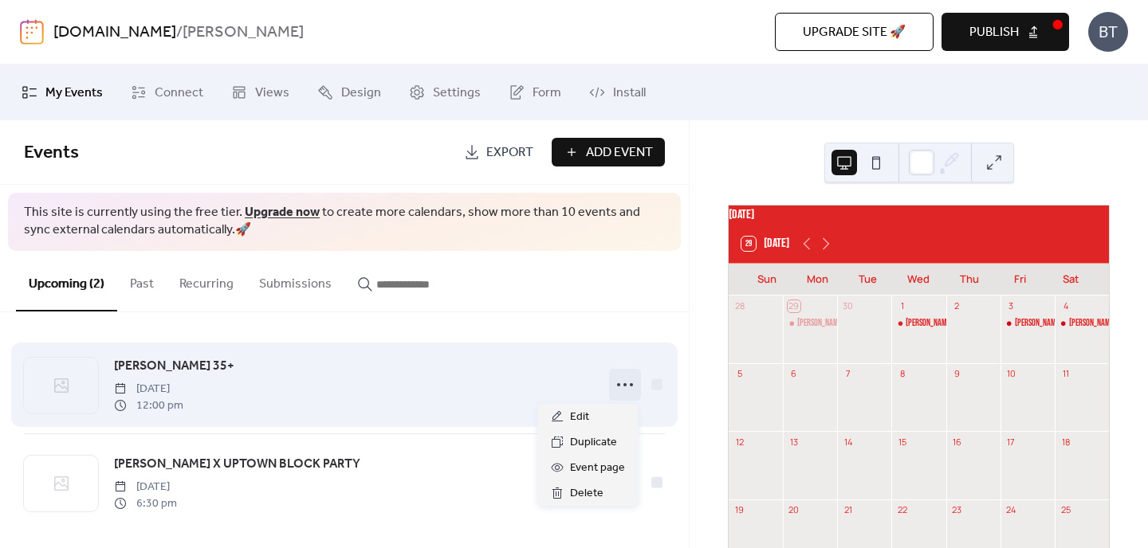
click at [623, 388] on icon at bounding box center [625, 385] width 26 height 26
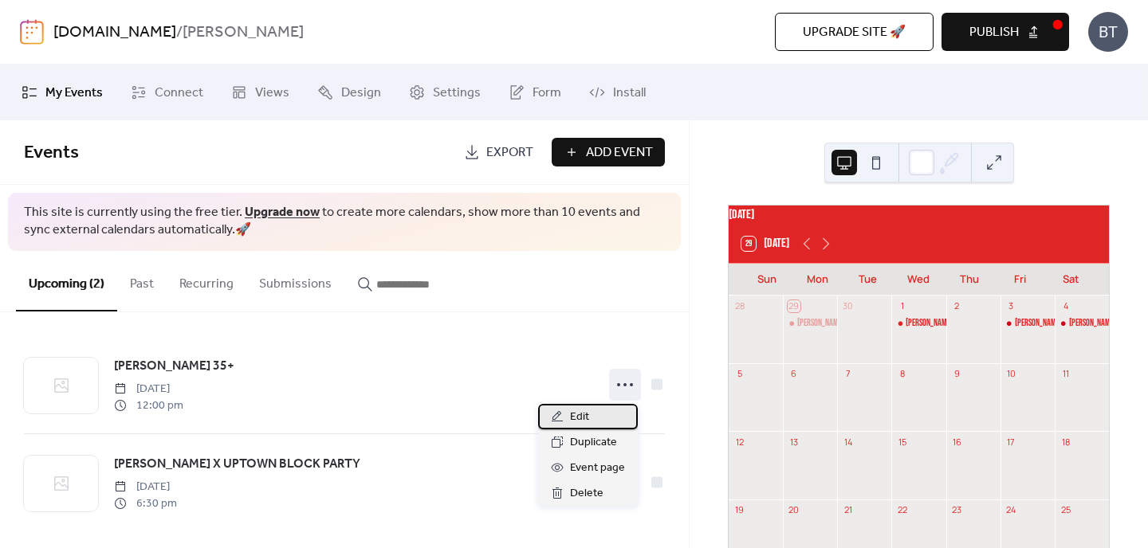
click at [587, 410] on span "Edit" at bounding box center [579, 417] width 19 height 19
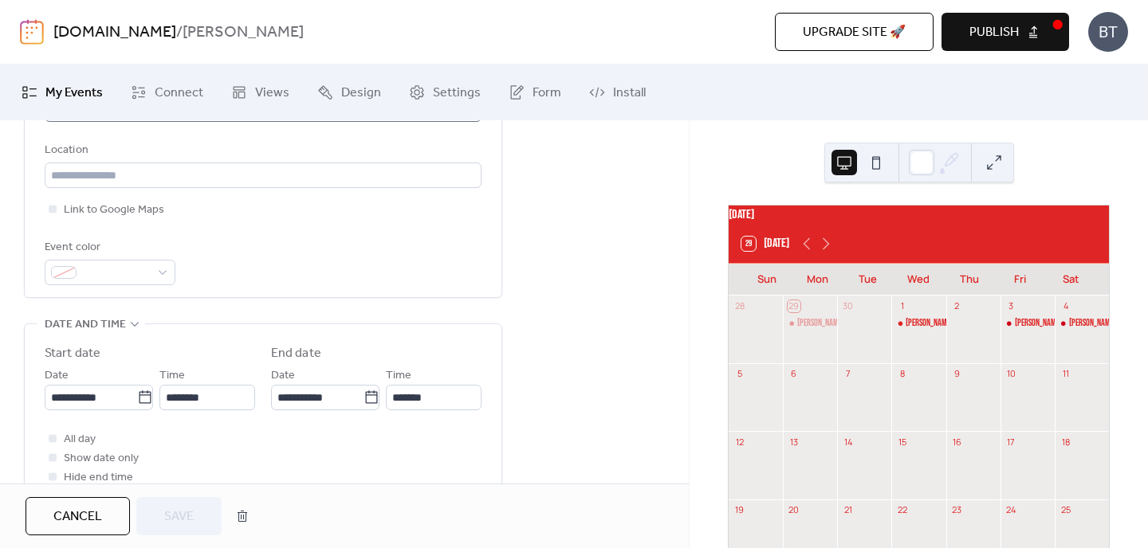
scroll to position [355, 0]
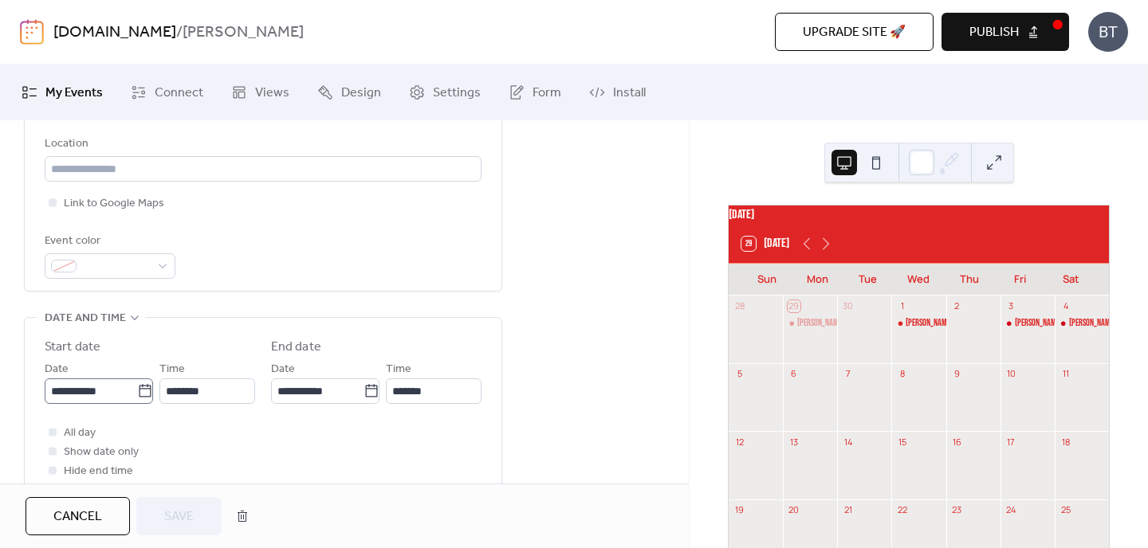
click at [145, 389] on icon at bounding box center [145, 390] width 12 height 13
click at [137, 389] on input "**********" at bounding box center [91, 392] width 92 height 26
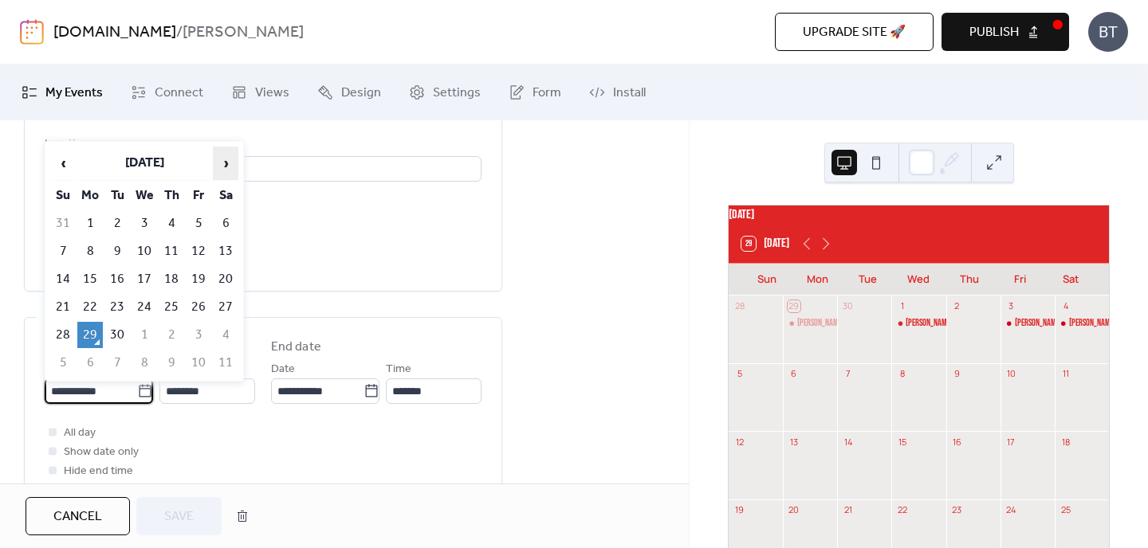
click at [224, 156] on span "›" at bounding box center [226, 163] width 24 height 32
click at [142, 277] on td "15" at bounding box center [145, 279] width 26 height 26
type input "**********"
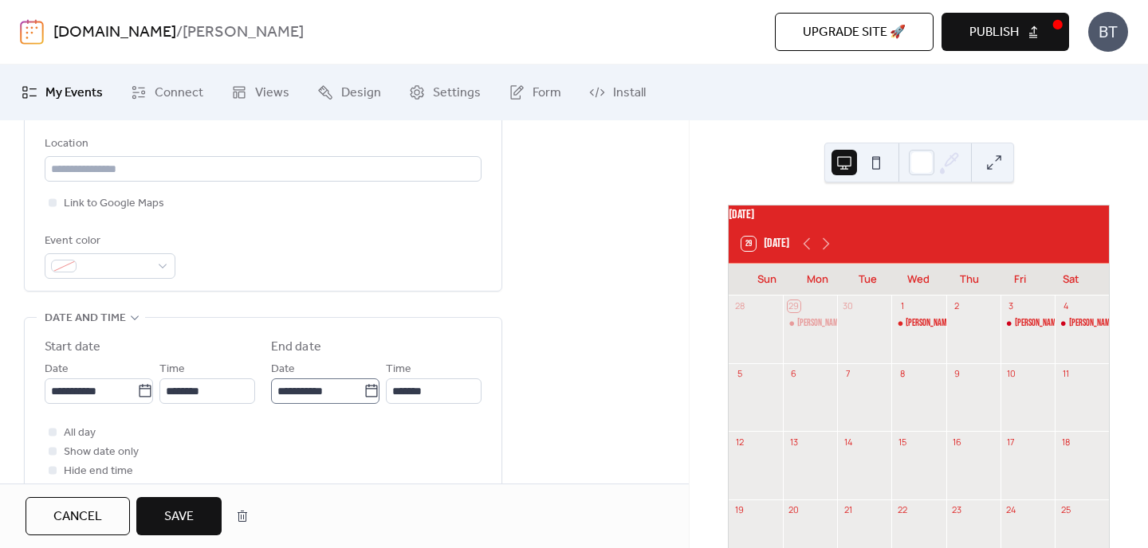
scroll to position [384, 0]
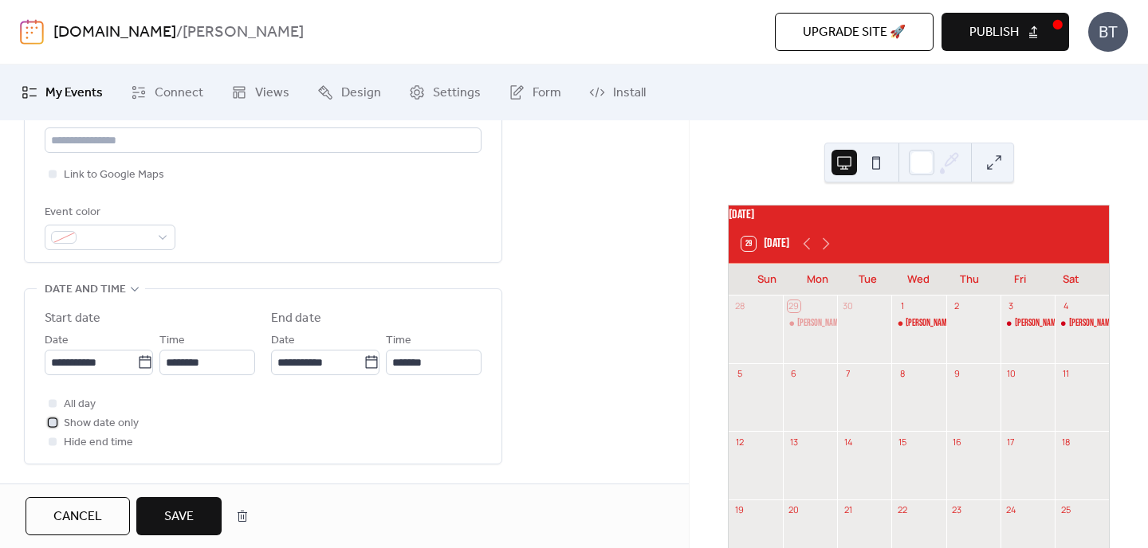
click at [54, 422] on div at bounding box center [53, 422] width 8 height 8
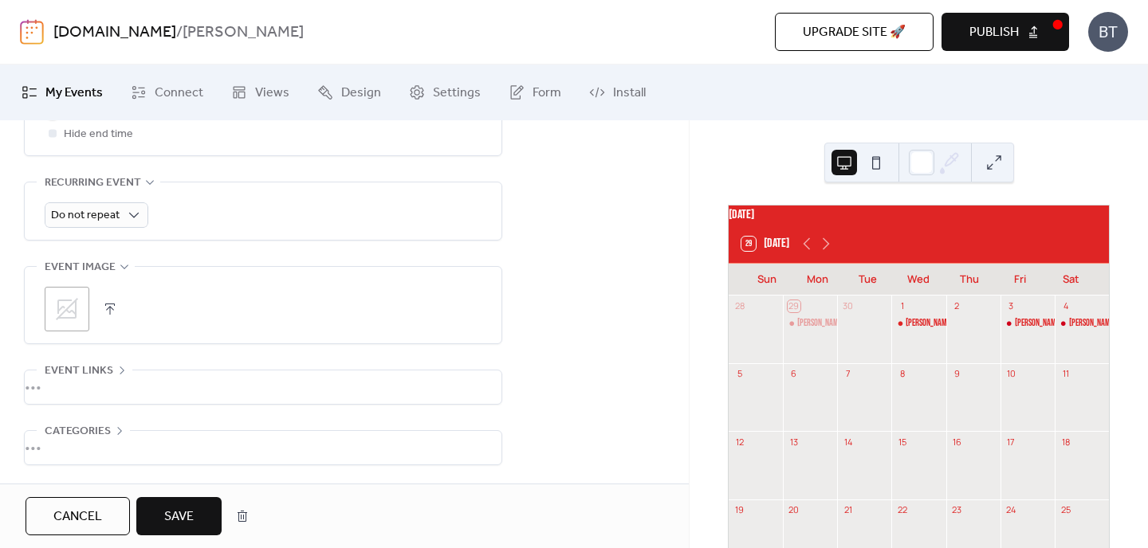
scroll to position [754, 0]
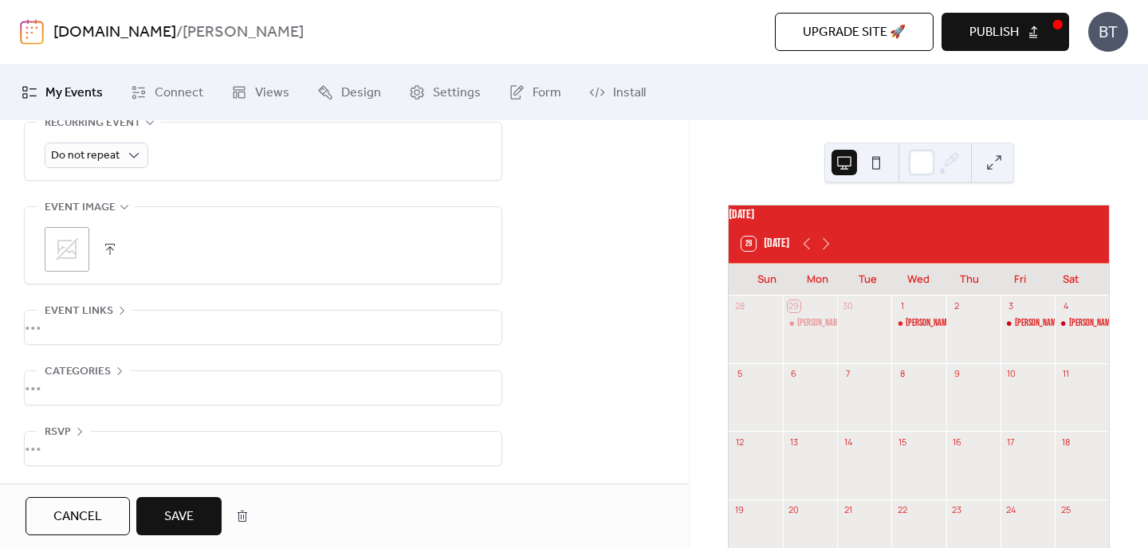
click at [175, 509] on span "Save" at bounding box center [178, 517] width 29 height 19
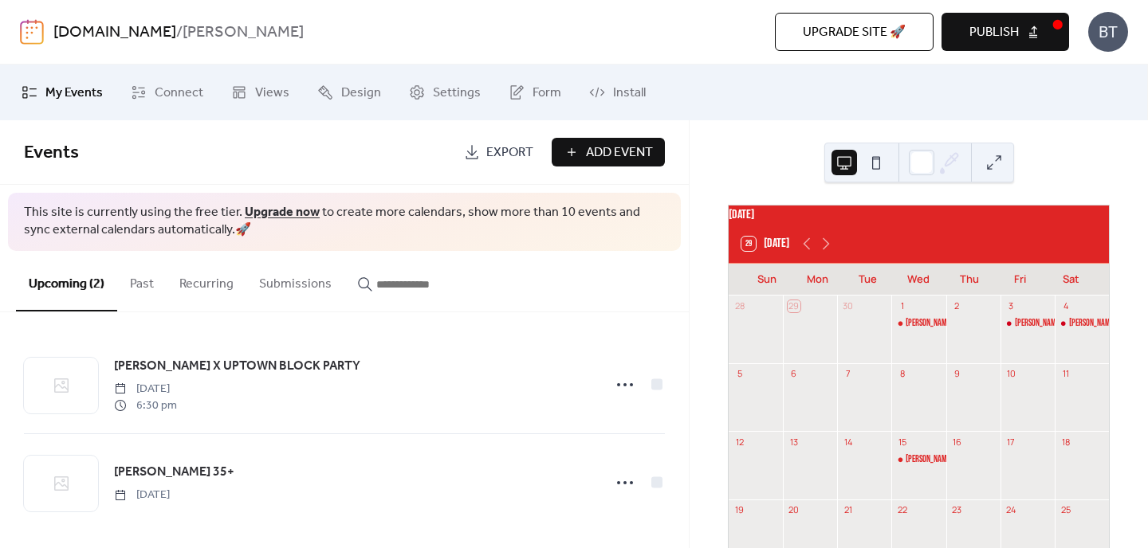
click at [618, 159] on span "Add Event" at bounding box center [619, 152] width 67 height 19
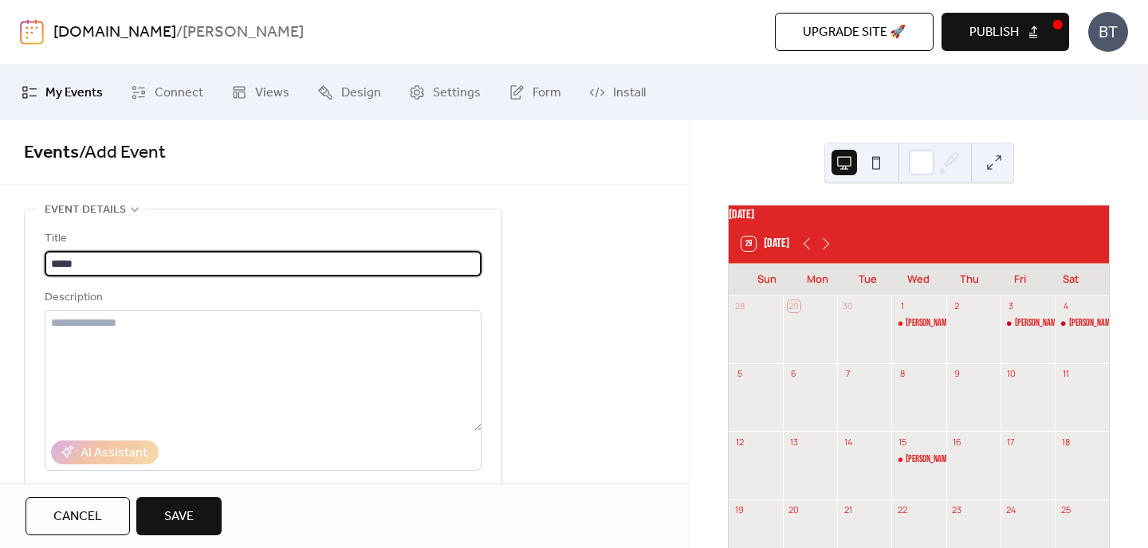
type input "*****"
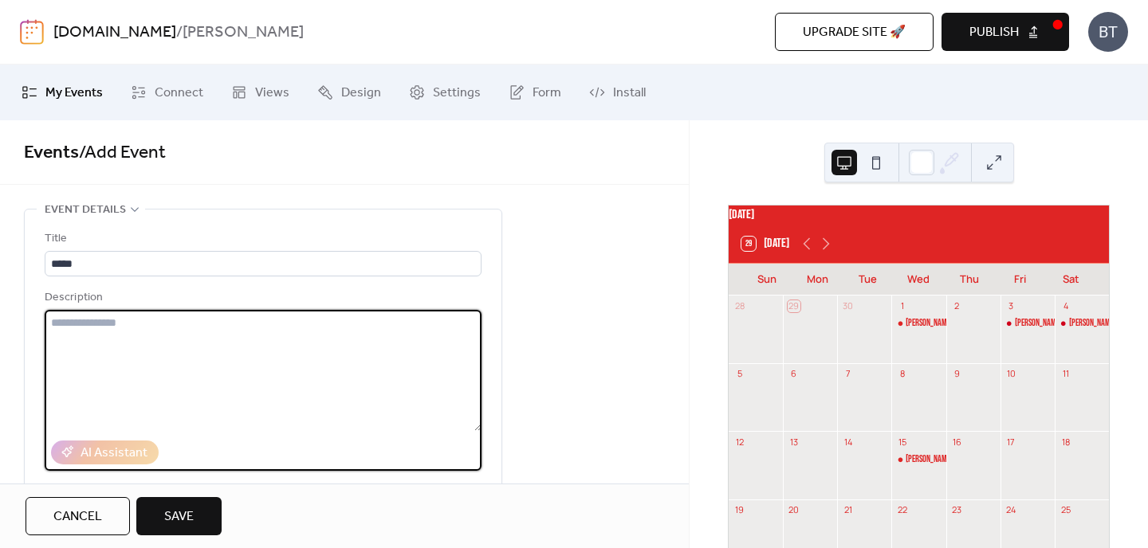
click at [151, 328] on textarea at bounding box center [263, 370] width 437 height 121
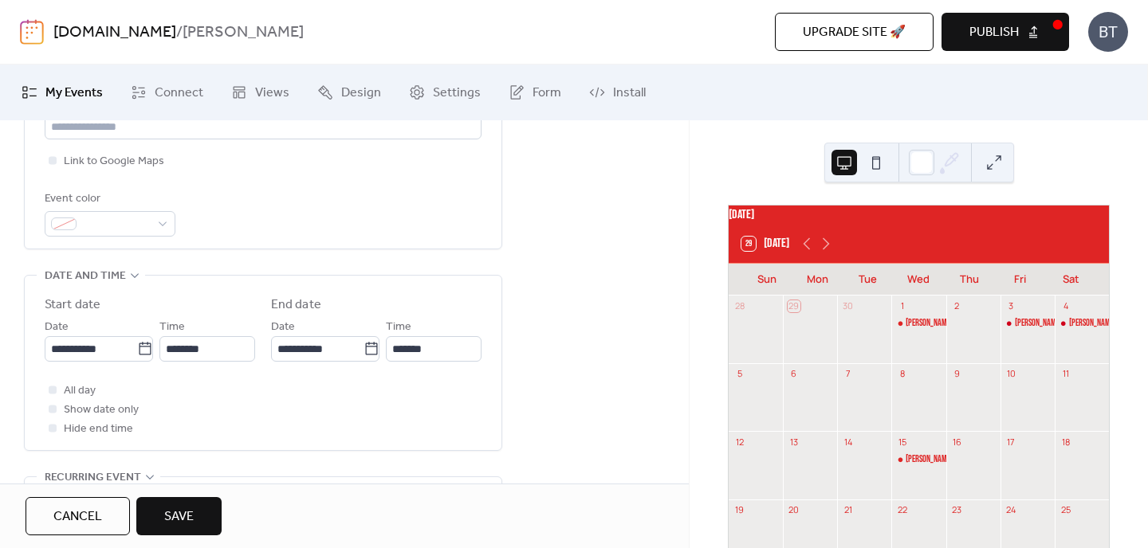
scroll to position [526, 0]
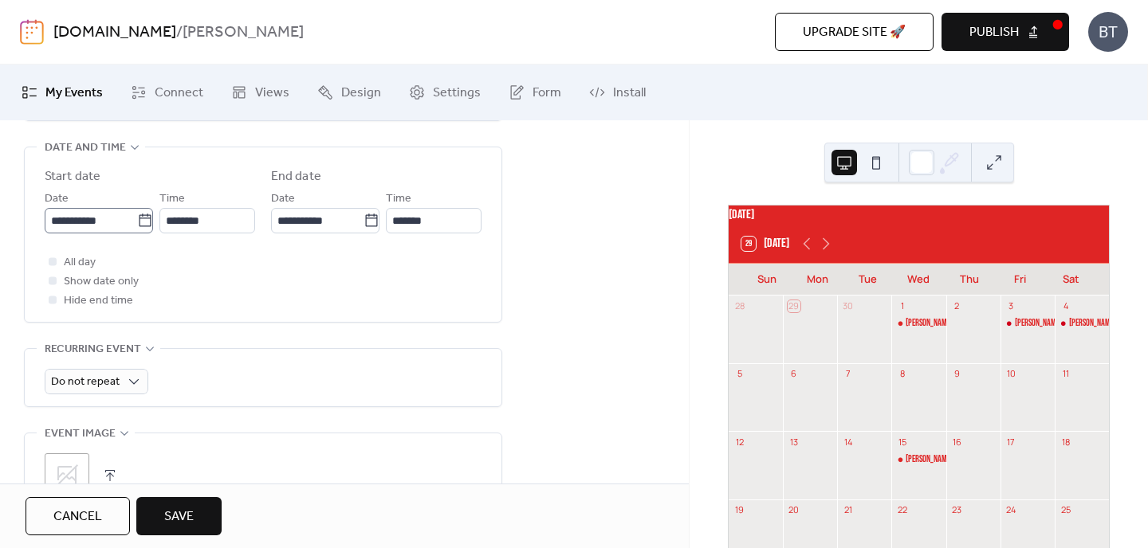
type textarea "**********"
click at [139, 224] on icon at bounding box center [145, 221] width 16 height 16
click at [137, 224] on input "**********" at bounding box center [91, 221] width 92 height 26
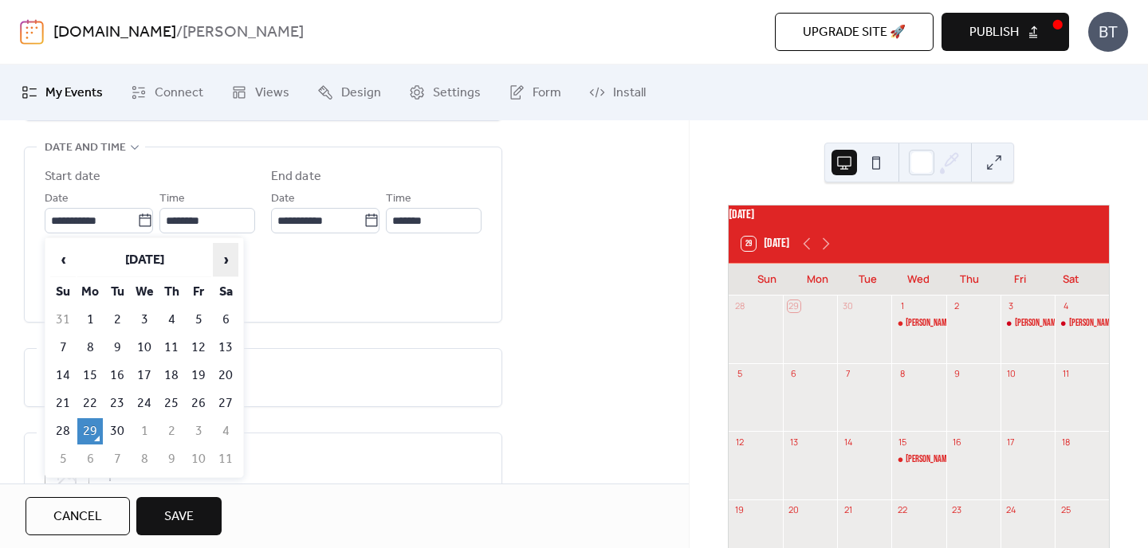
click at [228, 252] on span "›" at bounding box center [226, 260] width 24 height 32
click at [220, 371] on td "18" at bounding box center [226, 376] width 26 height 26
type input "**********"
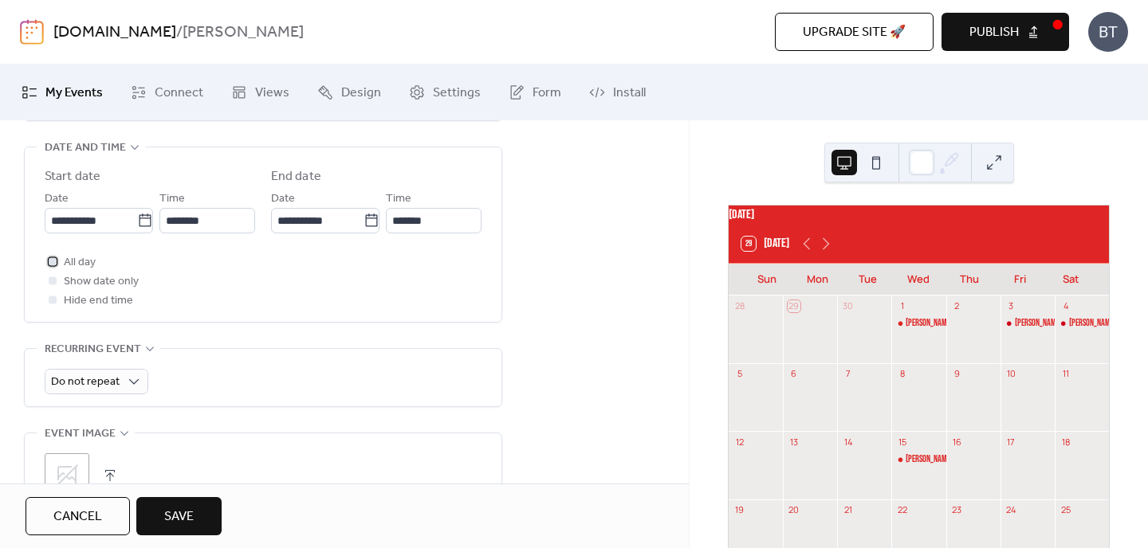
click at [69, 257] on span "All day" at bounding box center [80, 262] width 32 height 19
click at [61, 285] on label "Show date only" at bounding box center [92, 281] width 94 height 19
click at [177, 510] on span "Save" at bounding box center [178, 517] width 29 height 19
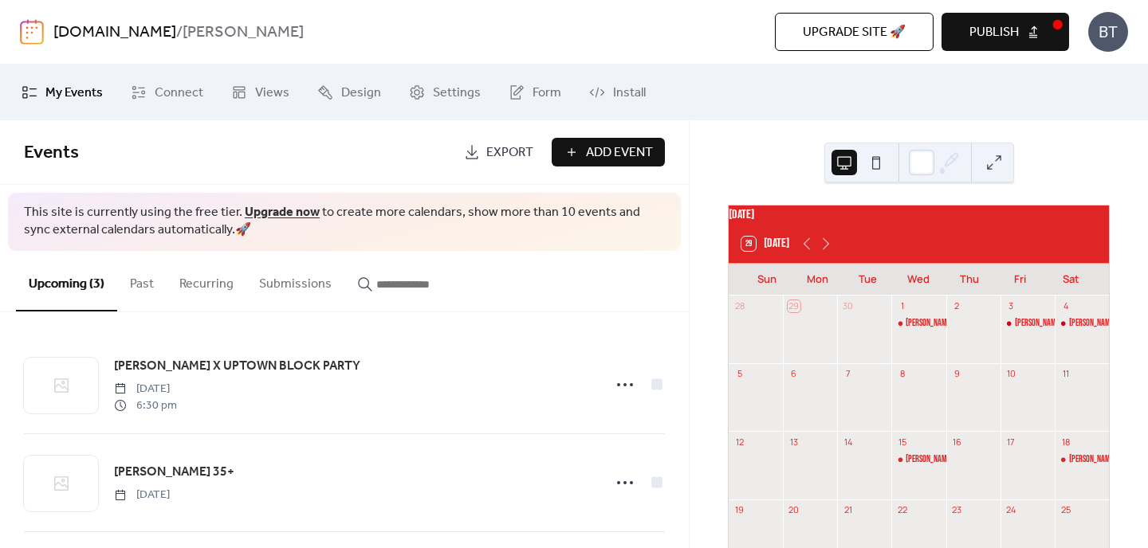
click at [591, 152] on span "Add Event" at bounding box center [619, 152] width 67 height 19
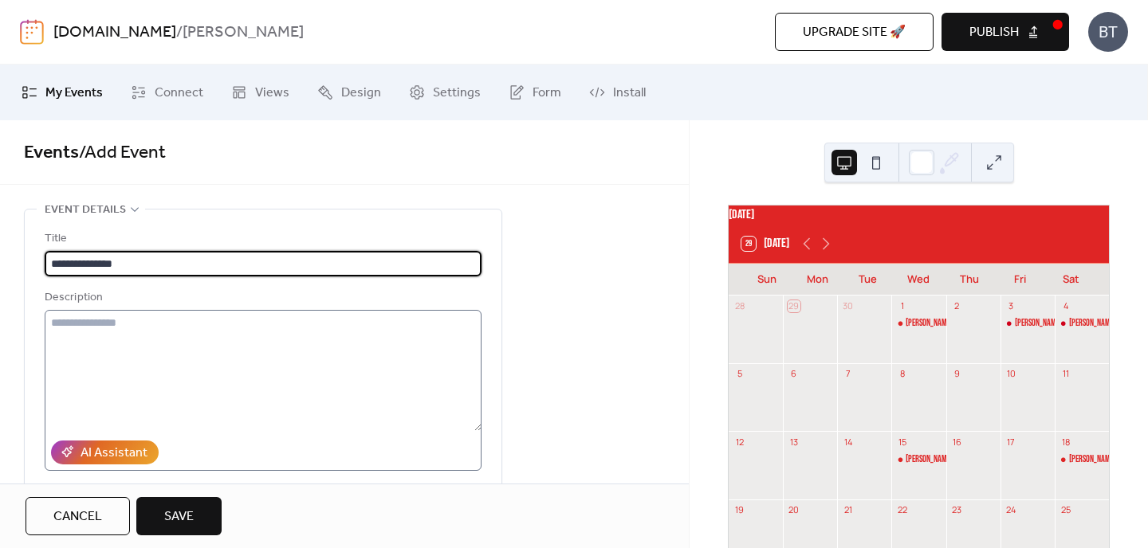
type input "**********"
click at [147, 324] on textarea at bounding box center [263, 370] width 437 height 121
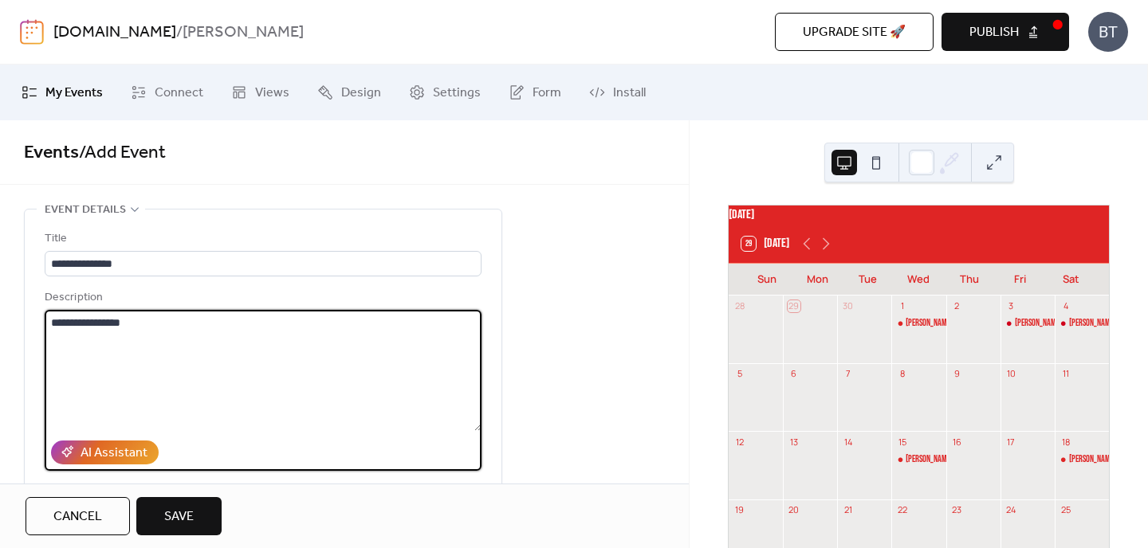
paste textarea "**********"
type textarea "**********"
click at [183, 501] on button "Save" at bounding box center [178, 516] width 85 height 38
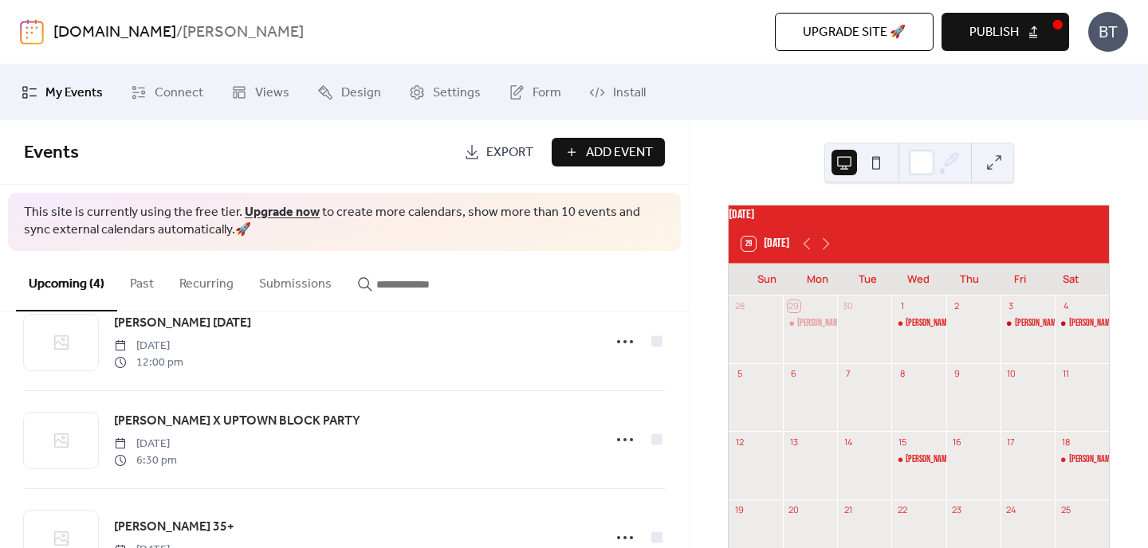
scroll to position [30, 0]
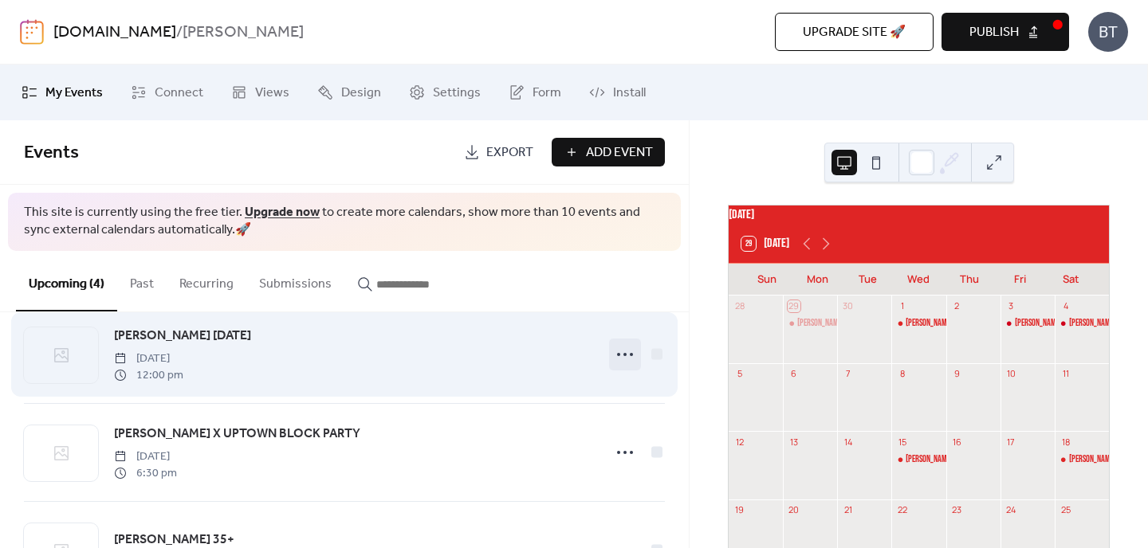
click at [623, 353] on circle at bounding box center [624, 354] width 3 height 3
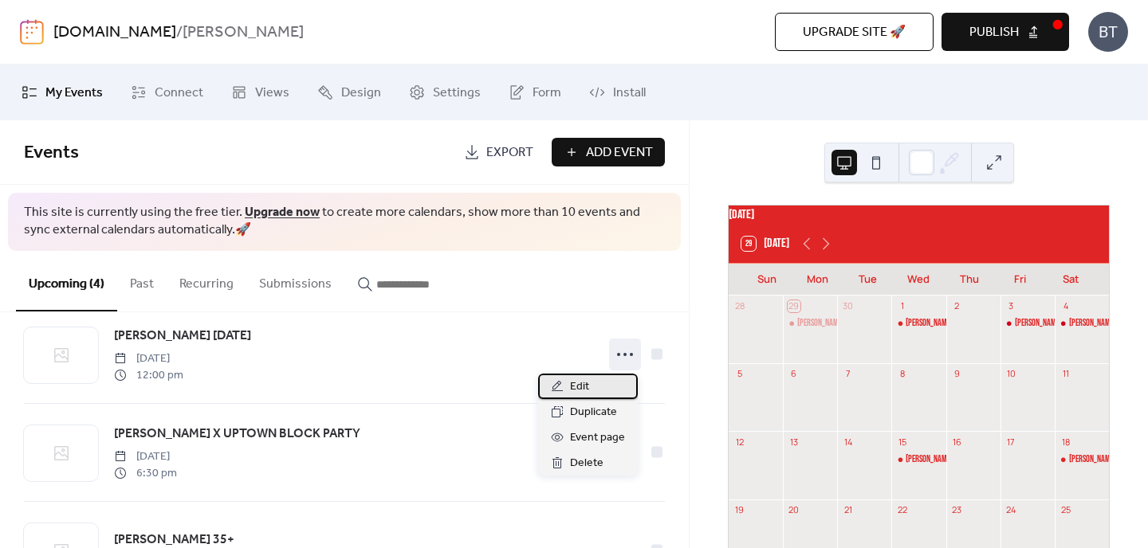
click at [574, 384] on span "Edit" at bounding box center [579, 387] width 19 height 19
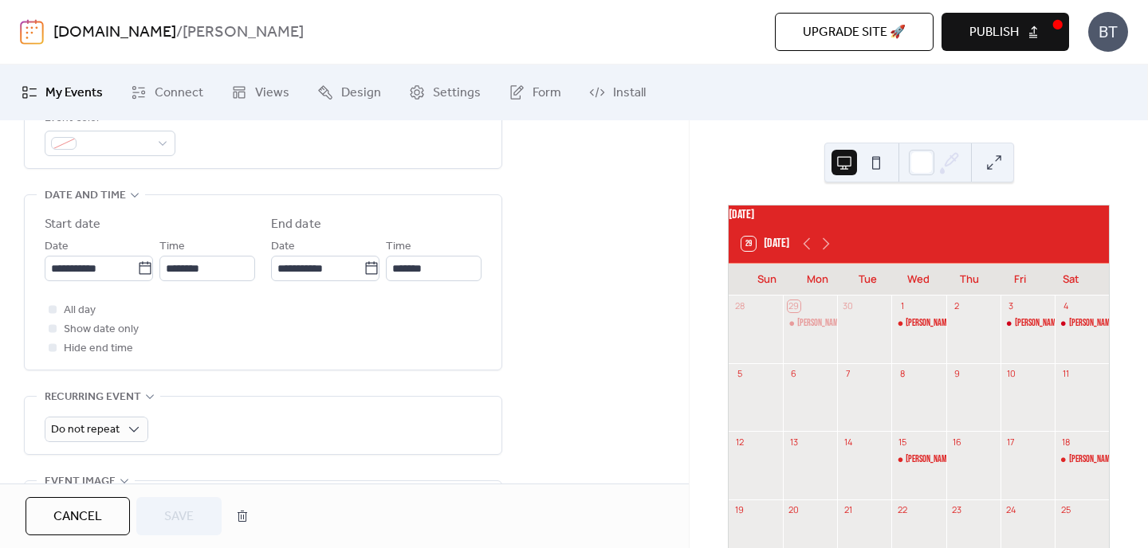
scroll to position [517, 0]
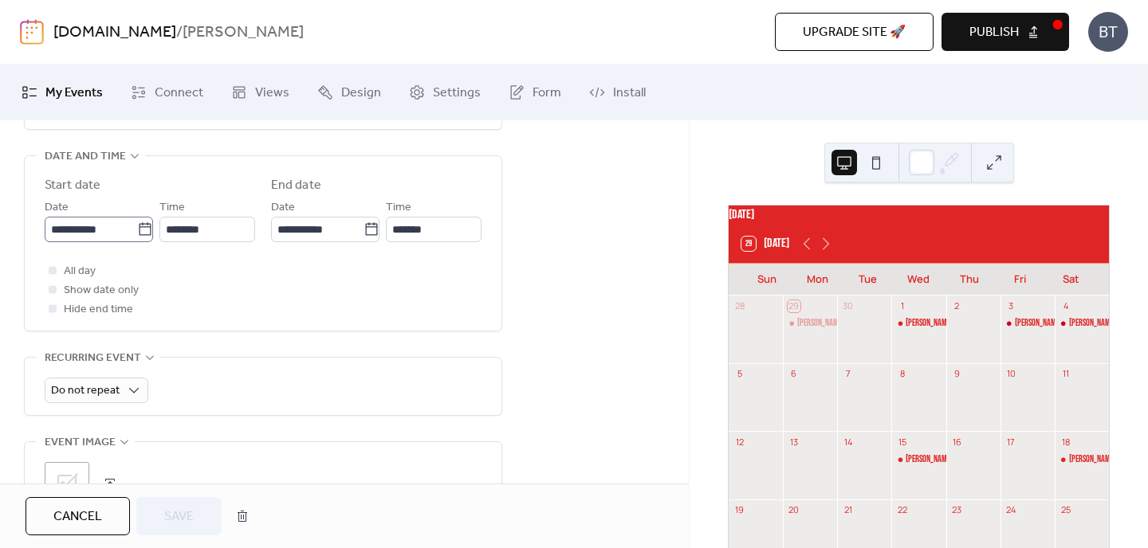
click at [138, 233] on icon at bounding box center [145, 230] width 16 height 16
click at [137, 233] on input "**********" at bounding box center [91, 230] width 92 height 26
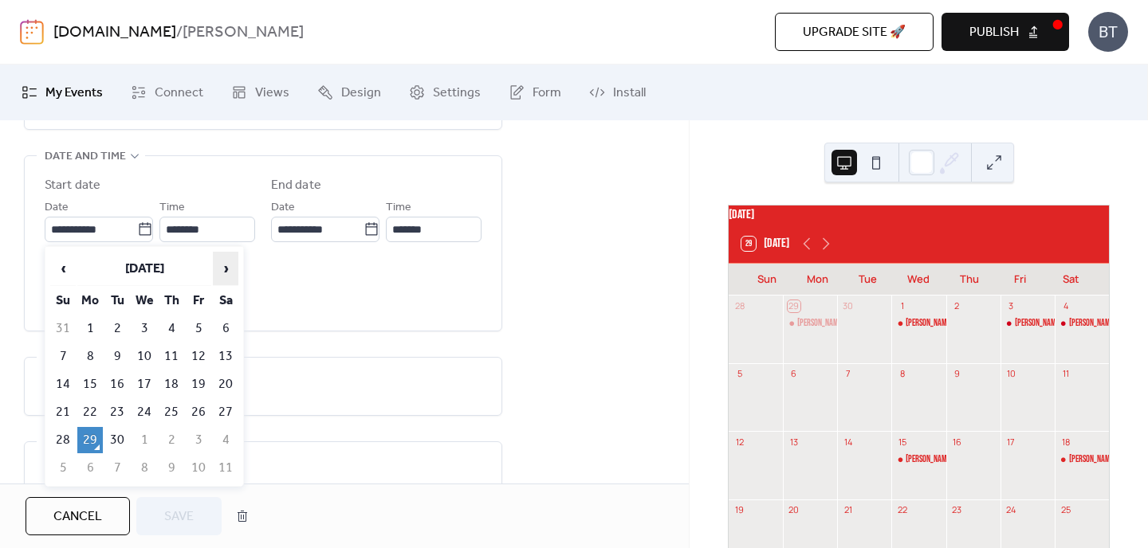
click at [232, 271] on span "›" at bounding box center [226, 269] width 24 height 32
click at [198, 434] on td "31" at bounding box center [199, 440] width 26 height 26
type input "**********"
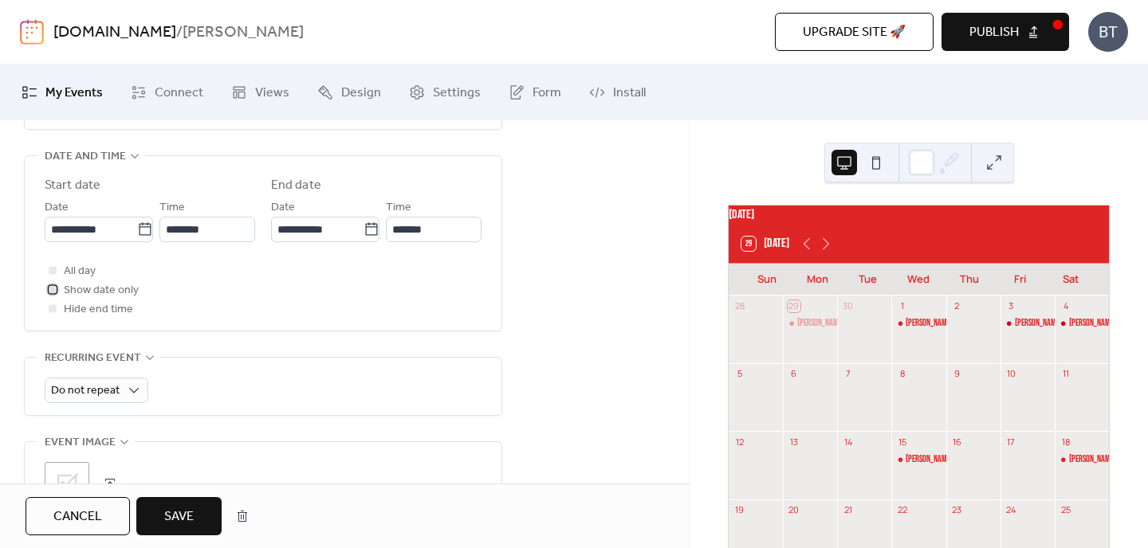
click at [105, 292] on span "Show date only" at bounding box center [101, 290] width 75 height 19
click at [176, 511] on span "Save" at bounding box center [178, 517] width 29 height 19
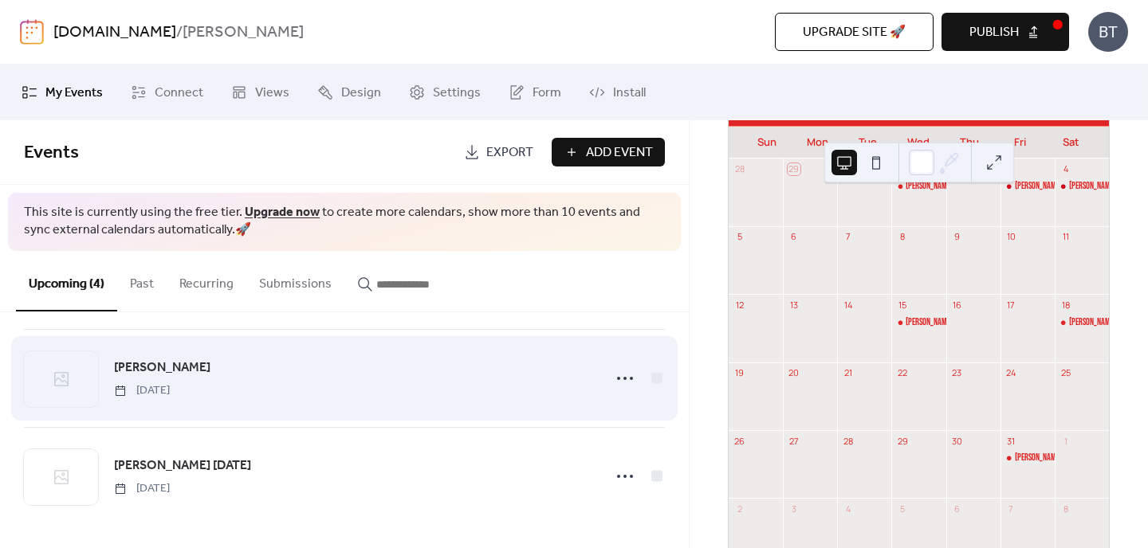
scroll to position [203, 0]
click at [619, 371] on icon at bounding box center [625, 378] width 26 height 26
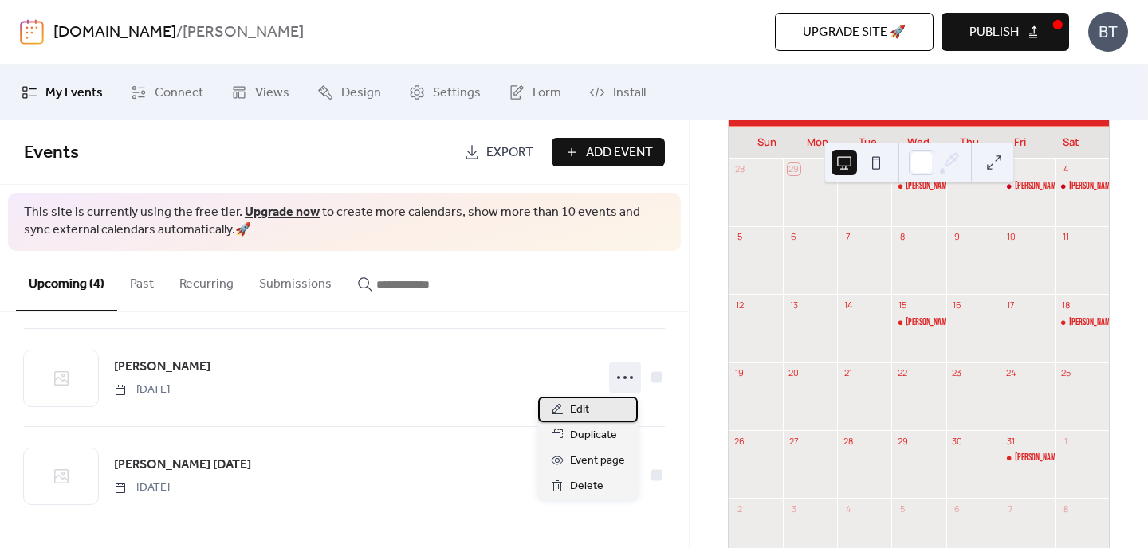
click at [589, 403] on div "Edit" at bounding box center [588, 410] width 100 height 26
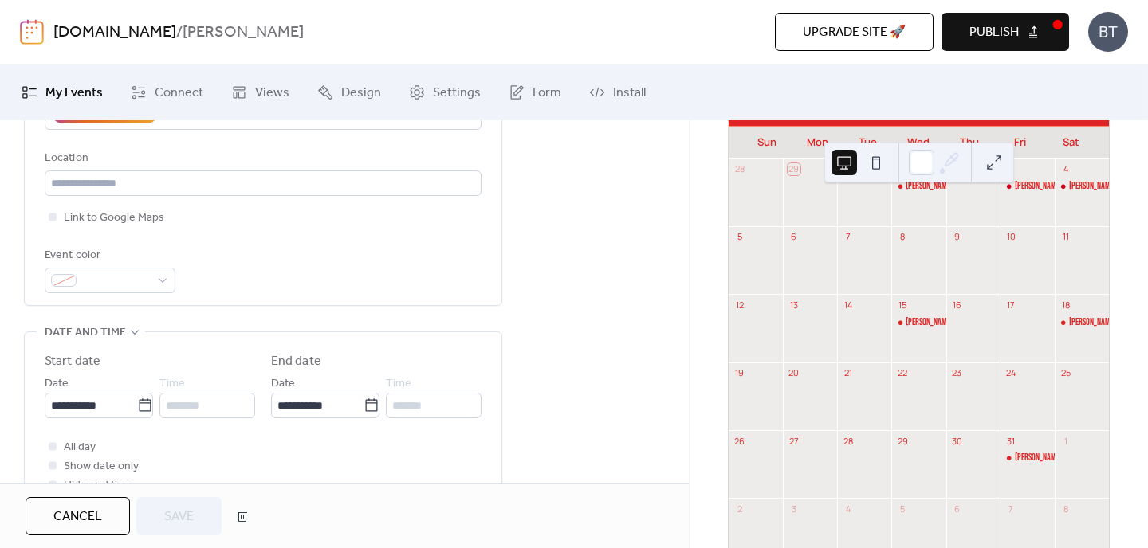
scroll to position [344, 0]
click at [976, 38] on span "Publish" at bounding box center [993, 32] width 49 height 19
